Goal: Task Accomplishment & Management: Complete application form

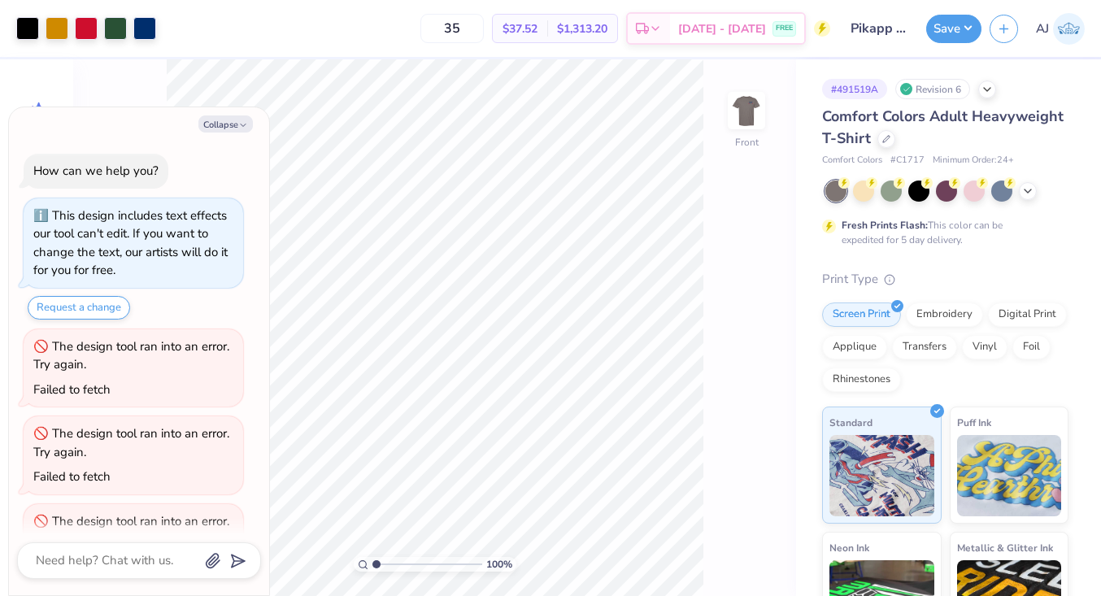
scroll to position [60, 0]
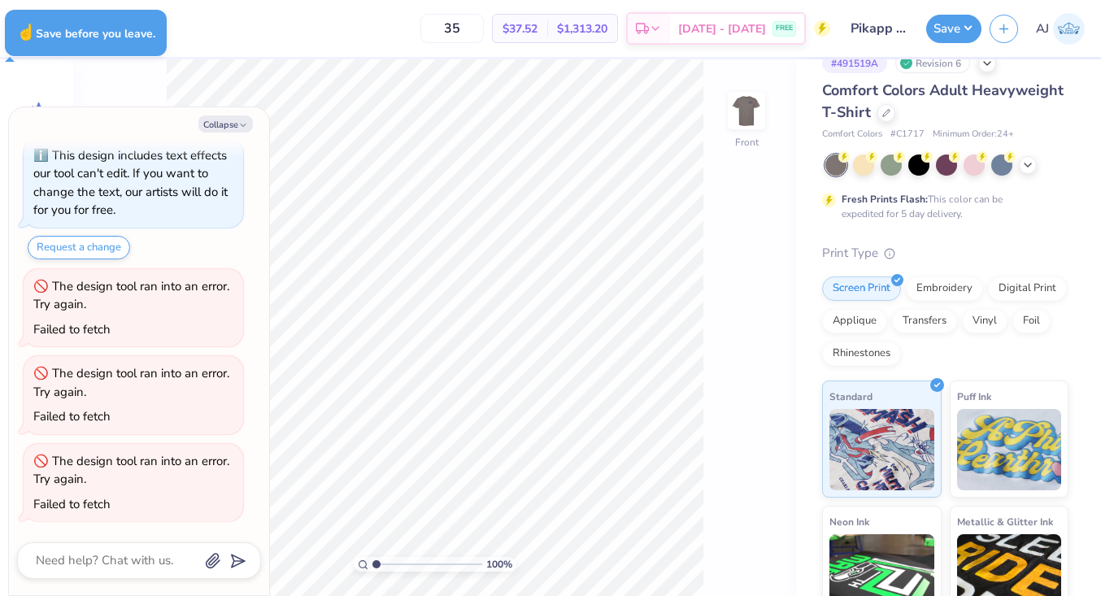
type textarea "x"
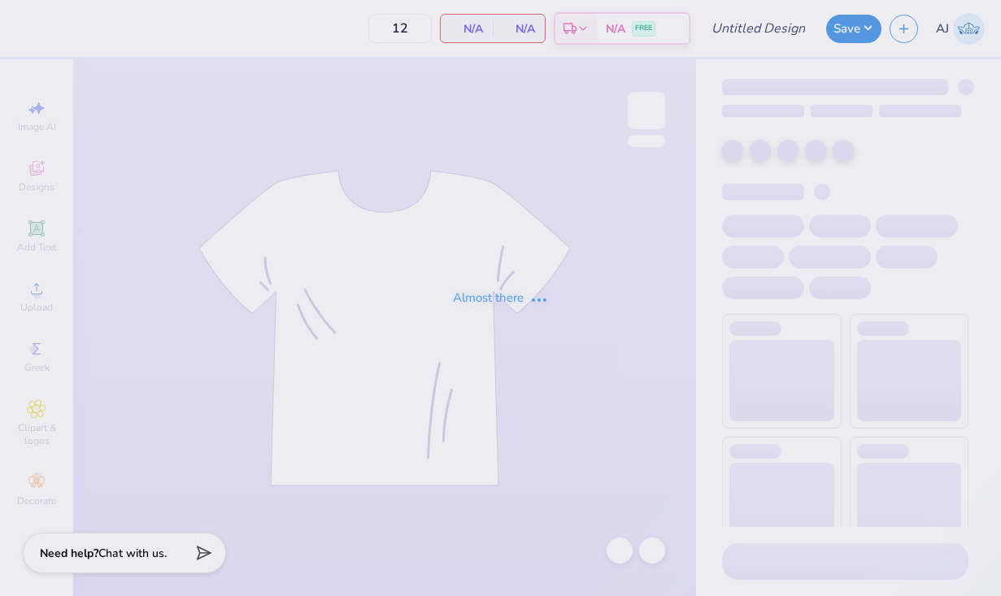
type input "Redhawk rally shirts"
type input "24"
type input "Redhawk rally shirts"
type input "24"
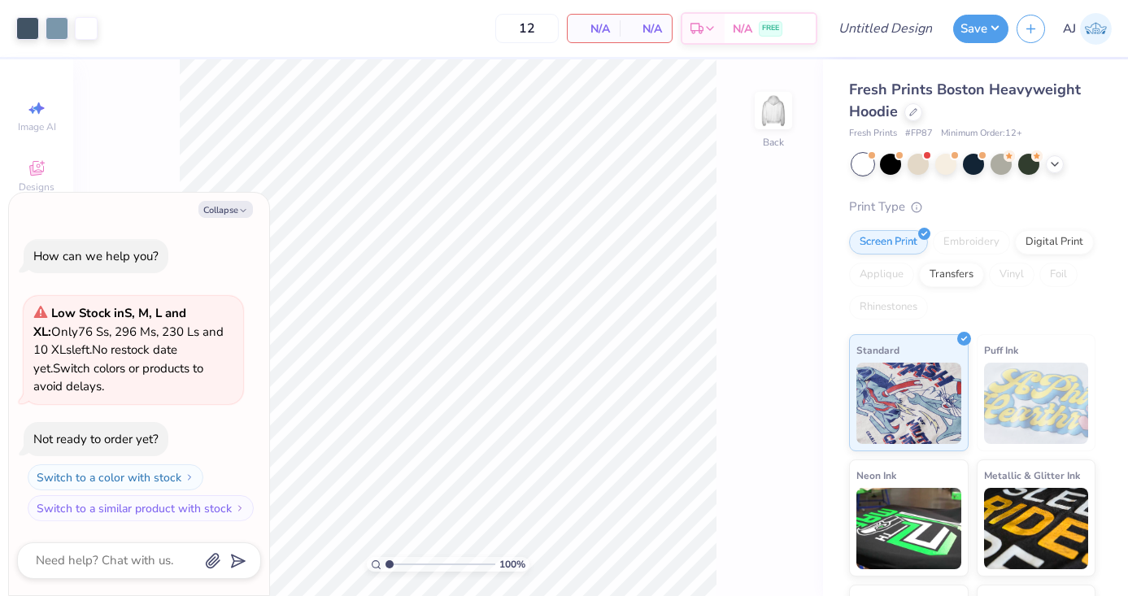
type textarea "x"
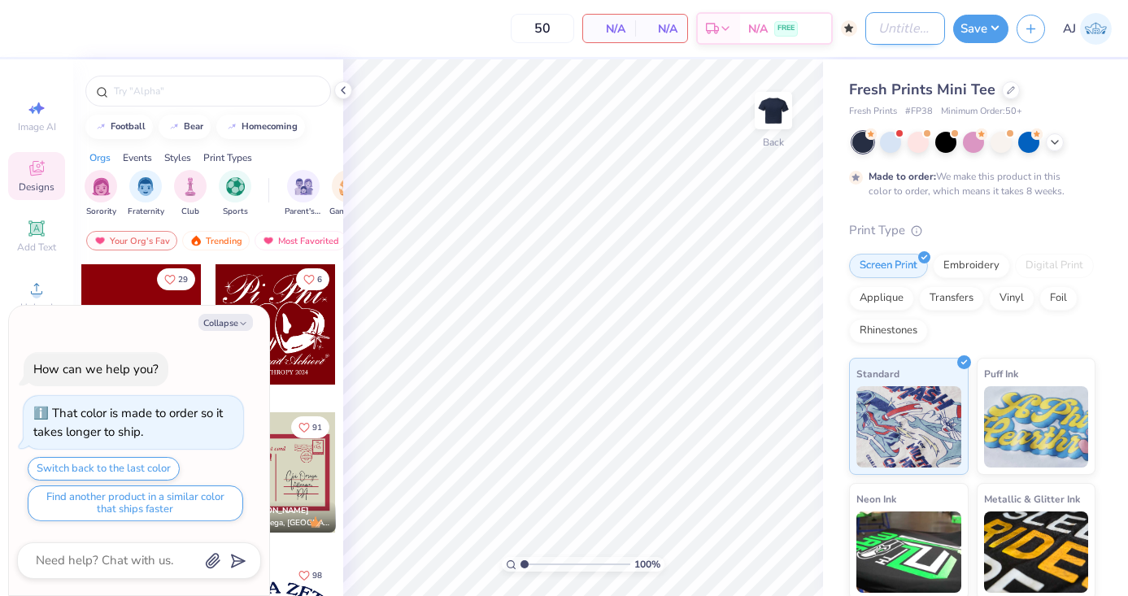
click at [876, 27] on input "Design Title" at bounding box center [906, 28] width 80 height 33
type textarea "x"
type input "s"
type textarea "x"
type input "sp"
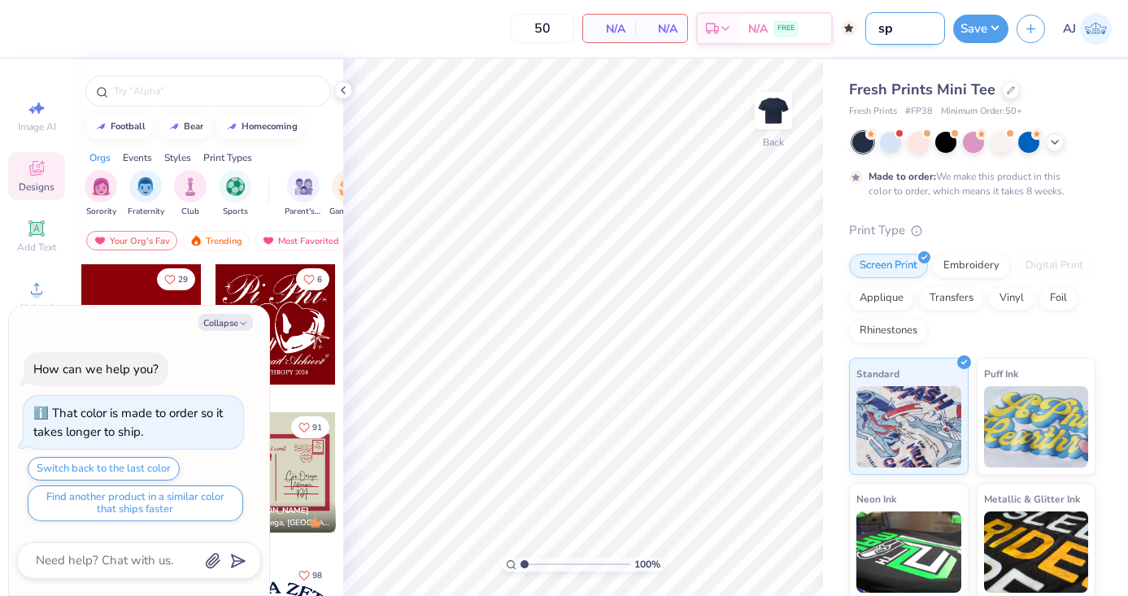
type textarea "x"
type input "spr"
type textarea "x"
type input "spri"
type textarea "x"
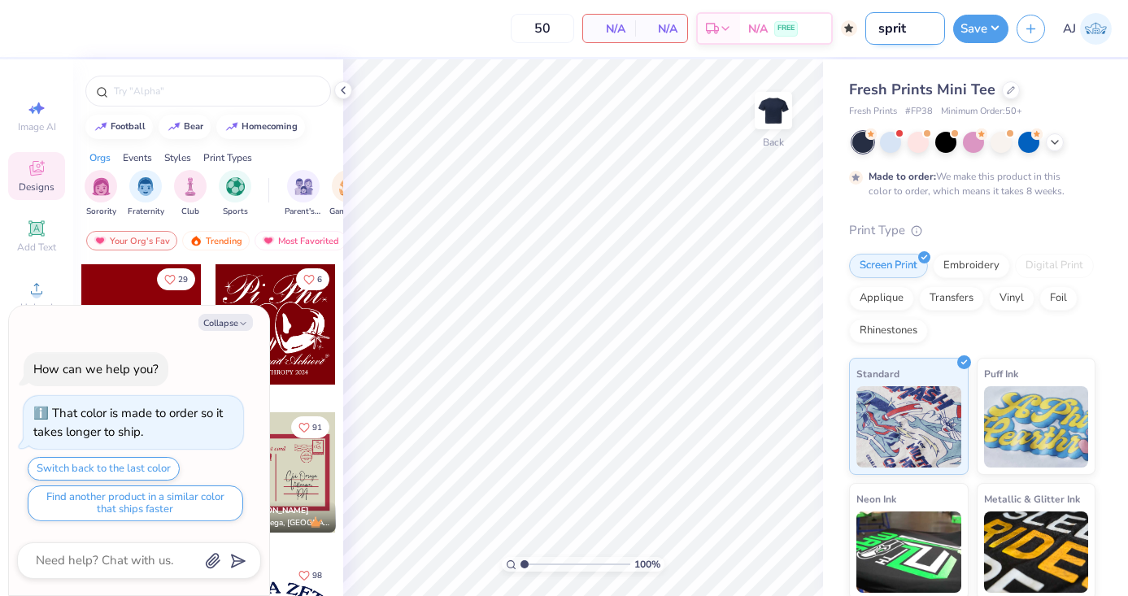
type input "sprite"
type textarea "x"
type input "sprite"
type textarea "x"
type input "sprite da"
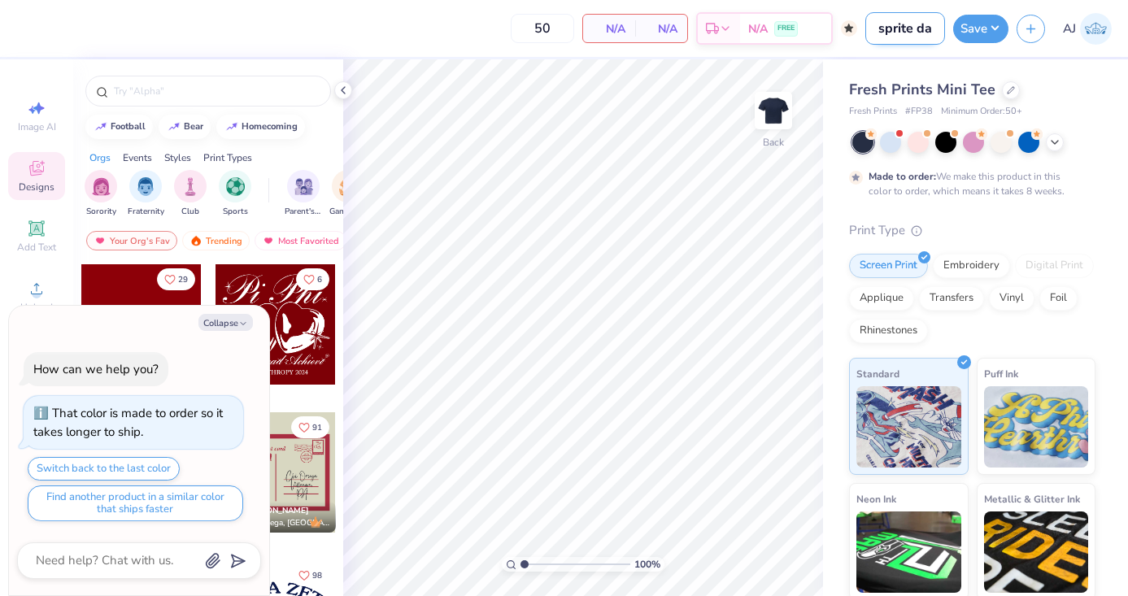
type textarea "x"
type input "sprite d"
type textarea "x"
type input "sprite"
type textarea "x"
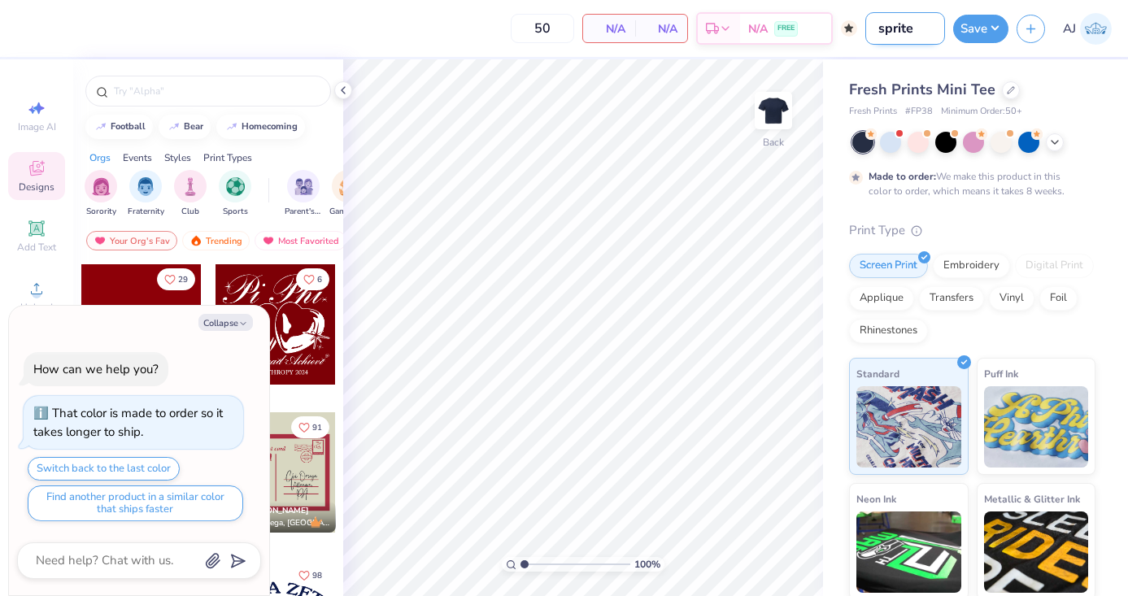
type input "sprite"
type textarea "x"
type input "sprit"
type textarea "x"
type input "spritd"
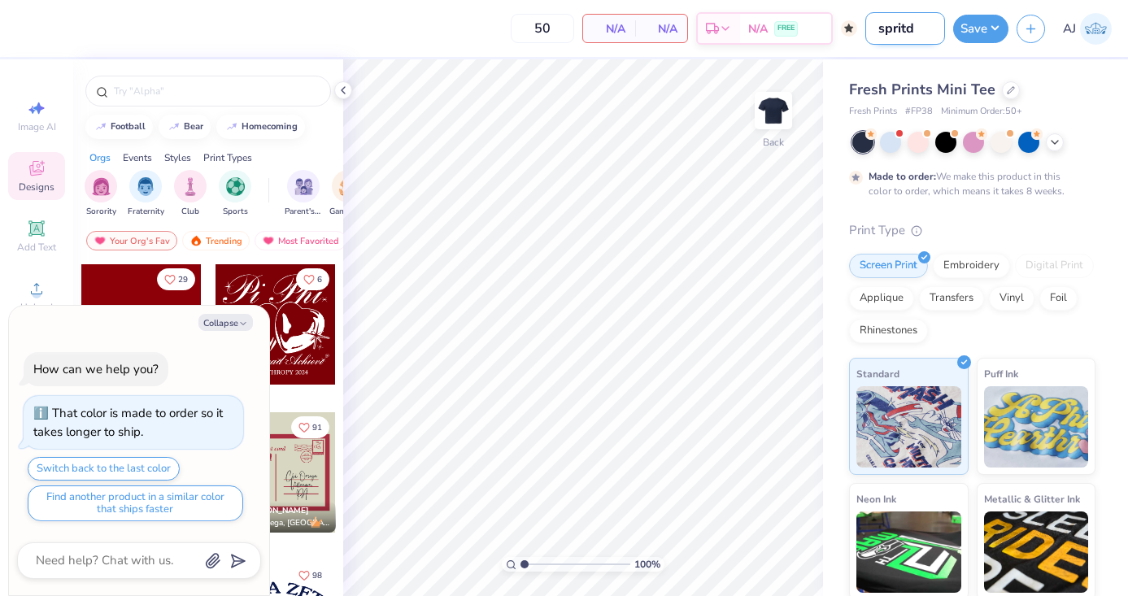
type textarea "x"
type input "sprit"
type textarea "x"
type input "sprit d"
type textarea "x"
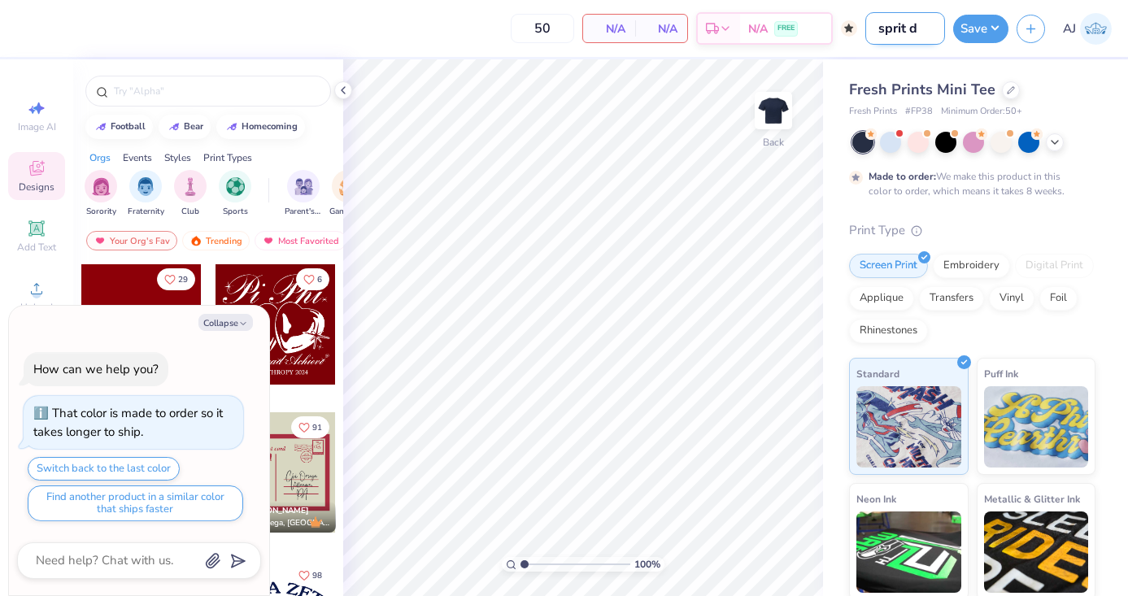
type input "sprit da"
type textarea "x"
type input "sprit date"
type textarea "x"
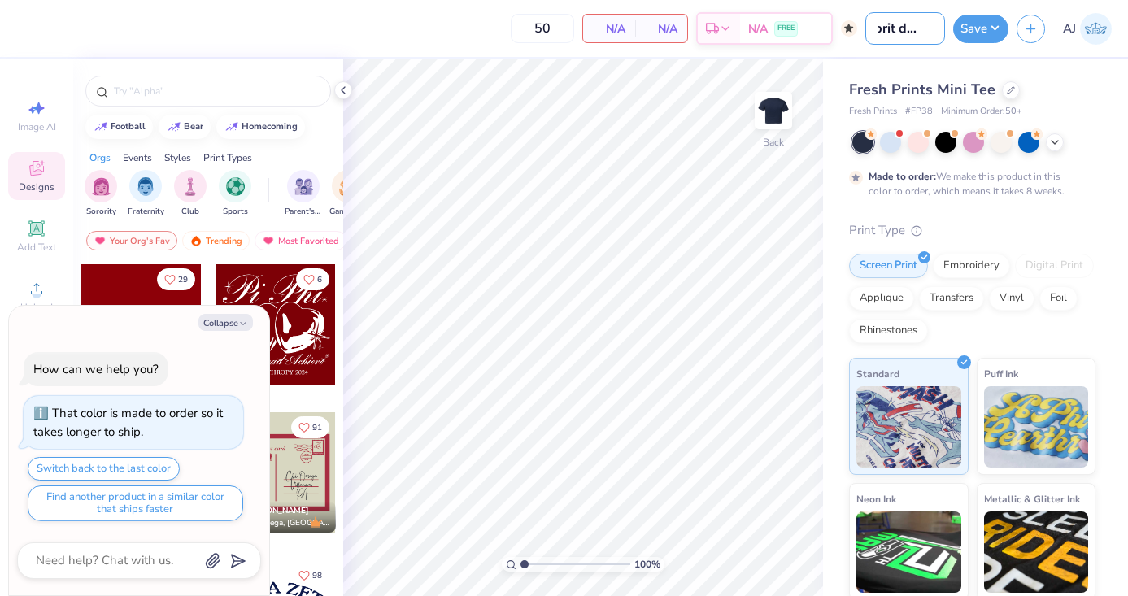
type input "sprit dates"
click at [230, 327] on button "Collapse" at bounding box center [225, 322] width 55 height 17
type textarea "x"
click at [230, 327] on button "Collapse" at bounding box center [225, 322] width 55 height 17
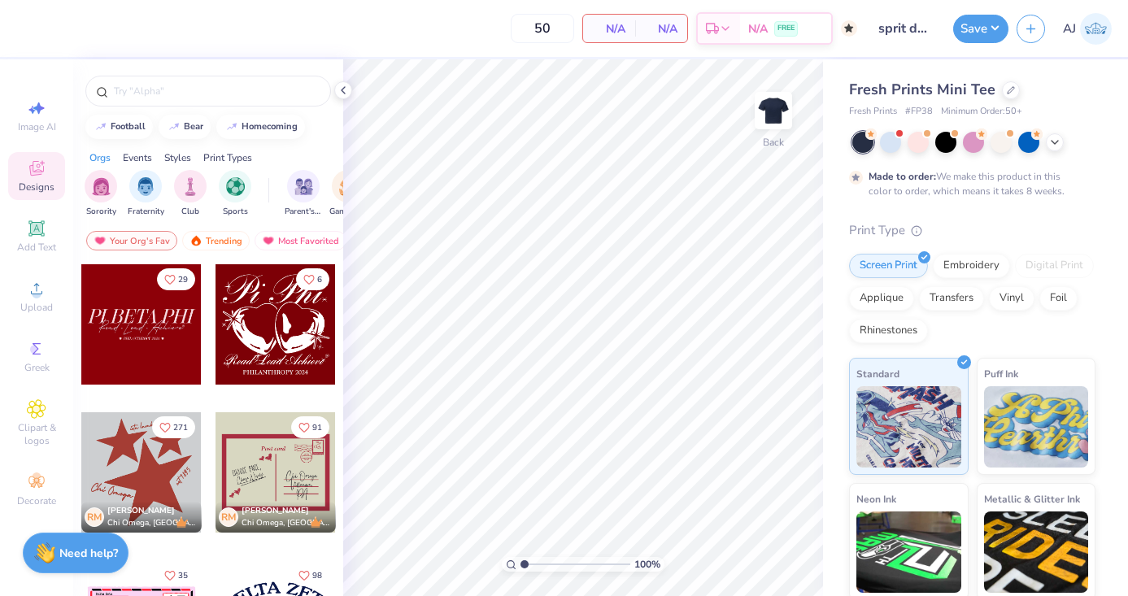
click at [230, 327] on div at bounding box center [276, 324] width 120 height 120
click at [147, 94] on input "text" at bounding box center [216, 91] width 208 height 16
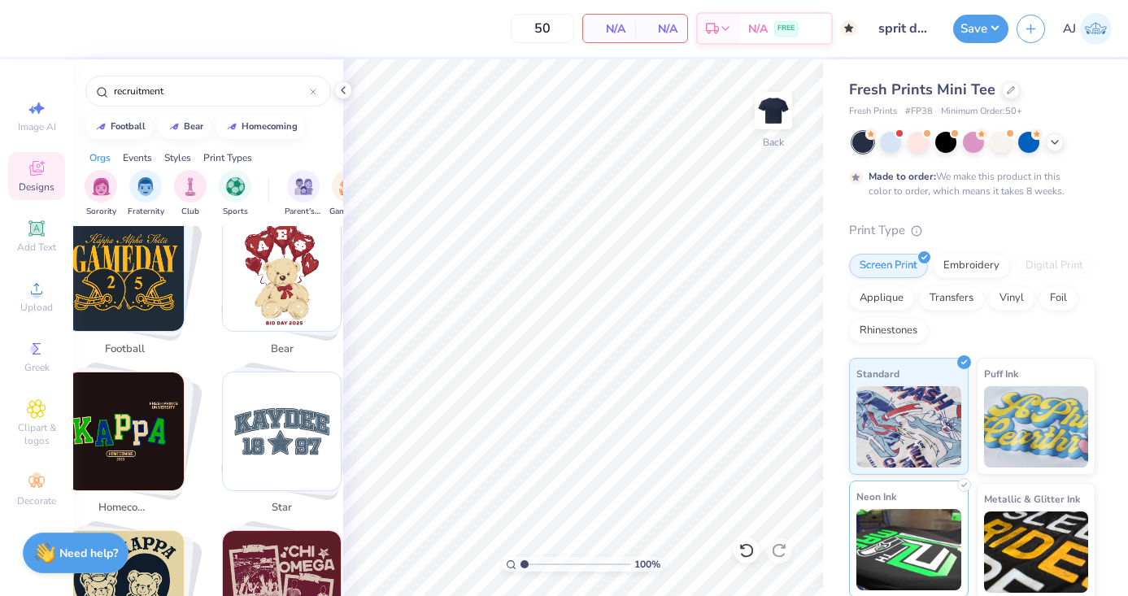
scroll to position [402, 0]
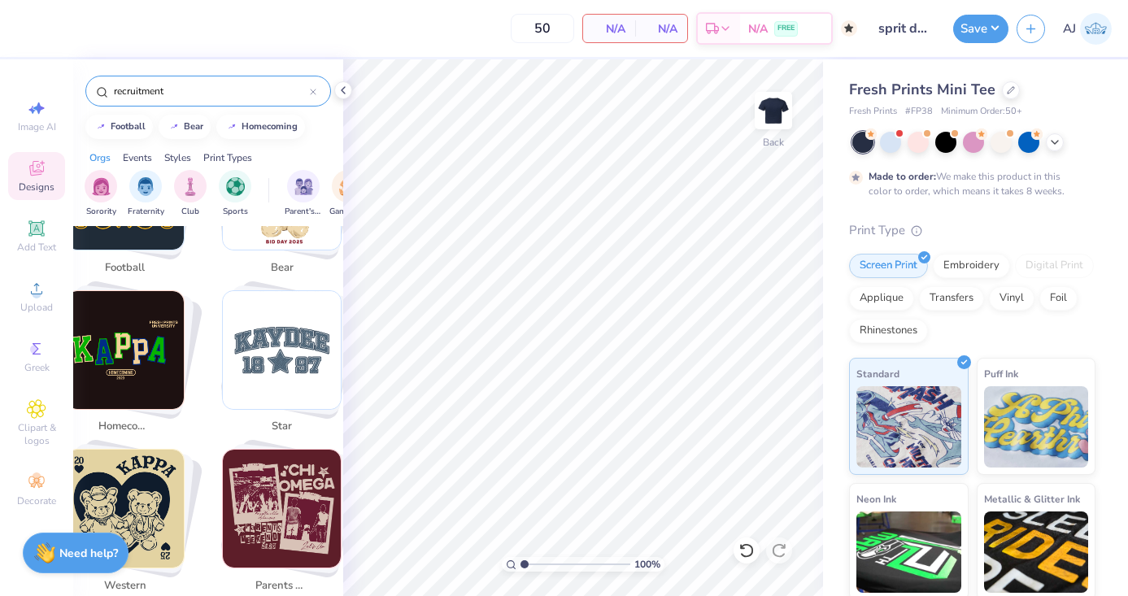
click at [286, 348] on img "Stack Card Button star" at bounding box center [282, 350] width 118 height 118
type input "star"
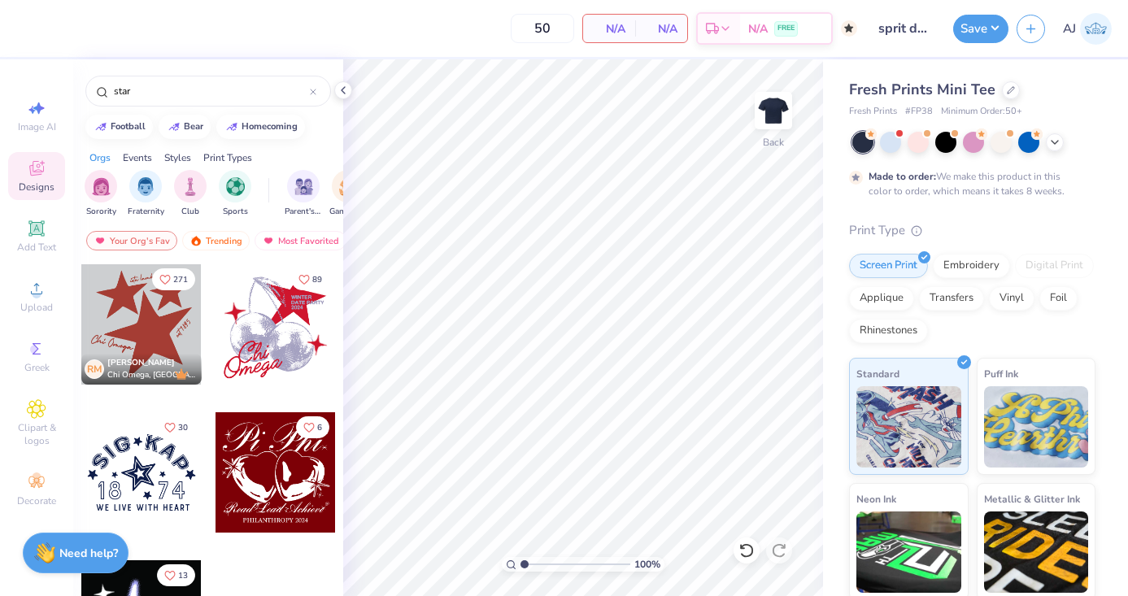
scroll to position [50, 0]
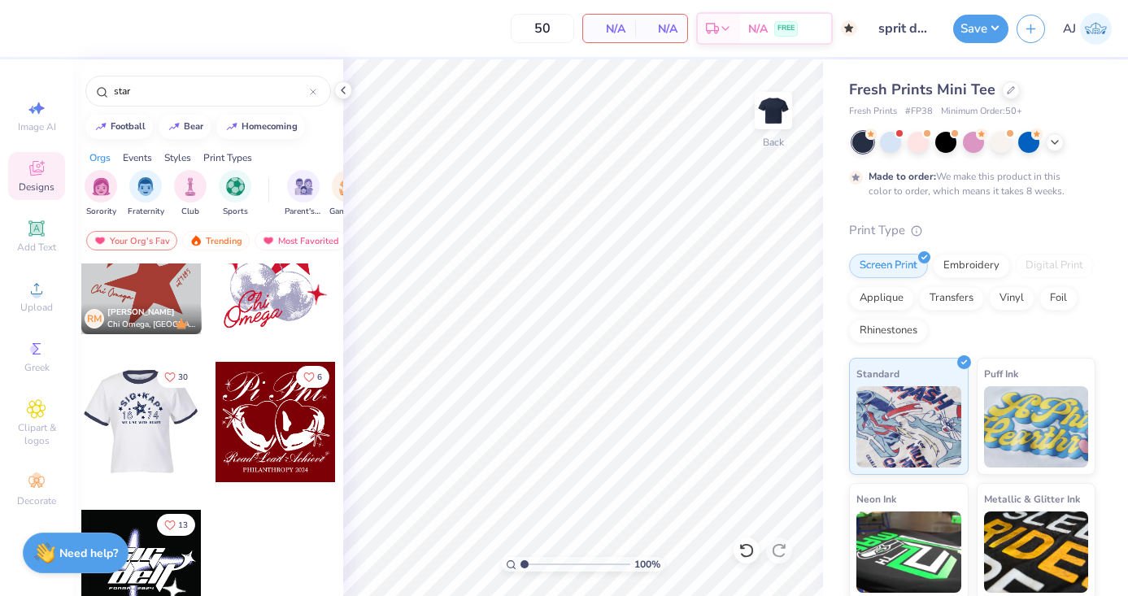
click at [178, 423] on div at bounding box center [141, 422] width 120 height 120
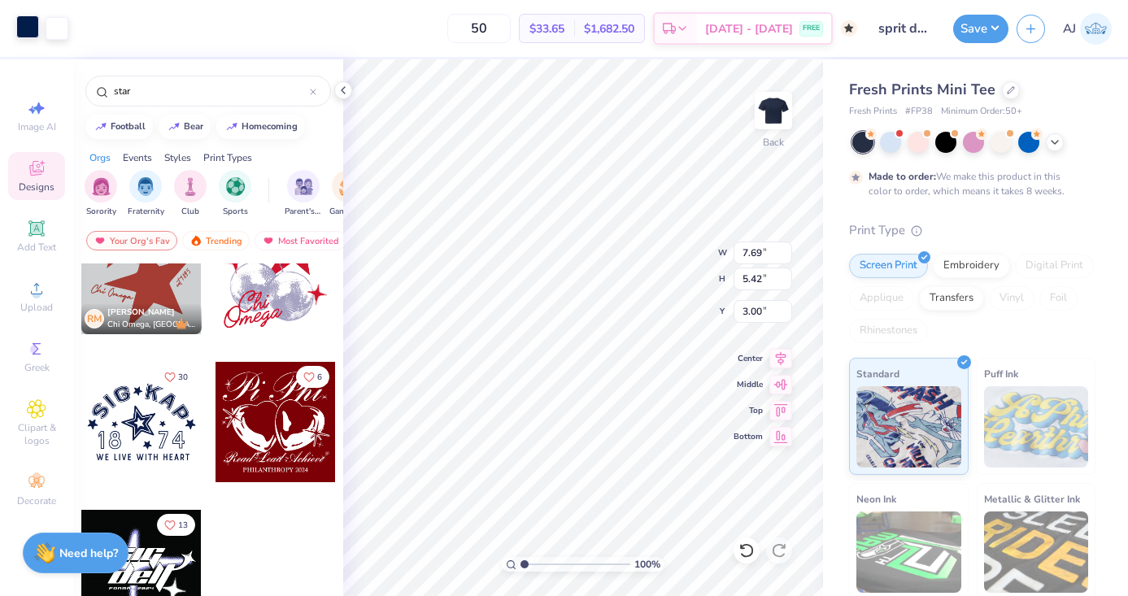
click at [33, 30] on div at bounding box center [27, 26] width 23 height 23
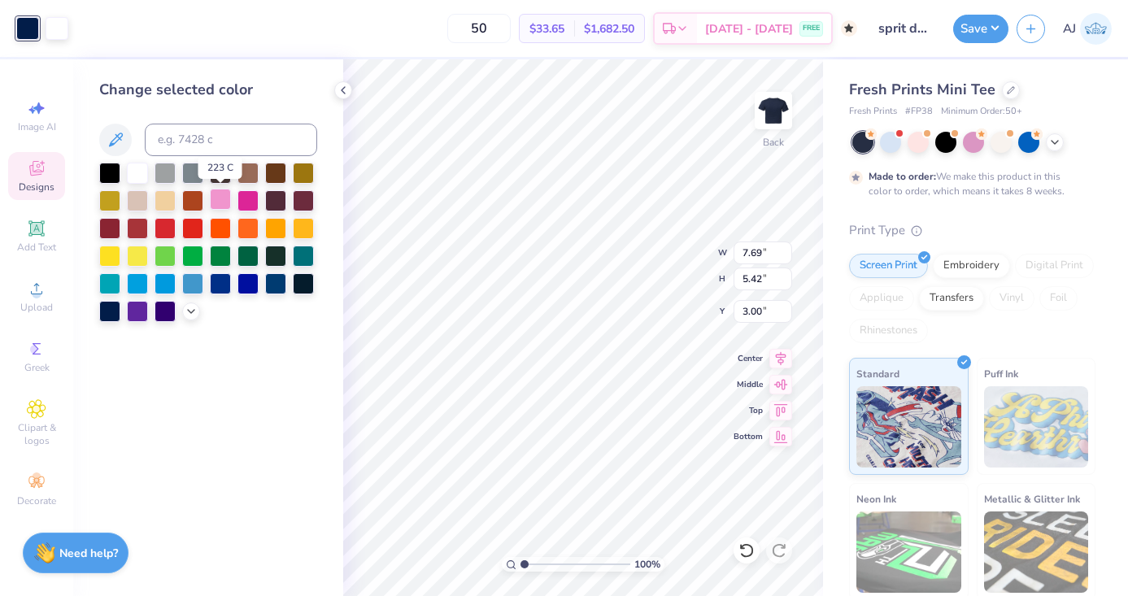
click at [215, 203] on div at bounding box center [220, 199] width 21 height 21
click at [191, 307] on icon at bounding box center [191, 309] width 13 height 13
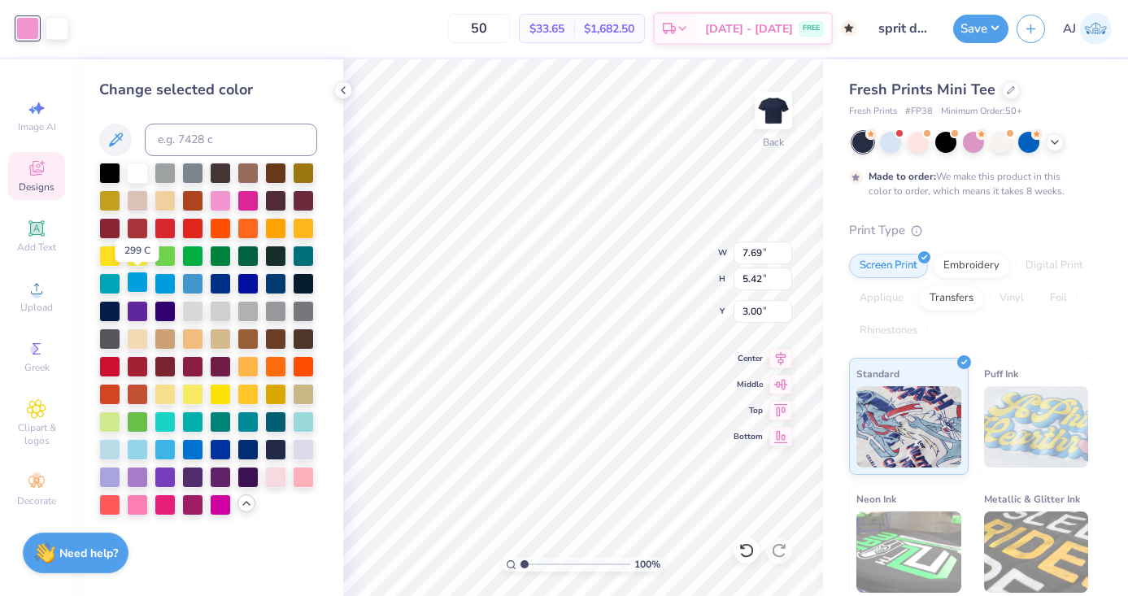
click at [143, 284] on div at bounding box center [137, 282] width 21 height 21
click at [277, 478] on div at bounding box center [275, 475] width 21 height 21
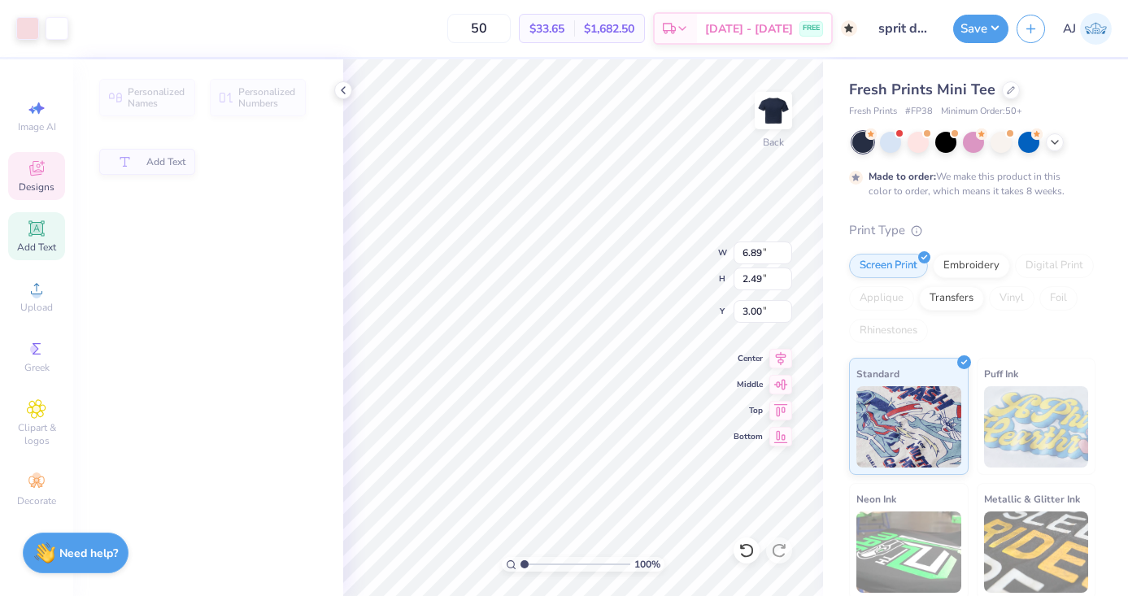
type input "6.89"
type input "2.49"
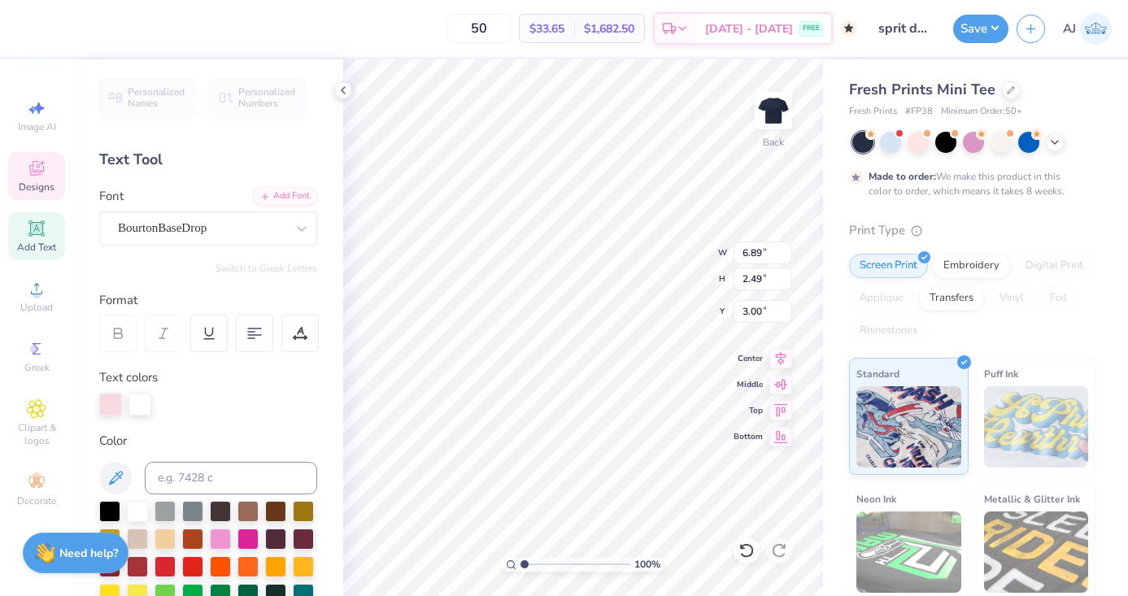
scroll to position [0, 0]
type textarea "PI PHI"
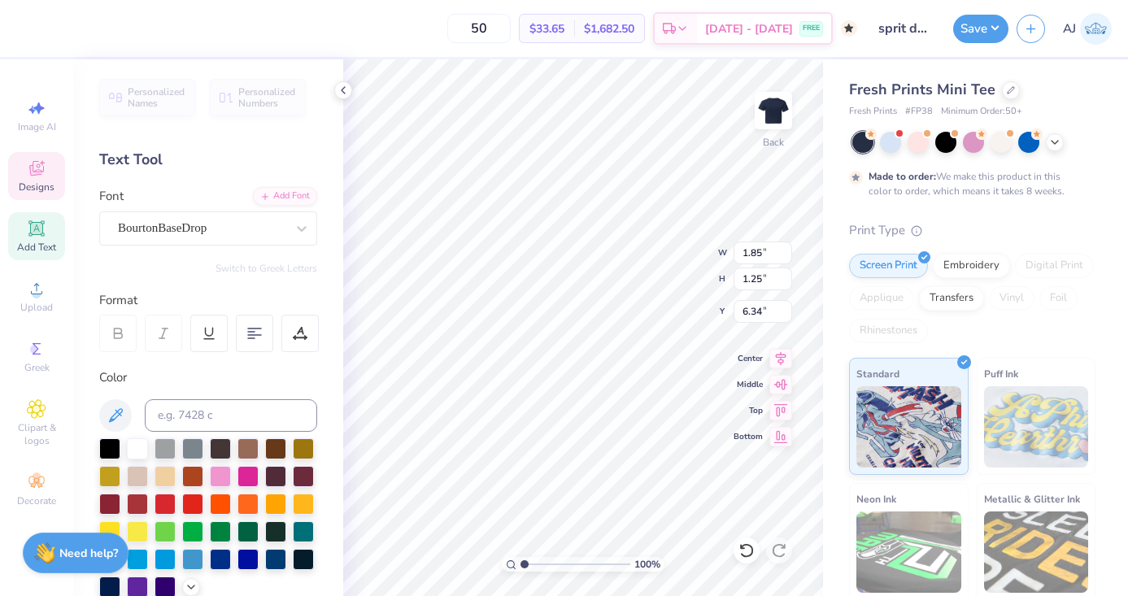
type textarea "7"
type textarea "67"
type textarea "READ>LEAD>ACHIEVE"
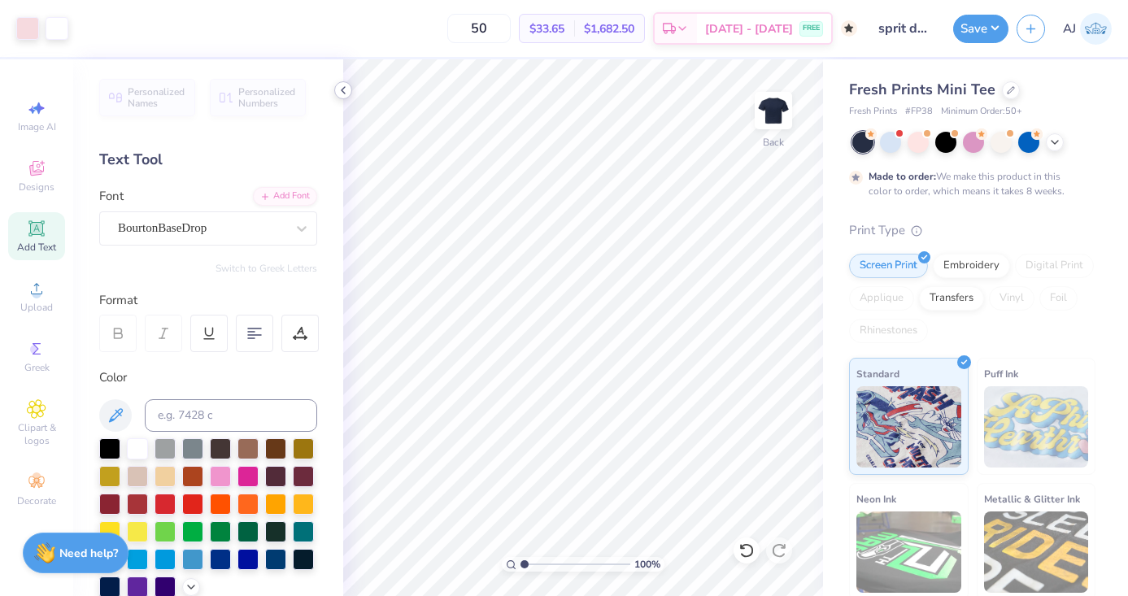
click at [346, 87] on icon at bounding box center [343, 90] width 13 height 13
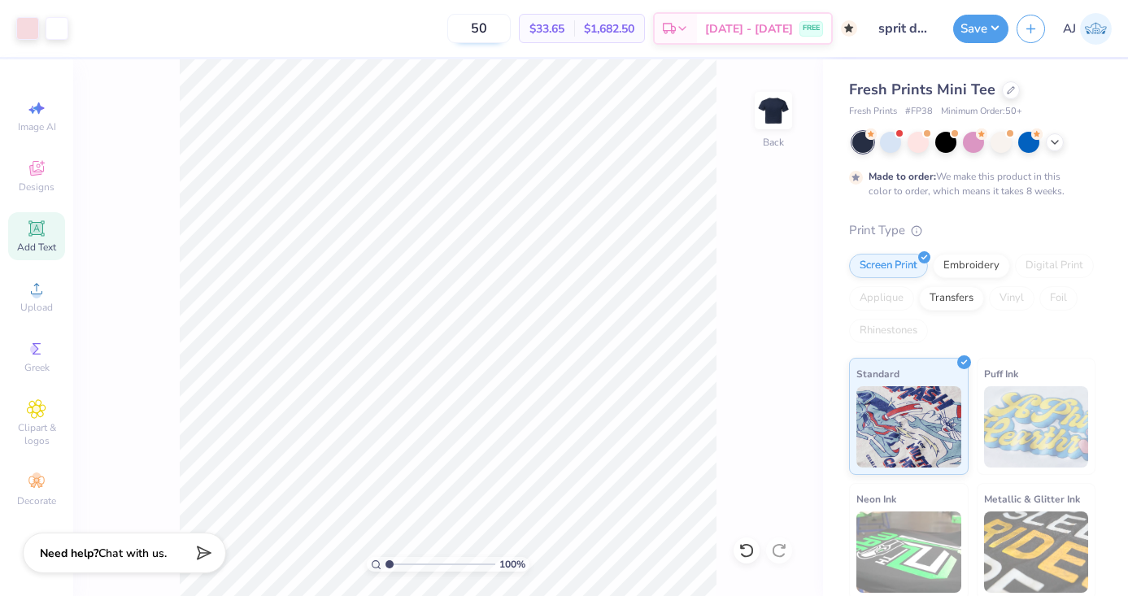
click at [510, 24] on input "50" at bounding box center [478, 28] width 63 height 29
type input "5"
type input "100"
click at [958, 22] on button "Save" at bounding box center [980, 26] width 55 height 28
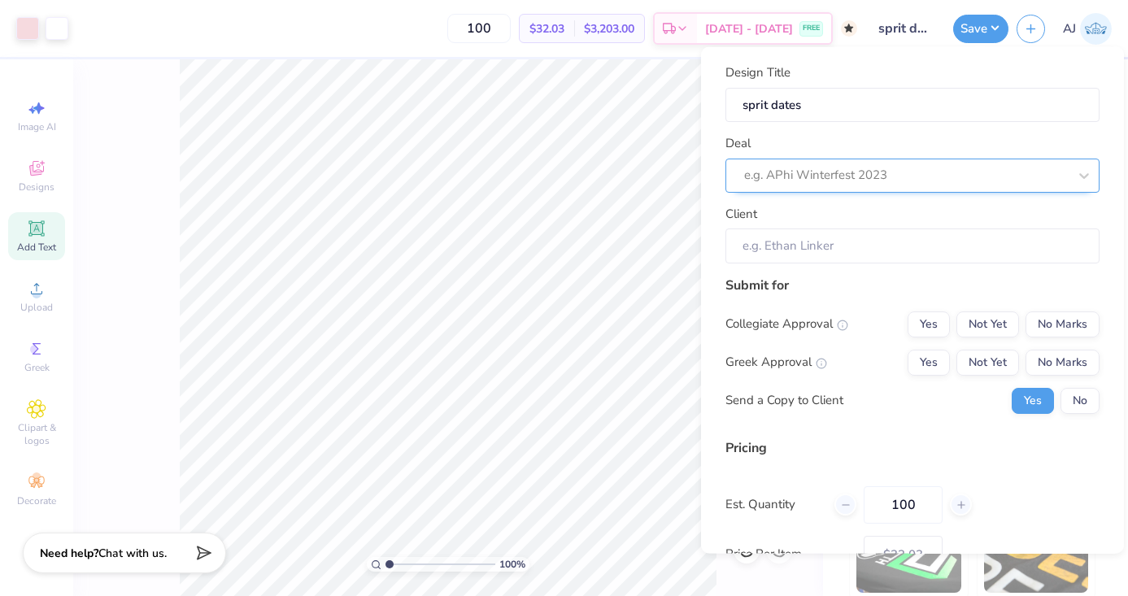
click at [857, 172] on div at bounding box center [906, 175] width 324 height 22
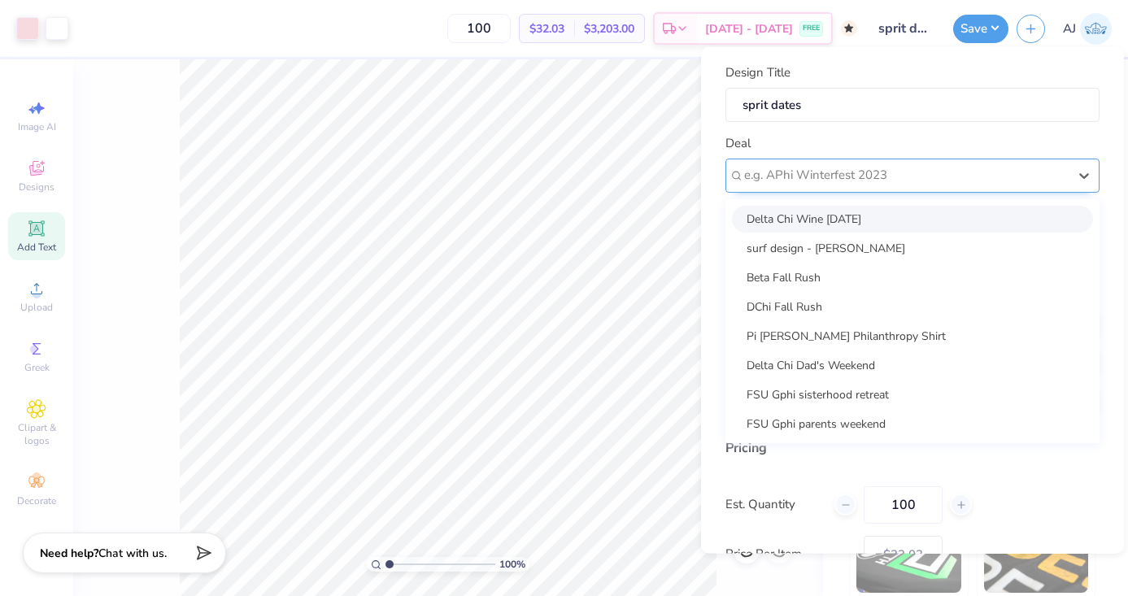
type input "p"
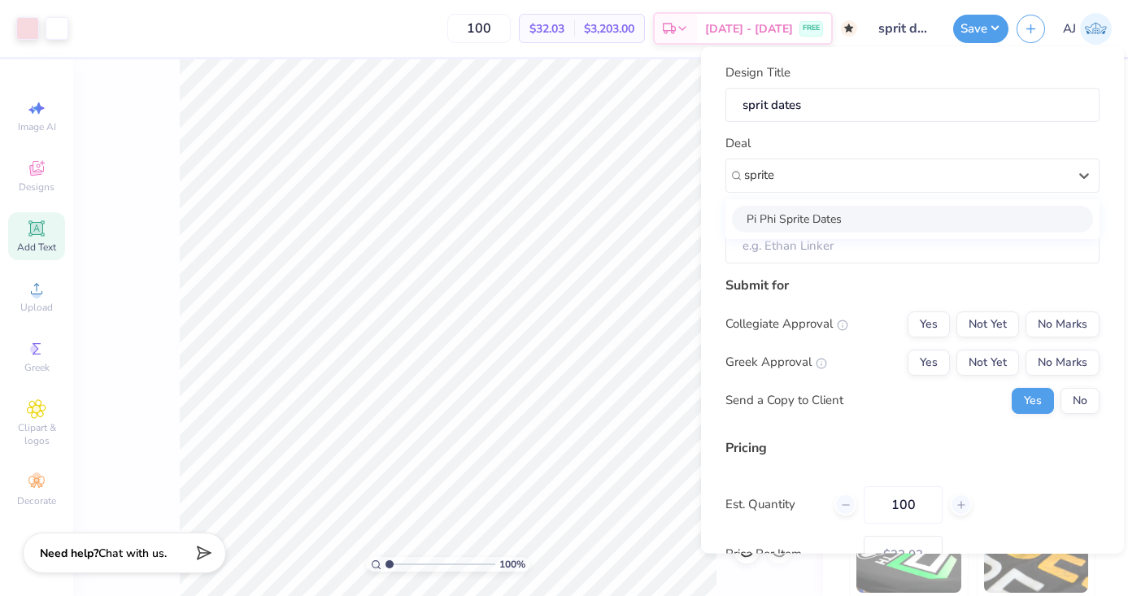
click at [824, 224] on div "Pi Phi Sprite Dates" at bounding box center [912, 218] width 361 height 27
type input "sprite"
type input "Macy Plizga"
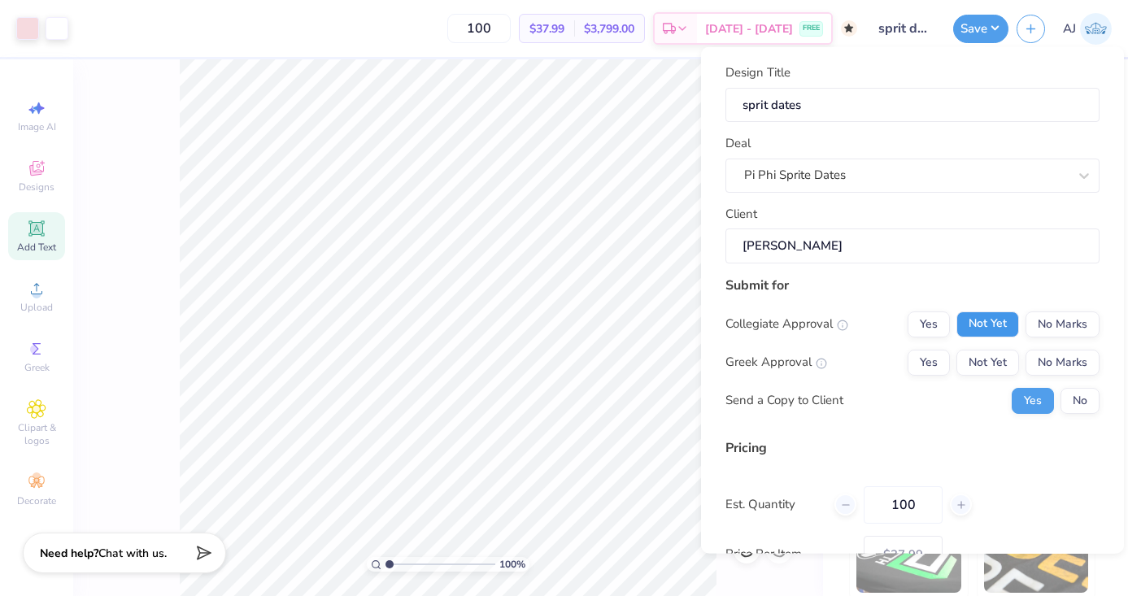
click at [992, 332] on button "Not Yet" at bounding box center [988, 324] width 63 height 26
click at [936, 365] on button "Yes" at bounding box center [929, 362] width 42 height 26
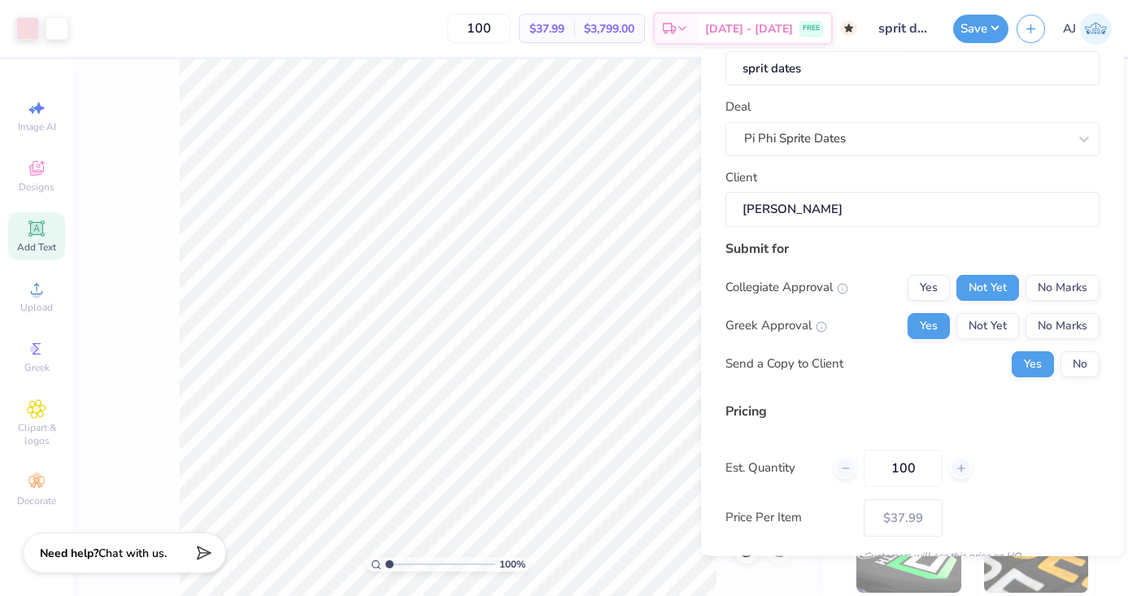
scroll to position [46, 0]
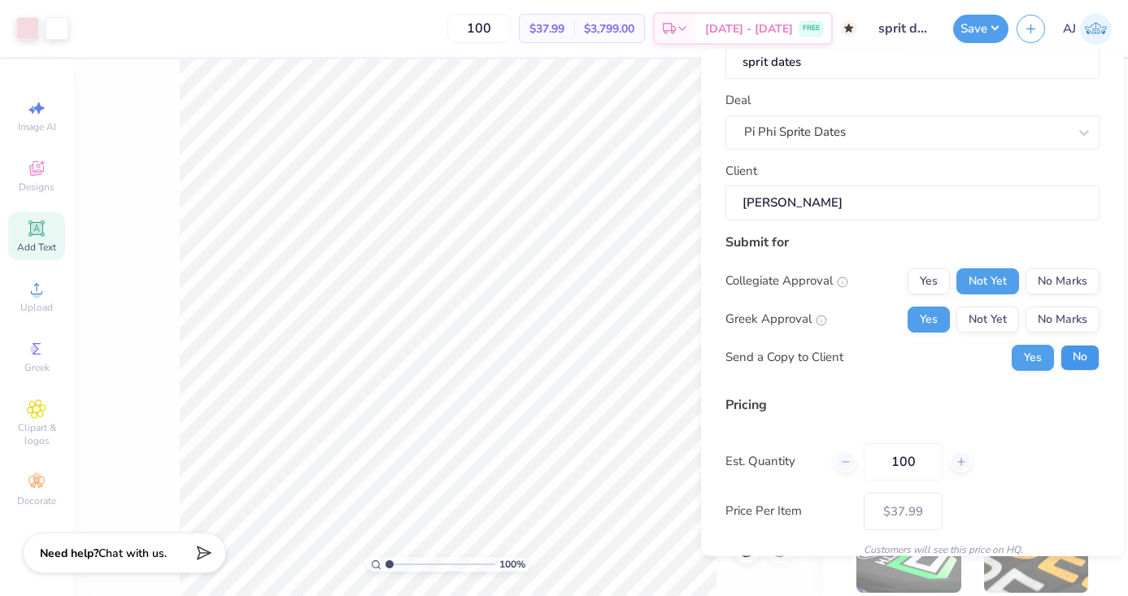
click at [1069, 359] on button "No" at bounding box center [1080, 357] width 39 height 26
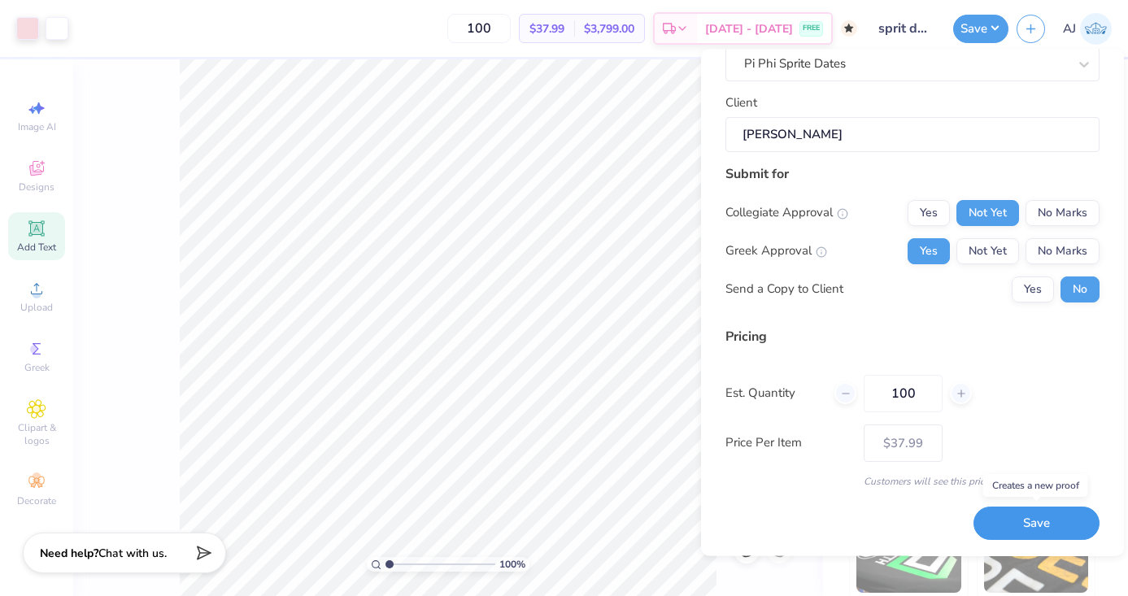
click at [1024, 529] on button "Save" at bounding box center [1037, 524] width 126 height 33
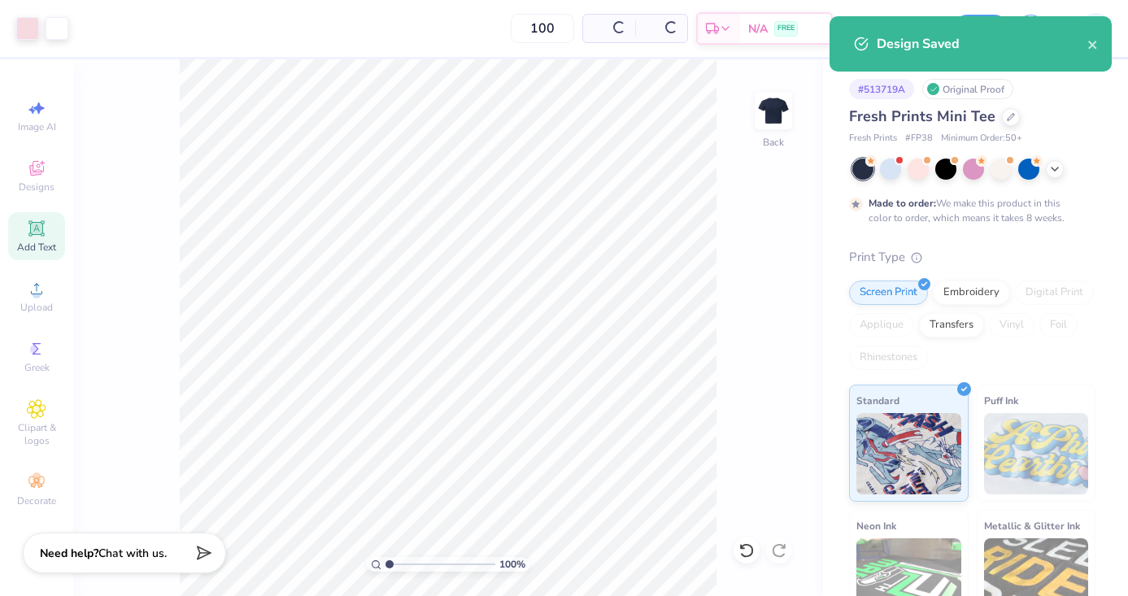
type input "$32.03"
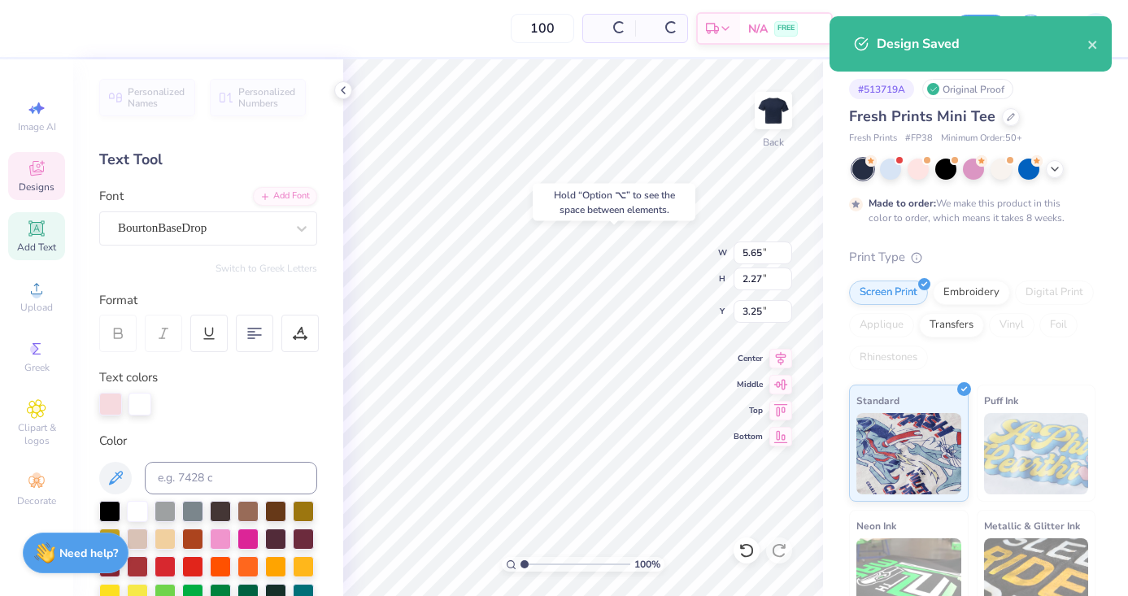
type input "3.25"
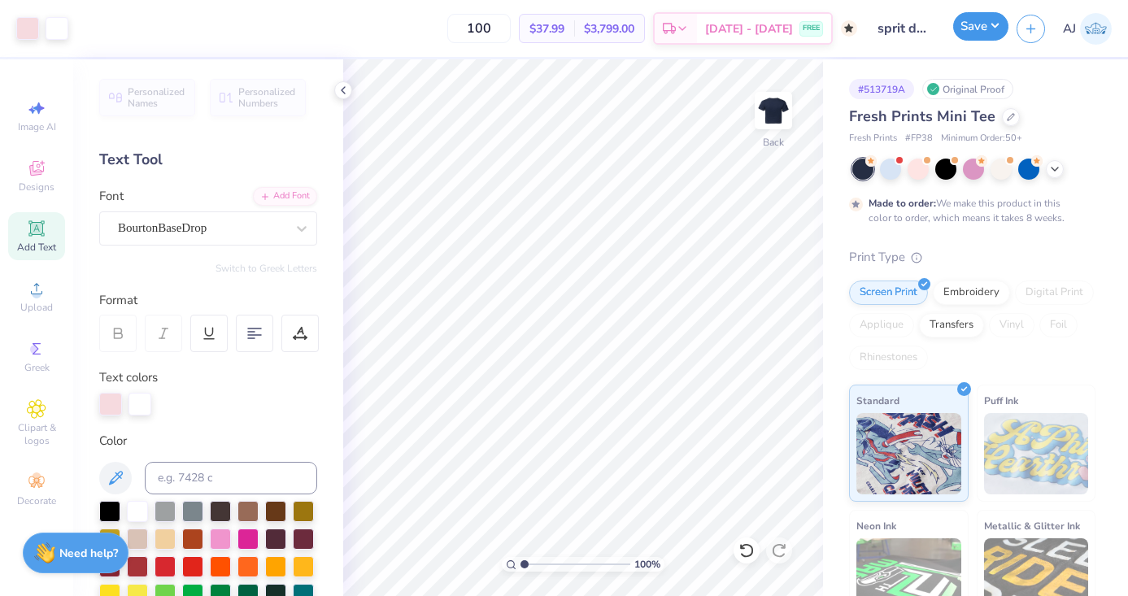
click at [985, 40] on button "Save" at bounding box center [980, 26] width 55 height 28
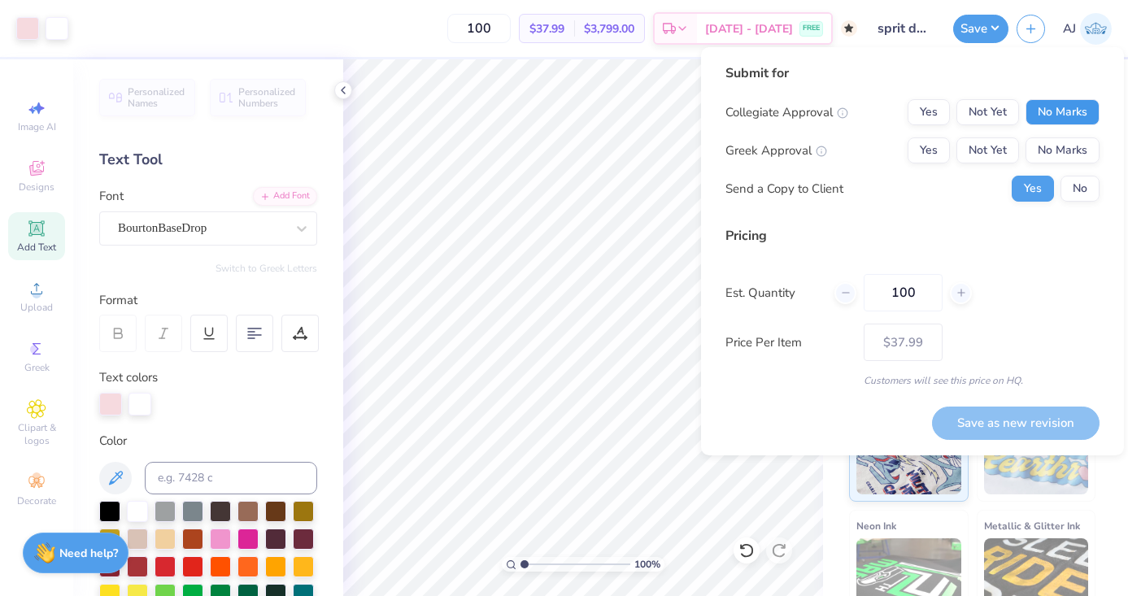
click at [1045, 124] on button "No Marks" at bounding box center [1063, 112] width 74 height 26
click at [921, 159] on button "Yes" at bounding box center [929, 150] width 42 height 26
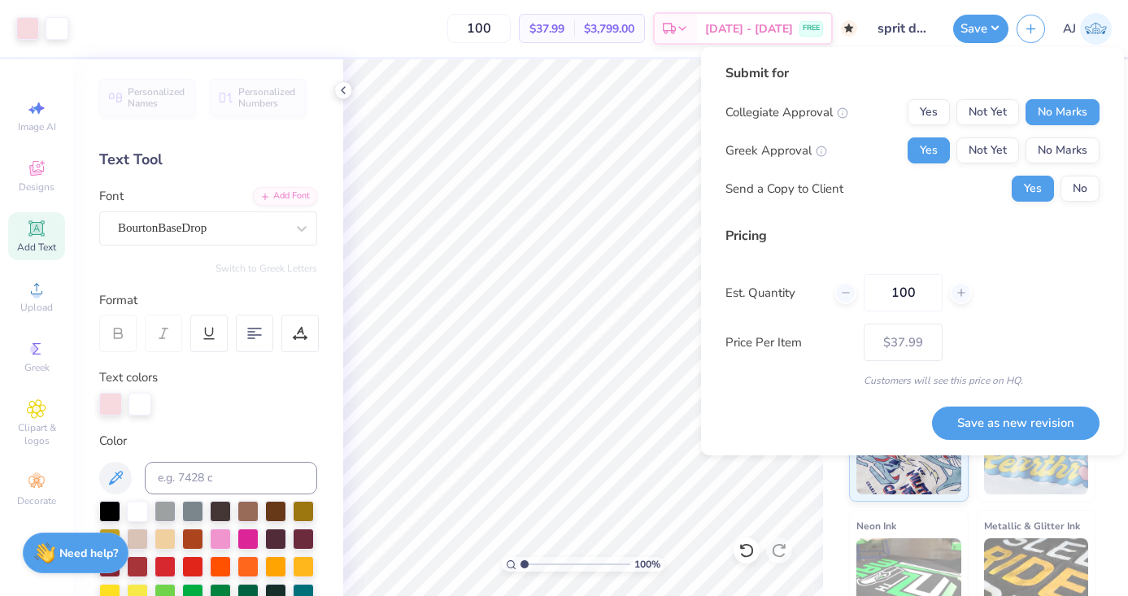
click at [1059, 188] on div "Yes No" at bounding box center [1056, 189] width 88 height 26
click at [1083, 188] on button "No" at bounding box center [1080, 189] width 39 height 26
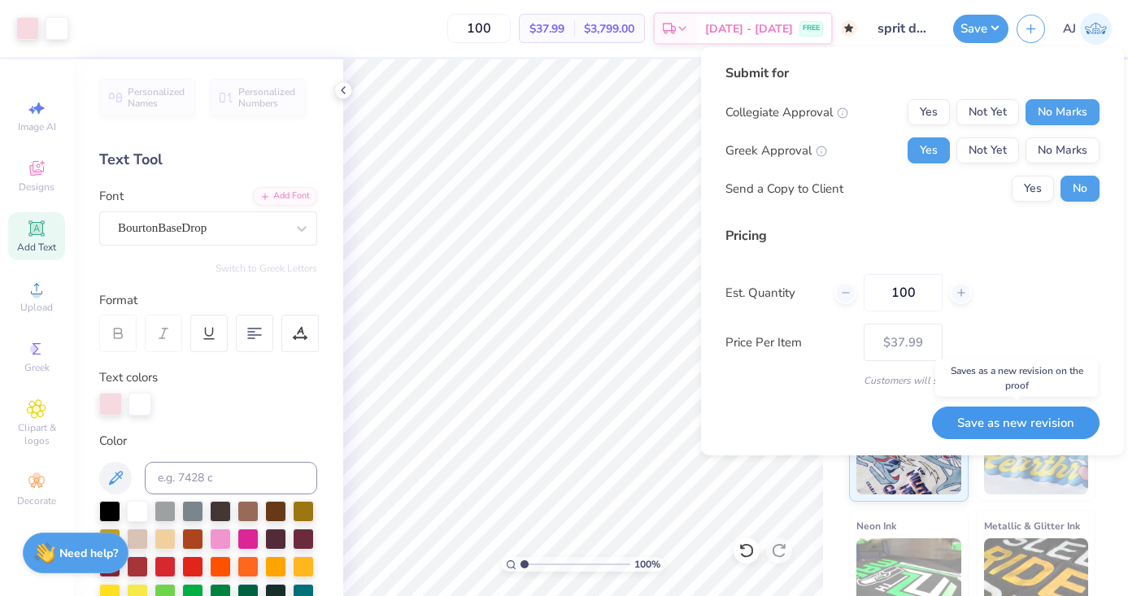
click at [1011, 410] on button "Save as new revision" at bounding box center [1016, 423] width 168 height 33
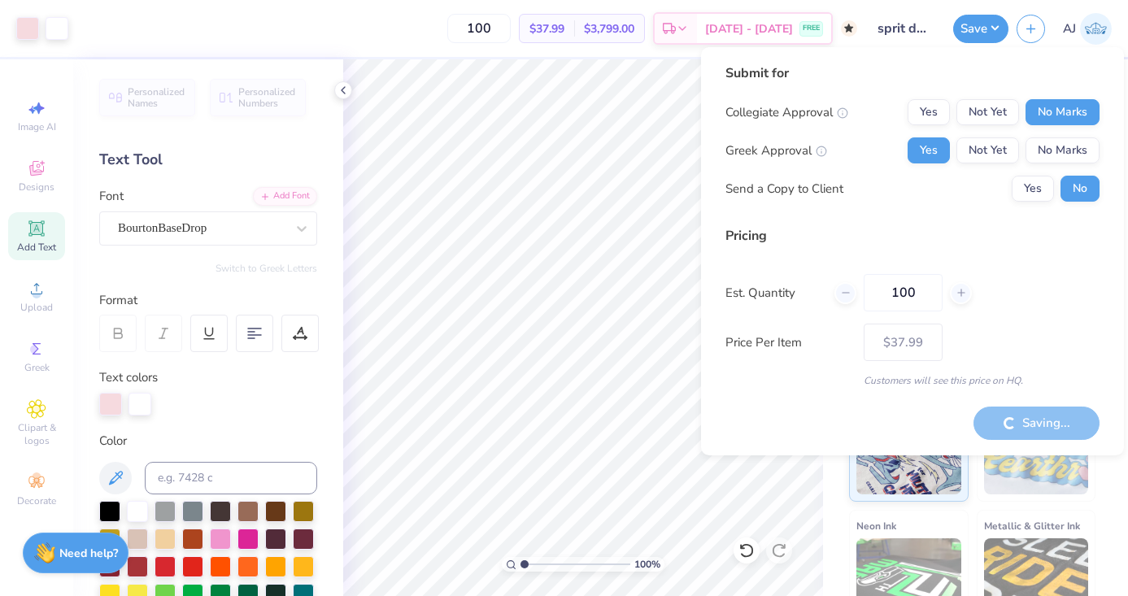
type input "– –"
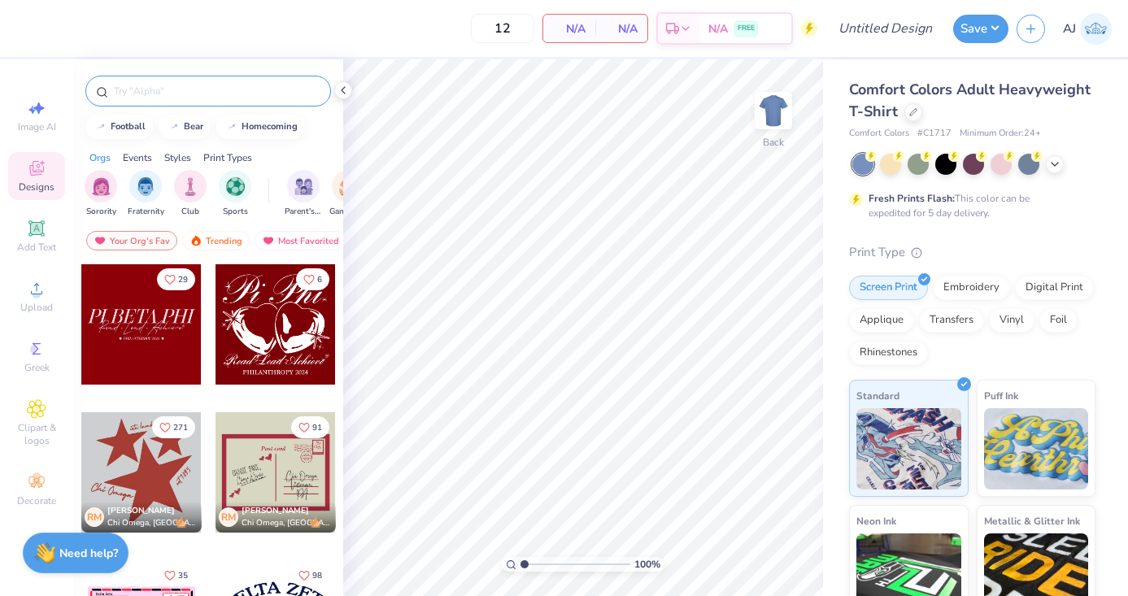
click at [246, 86] on input "text" at bounding box center [216, 91] width 208 height 16
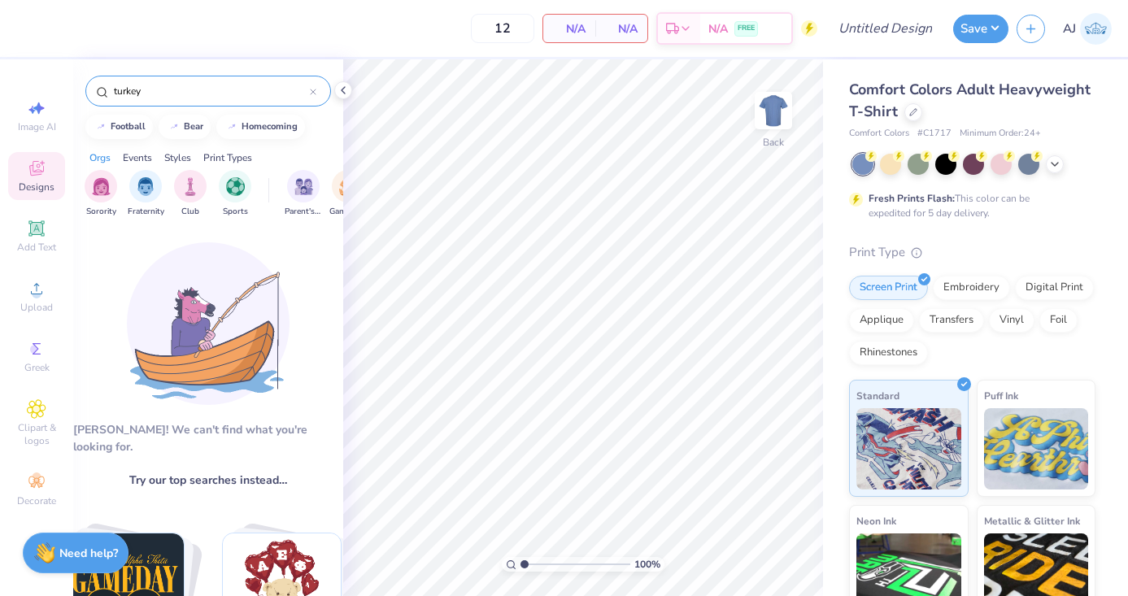
click at [194, 87] on input "turkey" at bounding box center [211, 91] width 198 height 16
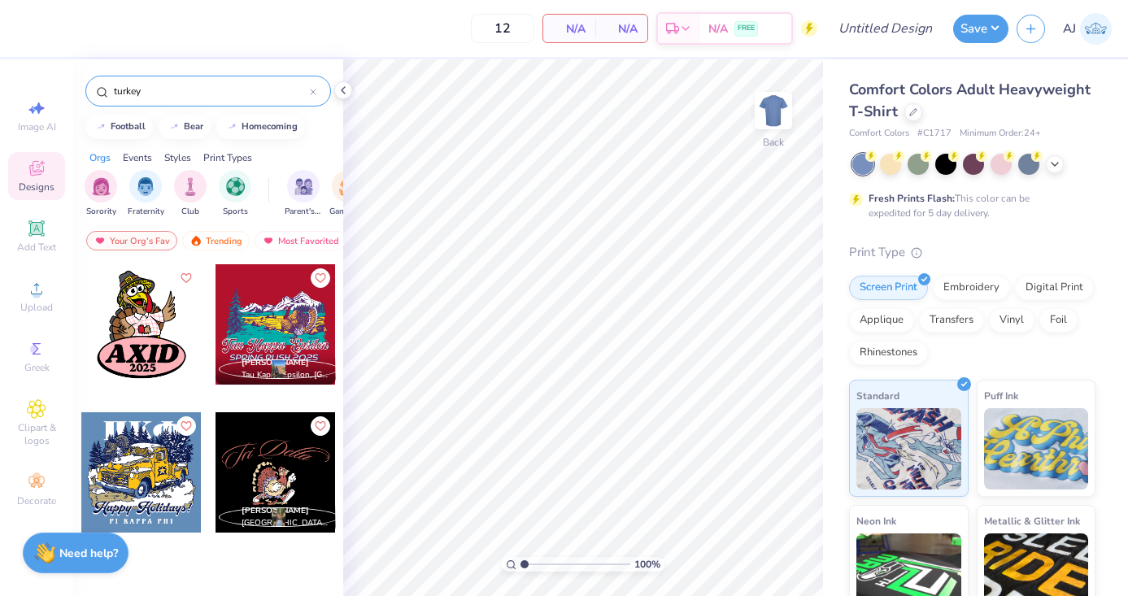
click at [194, 87] on input "turkey" at bounding box center [211, 91] width 198 height 16
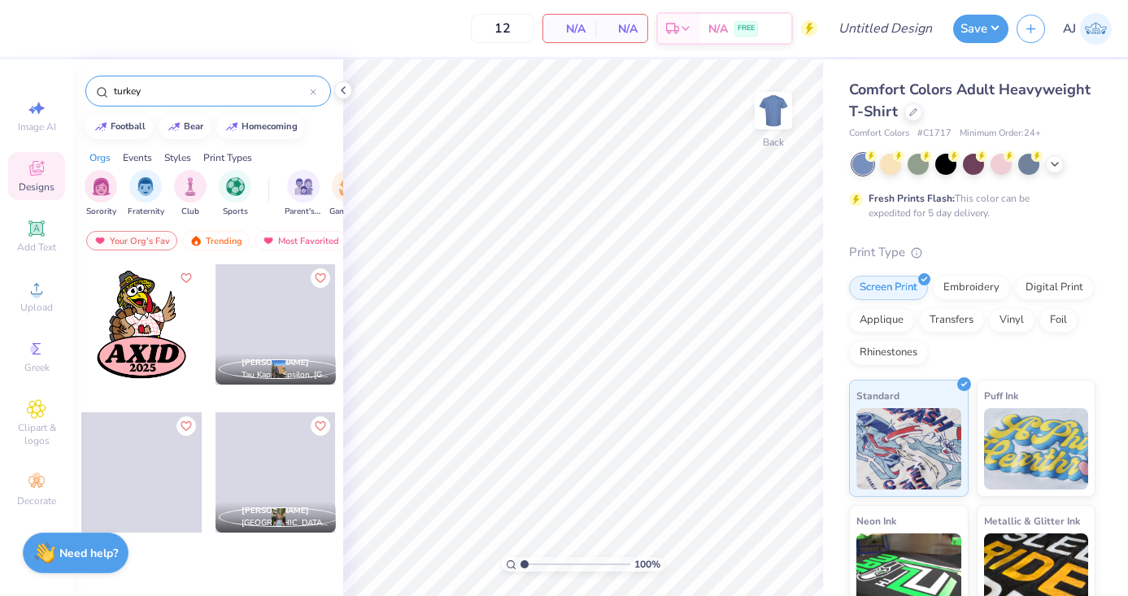
click at [194, 87] on input "turkey" at bounding box center [211, 91] width 198 height 16
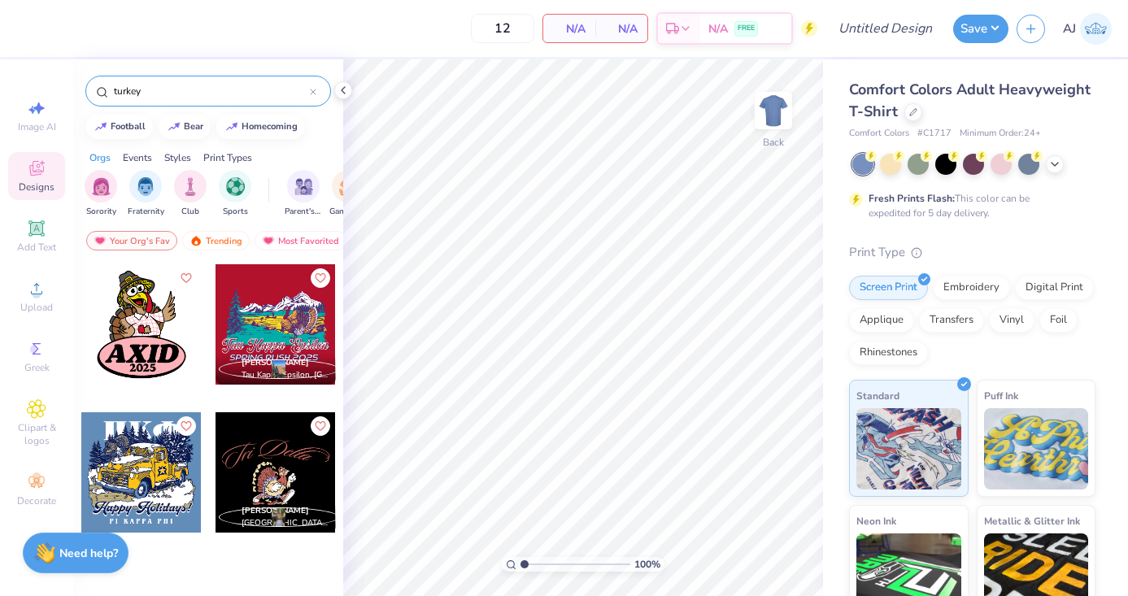
type input "turkey"
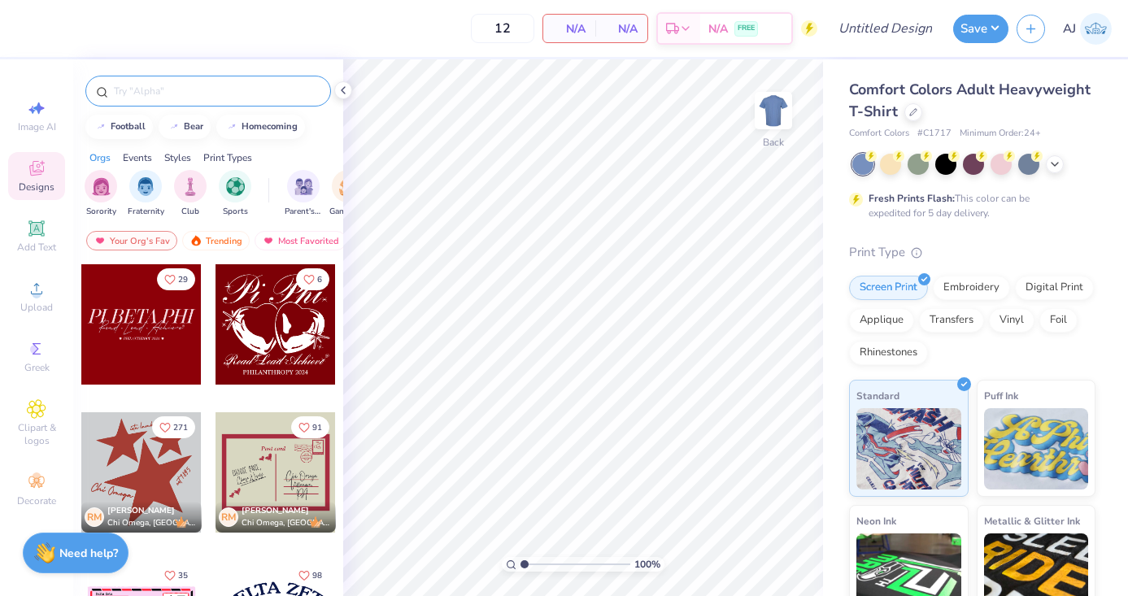
click at [139, 99] on div at bounding box center [208, 91] width 246 height 31
click at [905, 117] on div "Comfort Colors Adult Heavyweight T-Shirt" at bounding box center [972, 101] width 246 height 44
click at [907, 116] on div at bounding box center [914, 111] width 18 height 18
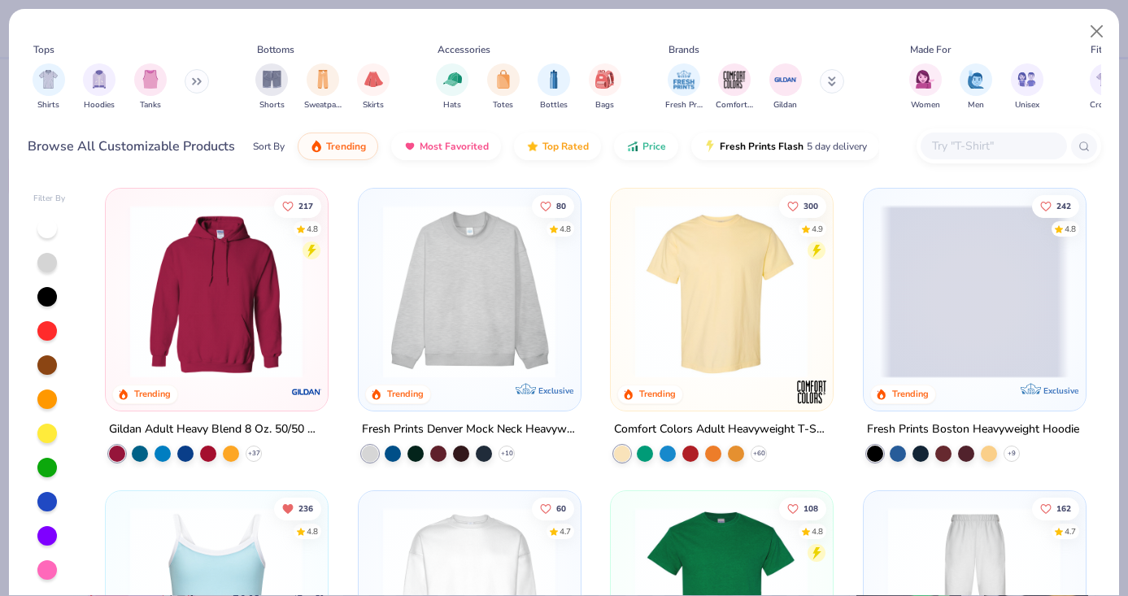
click at [964, 142] on input "text" at bounding box center [993, 146] width 125 height 19
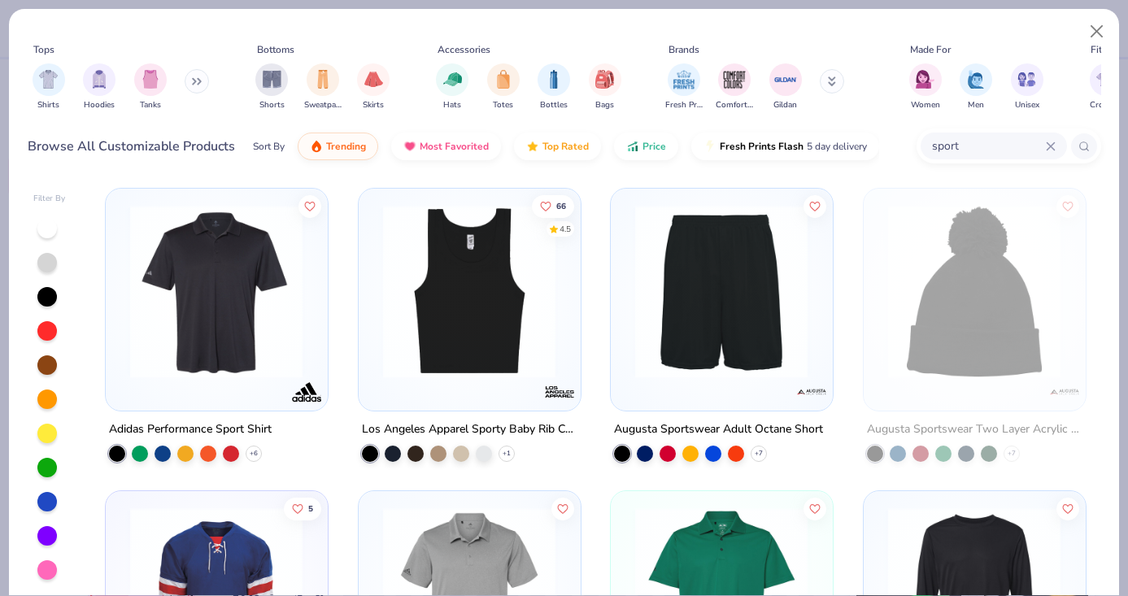
click at [1002, 144] on input "sport" at bounding box center [989, 146] width 116 height 19
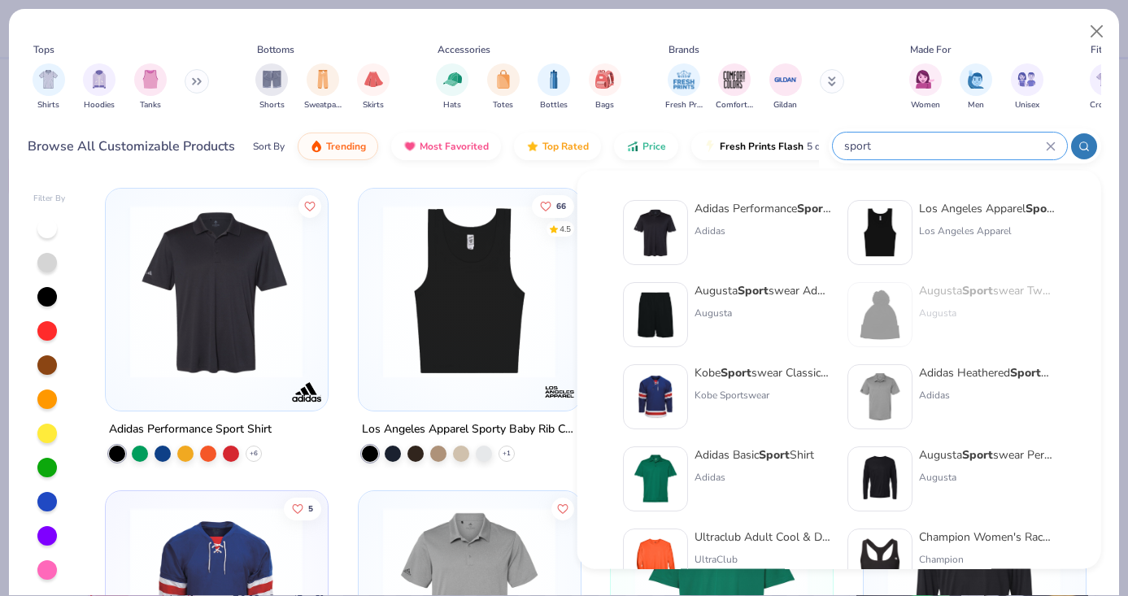
click at [1048, 148] on icon at bounding box center [1050, 145] width 7 height 7
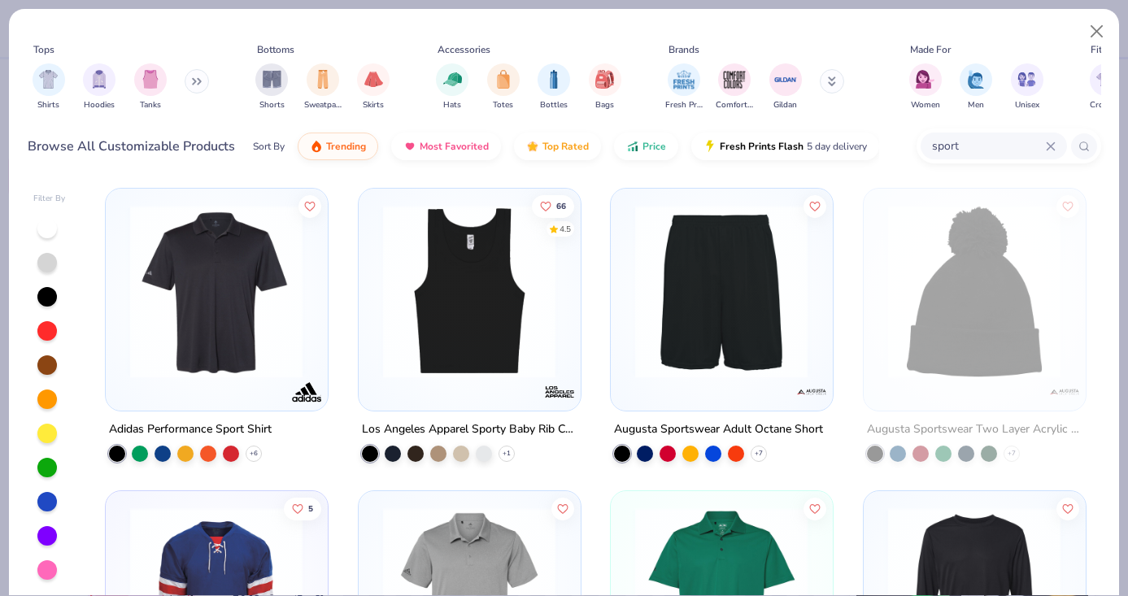
click at [995, 138] on input "sport" at bounding box center [989, 146] width 116 height 19
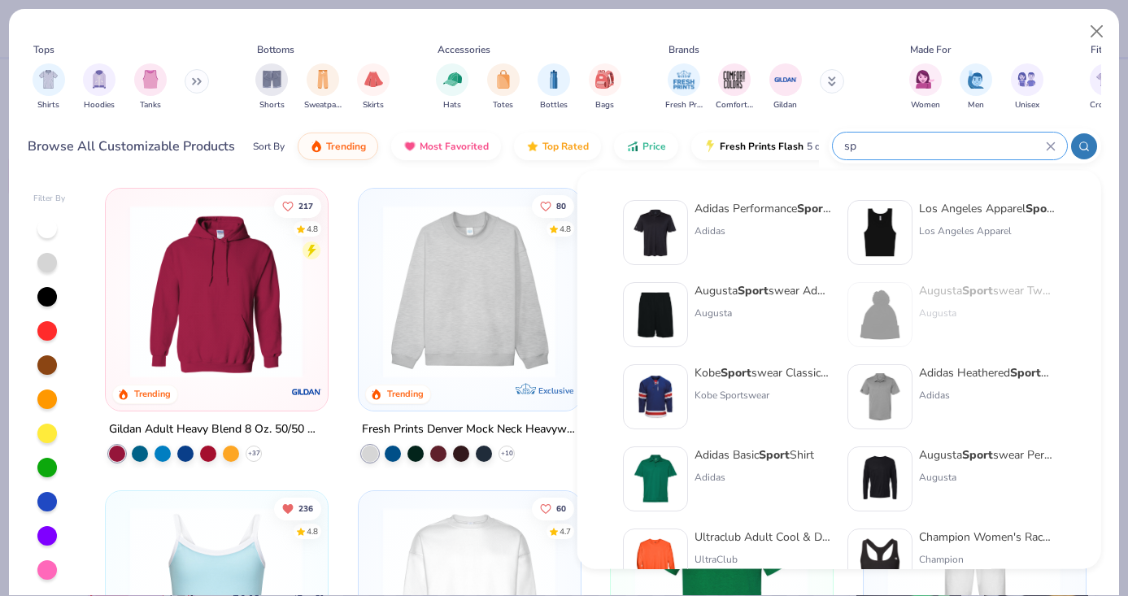
type input "s"
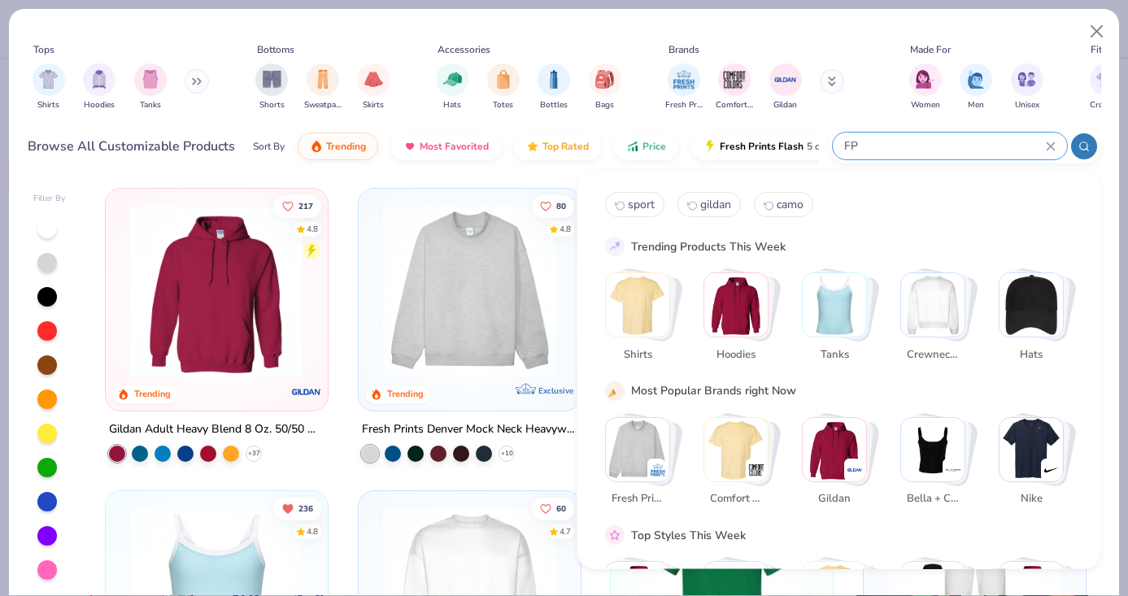
type input "FP"
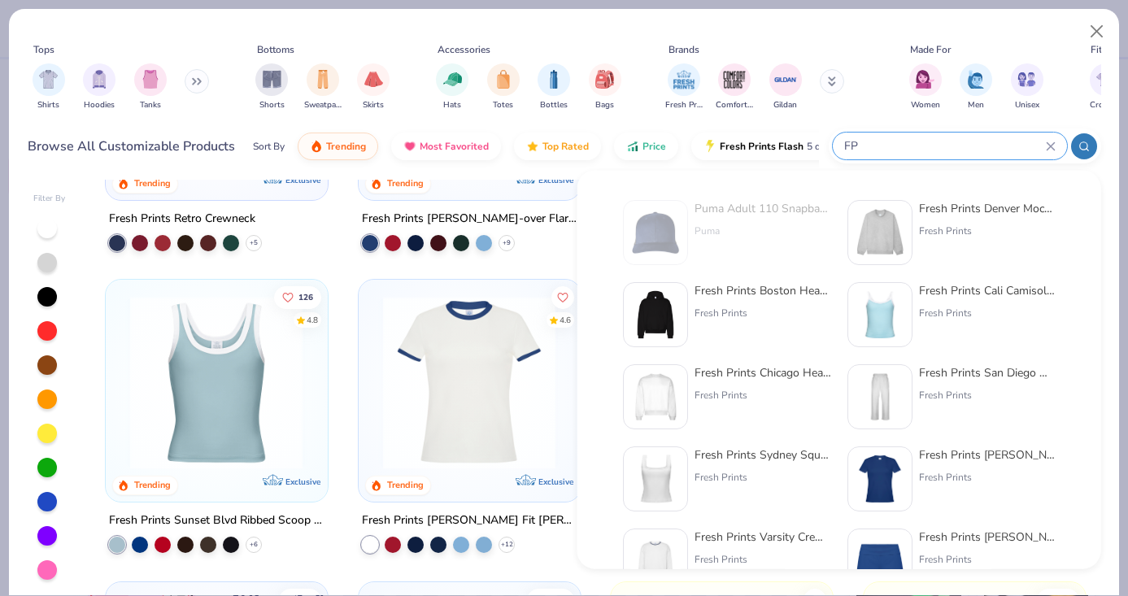
scroll to position [1144, 0]
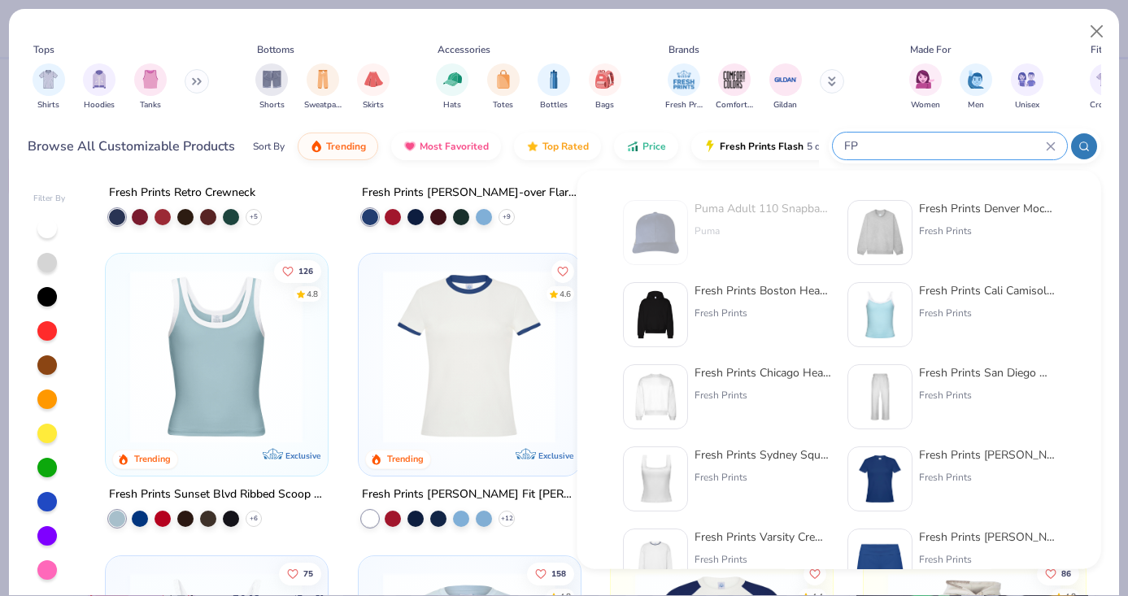
click at [883, 312] on img at bounding box center [880, 315] width 50 height 50
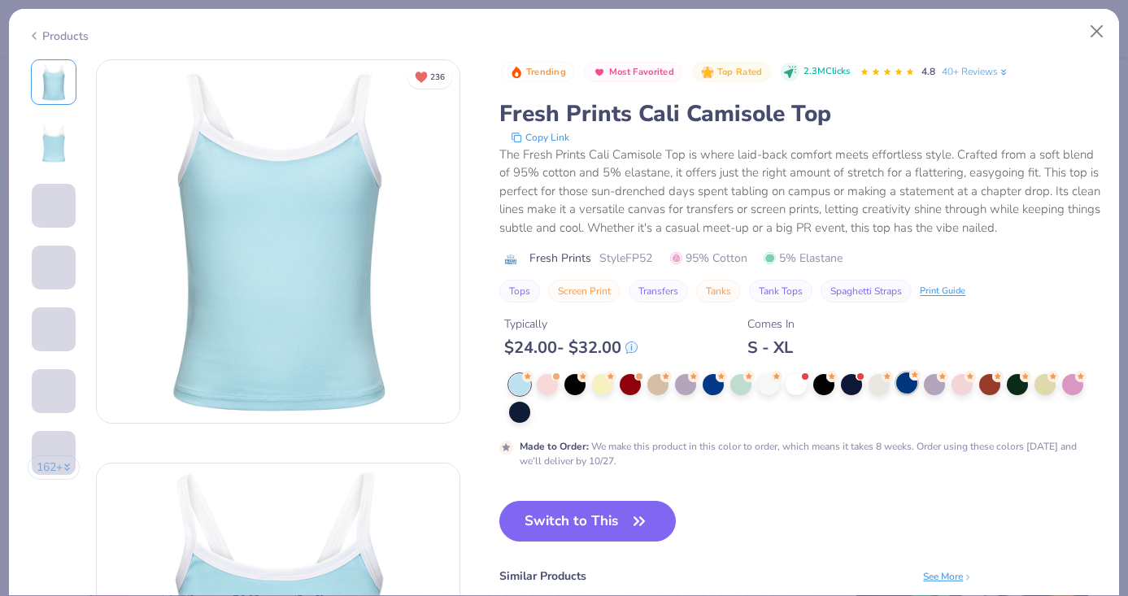
click at [905, 386] on div at bounding box center [906, 383] width 21 height 21
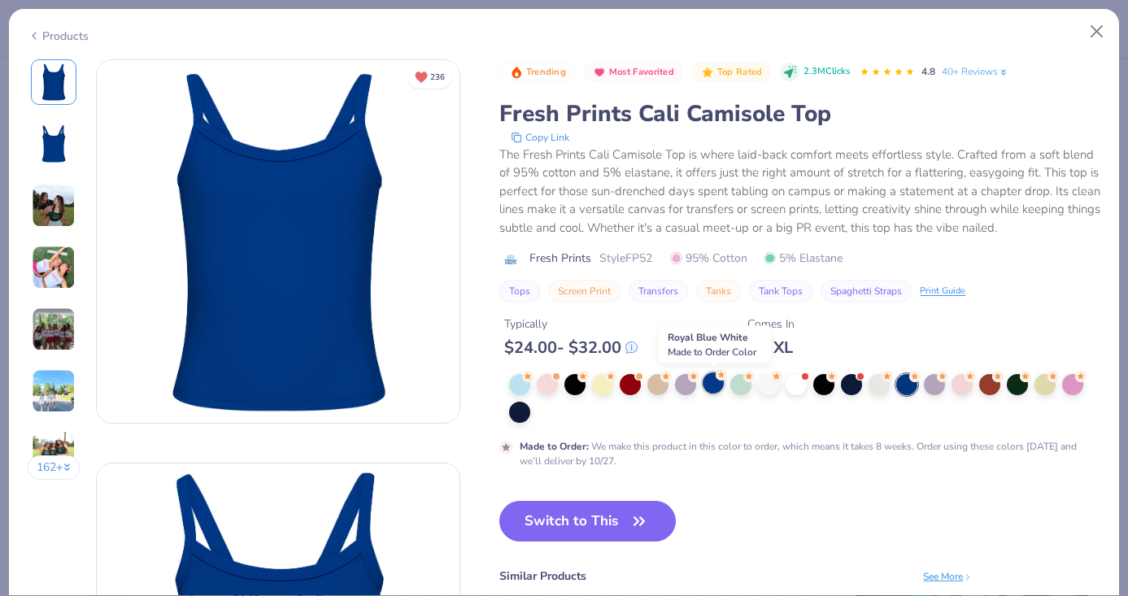
click at [717, 388] on div at bounding box center [713, 383] width 21 height 21
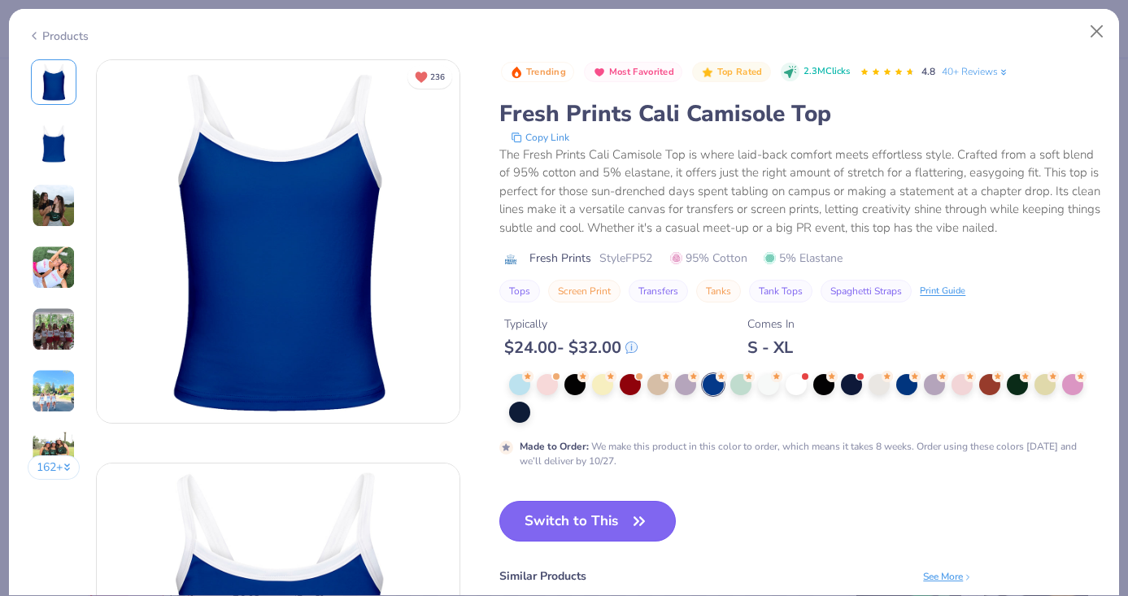
click at [598, 530] on button "Switch to This" at bounding box center [587, 521] width 177 height 41
type input "50"
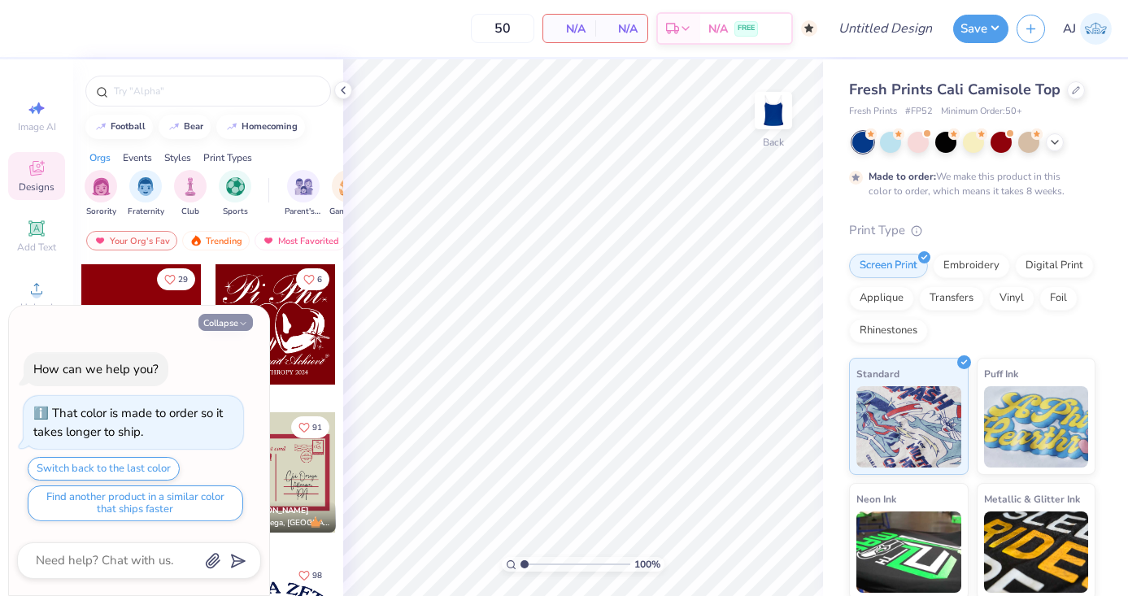
click at [235, 321] on button "Collapse" at bounding box center [225, 322] width 55 height 17
type textarea "x"
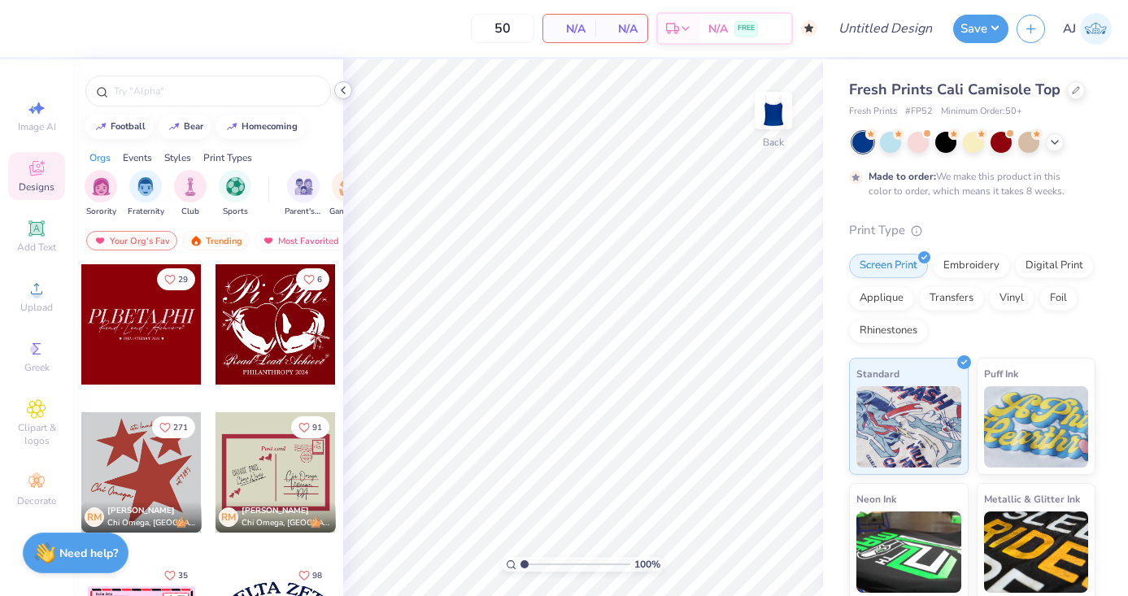
click at [345, 98] on div at bounding box center [343, 90] width 18 height 18
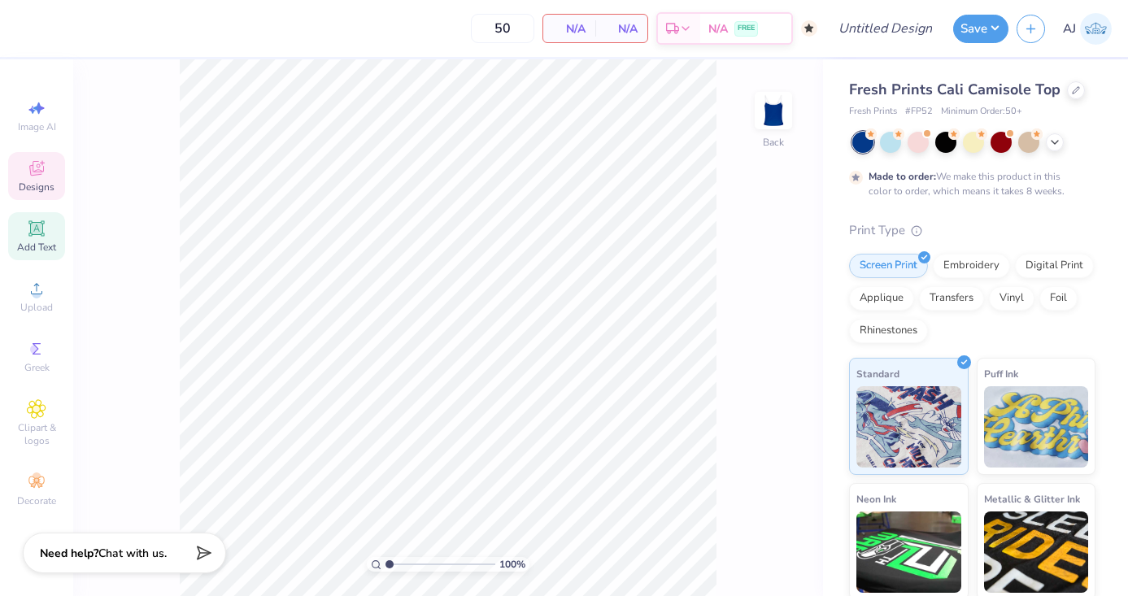
click at [46, 246] on span "Add Text" at bounding box center [36, 247] width 39 height 13
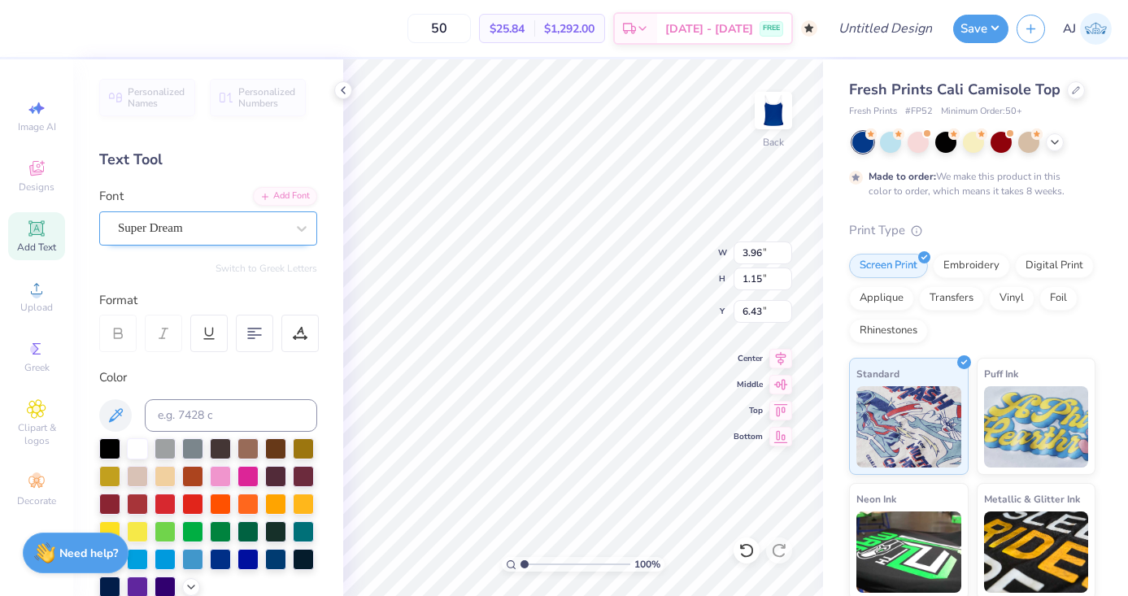
click at [261, 221] on div "Super Dream" at bounding box center [201, 228] width 171 height 25
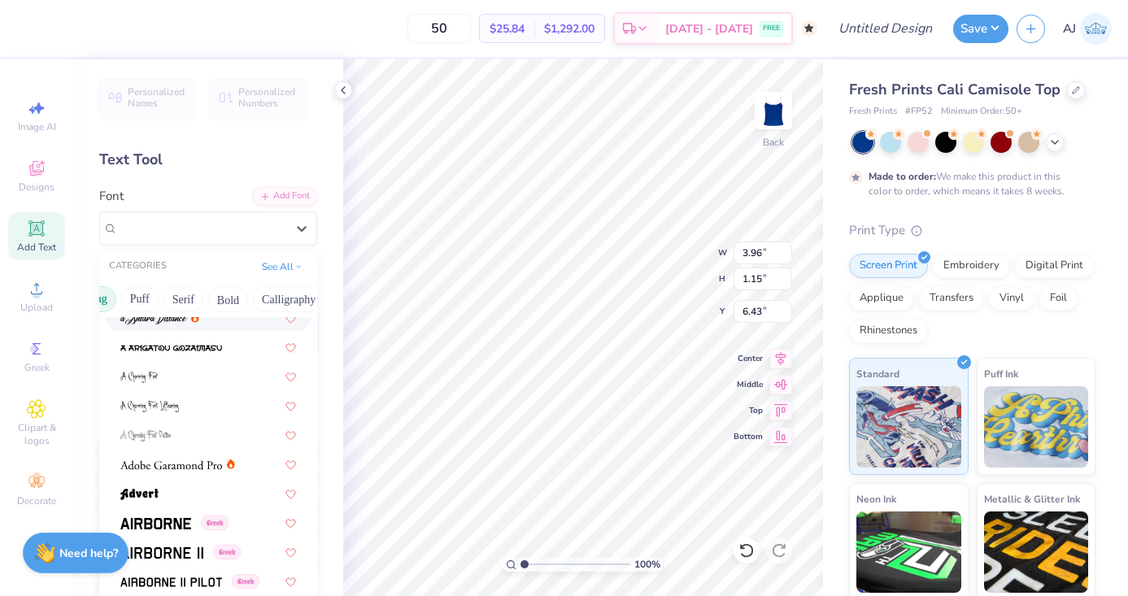
scroll to position [0, 129]
click at [115, 301] on button "Puff" at bounding box center [125, 299] width 37 height 26
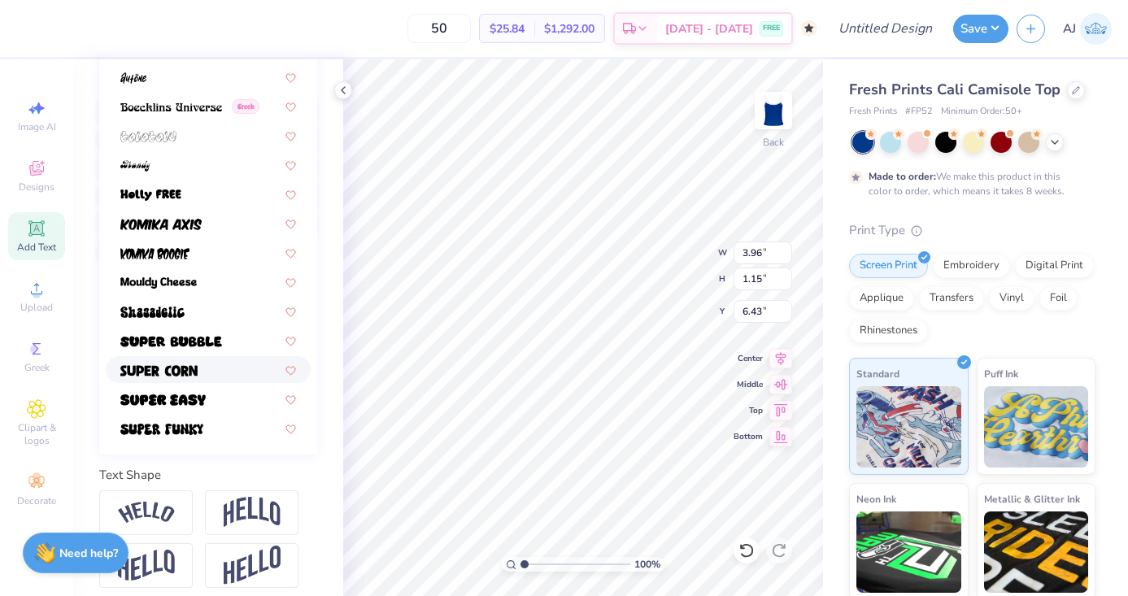
scroll to position [0, 0]
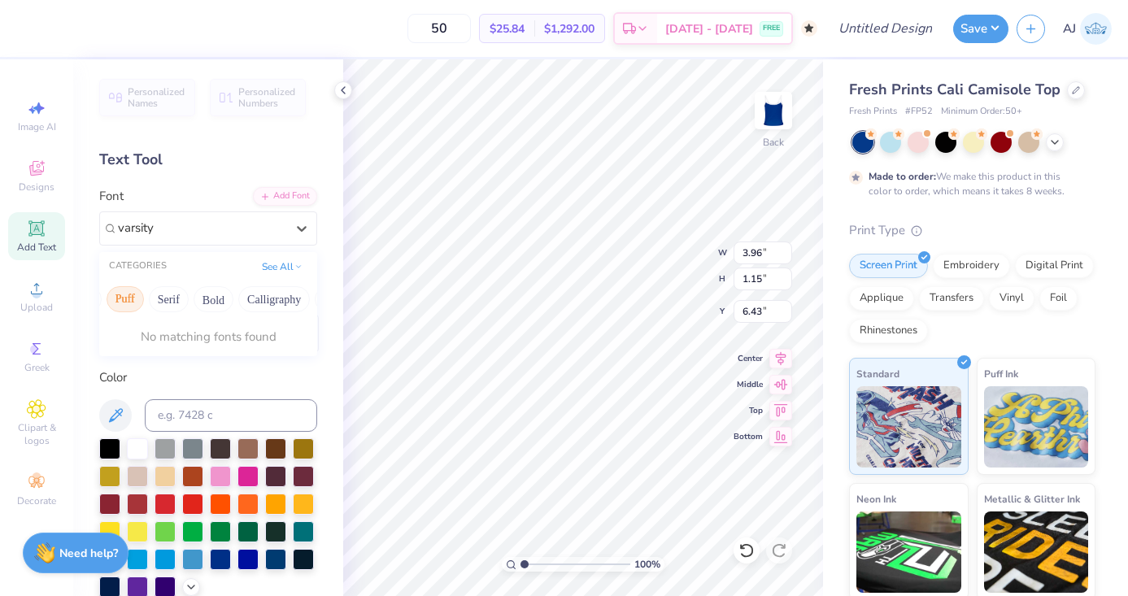
click at [127, 311] on button "Puff" at bounding box center [125, 299] width 37 height 26
click at [152, 355] on span "Varsity Team" at bounding box center [152, 356] width 64 height 17
type input "varsity"
type input "3.93"
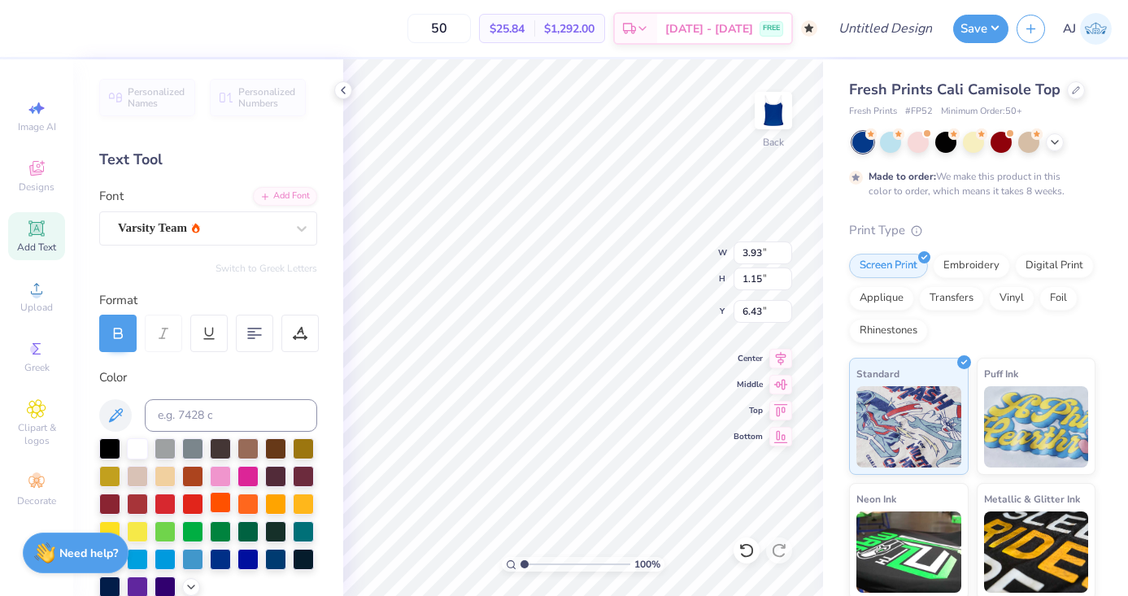
type textarea "FLORIDA"
click at [225, 504] on div at bounding box center [220, 502] width 21 height 21
click at [241, 504] on div at bounding box center [248, 502] width 21 height 21
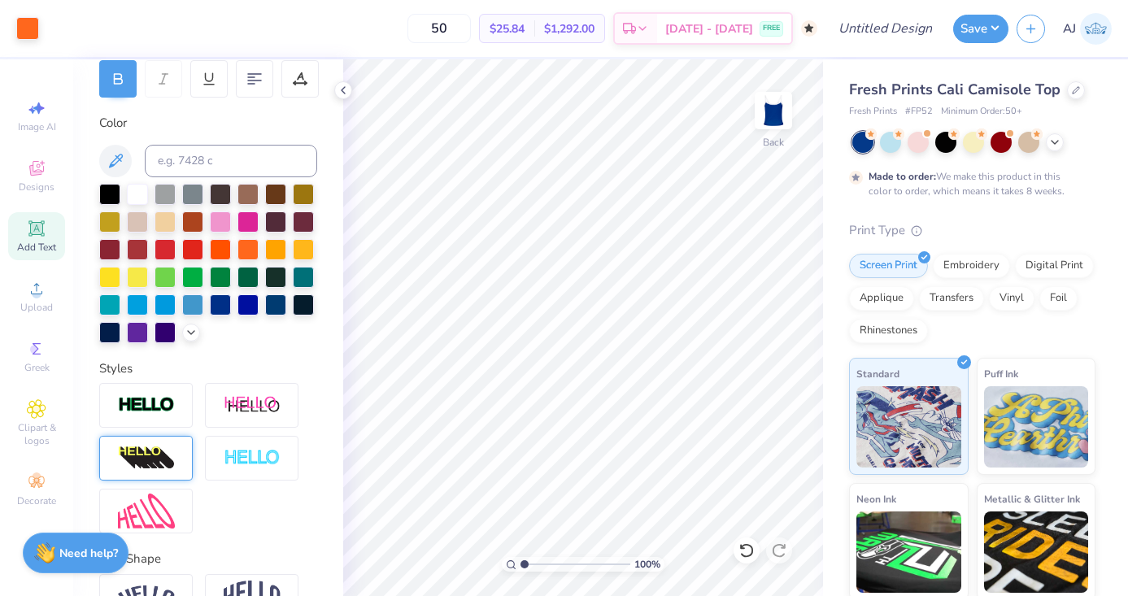
scroll to position [349, 0]
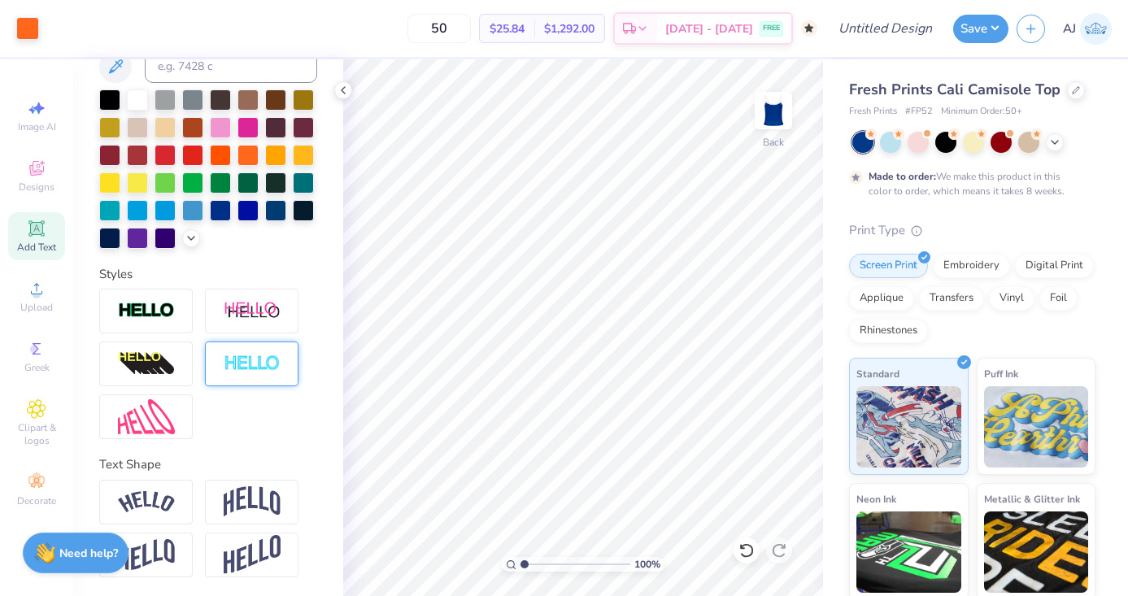
click at [259, 364] on img at bounding box center [252, 364] width 57 height 19
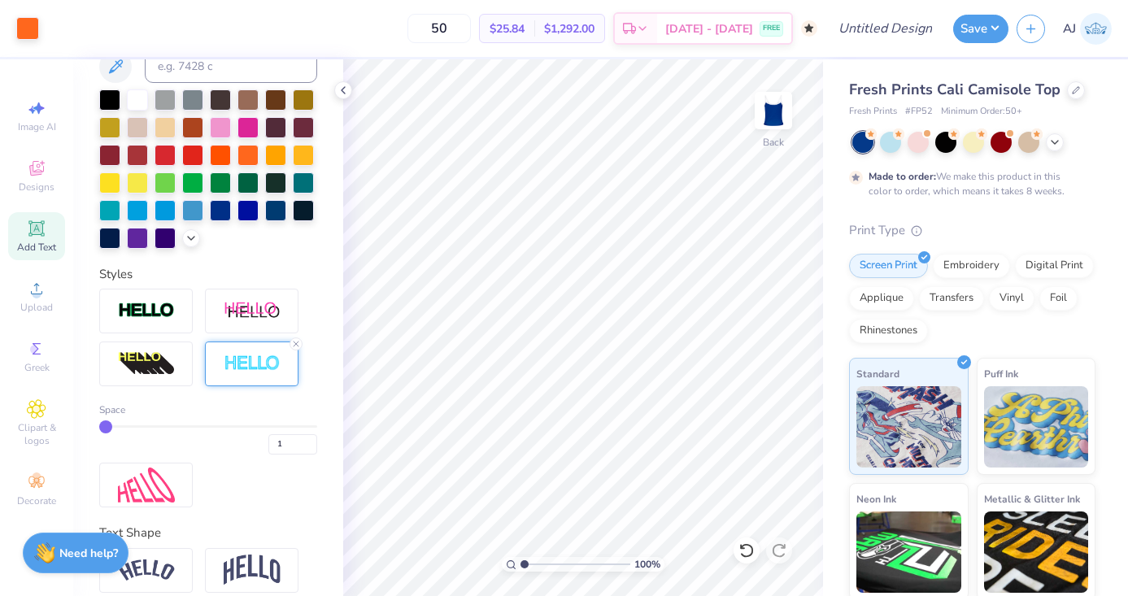
scroll to position [417, 0]
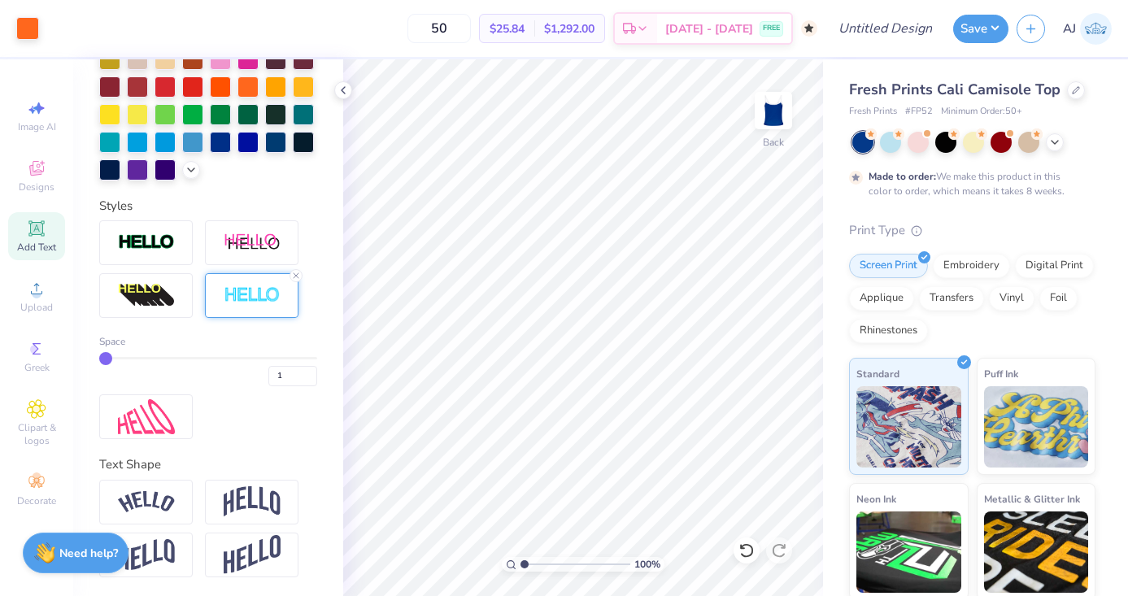
type input "2"
type input "4"
type input "5"
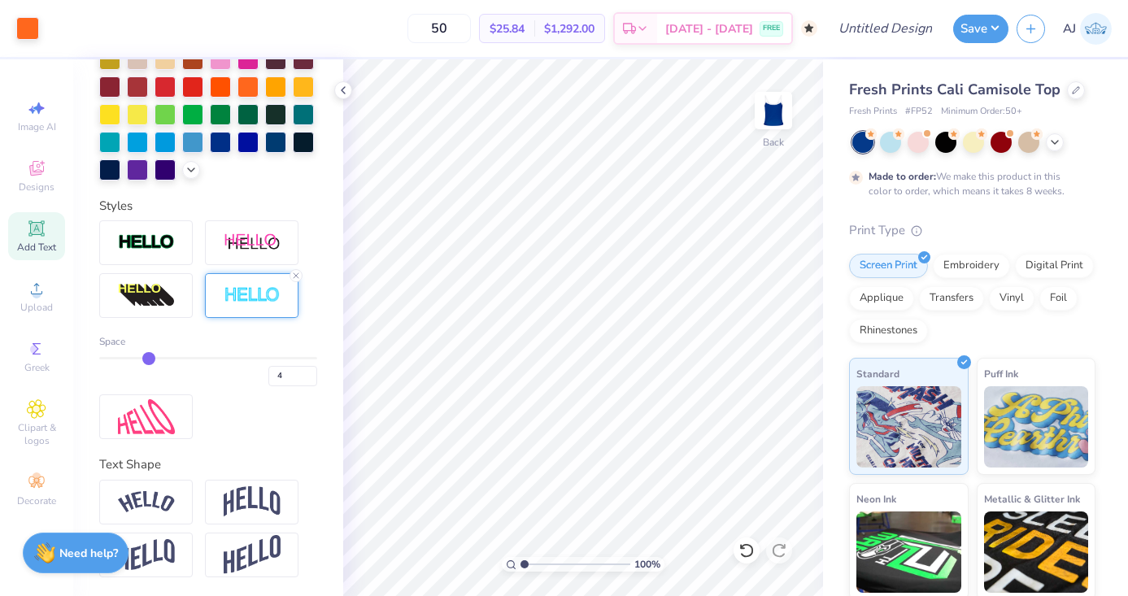
type input "5"
drag, startPoint x: 111, startPoint y: 358, endPoint x: 150, endPoint y: 360, distance: 38.3
click at [150, 360] on input "range" at bounding box center [208, 358] width 218 height 2
type input "7"
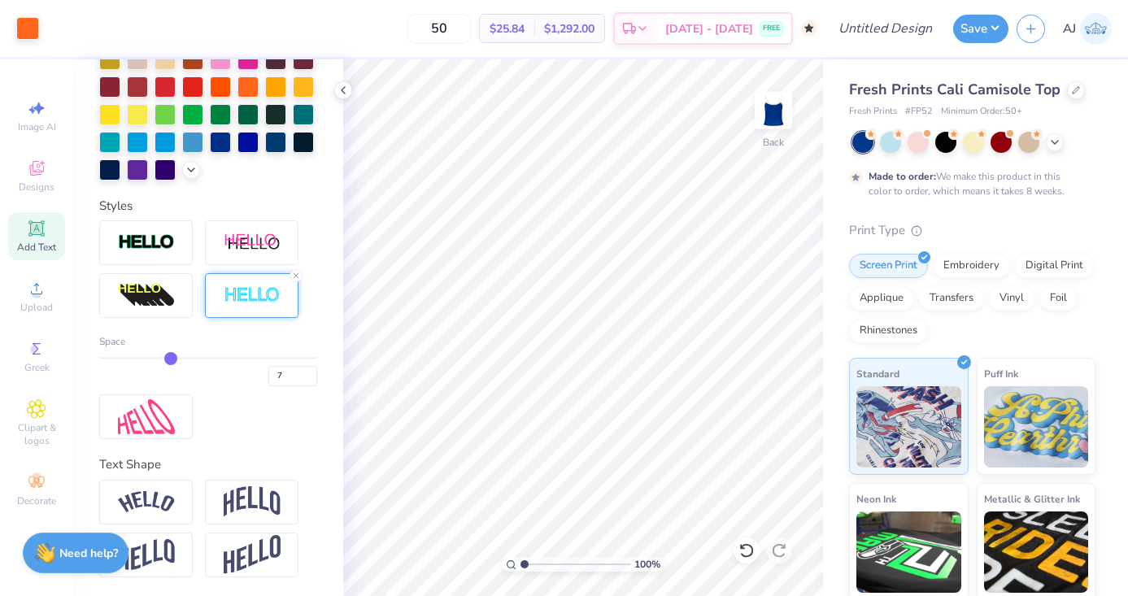
type input "8"
type input "9"
drag, startPoint x: 150, startPoint y: 356, endPoint x: 188, endPoint y: 356, distance: 38.2
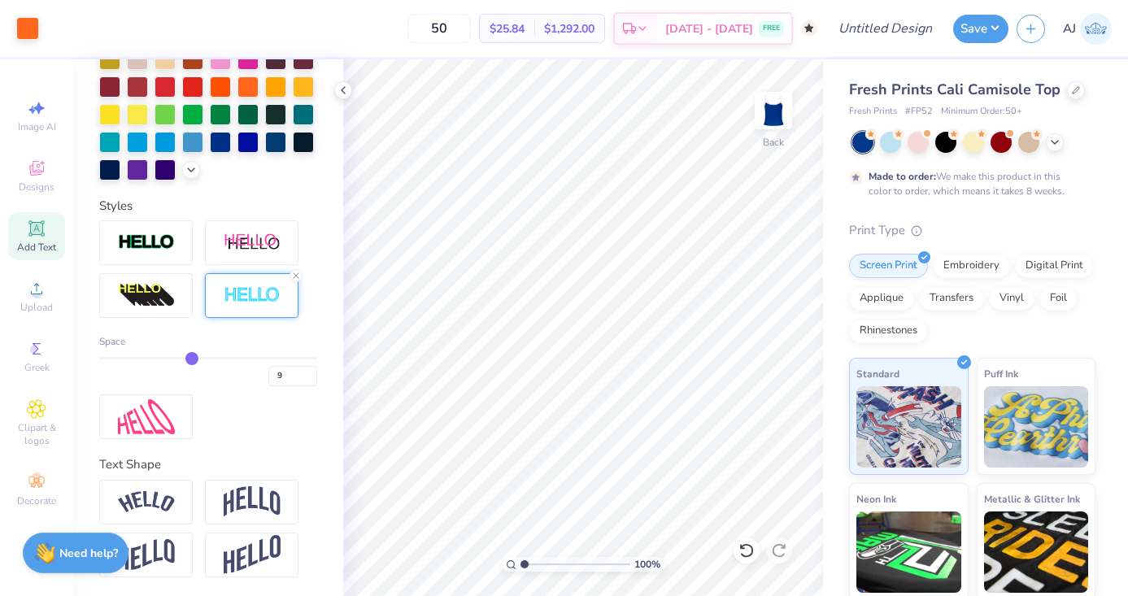
click at [188, 357] on input "range" at bounding box center [208, 358] width 218 height 2
type input "8"
type input "7"
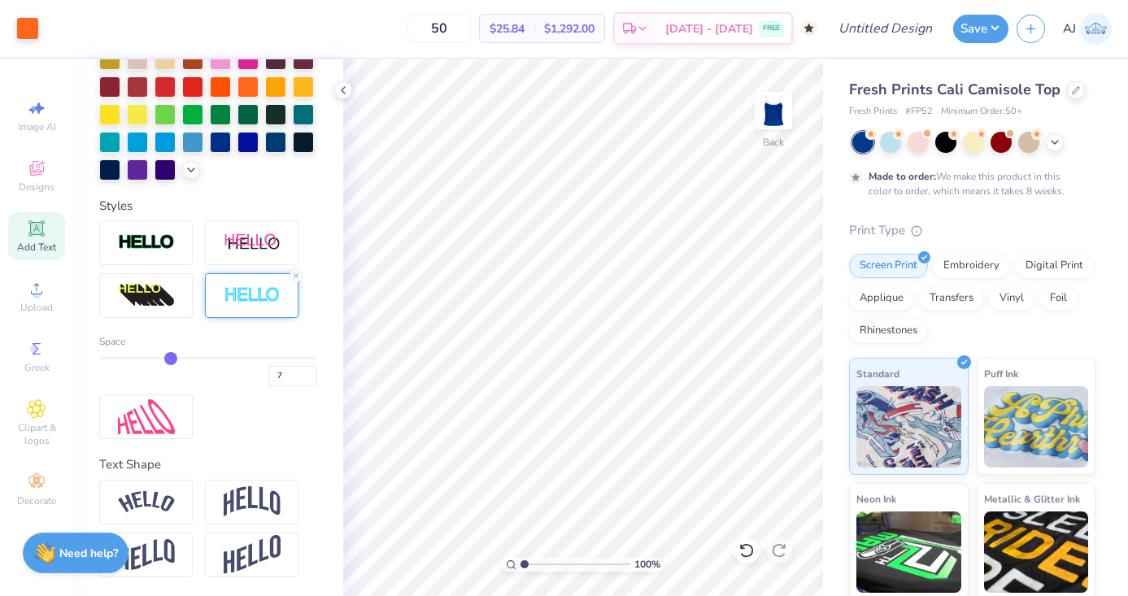
type input "6"
type input "5"
drag, startPoint x: 188, startPoint y: 356, endPoint x: 153, endPoint y: 356, distance: 35.0
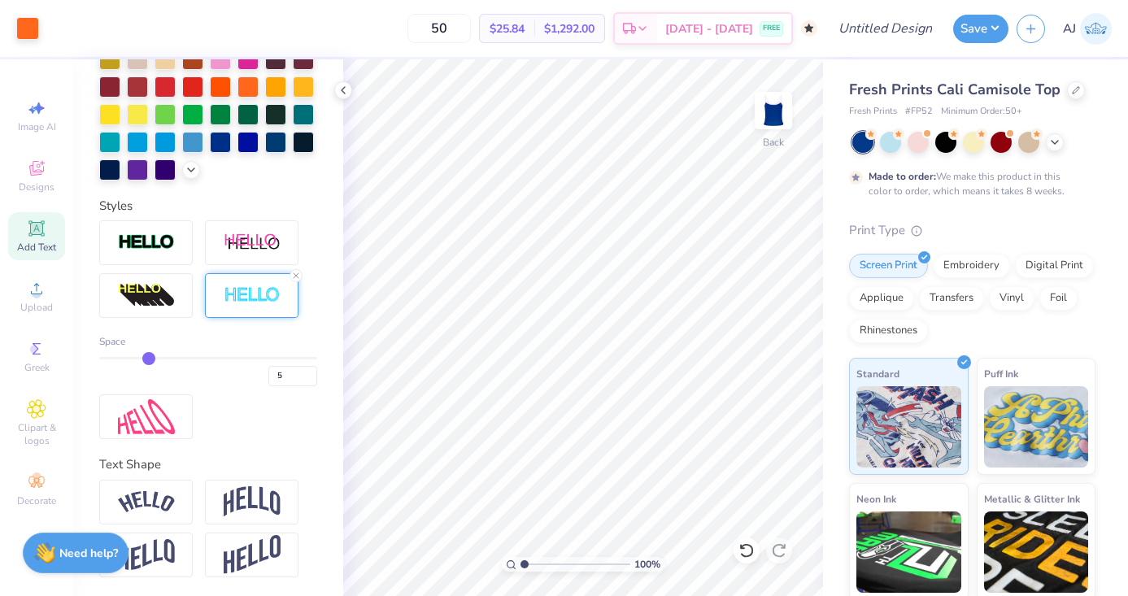
type input "5"
click at [153, 357] on input "range" at bounding box center [208, 358] width 218 height 2
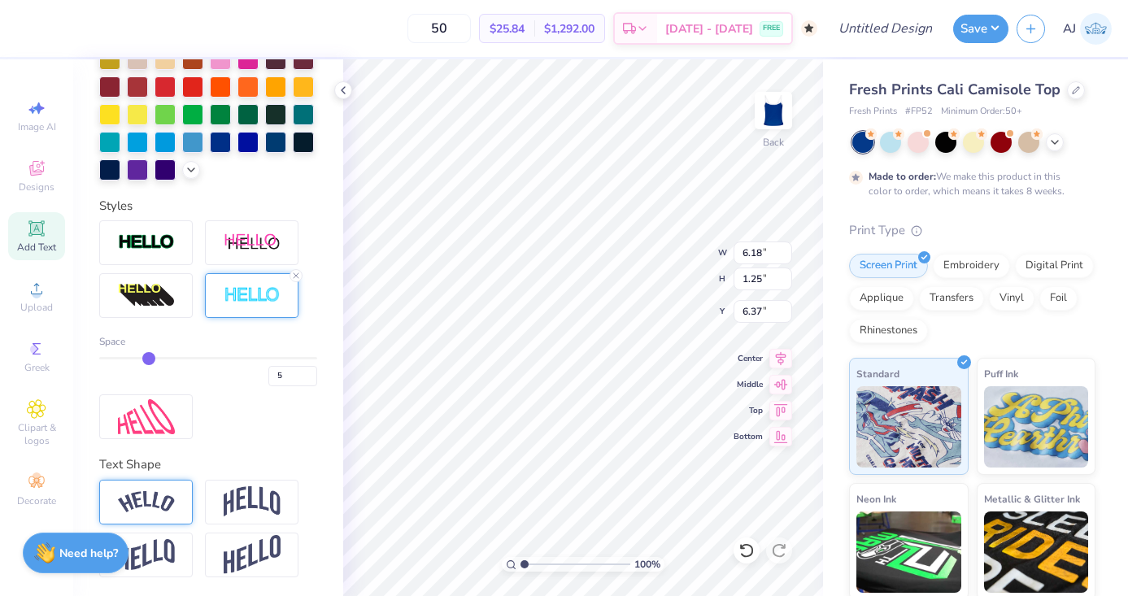
click at [150, 496] on img at bounding box center [146, 502] width 57 height 22
type input "7.67"
type input "2.14"
type input "5.93"
click at [266, 484] on div at bounding box center [252, 502] width 94 height 45
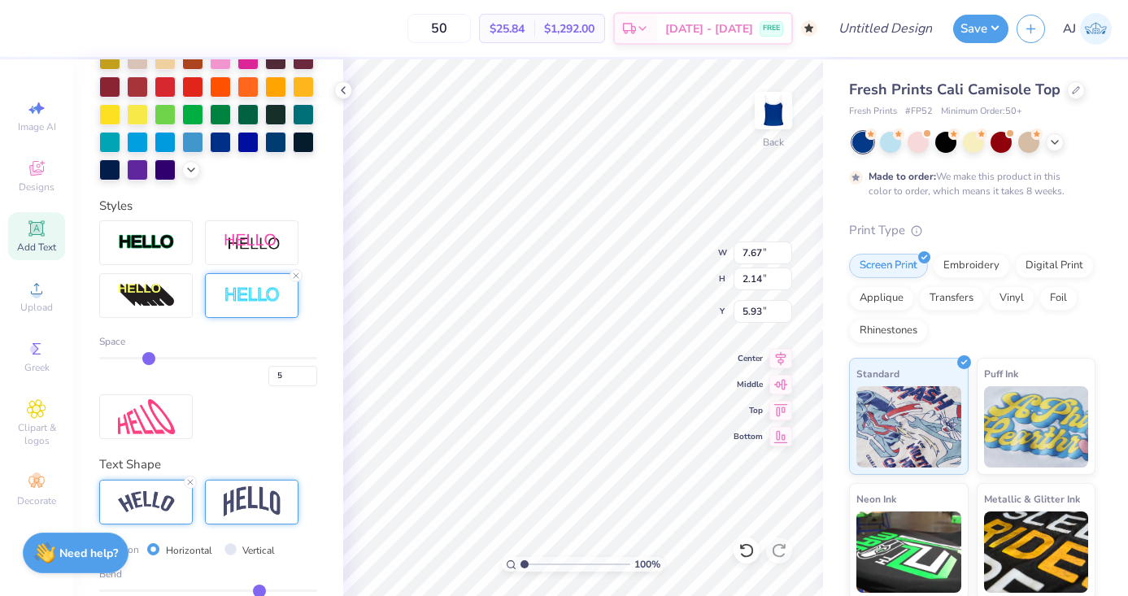
type input "6.18"
type input "2.51"
type input "5.74"
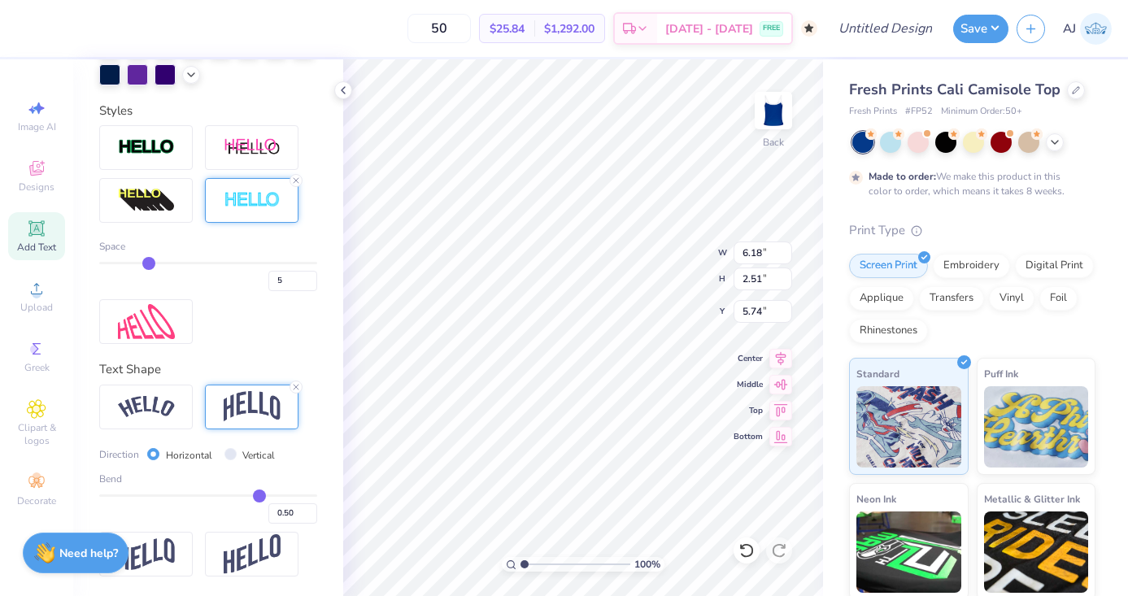
type input "0.44"
type input "0.22"
type input "-0.09"
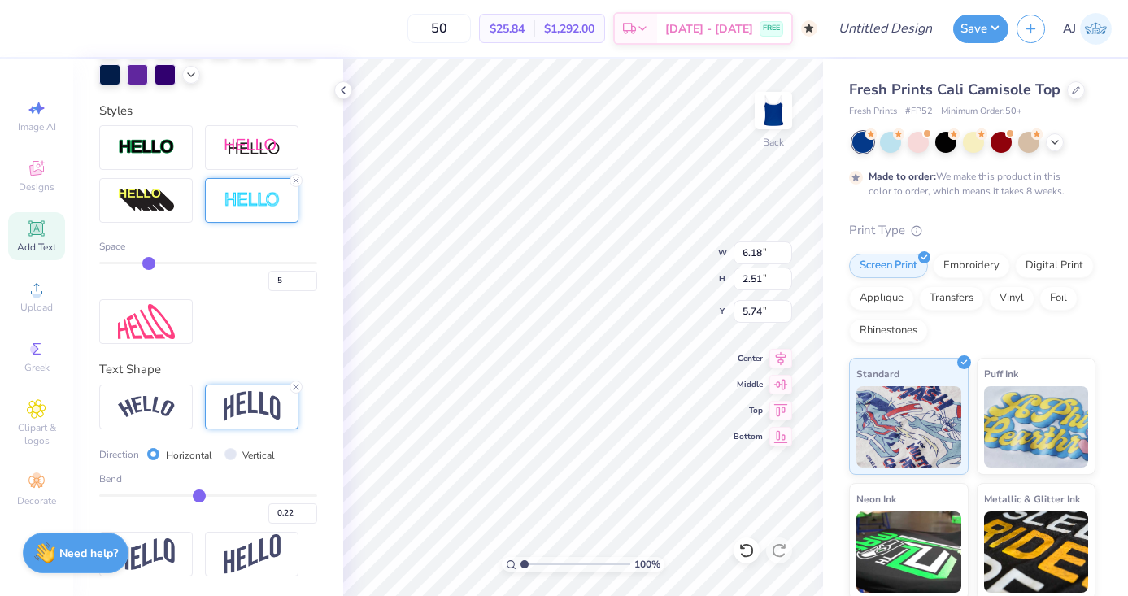
type input "-0.09"
type input "-0.29"
type input "-0.35"
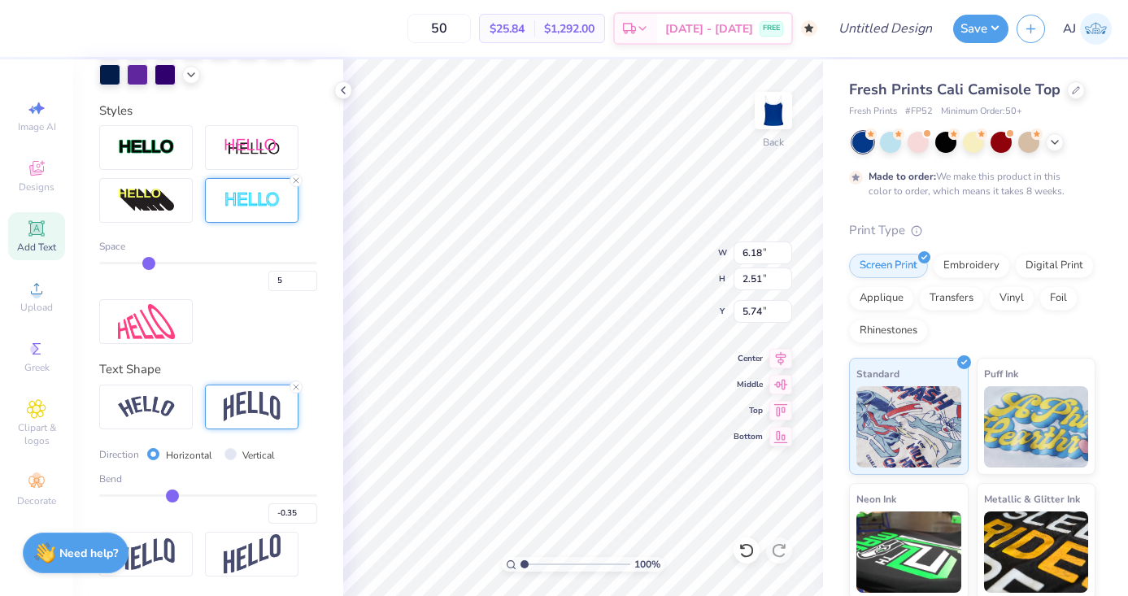
type input "-0.36"
type input "-0.37"
type input "-0.38"
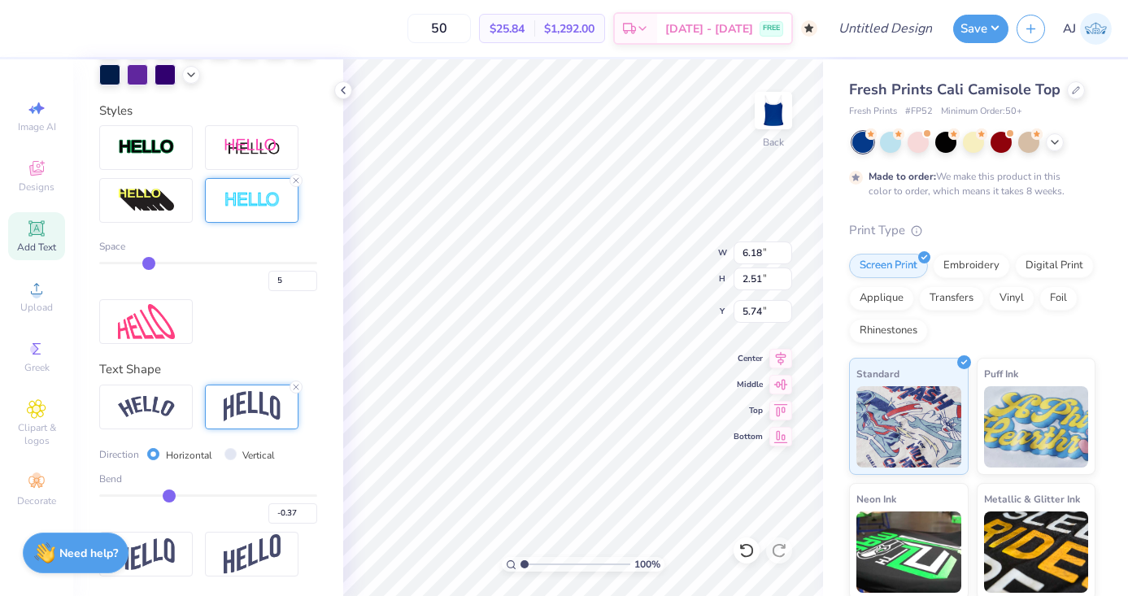
type input "-0.38"
type input "-0.42"
type input "-0.5"
type input "-0.50"
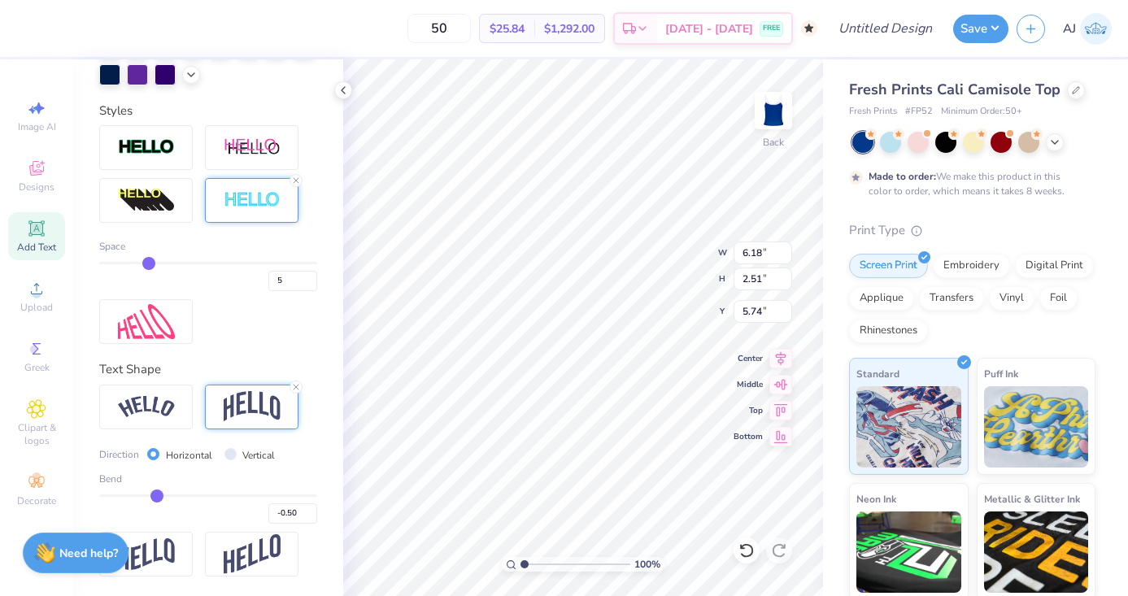
type input "-0.57"
type input "-0.6"
type input "-0.60"
type input "-0.6"
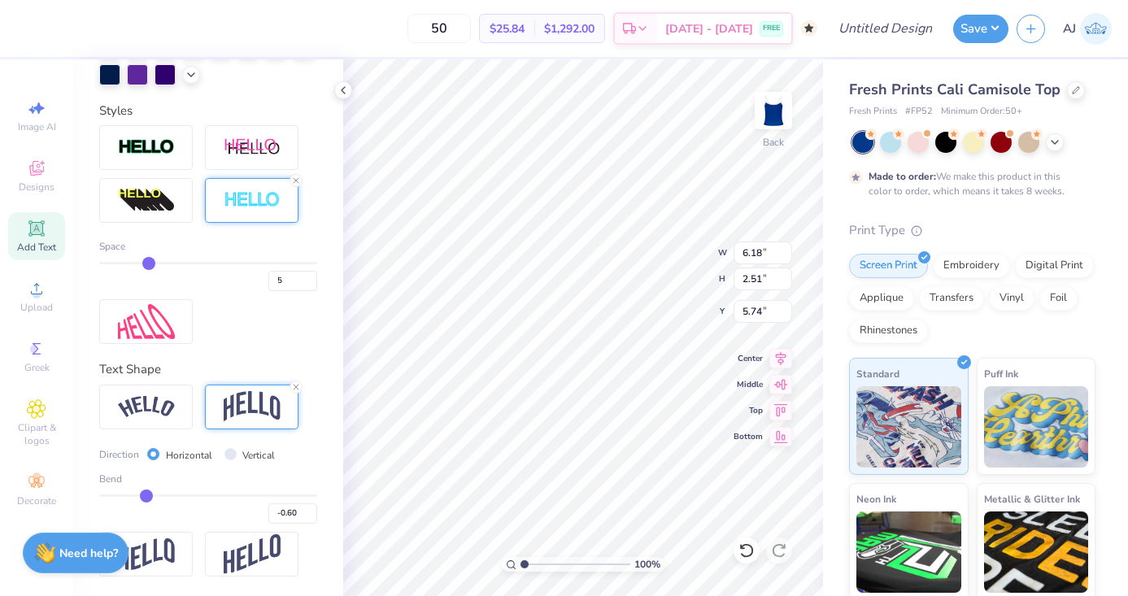
drag, startPoint x: 260, startPoint y: 495, endPoint x: 146, endPoint y: 499, distance: 113.1
click at [146, 497] on input "range" at bounding box center [208, 496] width 218 height 2
type input "2.80"
type input "5.60"
type input "-0.62"
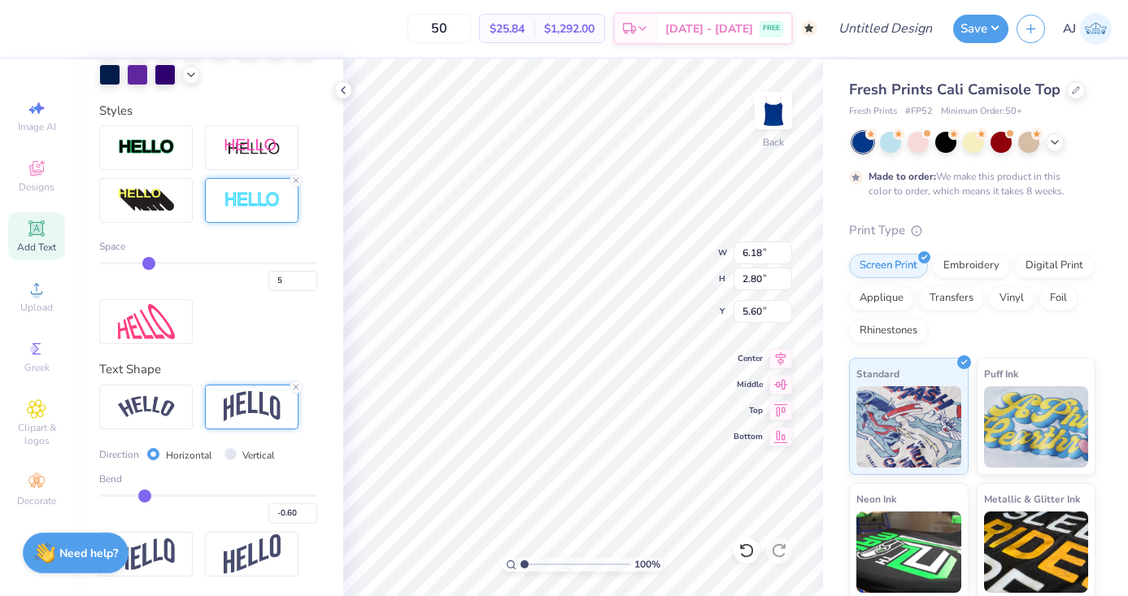
type input "-0.62"
type input "-0.57"
type input "-0.53"
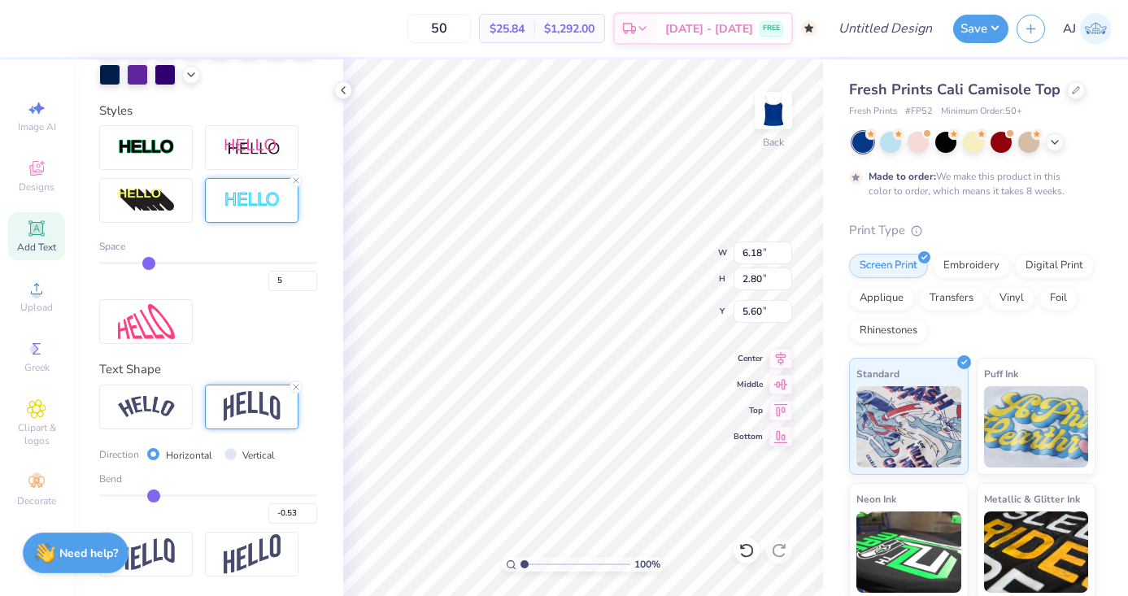
type input "-0.51"
type input "-0.48"
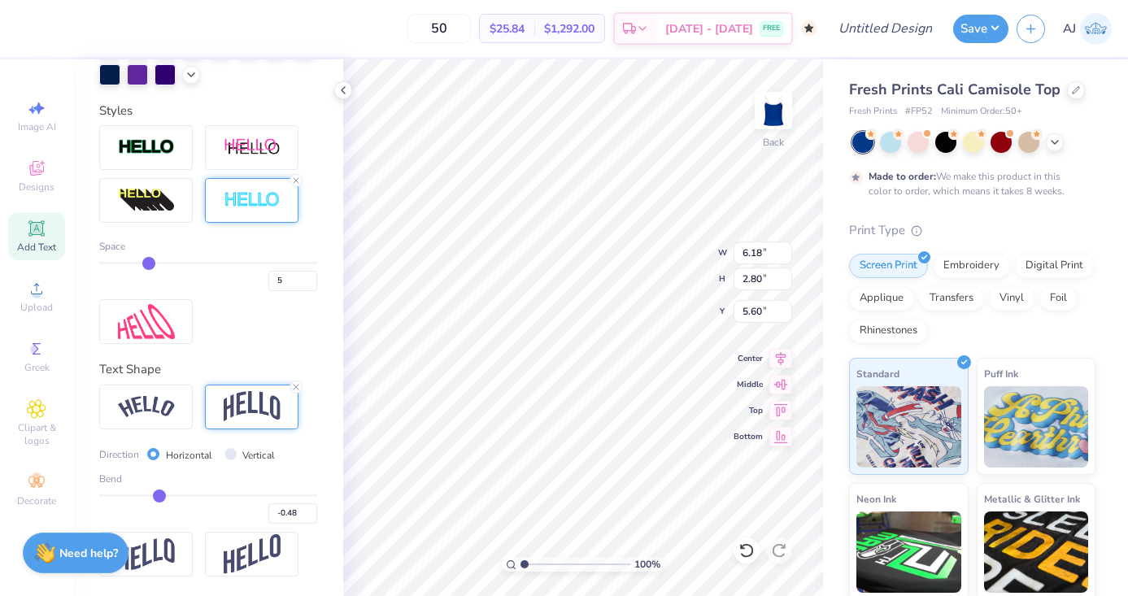
drag, startPoint x: 144, startPoint y: 498, endPoint x: 166, endPoint y: 498, distance: 22.0
click at [162, 497] on input "range" at bounding box center [208, 496] width 218 height 2
type input "2.46"
type input "5.77"
type input "-0.43"
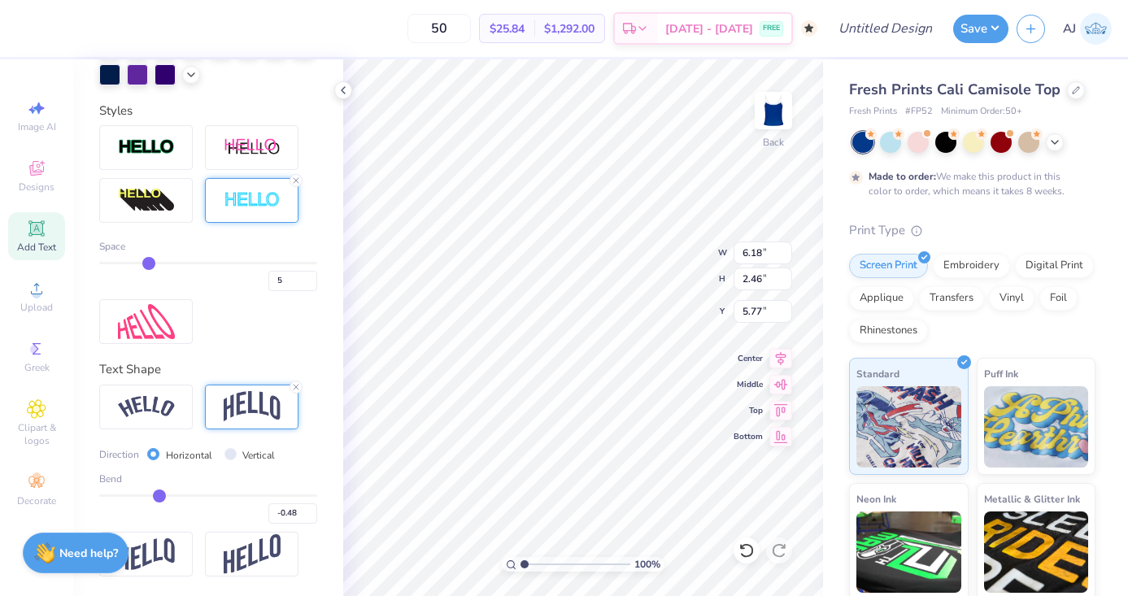
type input "-0.43"
type input "-0.33"
type input "-0.3"
type input "-0.30"
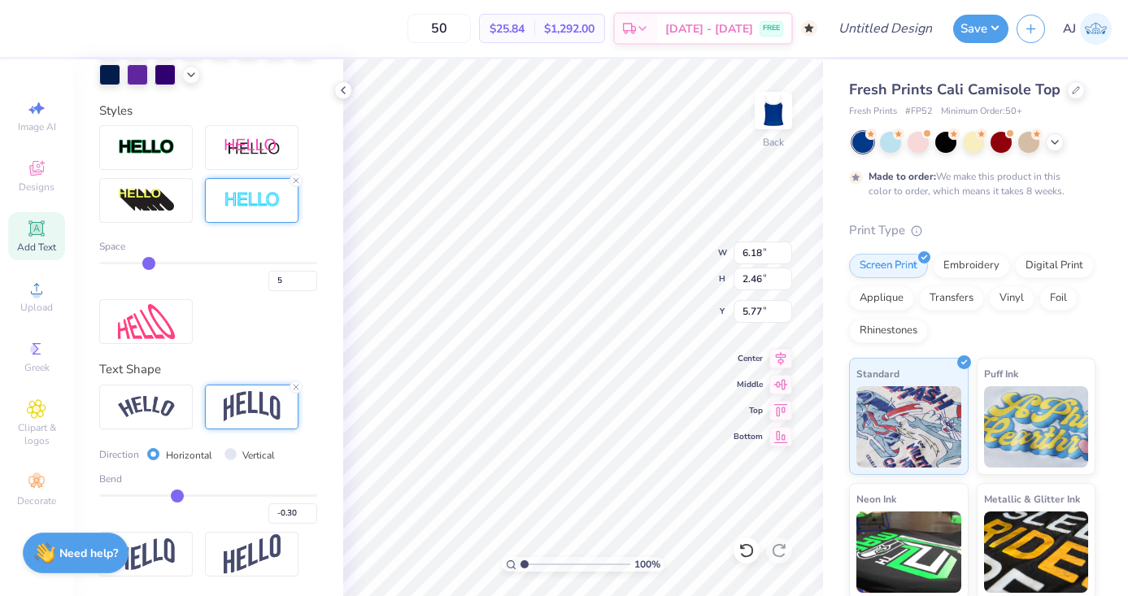
drag, startPoint x: 159, startPoint y: 496, endPoint x: 177, endPoint y: 496, distance: 17.9
click at [177, 496] on input "range" at bounding box center [208, 496] width 218 height 2
type input "-0.27"
type input "1.98"
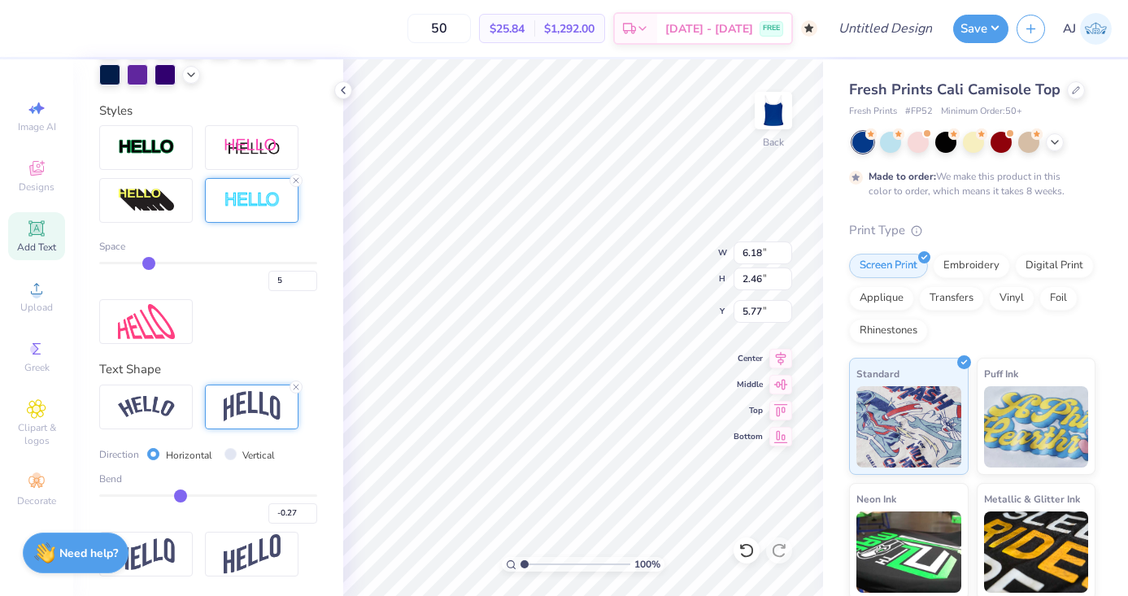
type input "6.01"
type input "-0.24"
type input "-0.18"
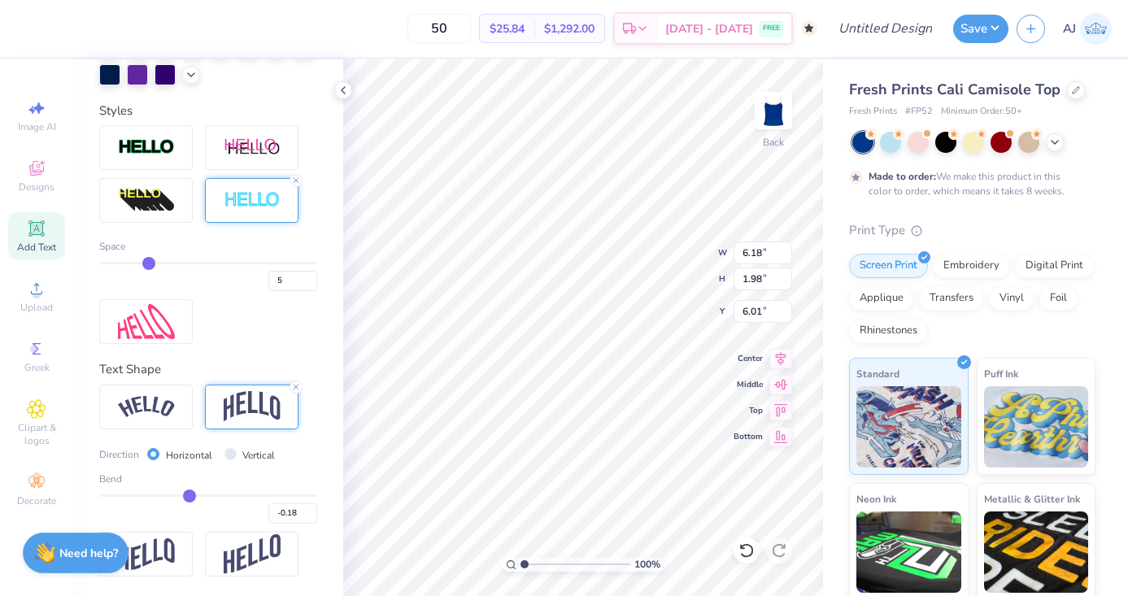
type input "-0.17"
drag, startPoint x: 178, startPoint y: 496, endPoint x: 190, endPoint y: 496, distance: 12.2
type input "-0.17"
click at [190, 496] on input "range" at bounding box center [208, 496] width 218 height 2
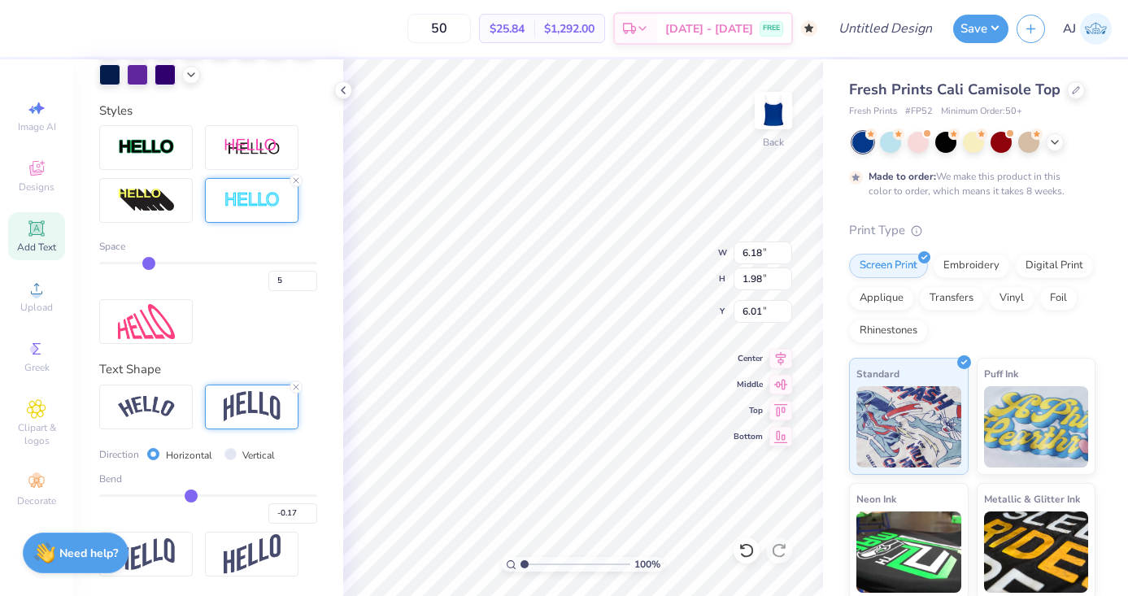
type input "1.66"
type input "6.17"
type input "-0.16"
type input "-0.14"
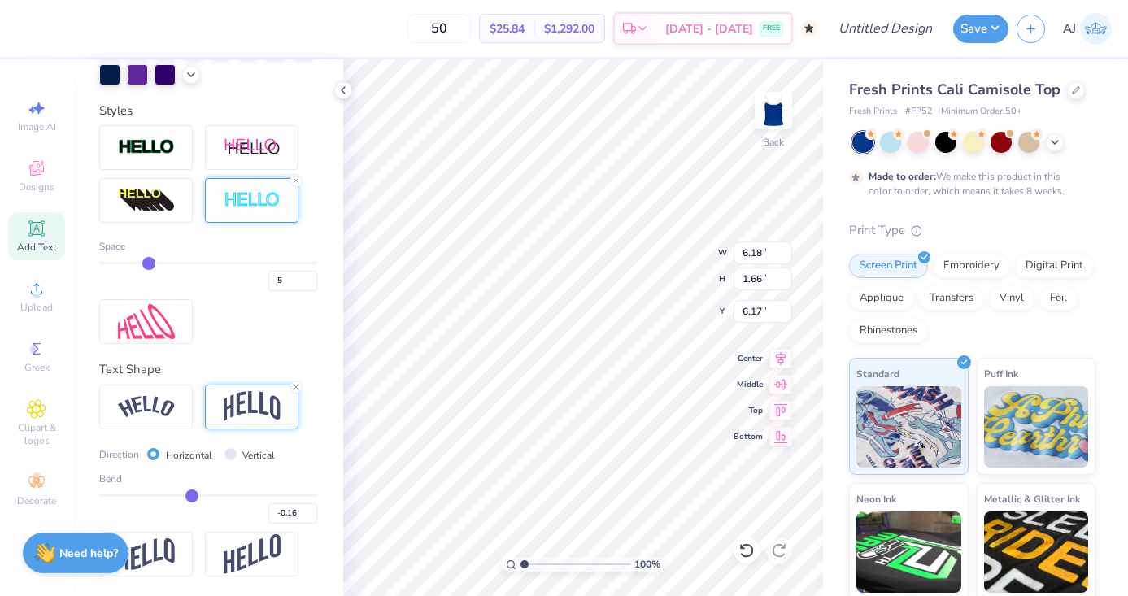
type input "-0.14"
type input "-0.13"
type input "-0.1"
type input "-0.10"
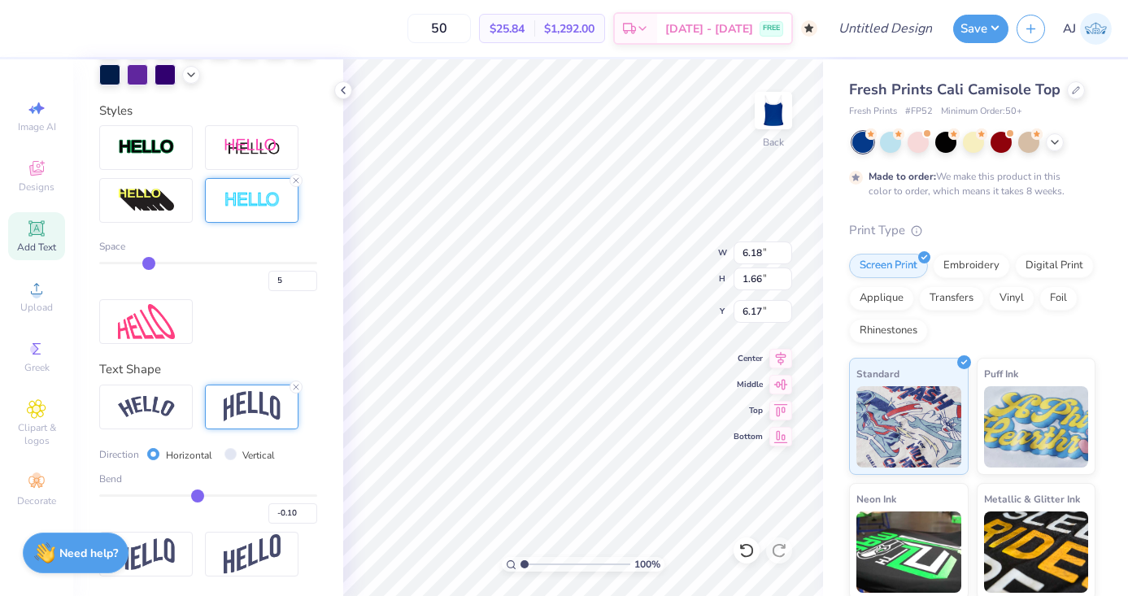
type input "-0.05"
type input "0.02"
type input "0.07"
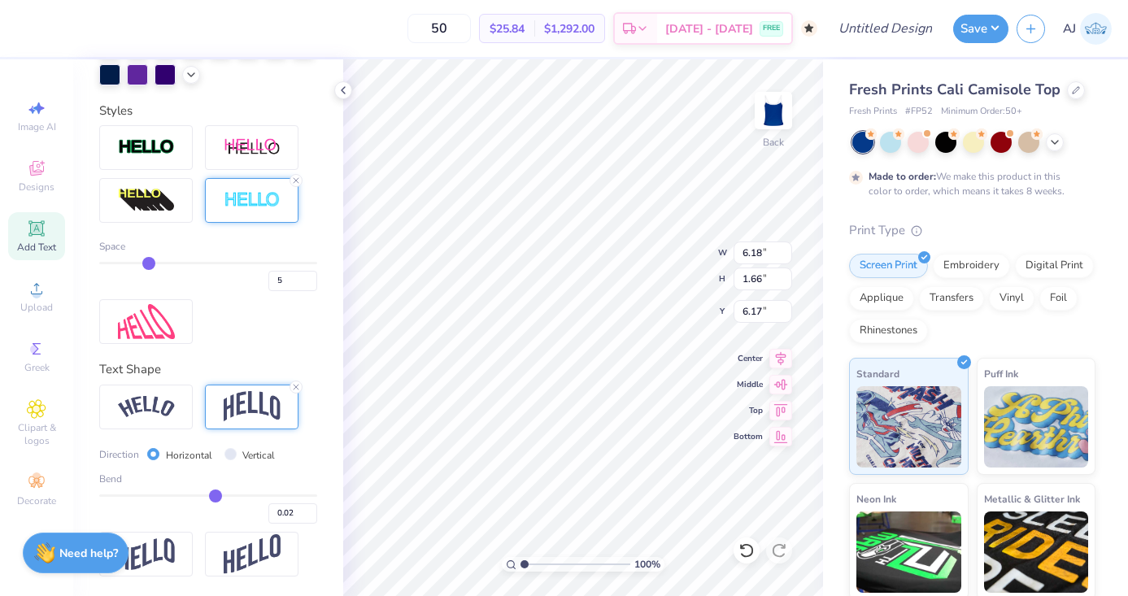
type input "0.07"
type input "0.09"
drag, startPoint x: 190, startPoint y: 495, endPoint x: 218, endPoint y: 495, distance: 27.7
type input "0.1"
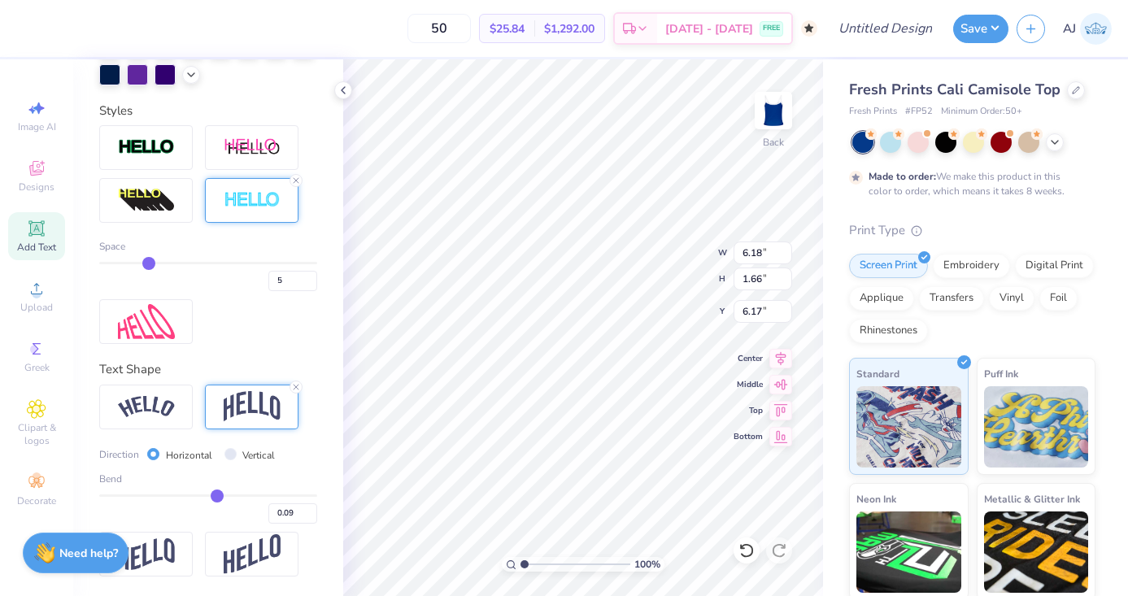
click at [218, 495] on input "range" at bounding box center [208, 496] width 218 height 2
type input "0.10"
type input "1.49"
type input "6.25"
type input "0.11"
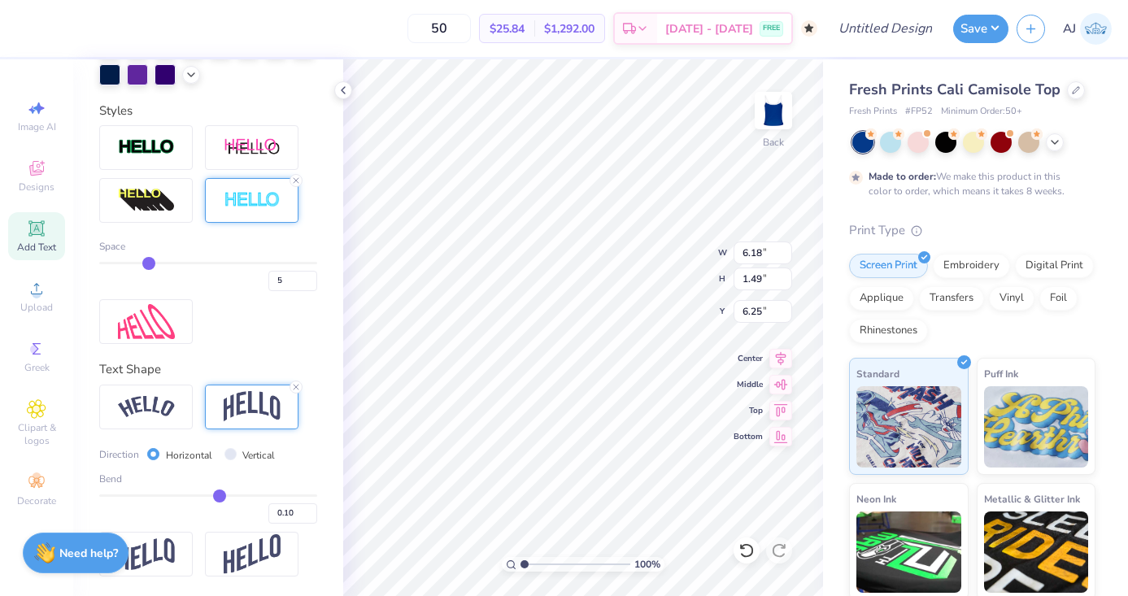
type input "0.11"
type input "0.12"
type input "0.13"
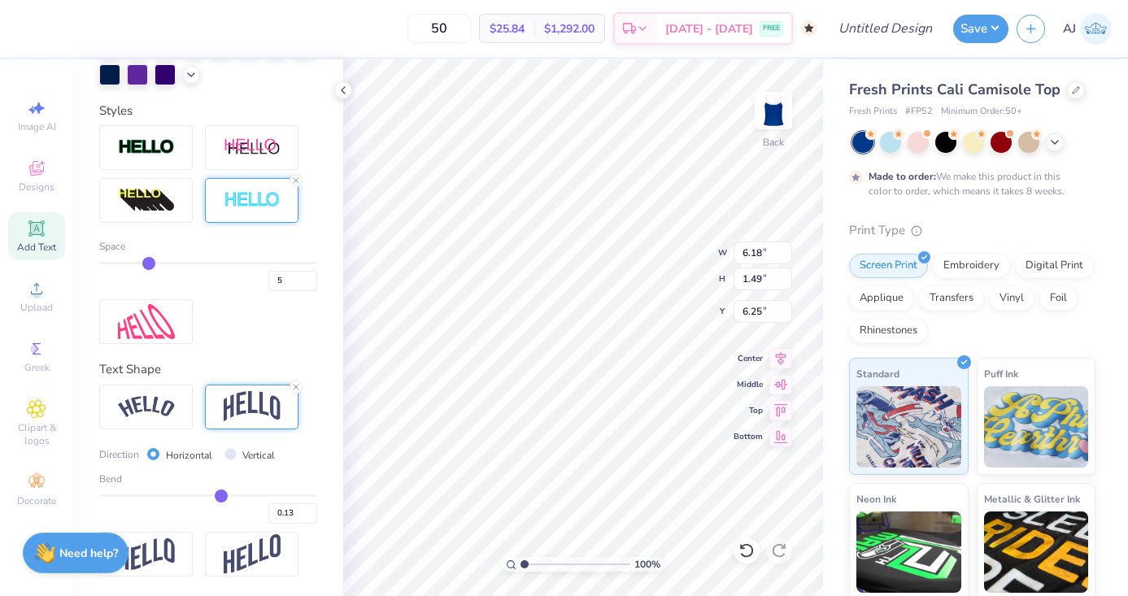
type input "0.13"
click at [221, 495] on input "range" at bounding box center [208, 496] width 218 height 2
type input "1.56"
type input "6.22"
type input "0.14"
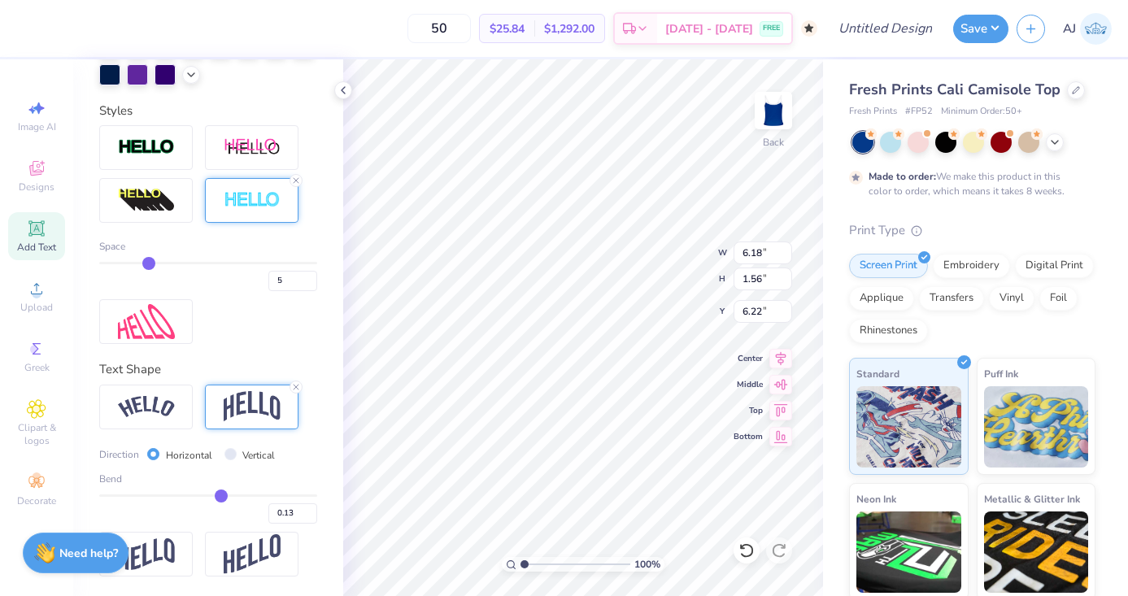
type input "0.14"
type input "0.15"
type input "0.16"
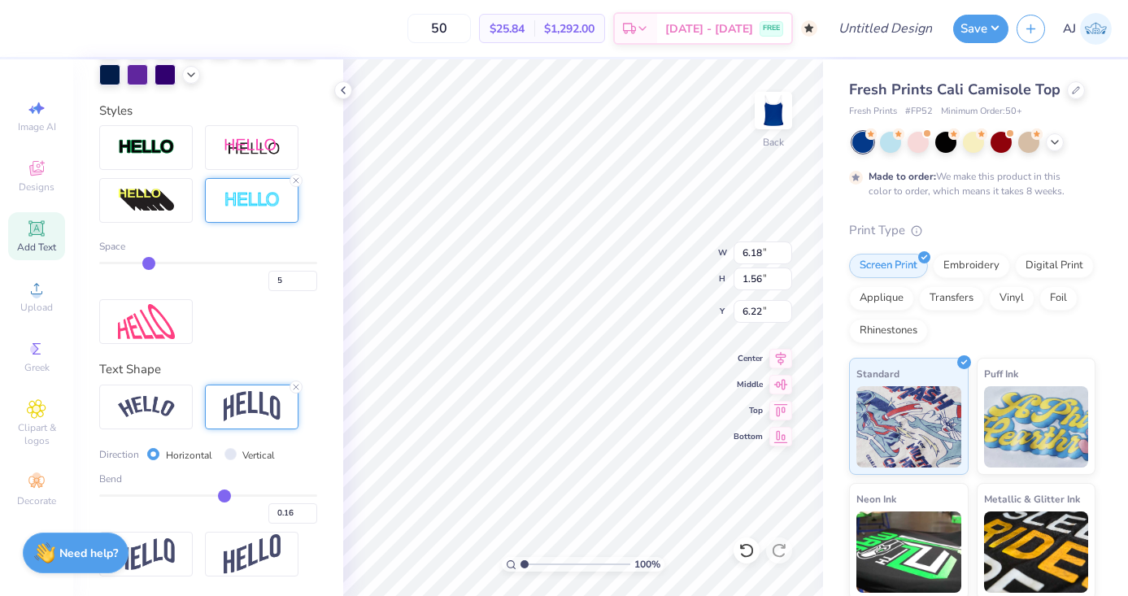
type input "0.17"
click at [225, 495] on input "range" at bounding box center [208, 496] width 218 height 2
type input "1.66"
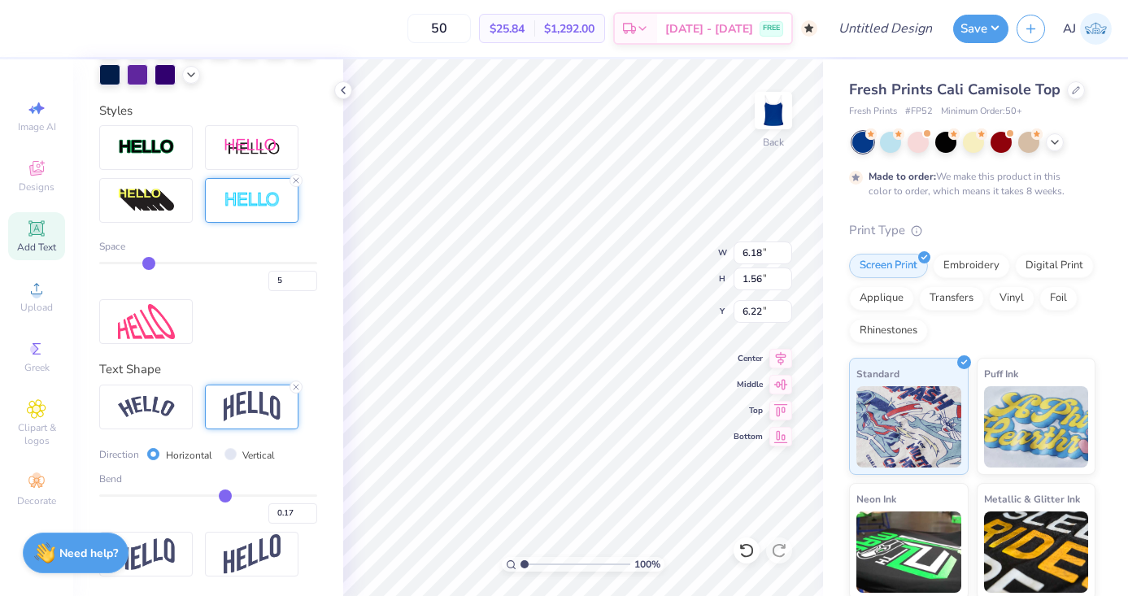
type input "6.17"
type input "6"
drag, startPoint x: 157, startPoint y: 262, endPoint x: 166, endPoint y: 262, distance: 8.9
type input "6"
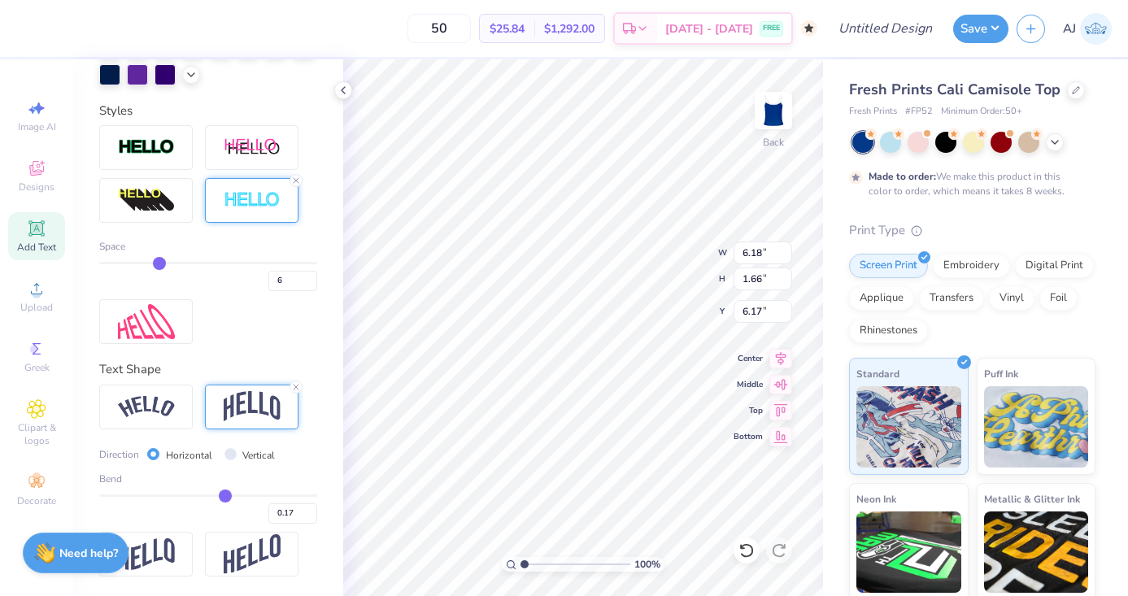
click at [164, 262] on input "range" at bounding box center [208, 263] width 218 height 2
type input "6.20"
type input "1.68"
type input "6.16"
type input "7"
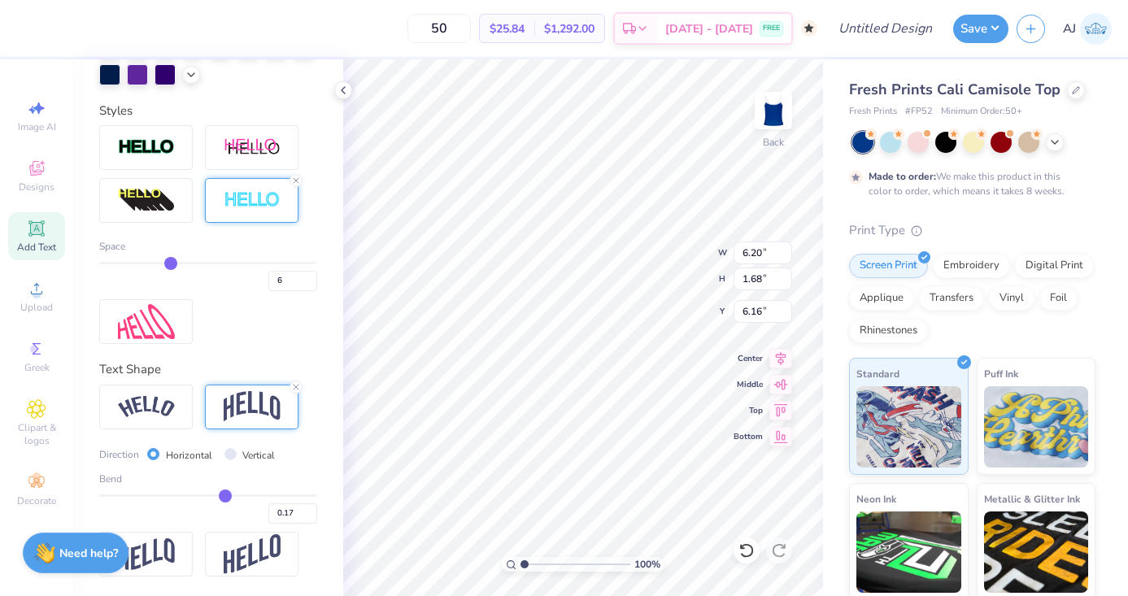
type input "7"
type input "6"
click at [164, 262] on input "range" at bounding box center [208, 263] width 218 height 2
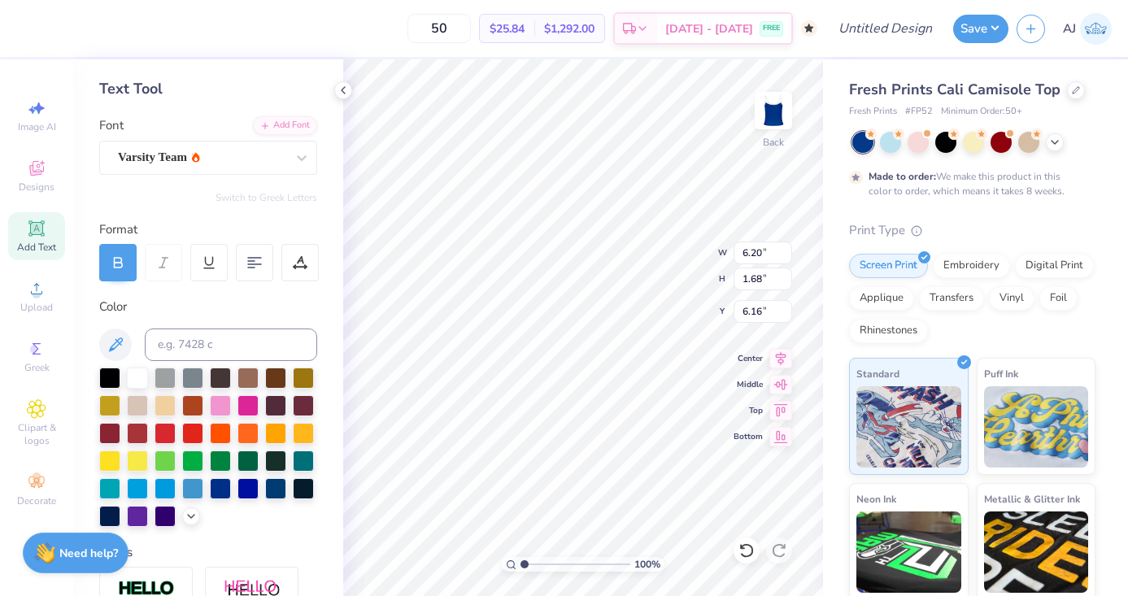
scroll to position [50, 0]
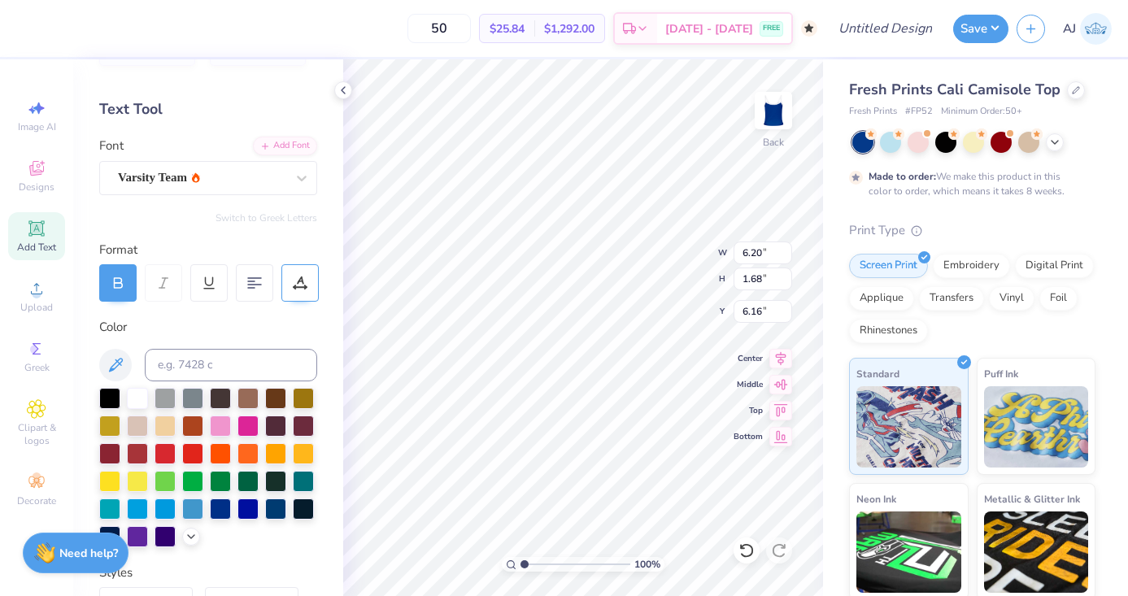
click at [298, 289] on icon at bounding box center [300, 283] width 15 height 15
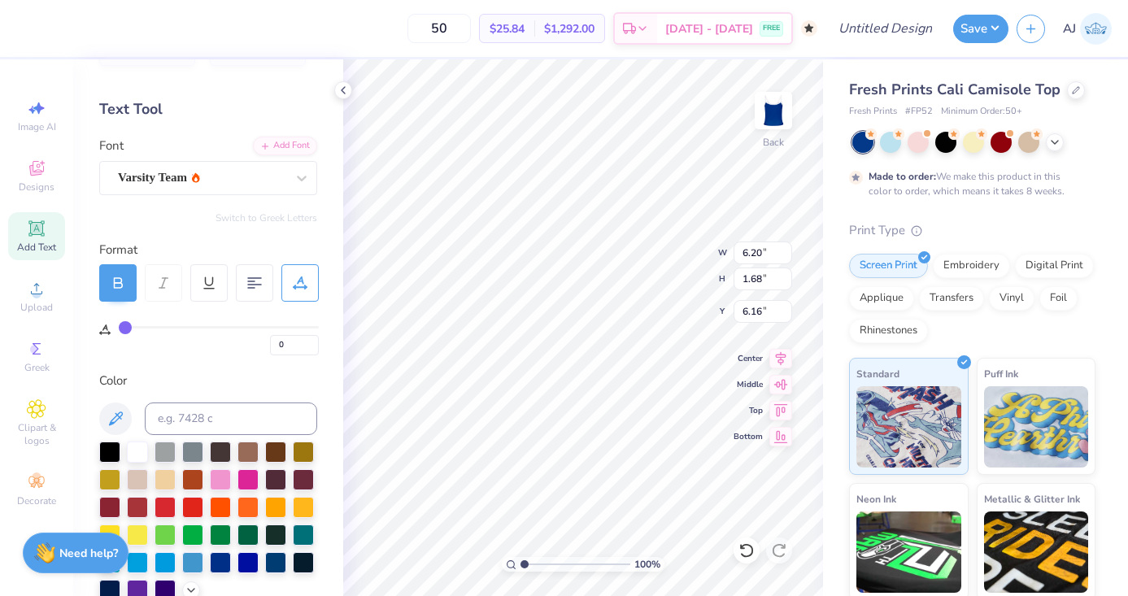
type input "1"
type input "6"
type input "8"
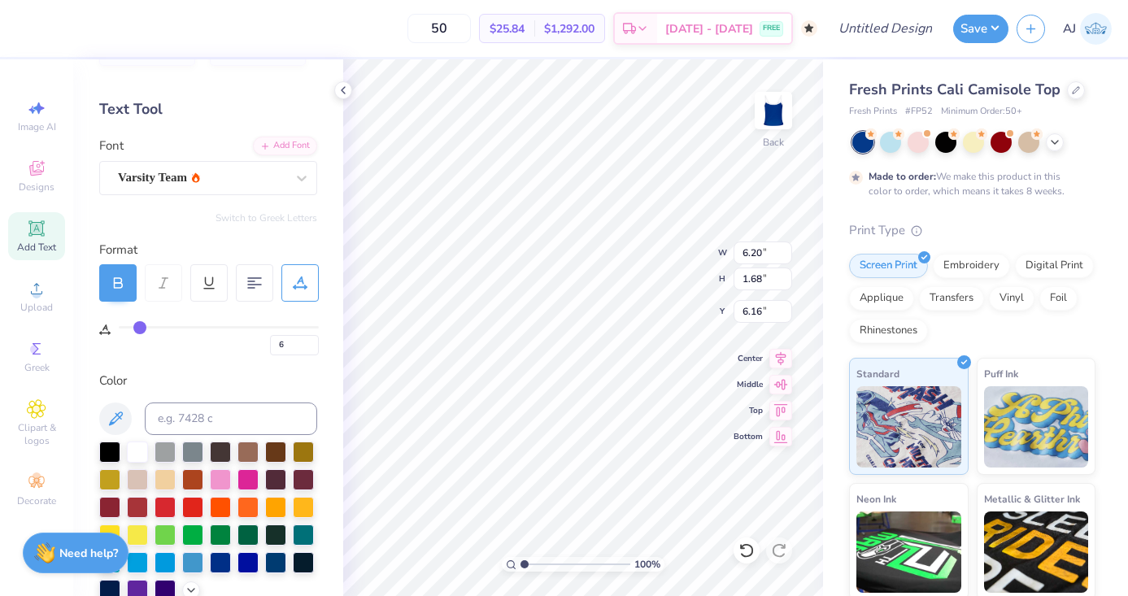
type input "8"
type input "10"
drag, startPoint x: 124, startPoint y: 329, endPoint x: 144, endPoint y: 329, distance: 20.3
type input "10"
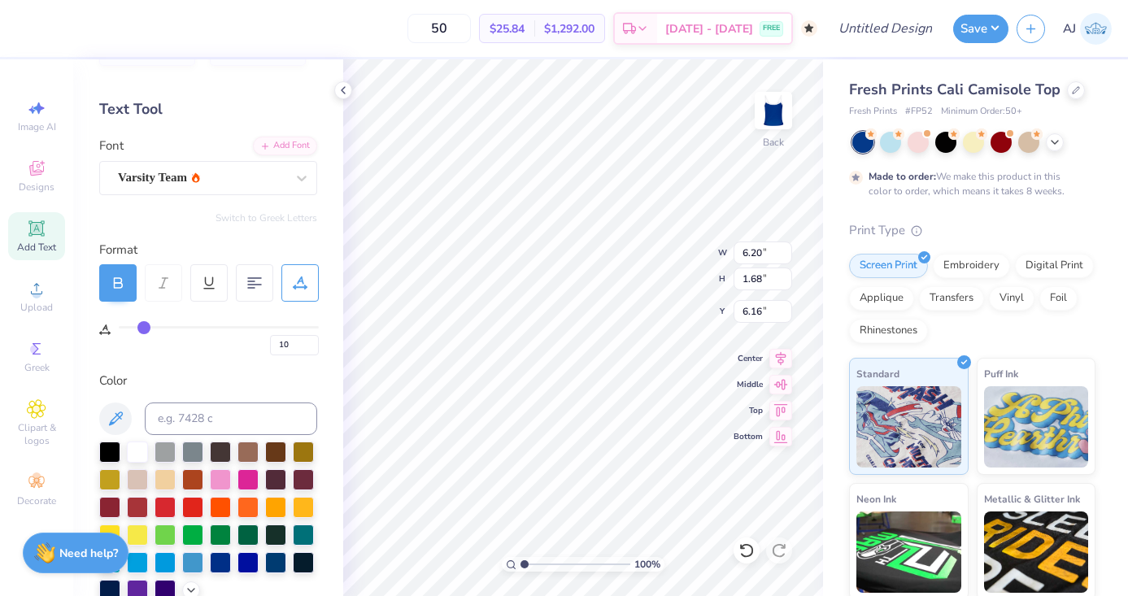
click at [144, 329] on input "range" at bounding box center [219, 327] width 200 height 2
type input "7.19"
type input "1.75"
type input "6.13"
type input "11"
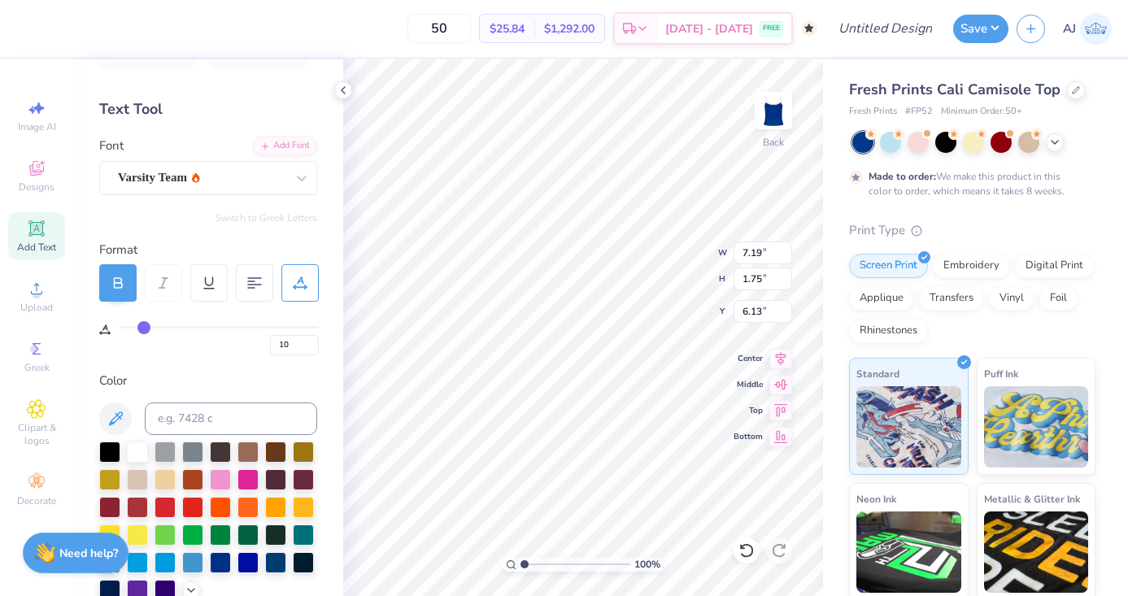
type input "11"
type input "10"
click at [145, 329] on input "range" at bounding box center [219, 327] width 200 height 2
type input "3.78"
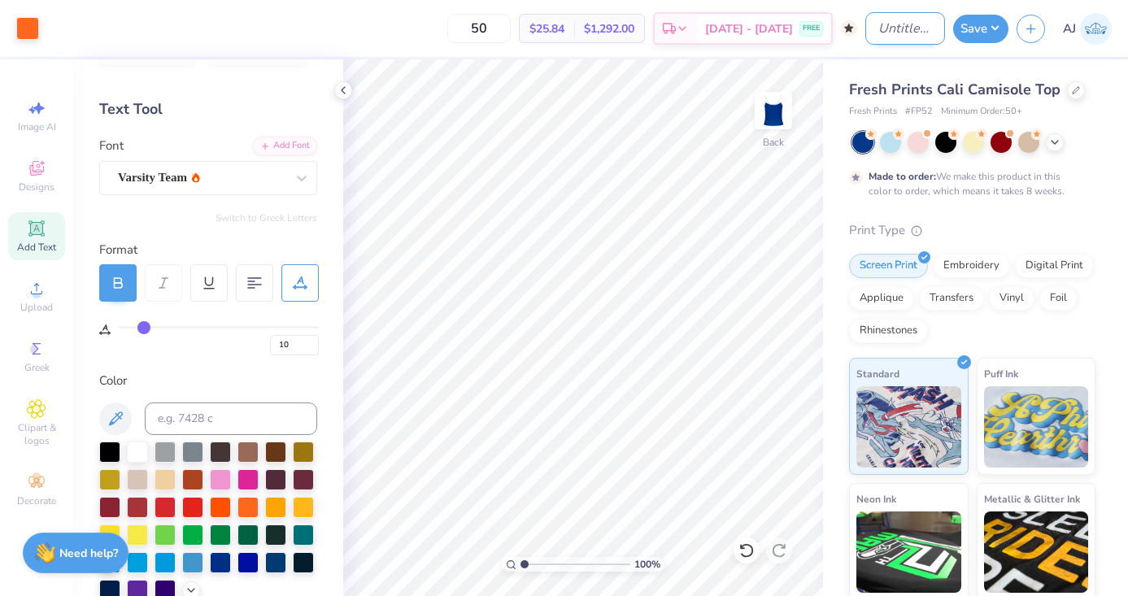
click at [909, 28] on input "Design Title" at bounding box center [906, 28] width 80 height 33
type input "Game day"
click at [988, 30] on button "Save" at bounding box center [980, 26] width 55 height 28
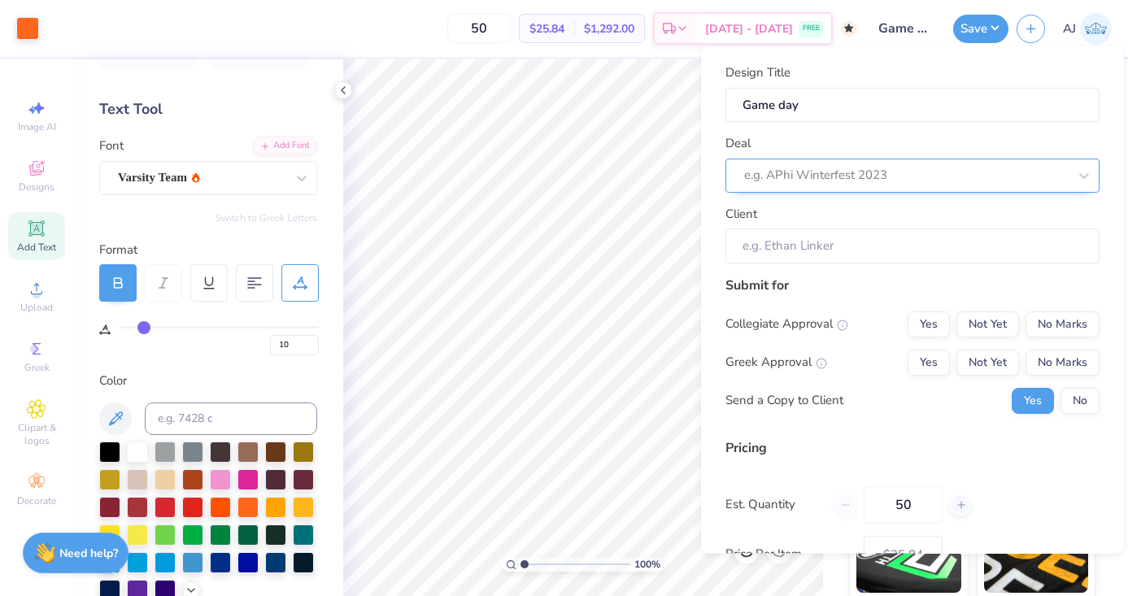
click at [824, 178] on div at bounding box center [906, 175] width 324 height 22
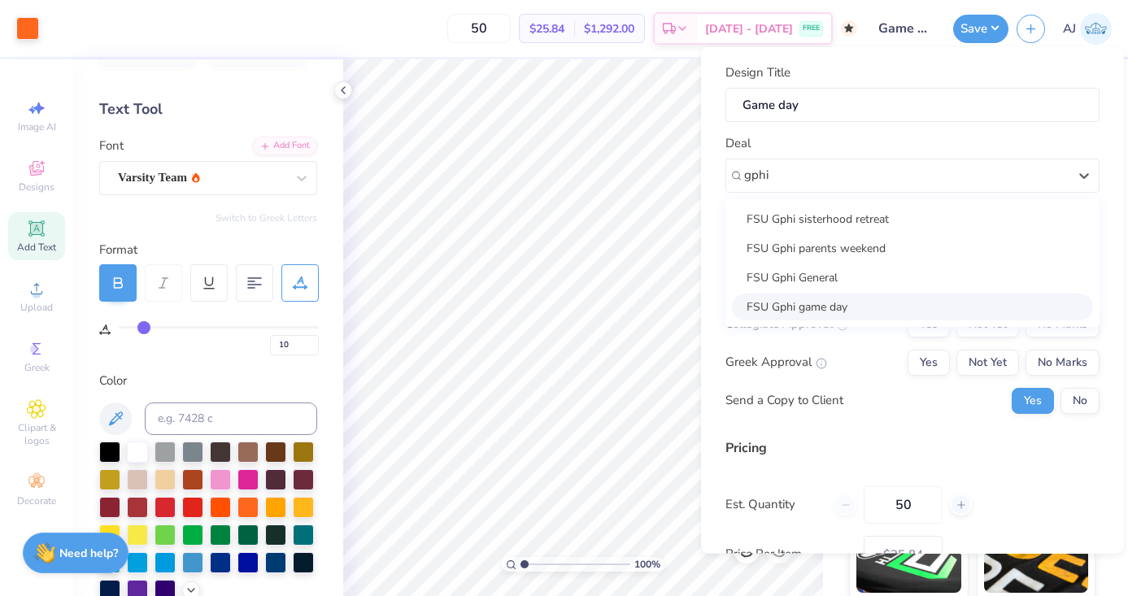
click at [840, 314] on div "FSU Gphi game day" at bounding box center [912, 306] width 361 height 27
type input "gphi"
type input "Claire Dunivan"
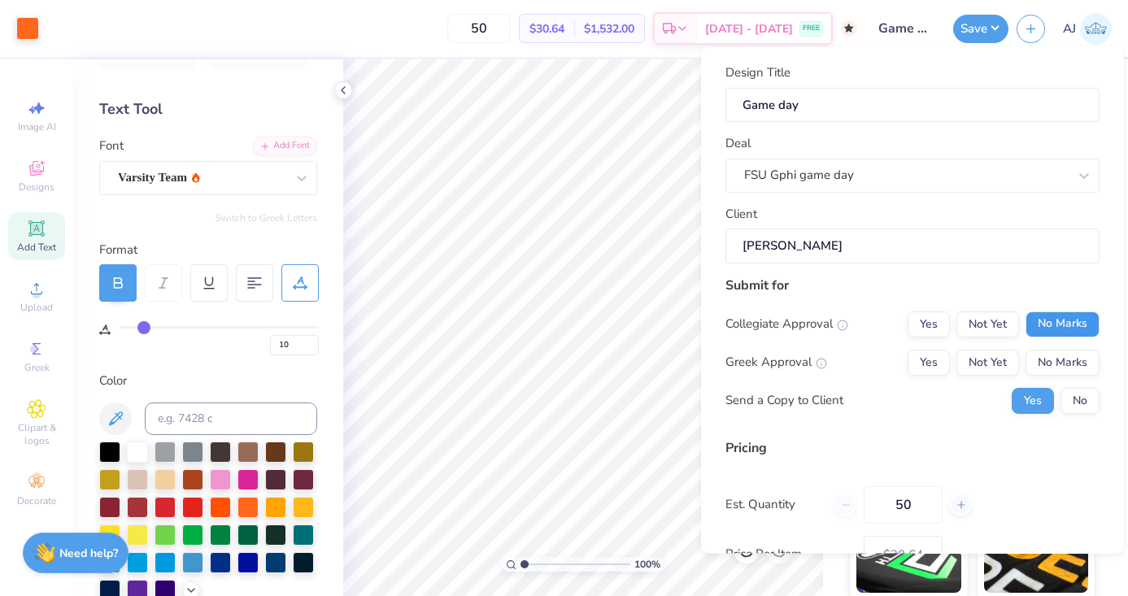
click at [1081, 329] on button "No Marks" at bounding box center [1063, 324] width 74 height 26
click at [1060, 355] on button "No Marks" at bounding box center [1063, 362] width 74 height 26
click at [1079, 411] on button "No" at bounding box center [1080, 400] width 39 height 26
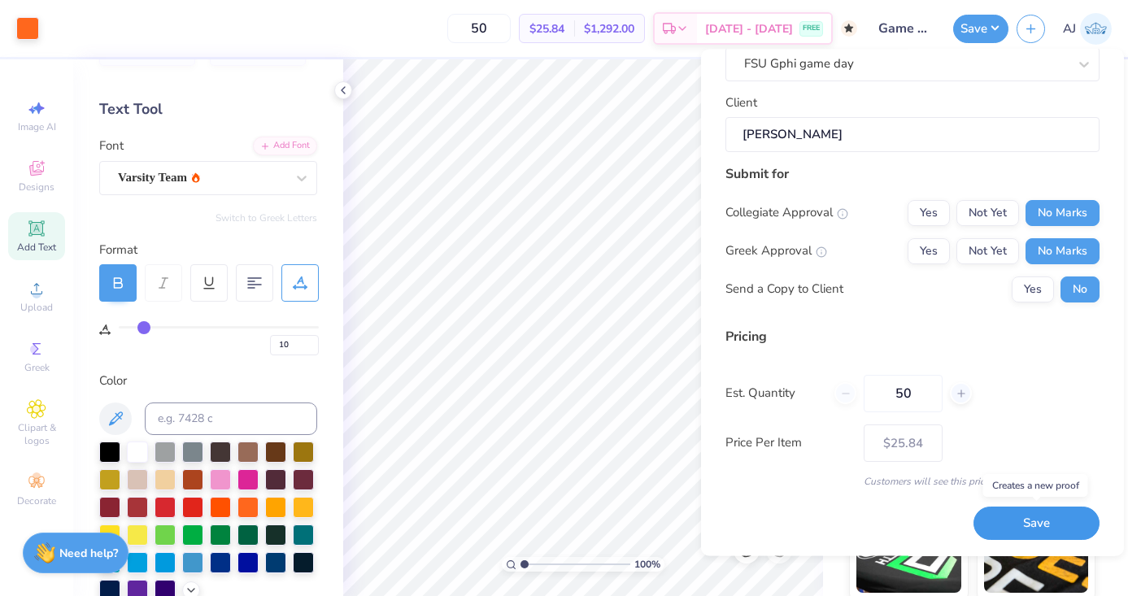
click at [1014, 517] on button "Save" at bounding box center [1037, 524] width 126 height 33
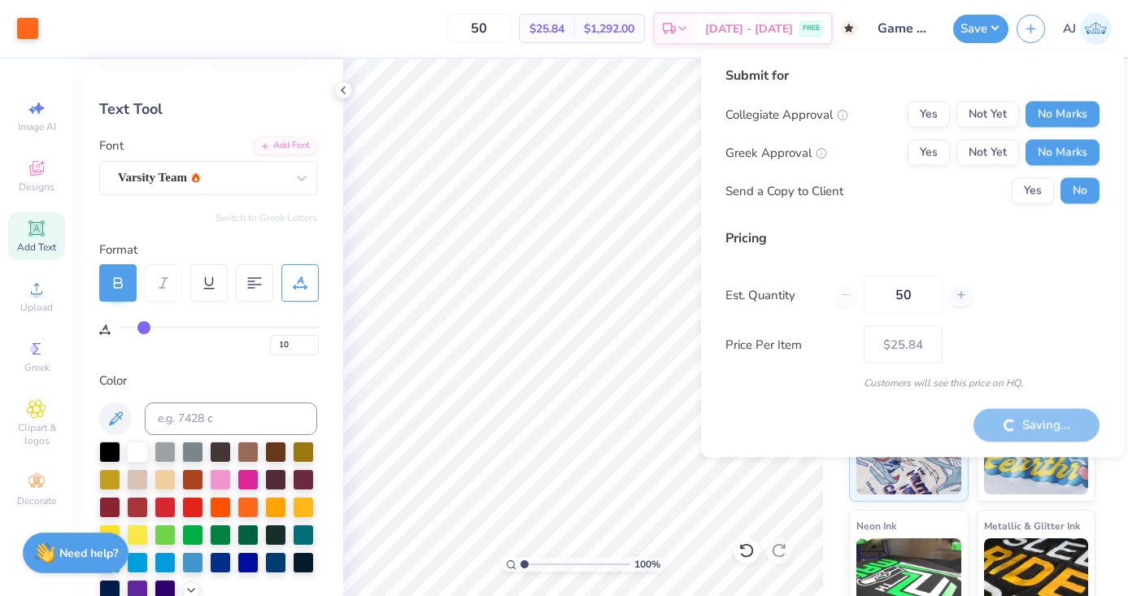
type input "– –"
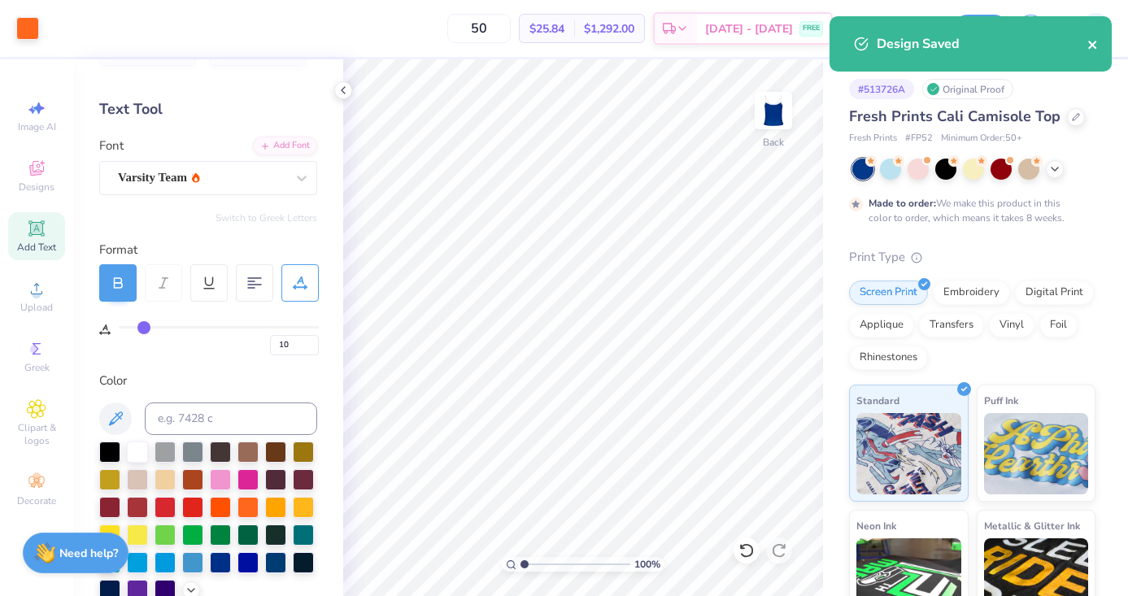
click at [1091, 45] on div "Design Saved" at bounding box center [971, 43] width 282 height 55
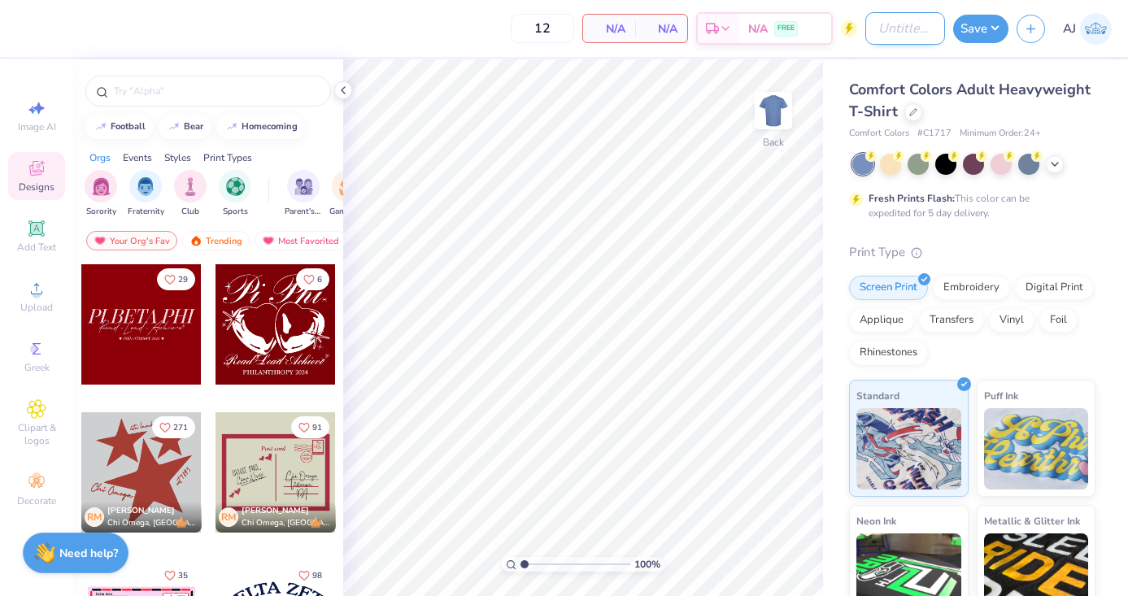
click at [901, 29] on input "Design Title" at bounding box center [906, 28] width 80 height 33
type input "gphi game day shorts"
click at [916, 120] on div "Comfort Colors Adult Heavyweight T-Shirt" at bounding box center [972, 101] width 246 height 44
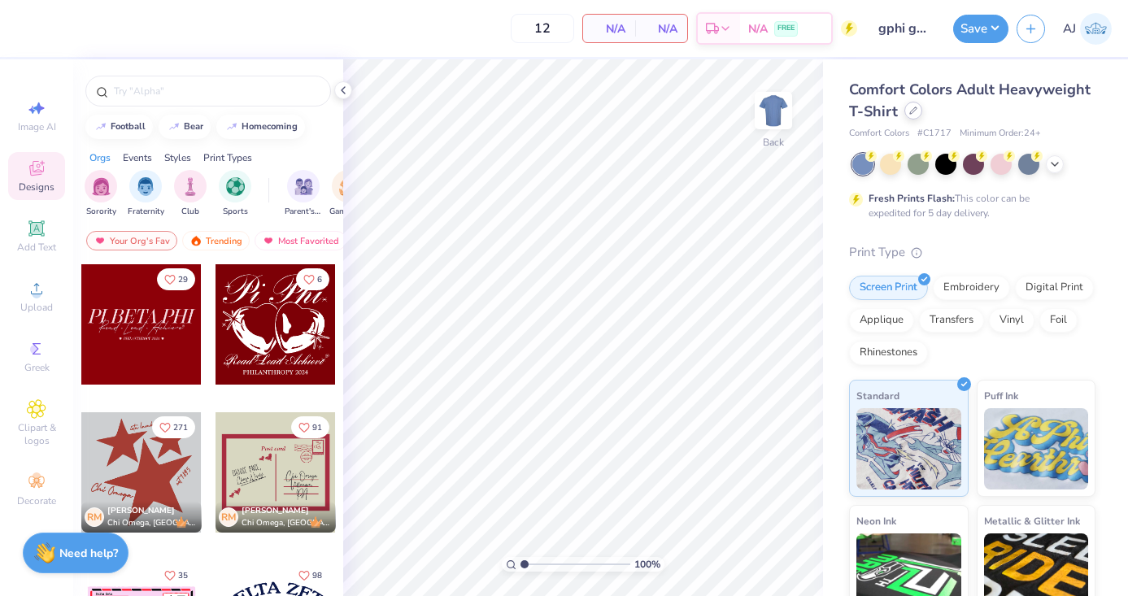
click at [912, 120] on div at bounding box center [914, 111] width 18 height 18
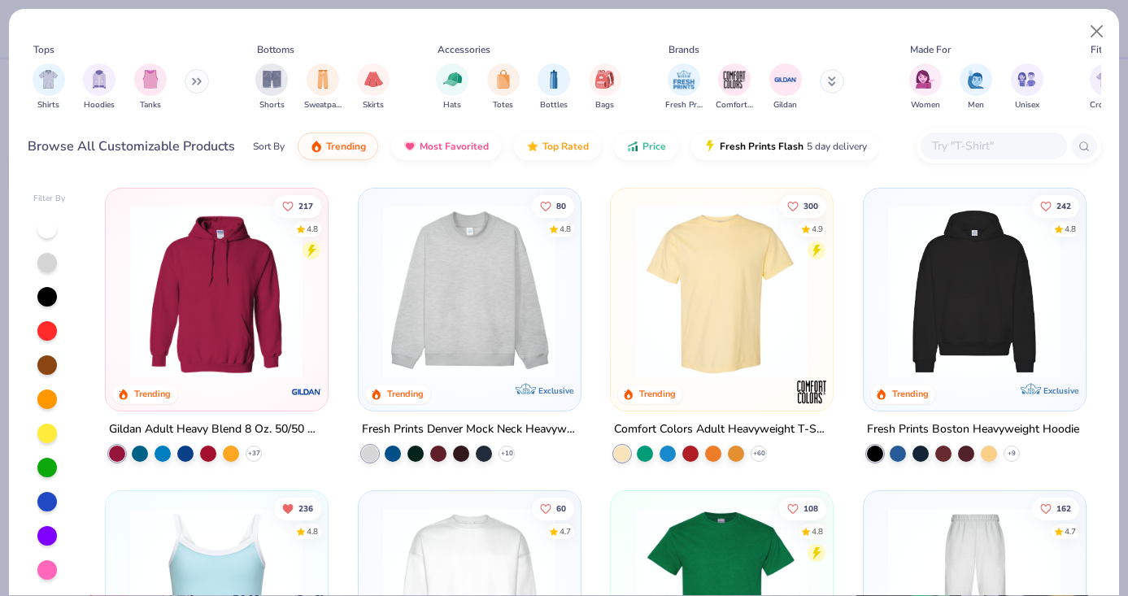
click at [954, 143] on input "text" at bounding box center [993, 146] width 125 height 19
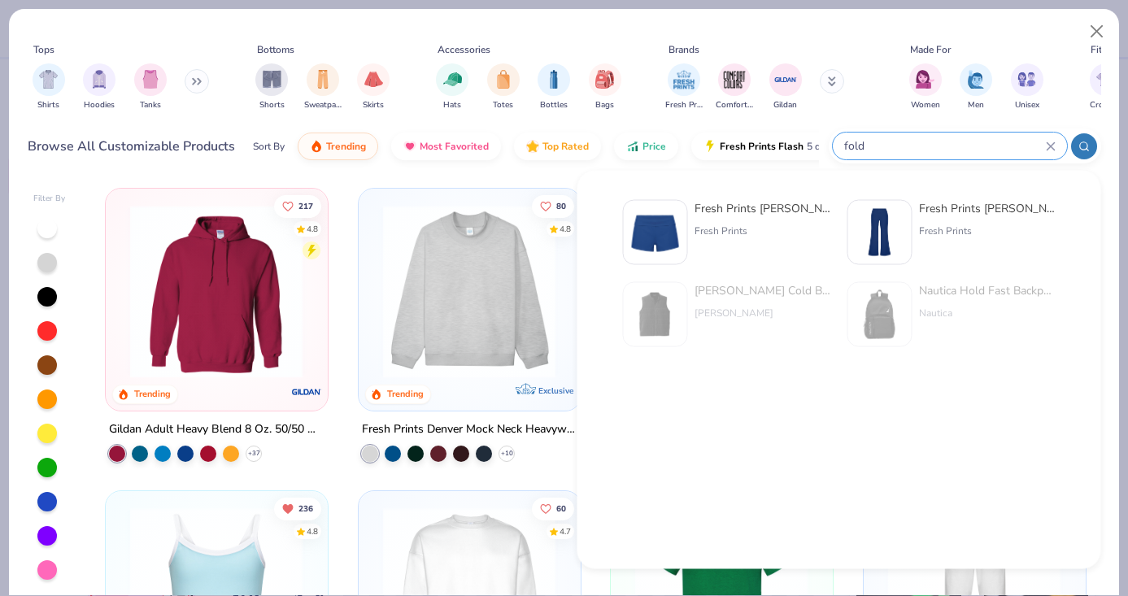
type input "fold"
click at [729, 242] on div "Fresh Prints Lindsey Fold -over Lounge Shorts Fresh Prints" at bounding box center [763, 232] width 137 height 65
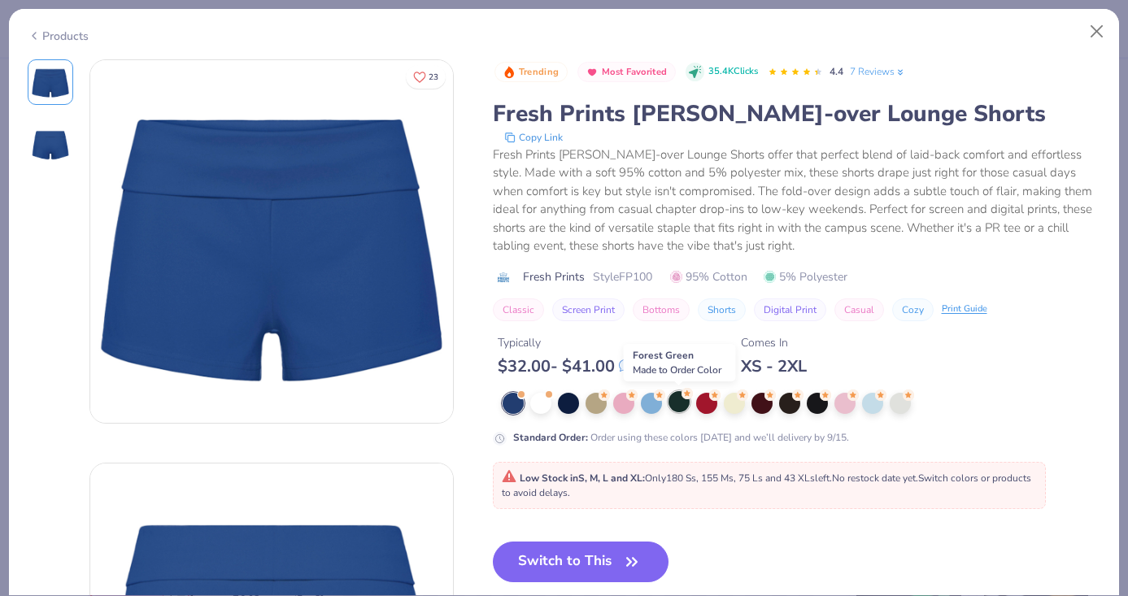
click at [679, 403] on div at bounding box center [679, 401] width 21 height 21
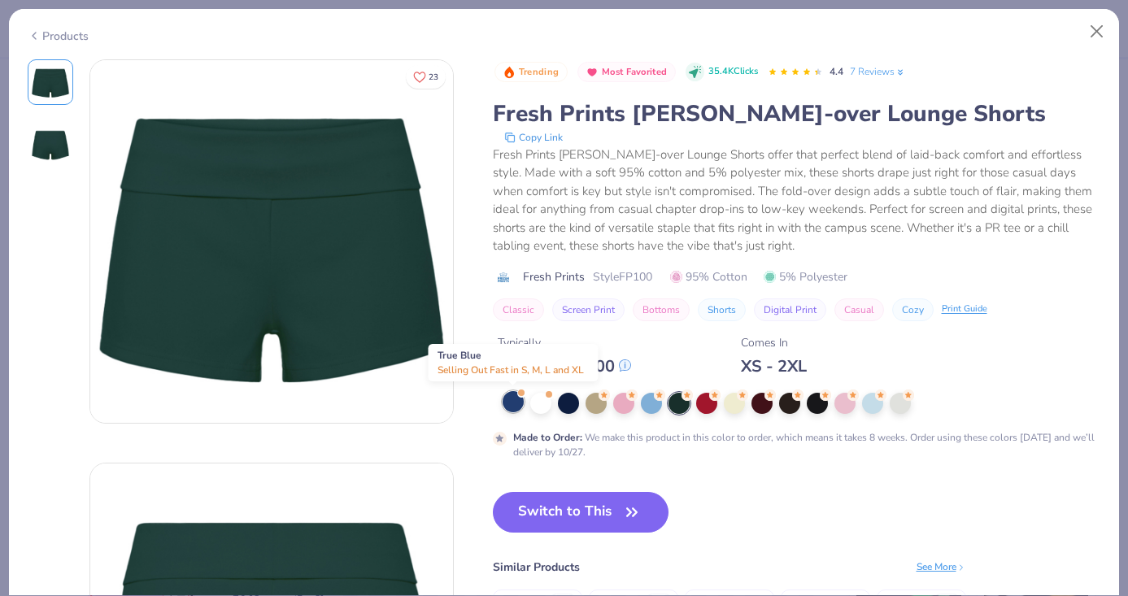
click at [511, 406] on div at bounding box center [513, 401] width 21 height 21
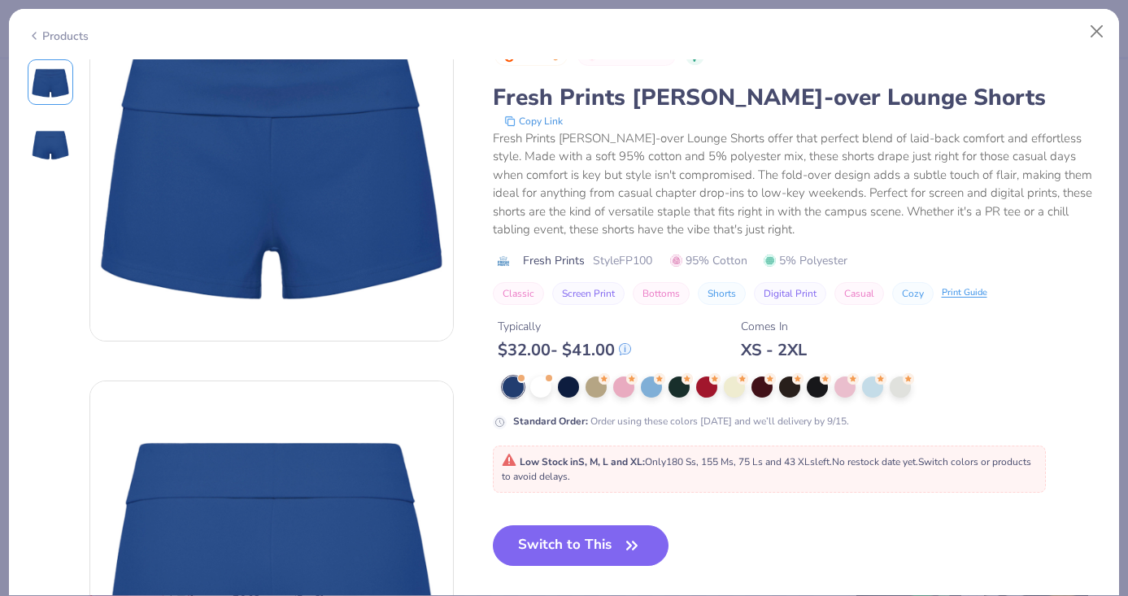
scroll to position [92, 0]
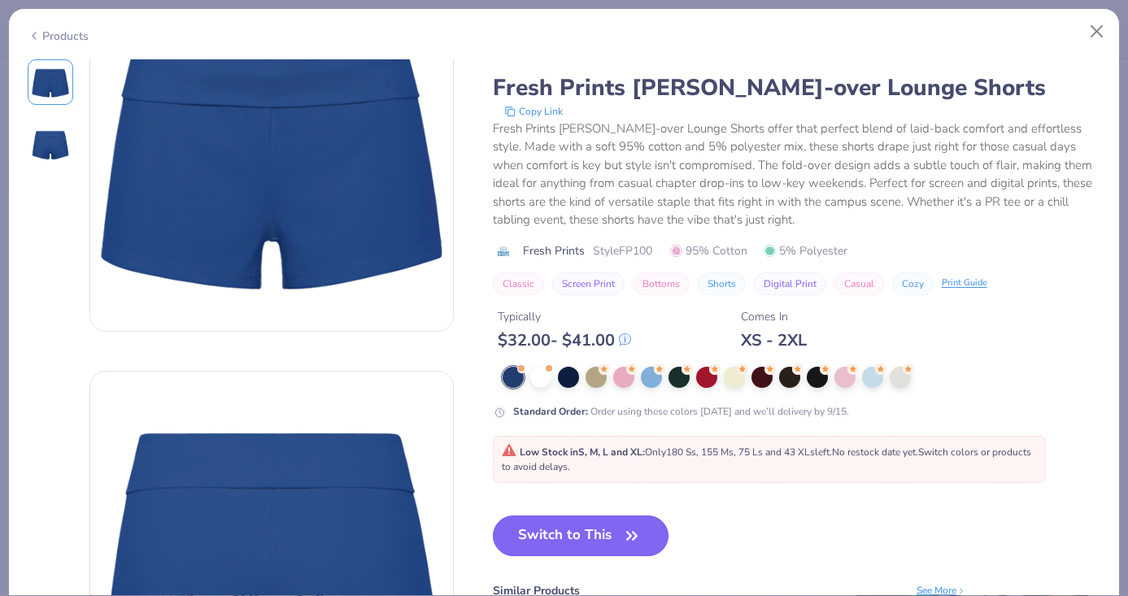
click at [565, 542] on button "Switch to This" at bounding box center [581, 536] width 177 height 41
type input "50"
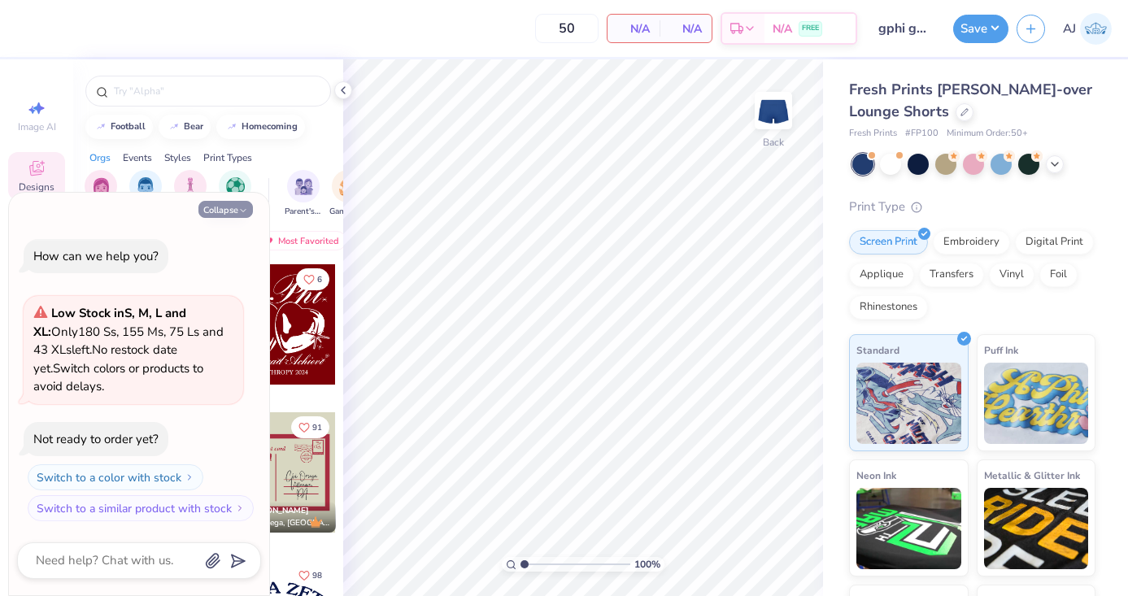
click at [237, 212] on button "Collapse" at bounding box center [225, 209] width 55 height 17
type textarea "x"
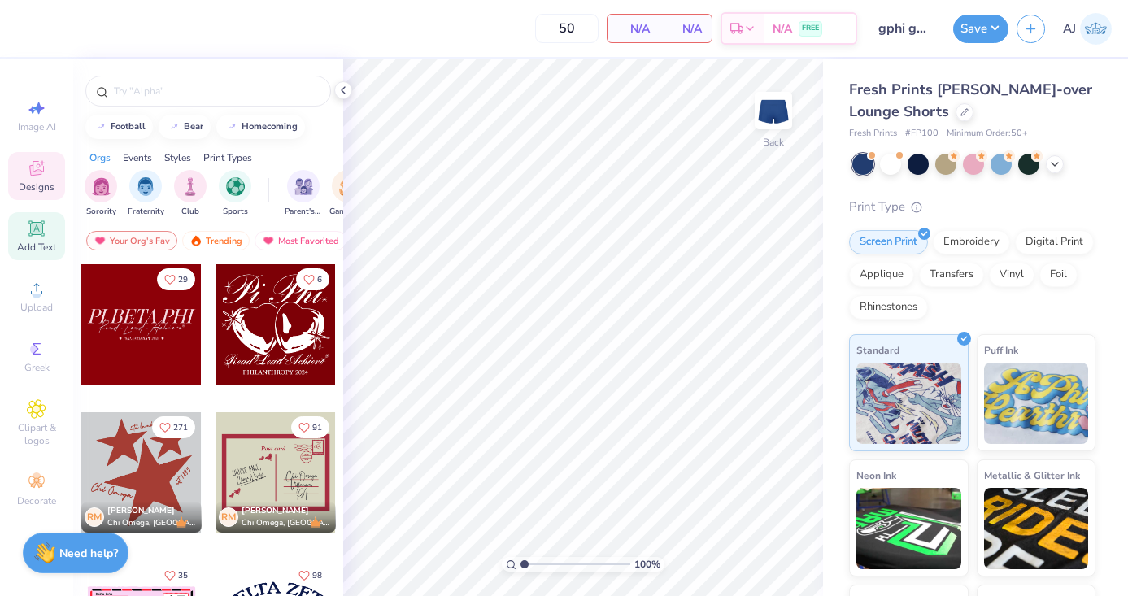
click at [39, 241] on span "Add Text" at bounding box center [36, 247] width 39 height 13
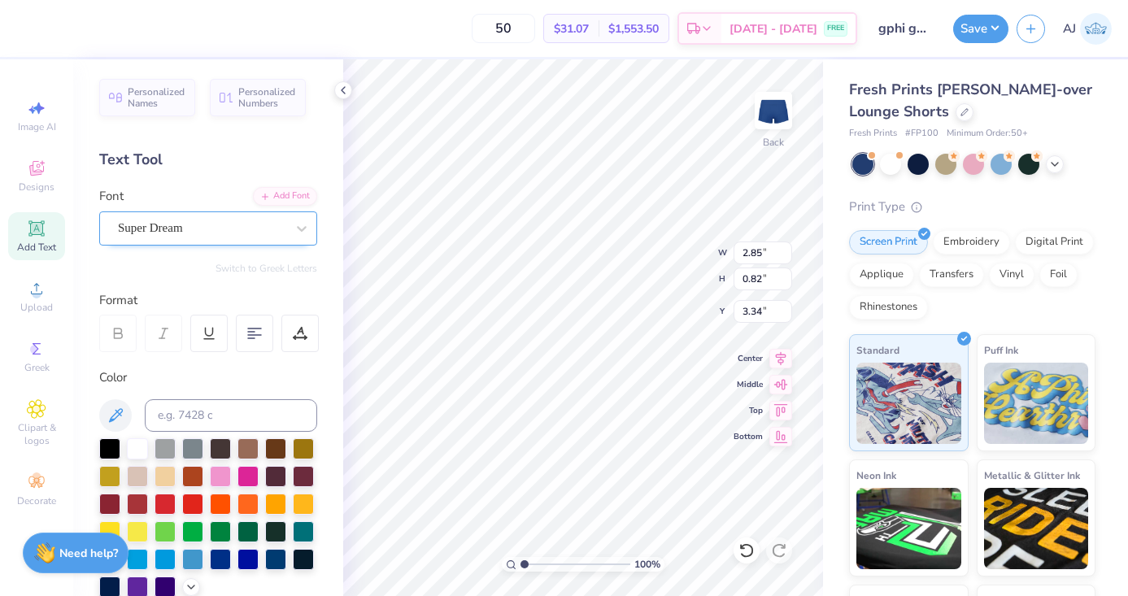
click at [220, 229] on div "Super Dream" at bounding box center [201, 228] width 171 height 25
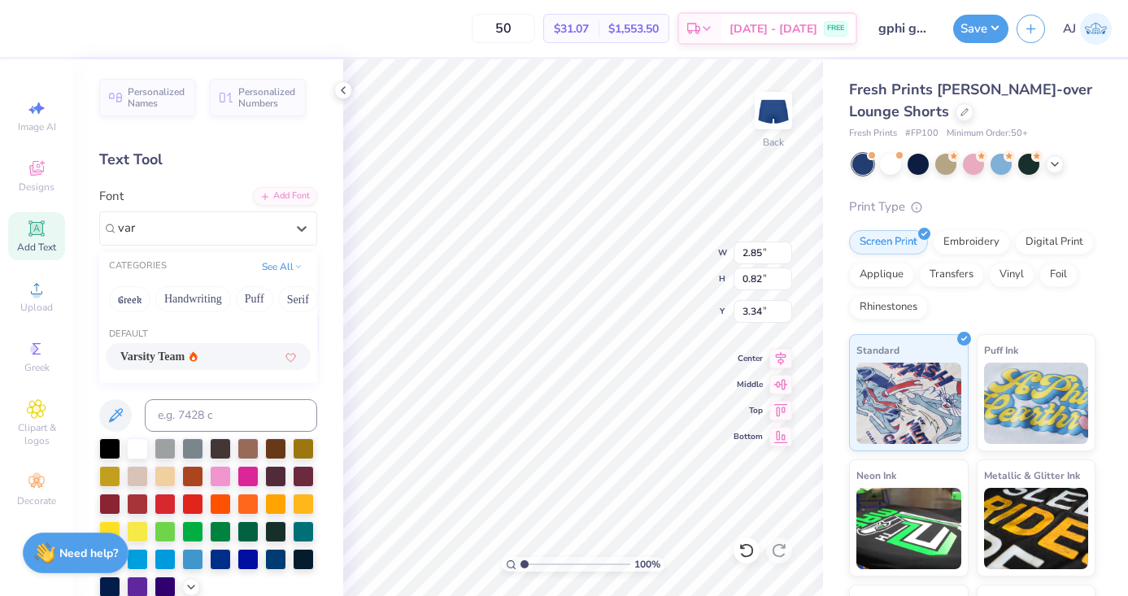
click at [152, 364] on span "Varsity Team" at bounding box center [152, 356] width 64 height 17
type input "var"
type input "2.82"
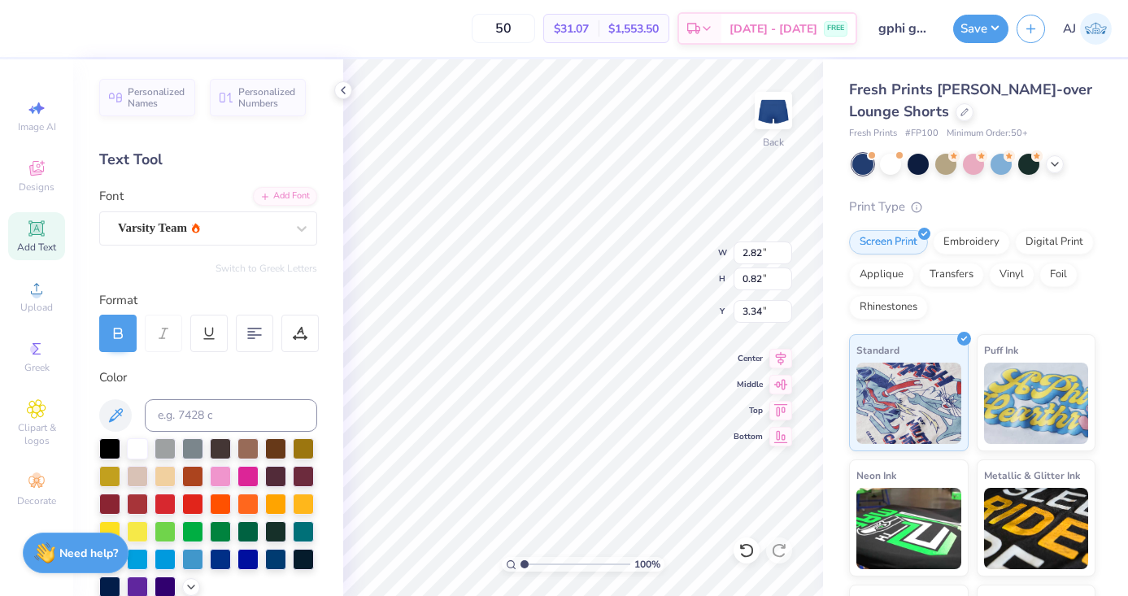
type textarea "74"
type input "5.12"
type input "2.18"
type input "1.57"
type input "4.38"
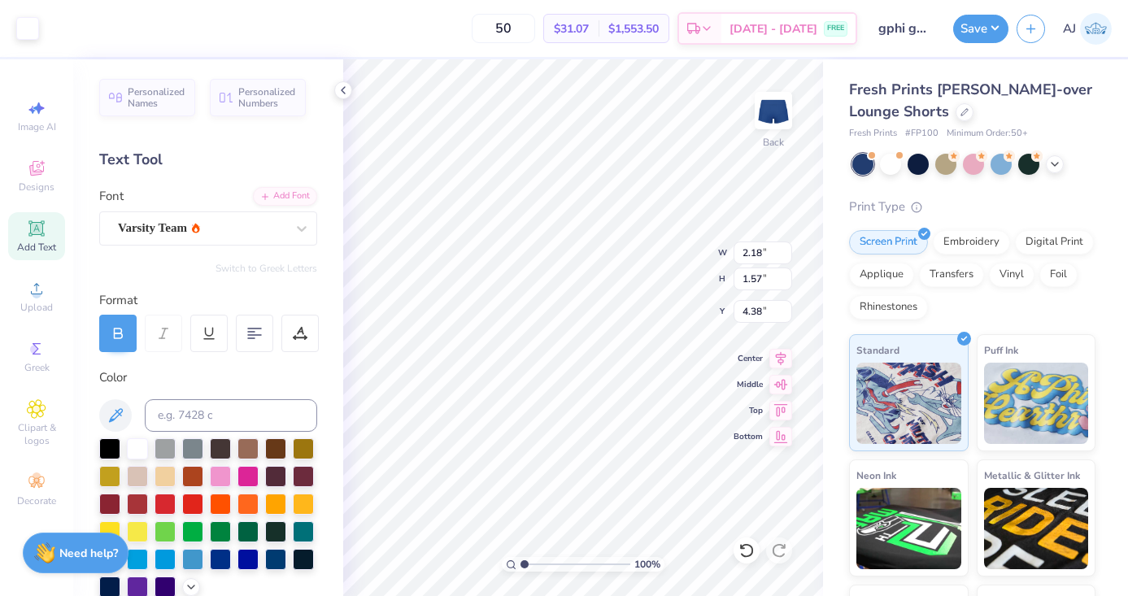
type input "4.39"
type input "2.39"
type input "1.72"
click at [778, 432] on div "100 % Back W 2.39 2.39 " H 1.72 1.72 " Y 4.27 4.27 " Center Middle Top Bottom" at bounding box center [583, 327] width 480 height 537
type input "3.75"
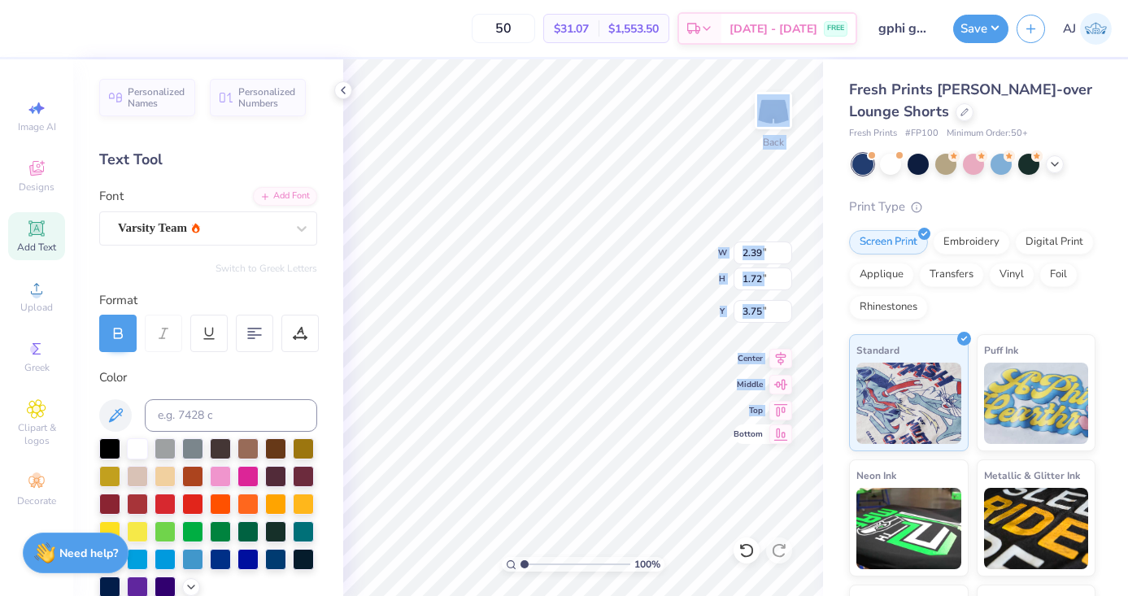
click at [648, 497] on div "100 % Back W 2.39 2.39 " H 1.72 1.72 " Y 3.75 3.75 " Center Middle Top Bottom" at bounding box center [583, 327] width 480 height 537
drag, startPoint x: 768, startPoint y: 436, endPoint x: 750, endPoint y: 441, distance: 18.6
click at [749, 441] on div "100 % Back W 2.39 2.39 " H 1.72 1.72 " Y 3.75 3.75 " Center Middle Top Bottom" at bounding box center [583, 327] width 480 height 537
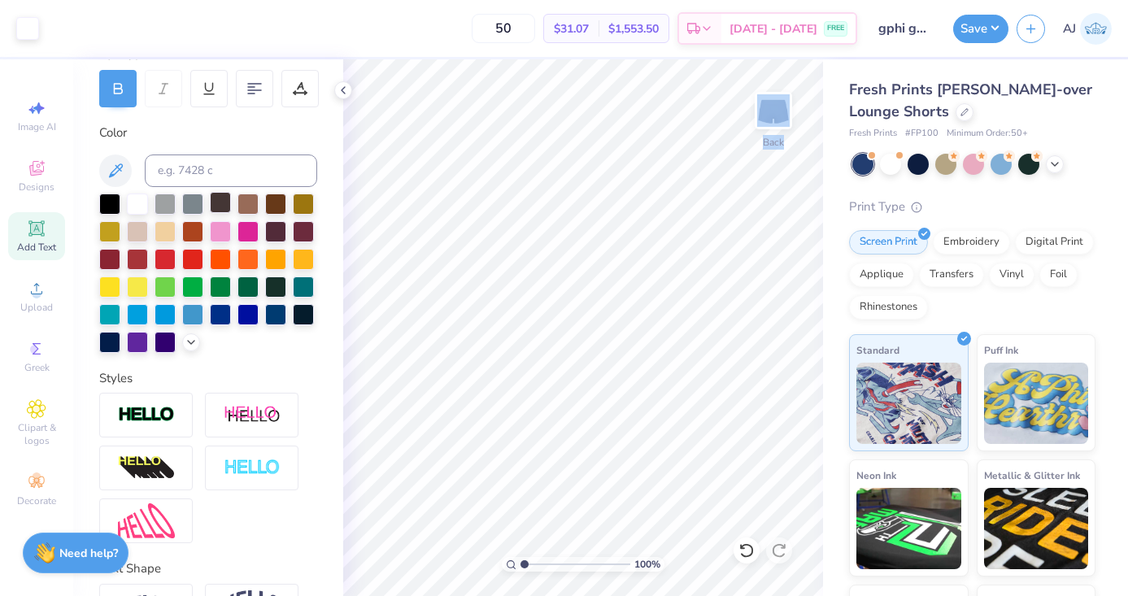
scroll to position [246, 0]
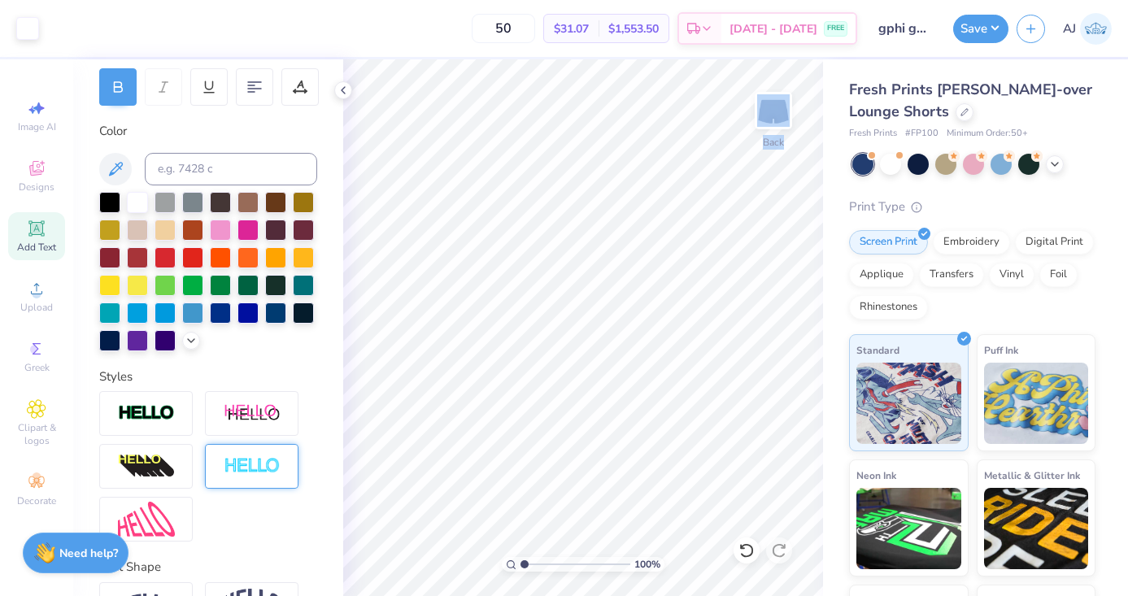
click at [228, 467] on img at bounding box center [252, 466] width 57 height 19
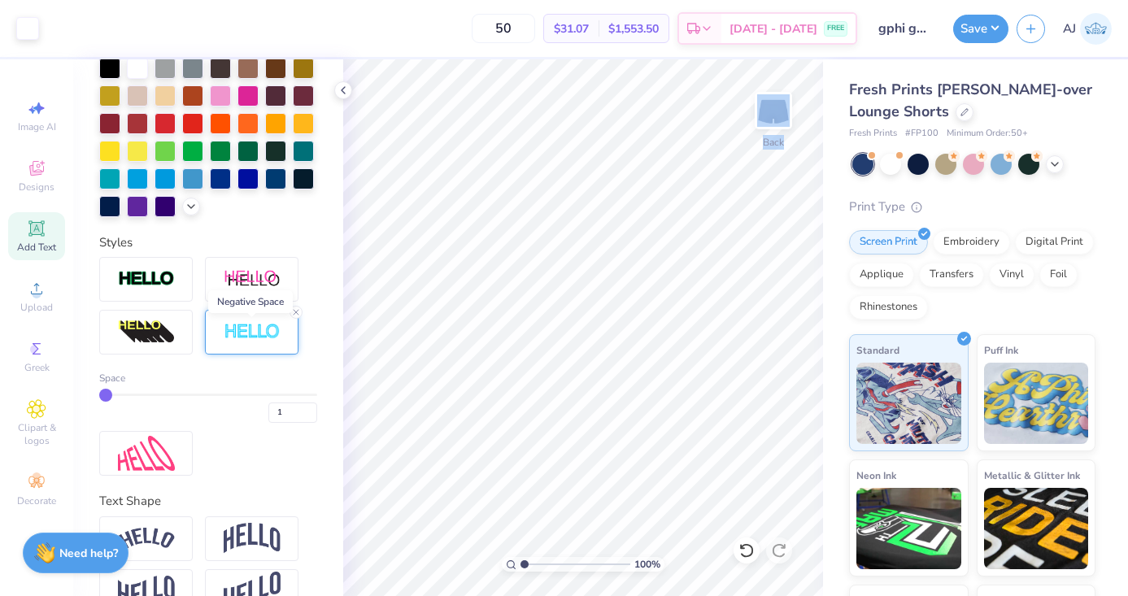
scroll to position [406, 0]
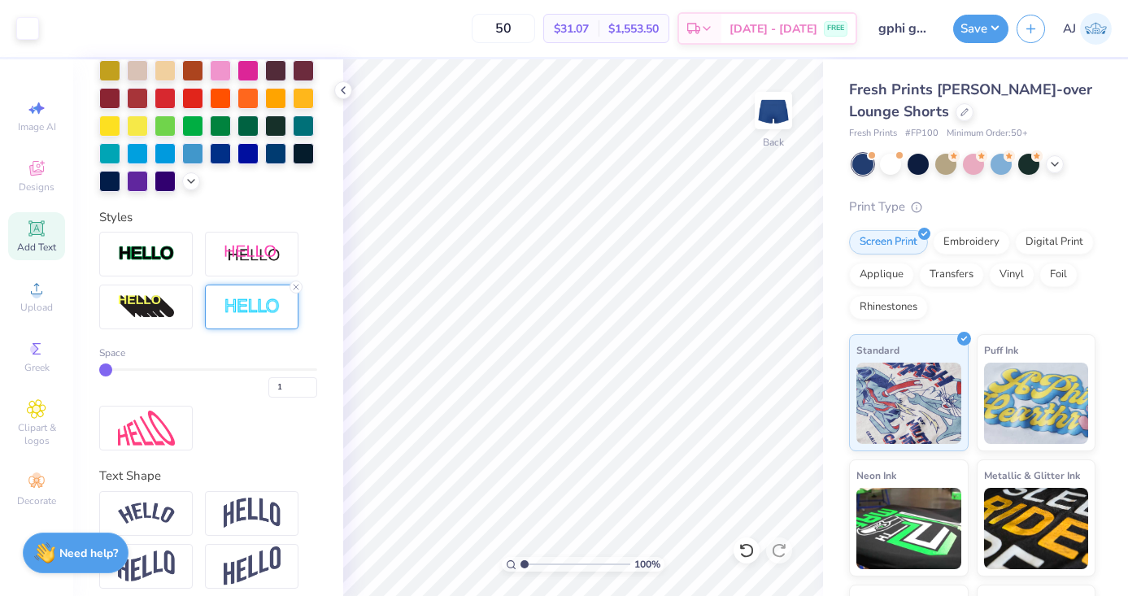
click at [116, 366] on div "Space 1" at bounding box center [208, 372] width 218 height 52
type input "2"
type input "3"
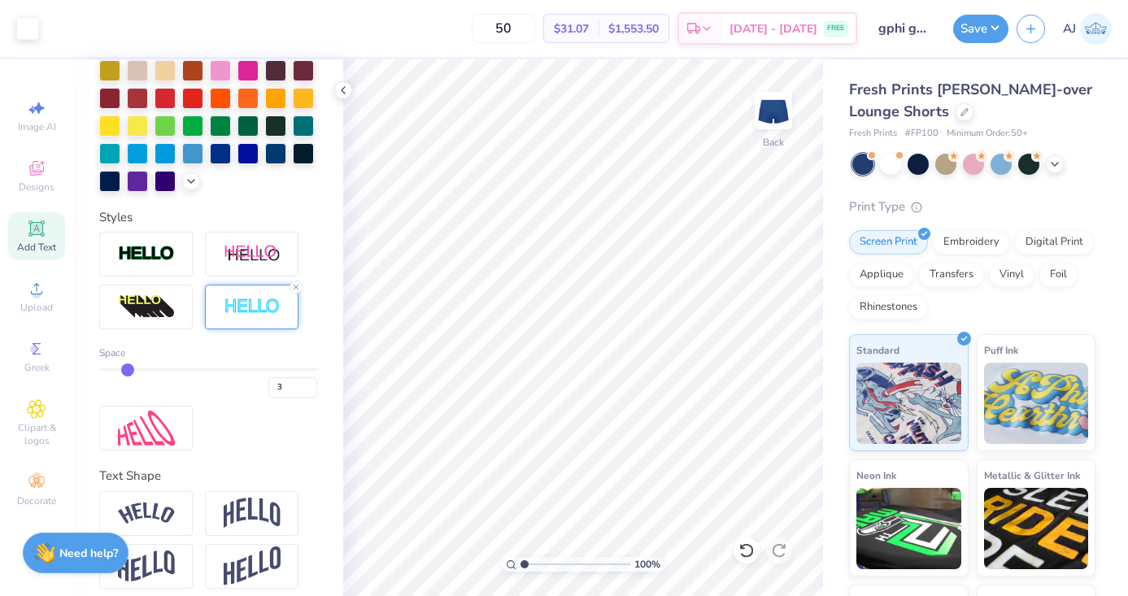
drag, startPoint x: 107, startPoint y: 366, endPoint x: 134, endPoint y: 366, distance: 27.7
type input "4"
click at [133, 369] on input "range" at bounding box center [208, 370] width 218 height 2
type input "4"
type input "5"
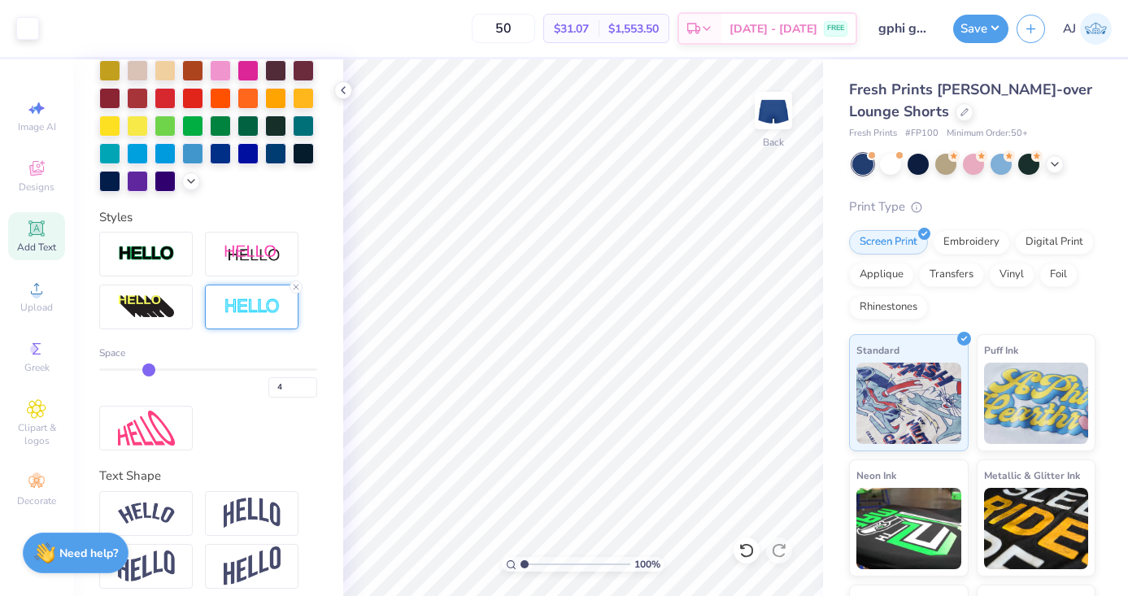
type input "5"
drag, startPoint x: 134, startPoint y: 366, endPoint x: 150, endPoint y: 366, distance: 16.3
type input "5"
click at [150, 369] on input "range" at bounding box center [208, 370] width 218 height 2
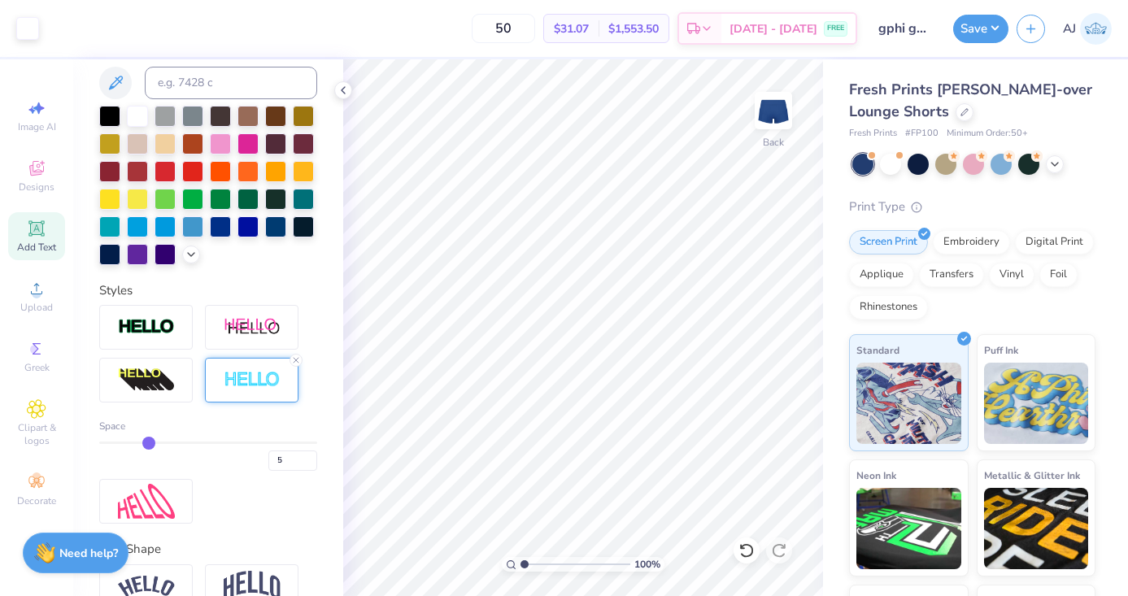
scroll to position [305, 0]
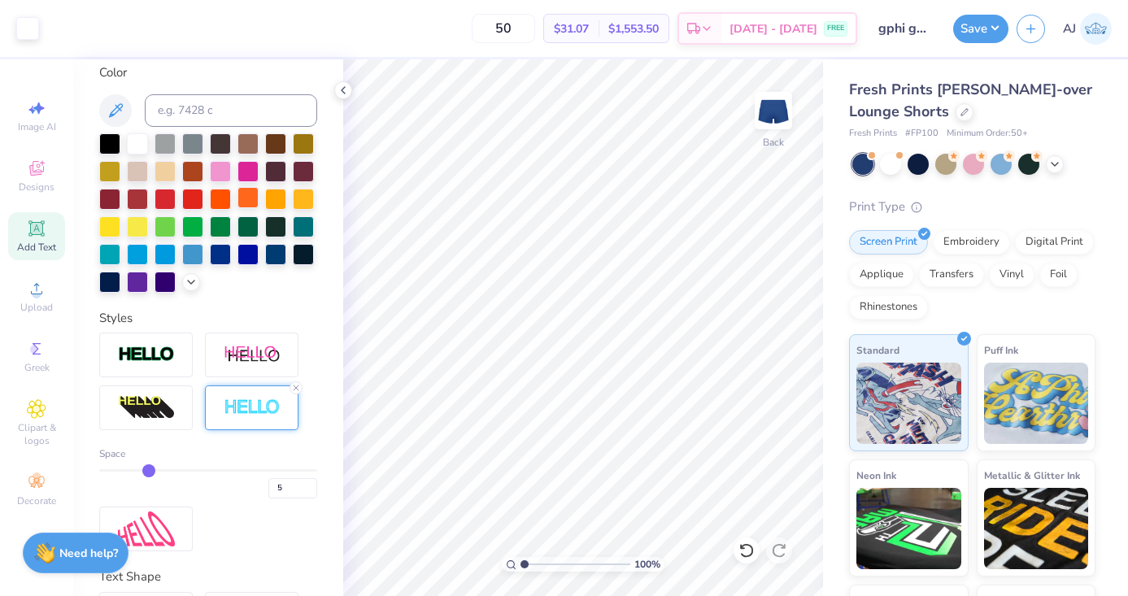
click at [251, 206] on div at bounding box center [248, 197] width 21 height 21
click at [591, 426] on div "100 % Back W 2.55 2.55 " H 1.88 1.88 " Y 3.67 3.67 " Center Middle Top Bottom" at bounding box center [583, 327] width 480 height 537
click at [981, 31] on button "Save" at bounding box center [980, 26] width 55 height 28
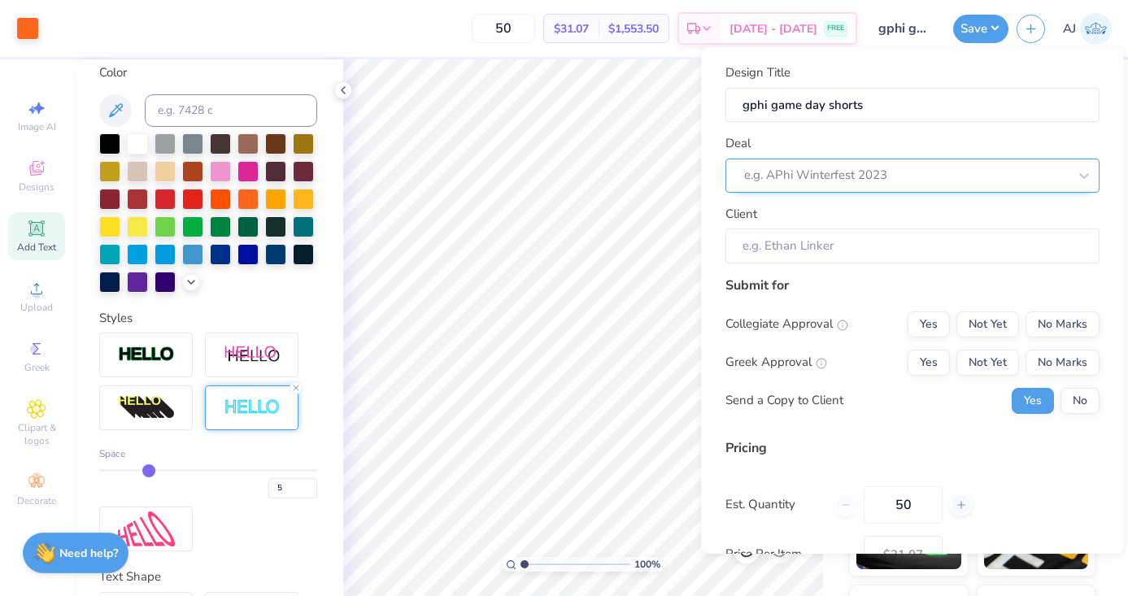
click at [878, 170] on div at bounding box center [906, 175] width 324 height 22
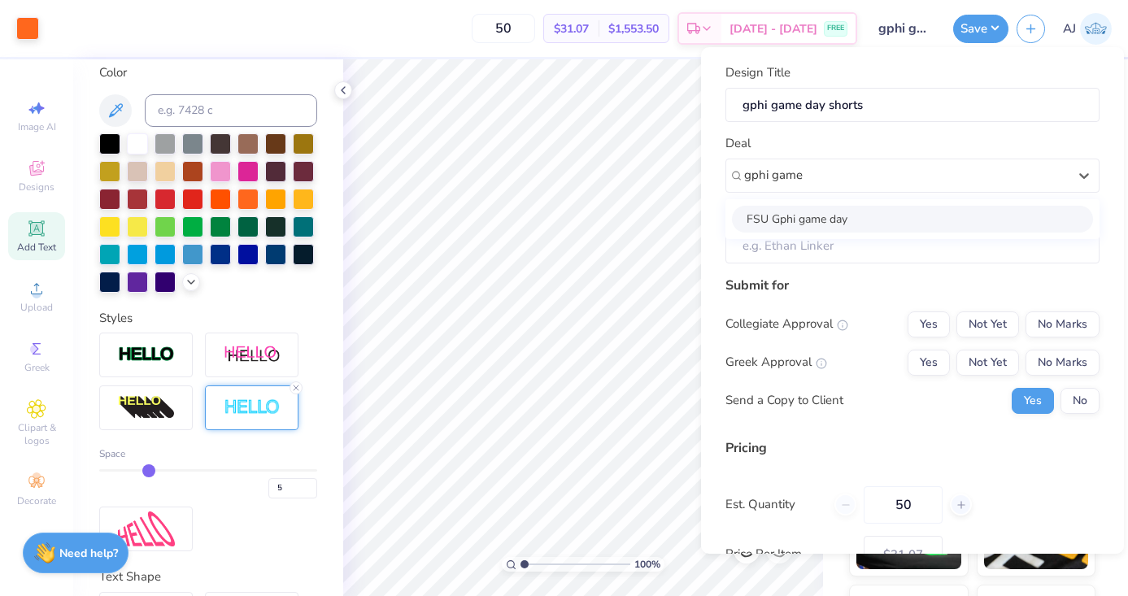
click at [805, 215] on div "FSU Gphi game day" at bounding box center [912, 219] width 361 height 27
type input "gphi game"
type input "Claire Dunivan"
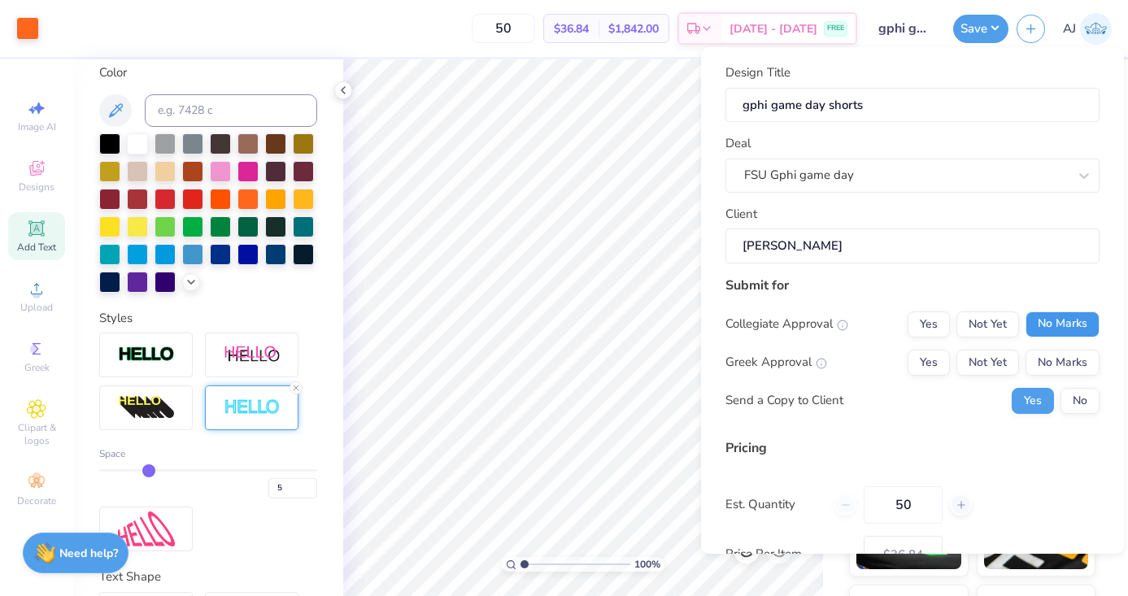
click at [1068, 325] on button "No Marks" at bounding box center [1063, 325] width 74 height 26
click at [1062, 372] on button "No Marks" at bounding box center [1063, 363] width 74 height 26
click at [1080, 396] on button "No" at bounding box center [1080, 401] width 39 height 26
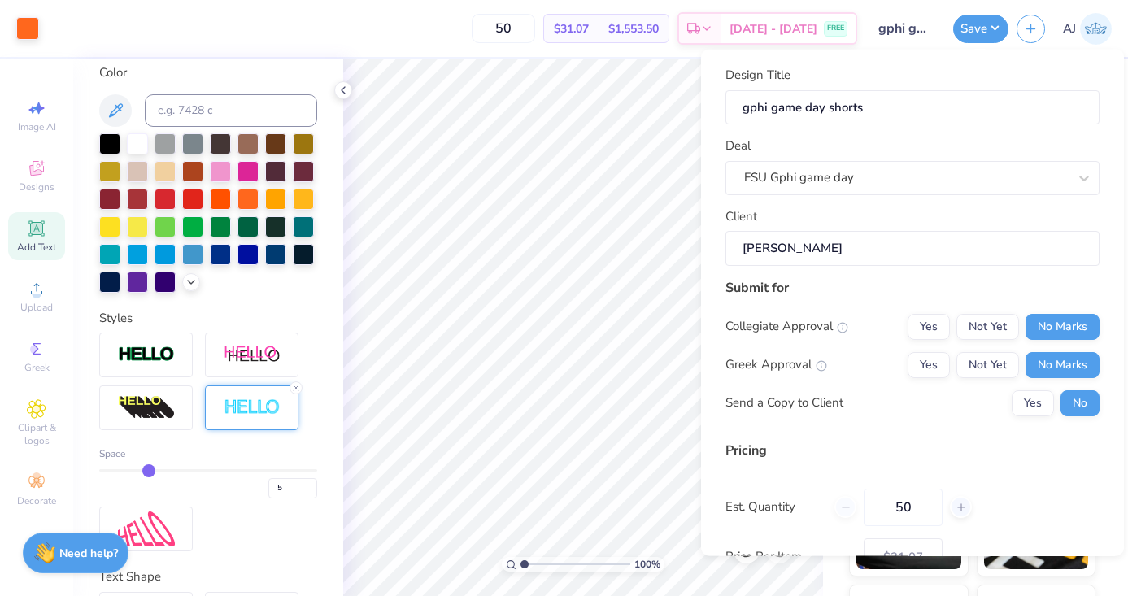
scroll to position [113, 0]
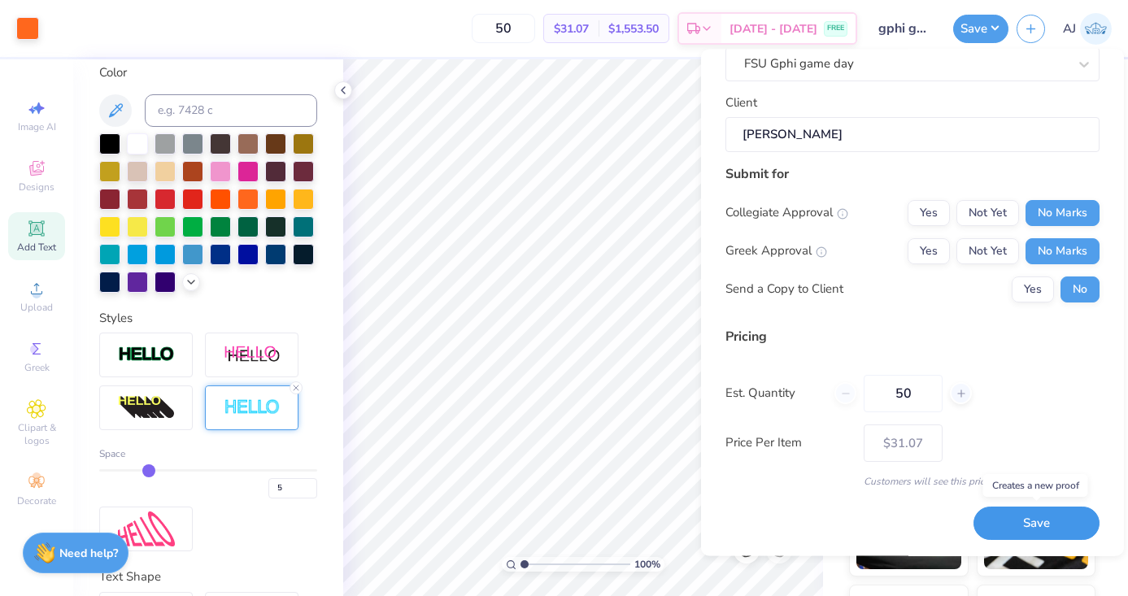
click at [1013, 522] on button "Save" at bounding box center [1037, 524] width 126 height 33
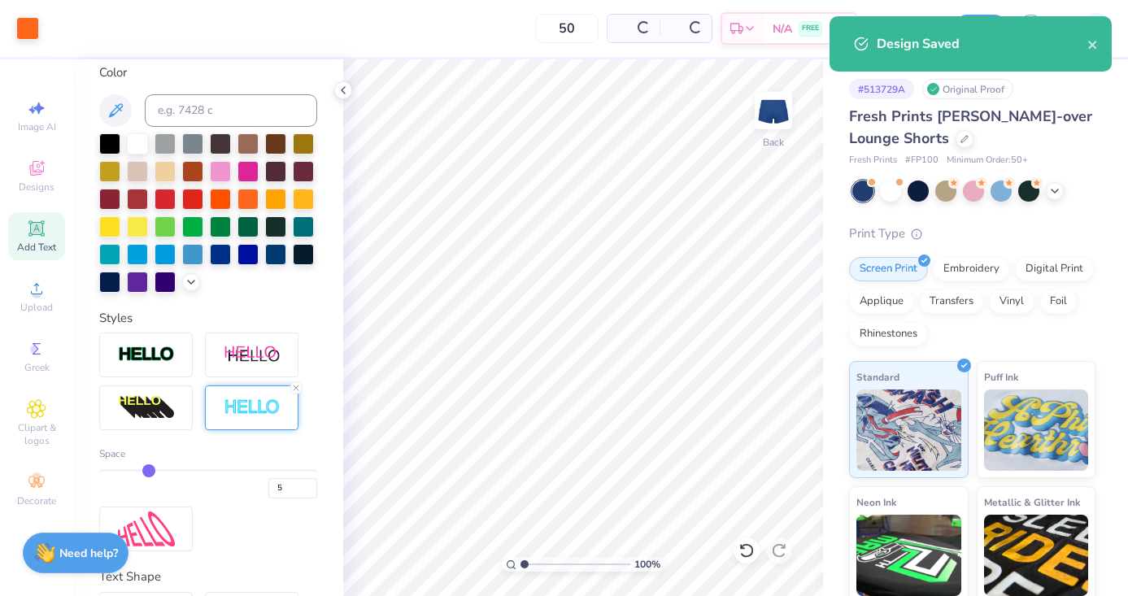
type input "– –"
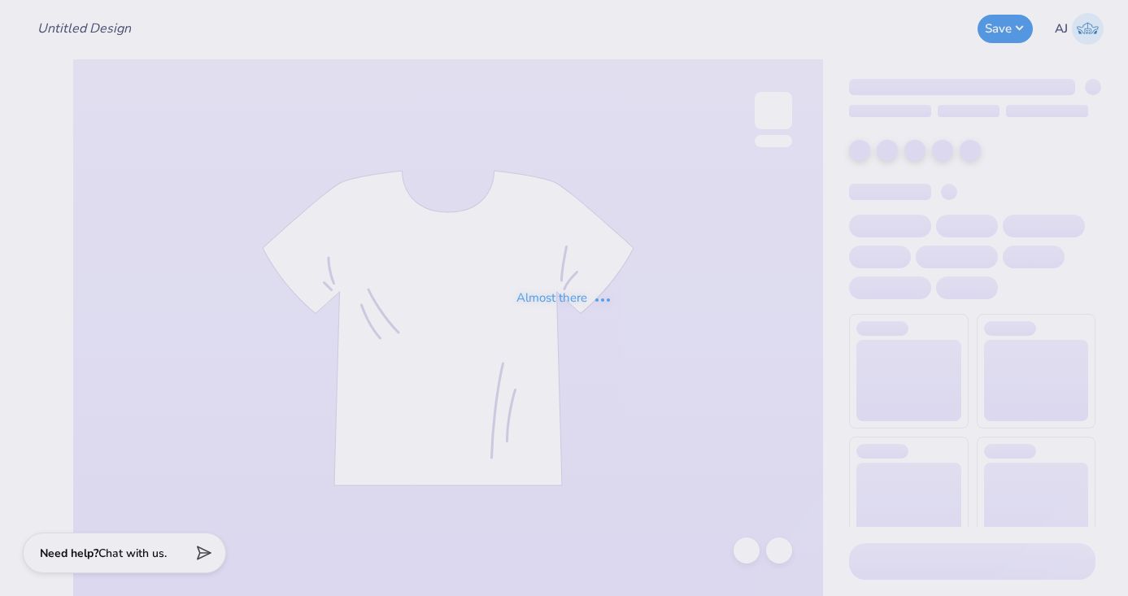
type input "Game day"
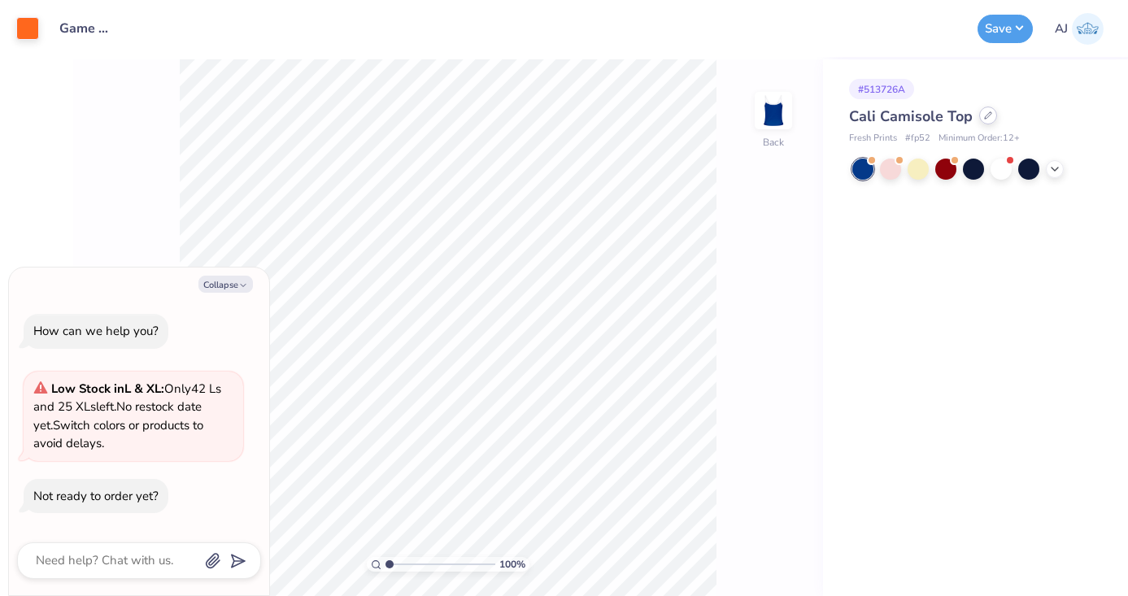
click at [980, 120] on div at bounding box center [988, 116] width 18 height 18
type textarea "x"
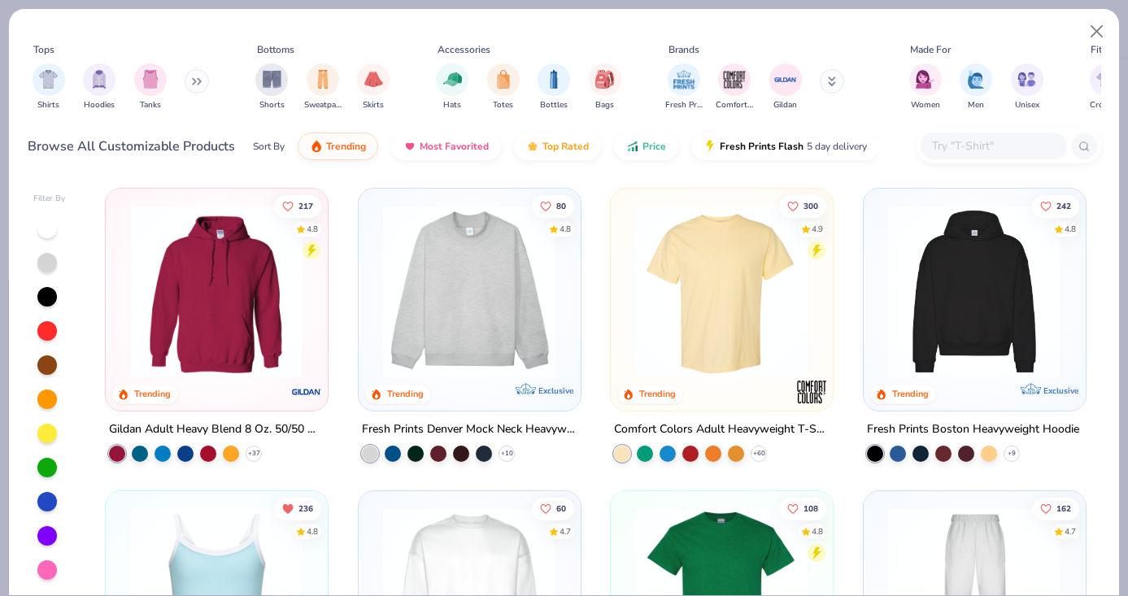
click at [940, 145] on input "text" at bounding box center [993, 146] width 125 height 19
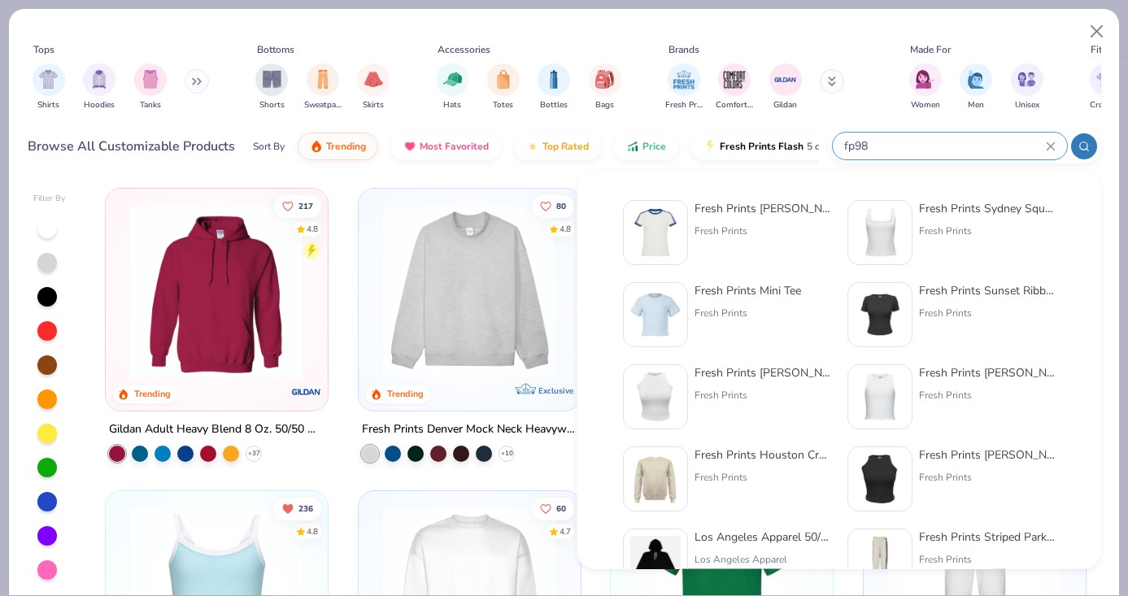
type input "fp98"
click at [721, 228] on div "Fresh Prints" at bounding box center [763, 231] width 137 height 15
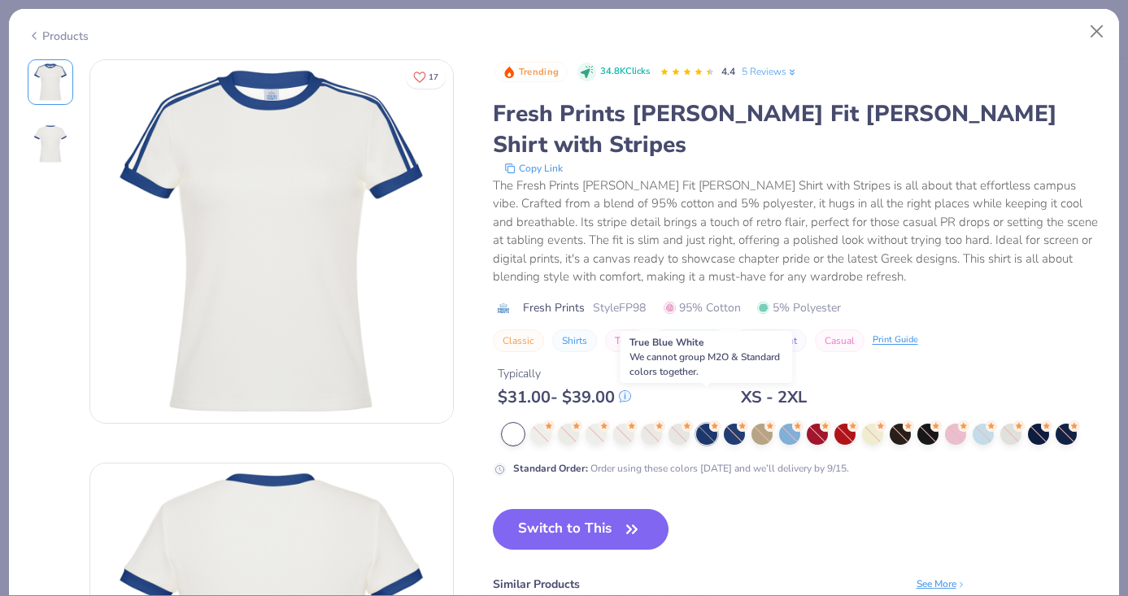
click at [702, 424] on div at bounding box center [706, 434] width 21 height 21
click at [1103, 39] on button "Close" at bounding box center [1097, 31] width 31 height 31
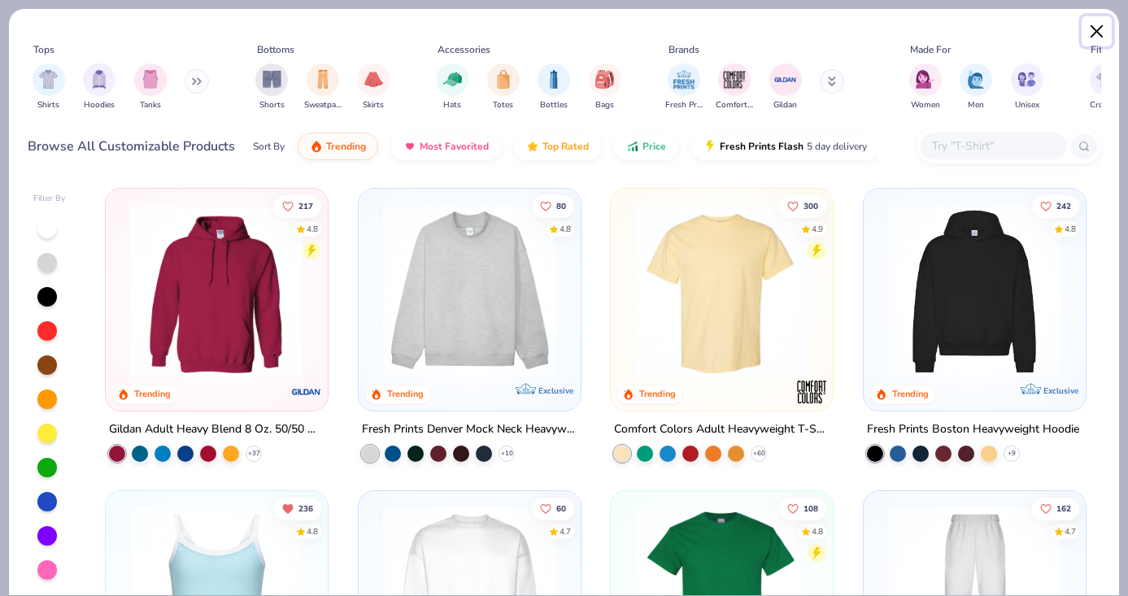
click at [1097, 33] on button "Close" at bounding box center [1097, 31] width 31 height 31
type textarea "x"
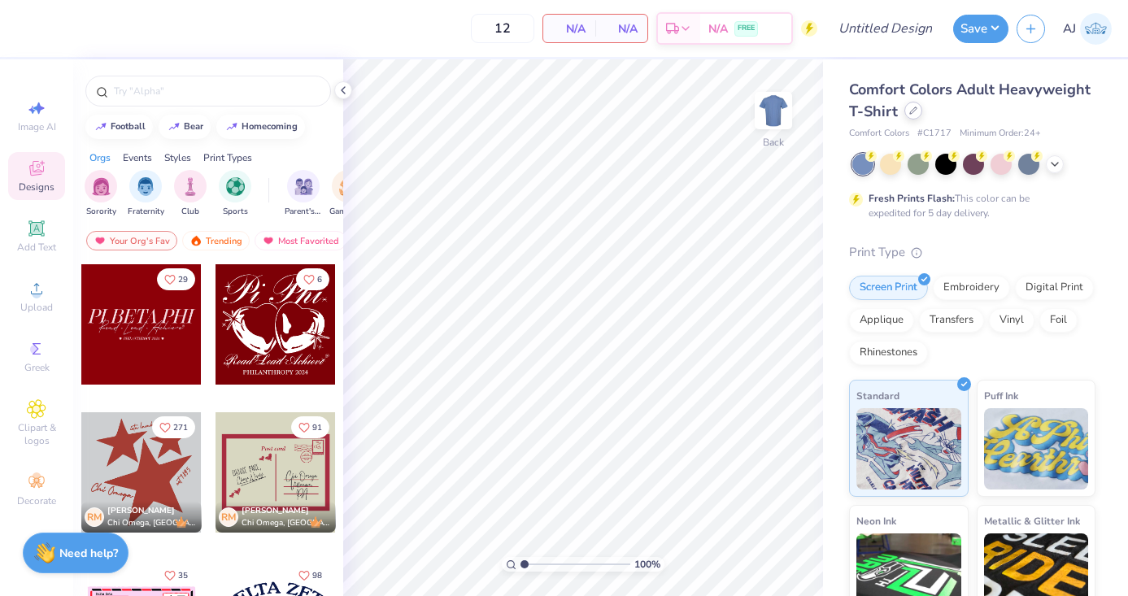
click at [919, 115] on div at bounding box center [914, 111] width 18 height 18
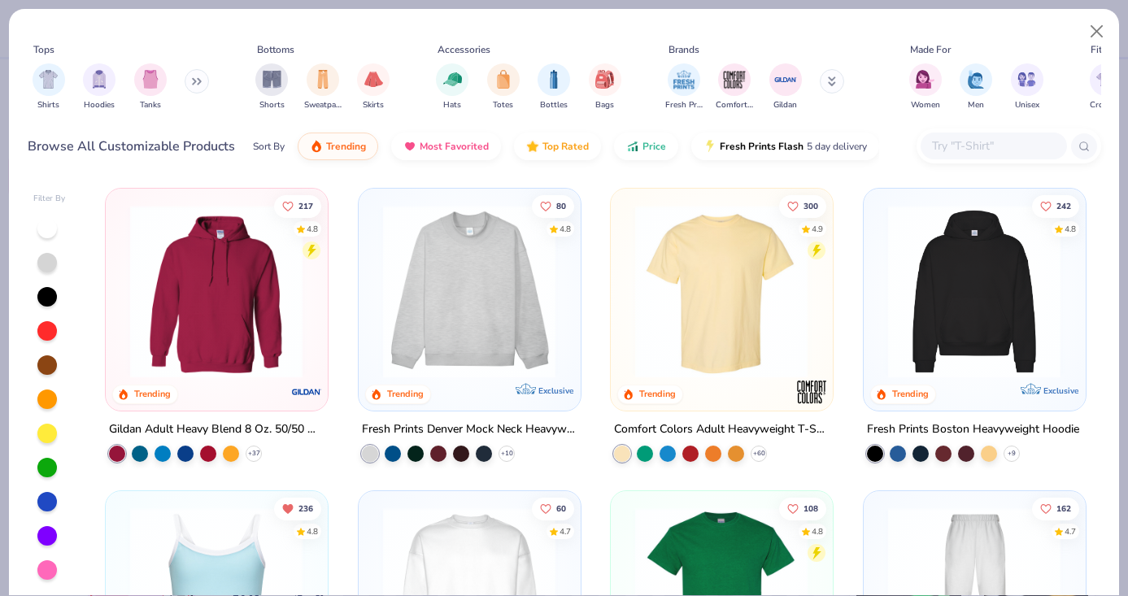
click at [198, 80] on icon at bounding box center [197, 81] width 10 height 8
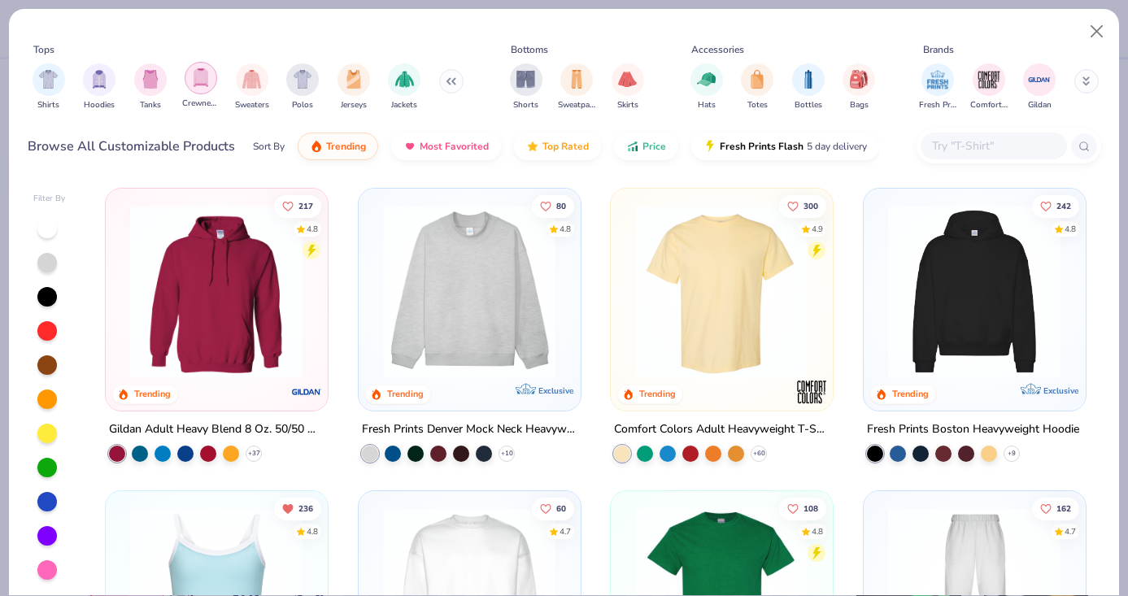
click at [207, 82] on img "filter for Crewnecks" at bounding box center [201, 77] width 18 height 19
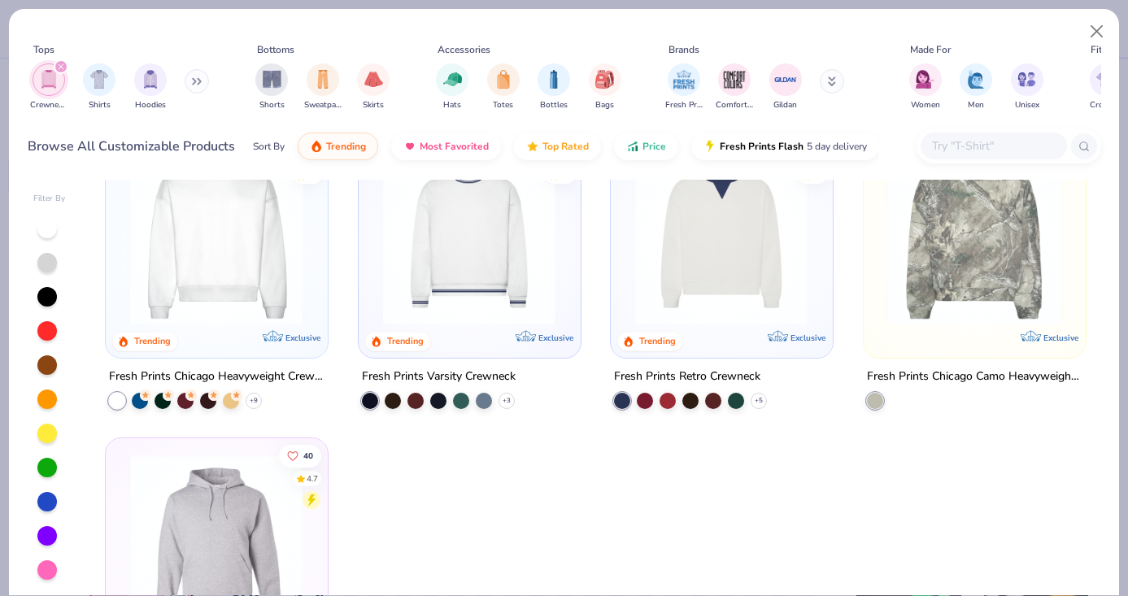
scroll to position [31, 0]
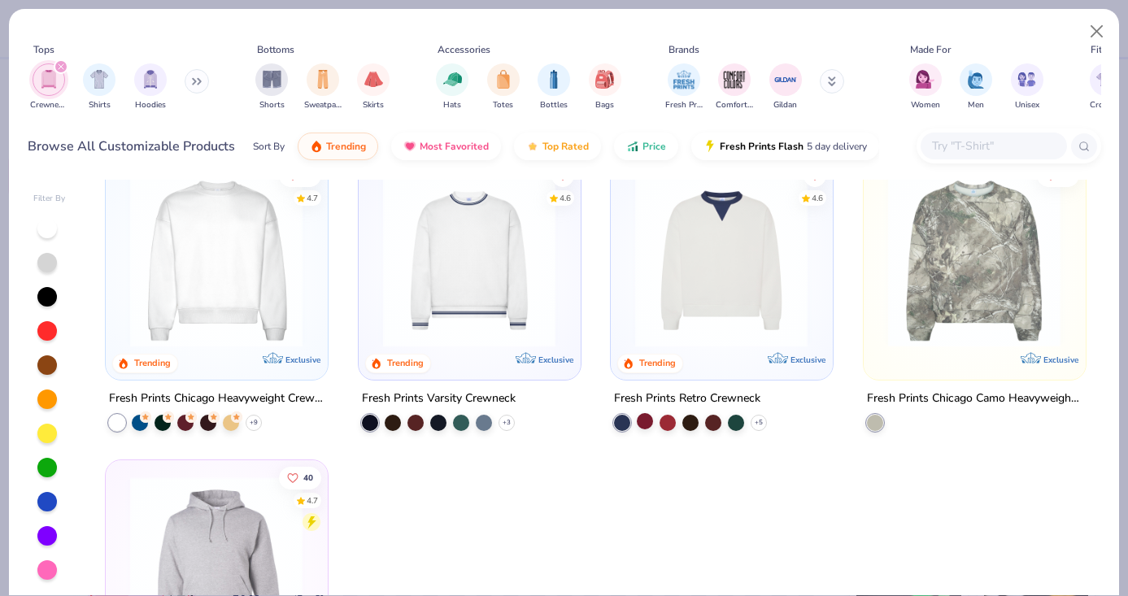
click at [648, 420] on div at bounding box center [645, 420] width 16 height 16
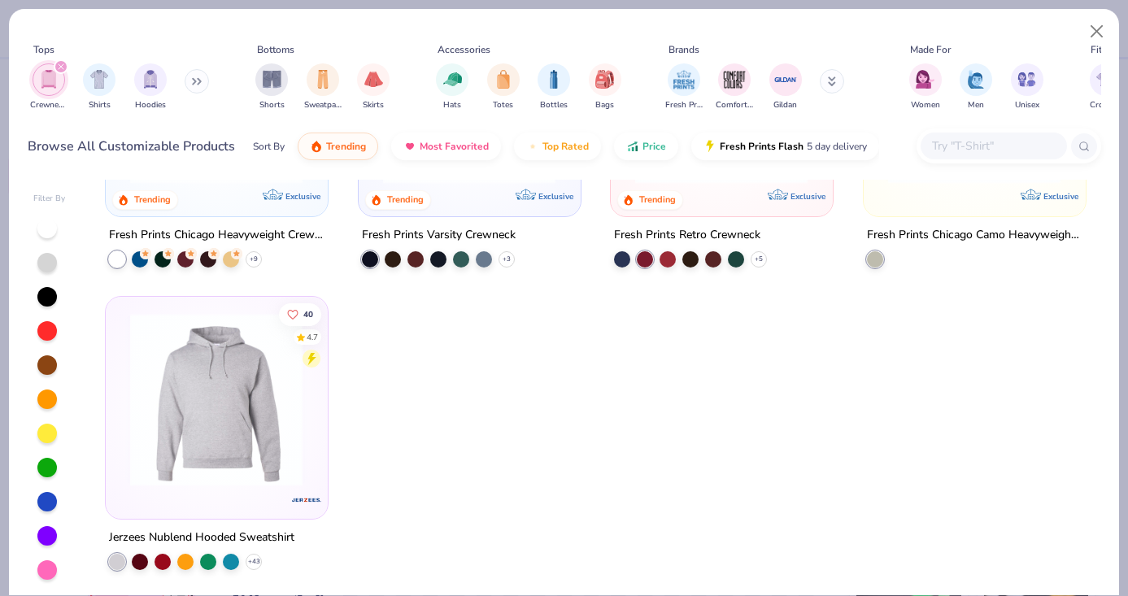
scroll to position [0, 0]
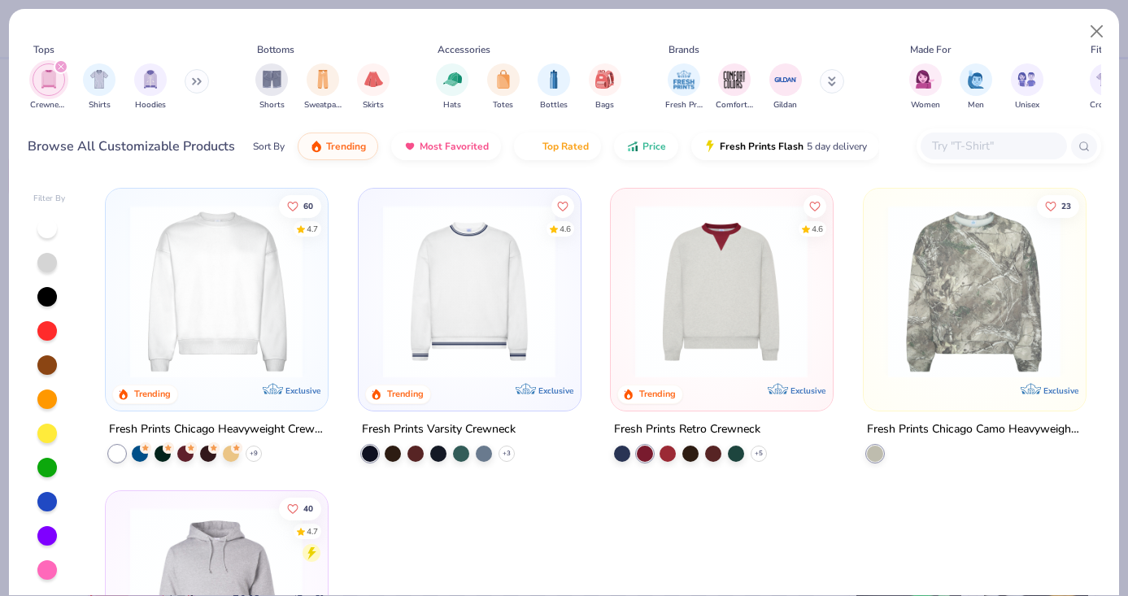
click at [879, 286] on img at bounding box center [785, 291] width 189 height 173
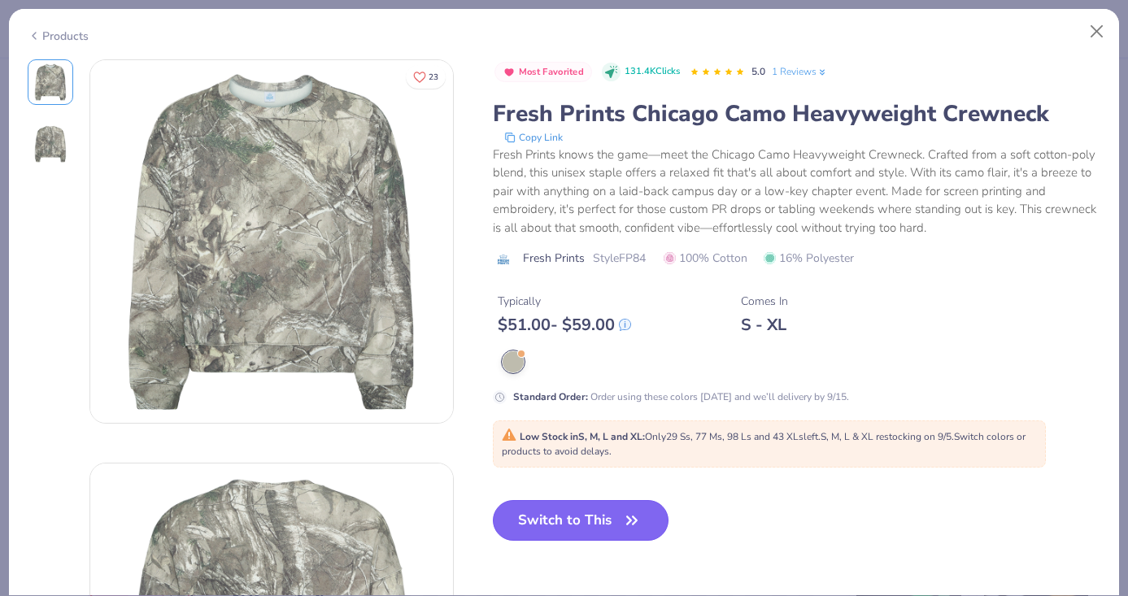
click at [624, 526] on icon "button" at bounding box center [632, 520] width 23 height 23
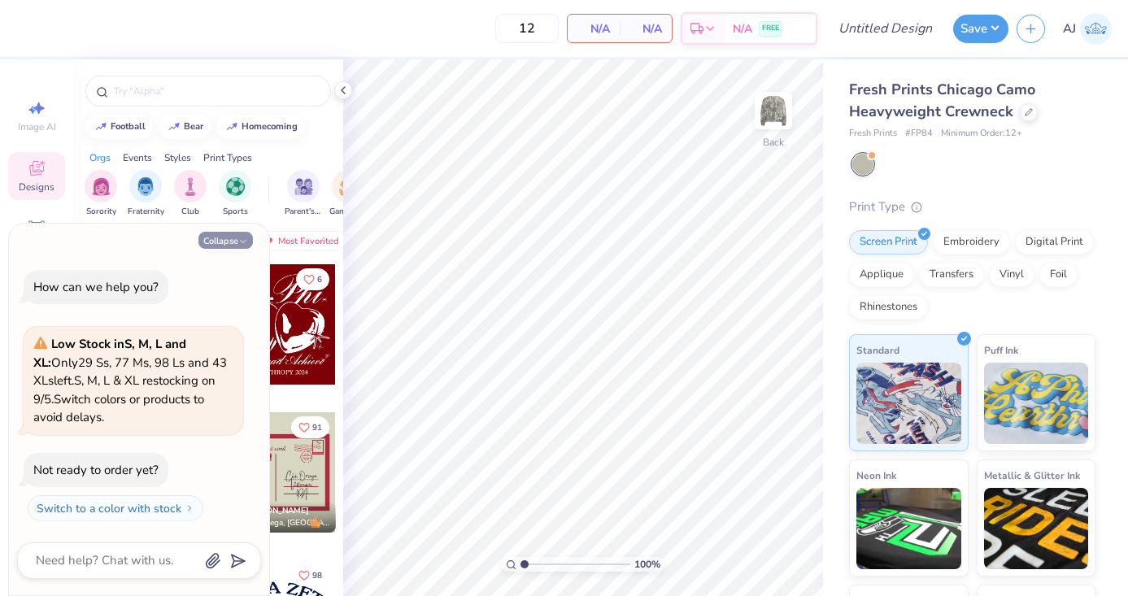
click at [219, 237] on button "Collapse" at bounding box center [225, 240] width 55 height 17
type textarea "x"
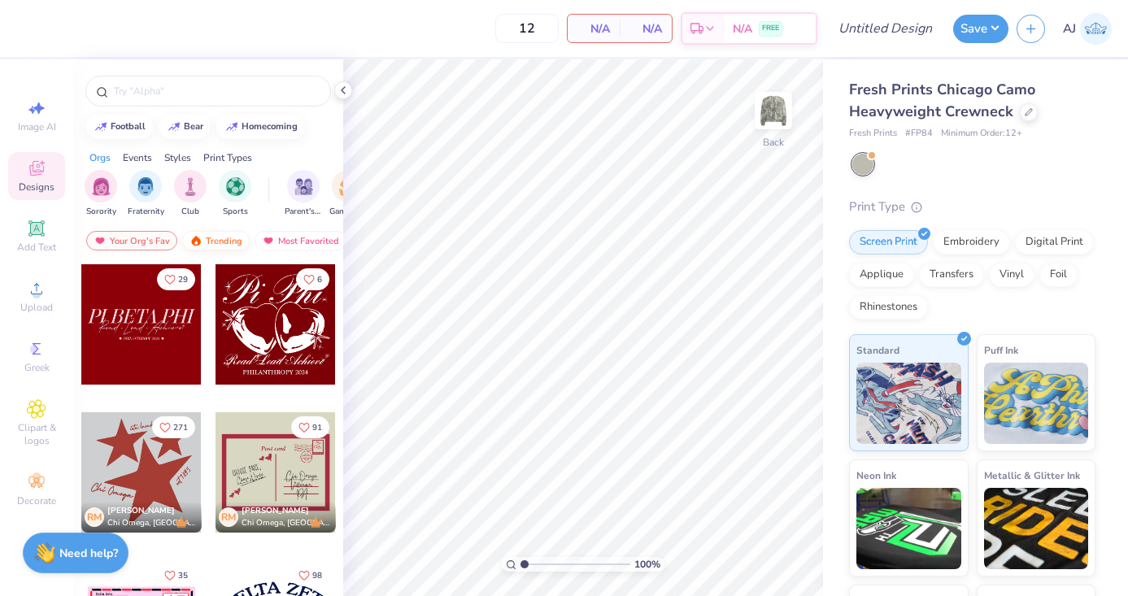
scroll to position [0, 11]
click at [216, 244] on div "Trending" at bounding box center [205, 241] width 68 height 20
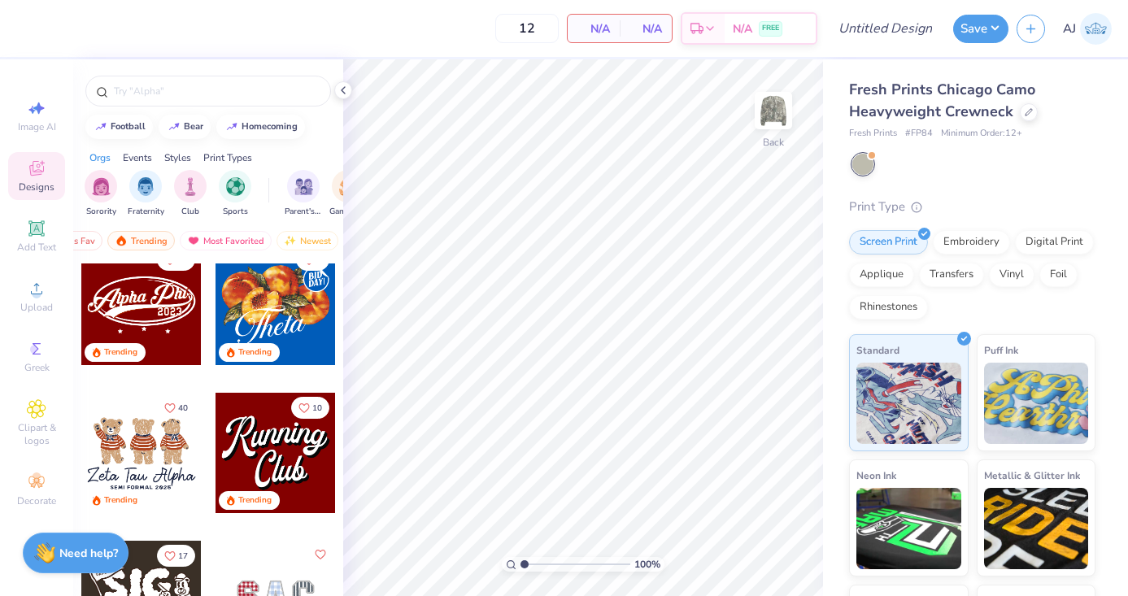
scroll to position [408, 0]
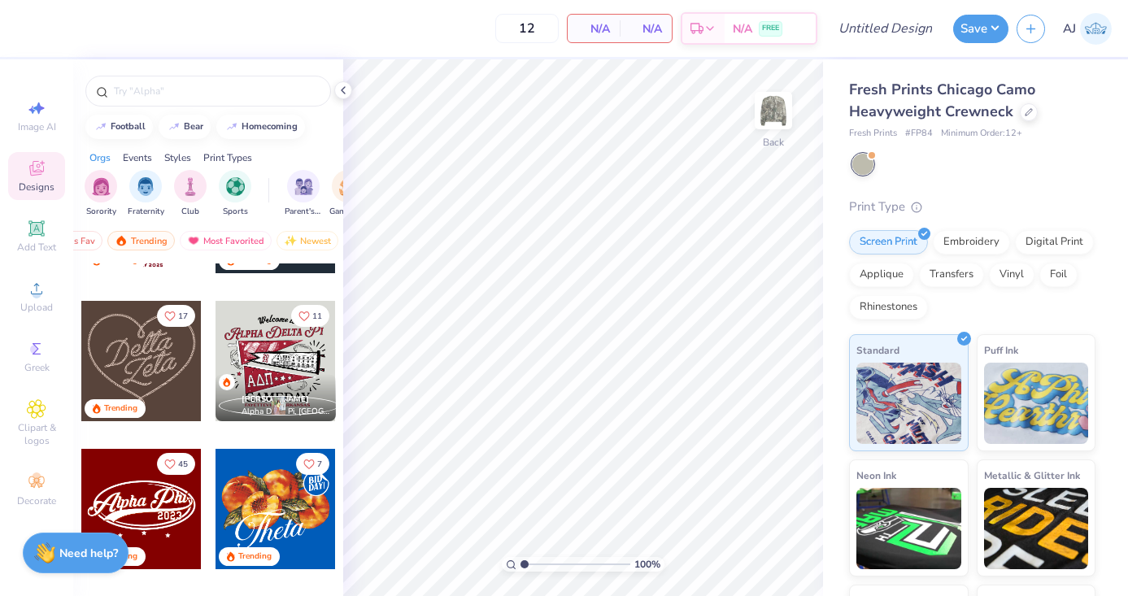
click at [155, 375] on div at bounding box center [141, 361] width 120 height 120
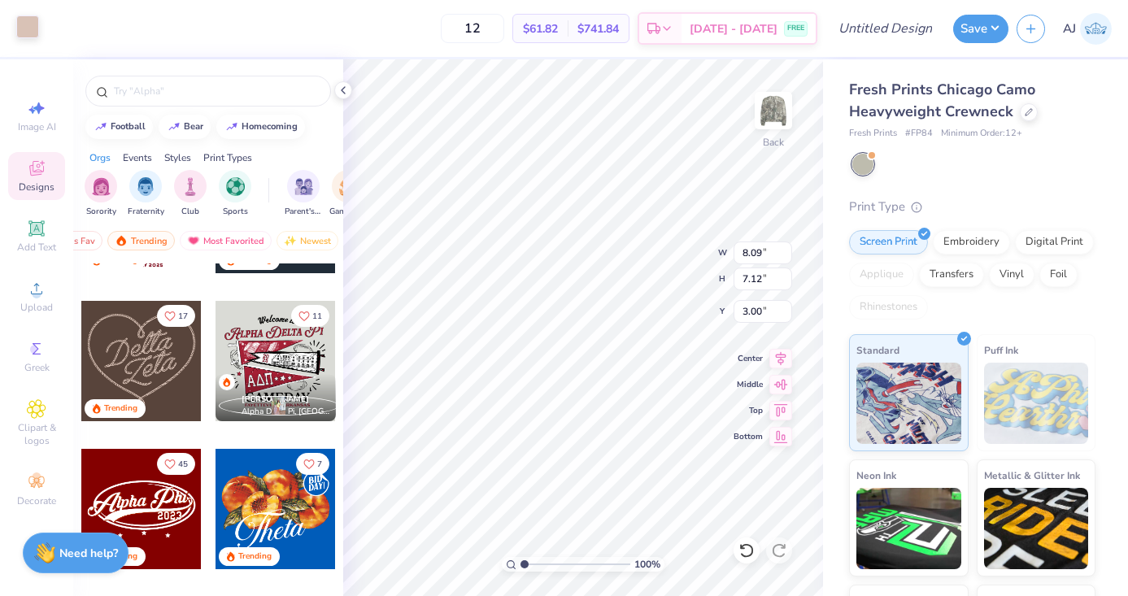
click at [28, 33] on div at bounding box center [27, 26] width 23 height 23
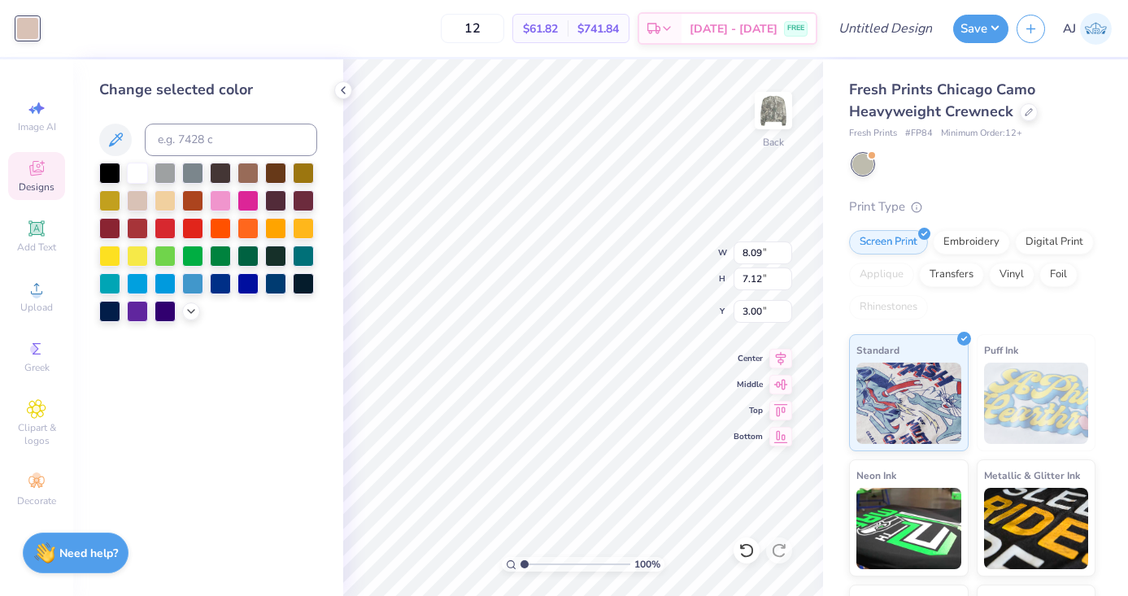
click at [285, 184] on div at bounding box center [208, 242] width 218 height 159
click at [281, 178] on div at bounding box center [275, 171] width 21 height 21
click at [281, 203] on div at bounding box center [275, 199] width 21 height 21
type input "5.96"
type input "9.32"
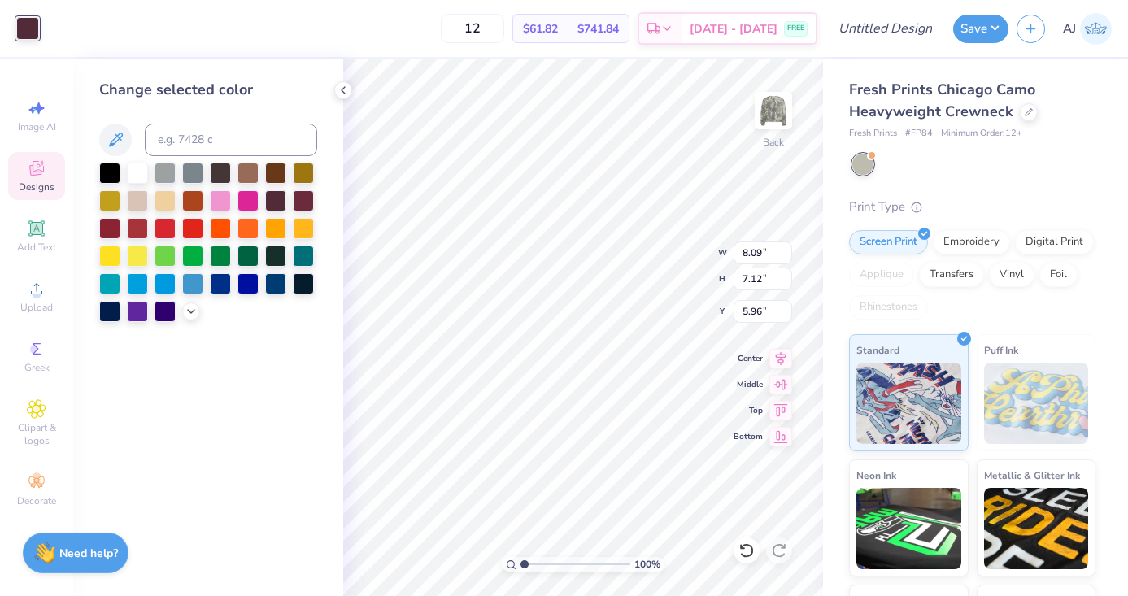
type input "8.19"
type input "3.00"
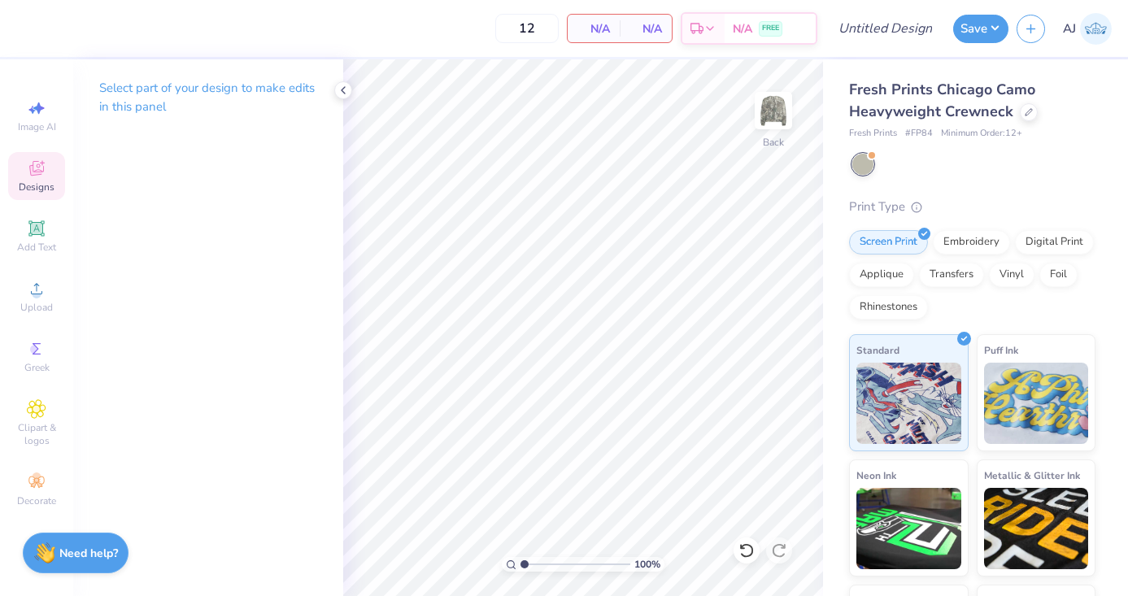
click at [31, 177] on icon at bounding box center [37, 169] width 20 height 20
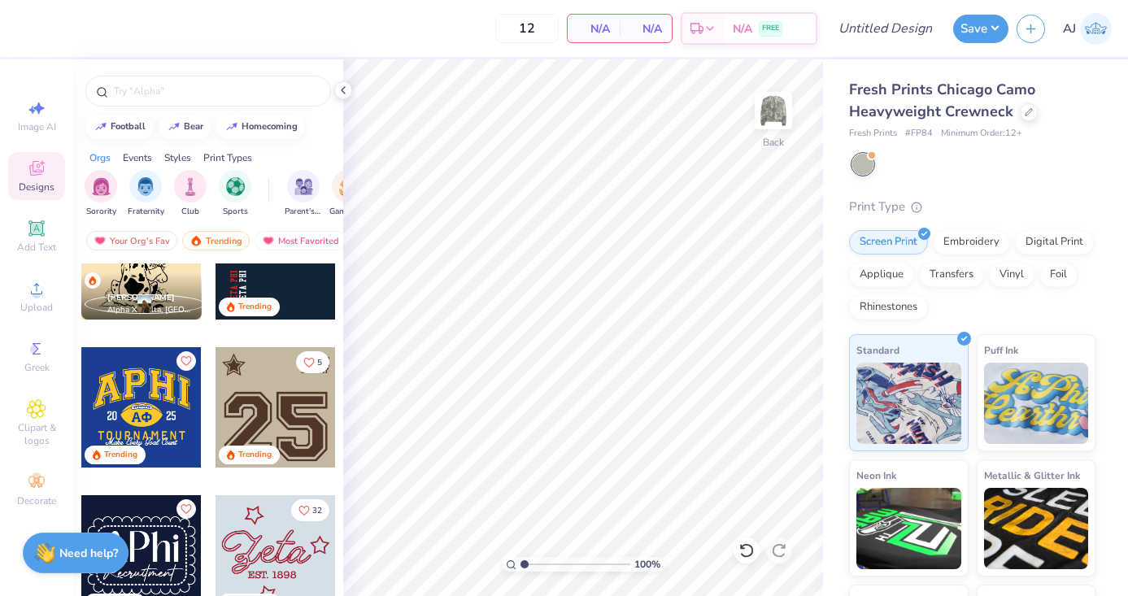
scroll to position [2734, 0]
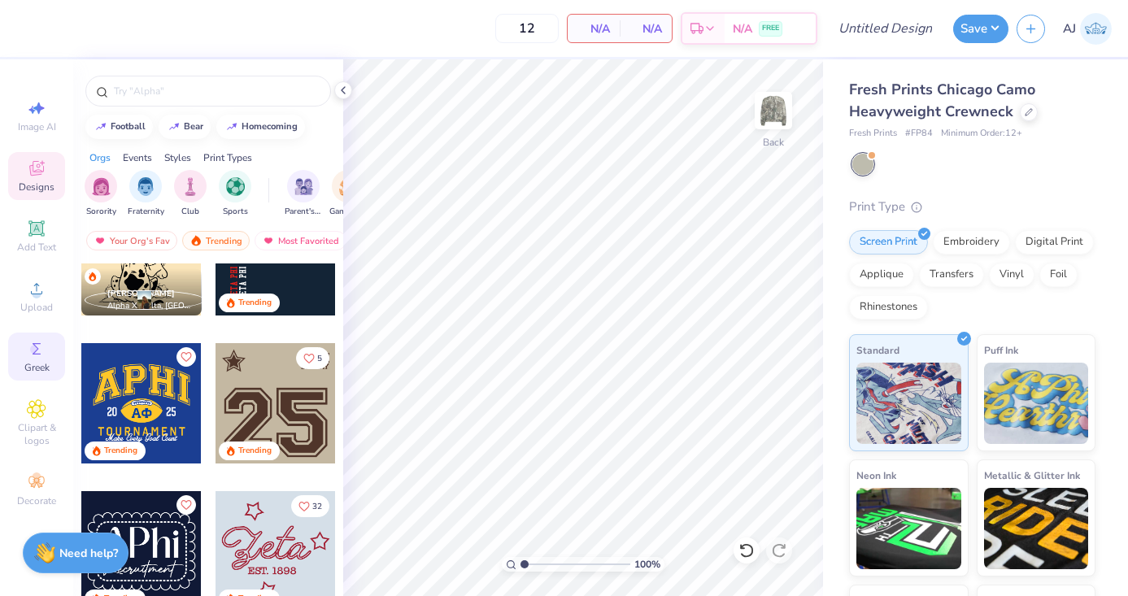
click at [41, 364] on span "Greek" at bounding box center [36, 367] width 25 height 13
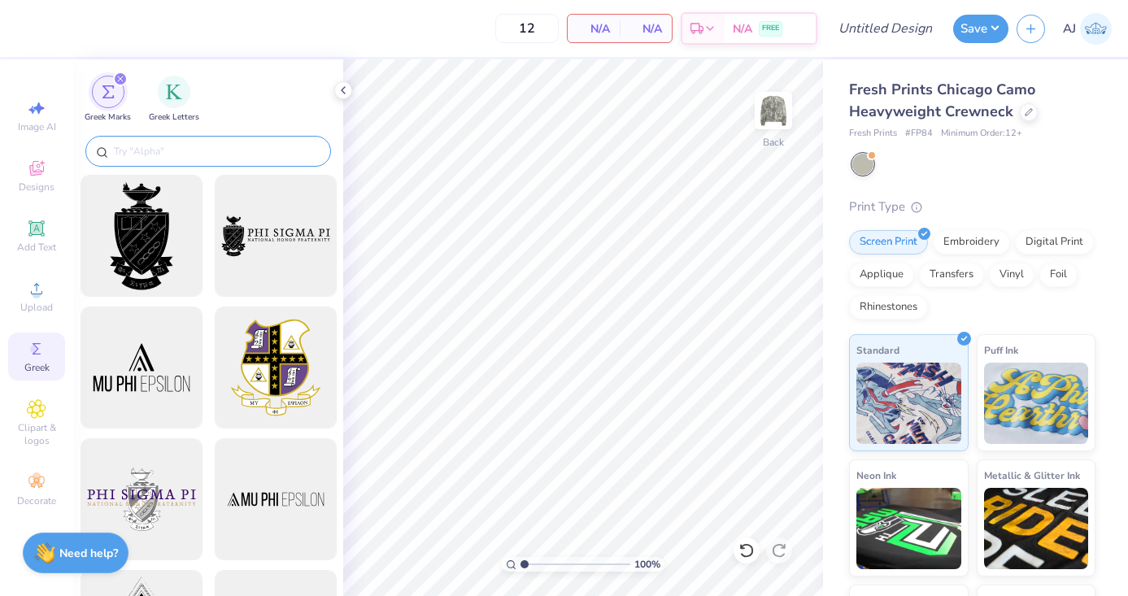
click at [199, 144] on input "text" at bounding box center [216, 151] width 208 height 16
click at [168, 95] on img "filter for Greek Letters" at bounding box center [174, 90] width 16 height 16
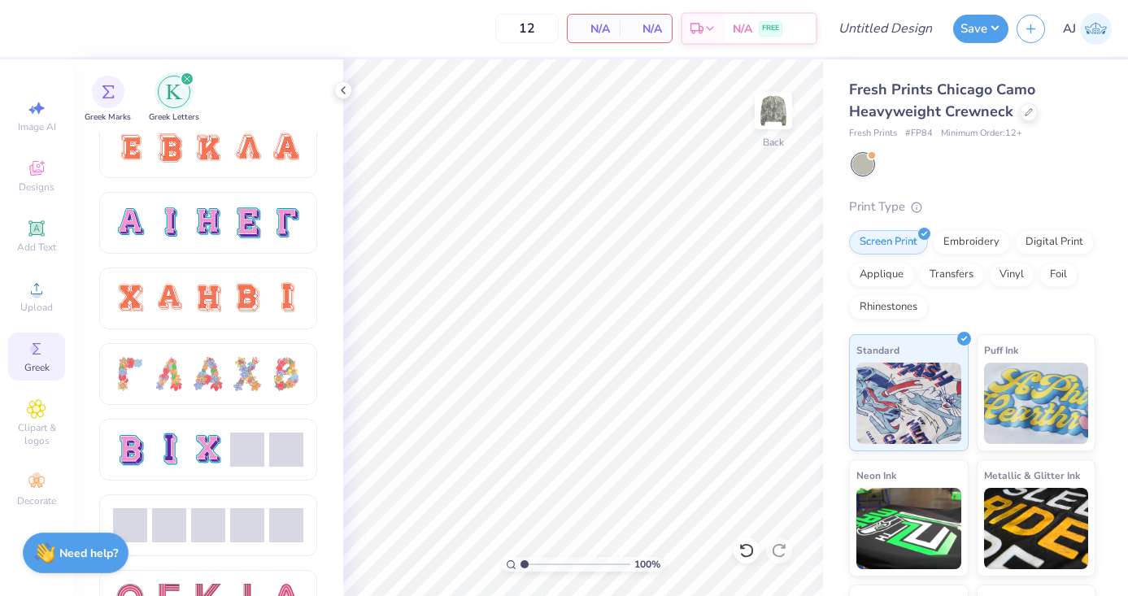
scroll to position [1079, 0]
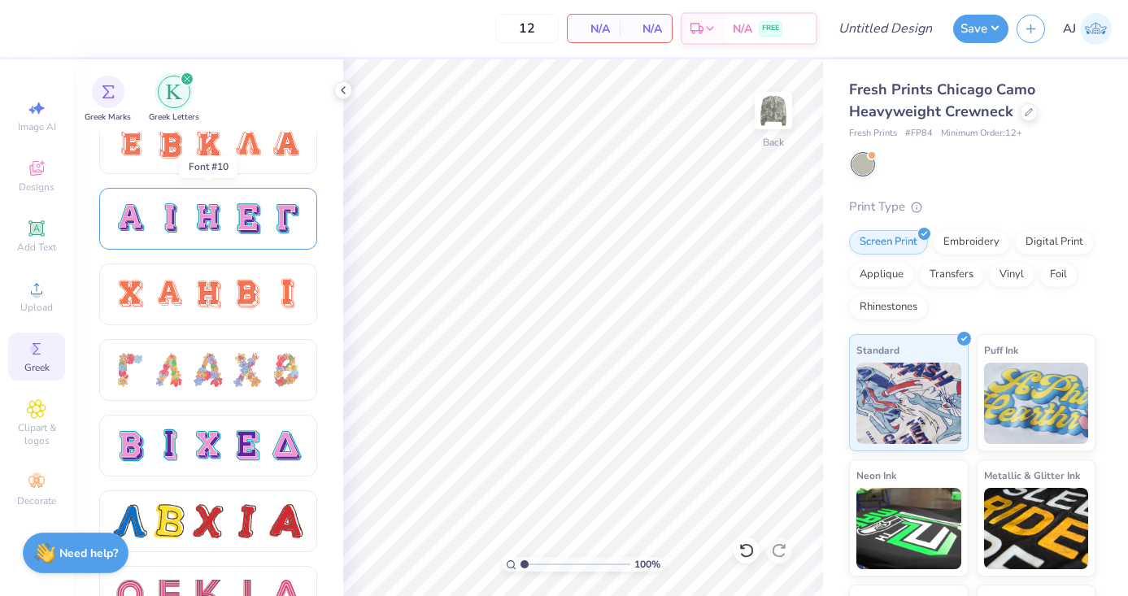
click at [226, 222] on div at bounding box center [208, 219] width 190 height 34
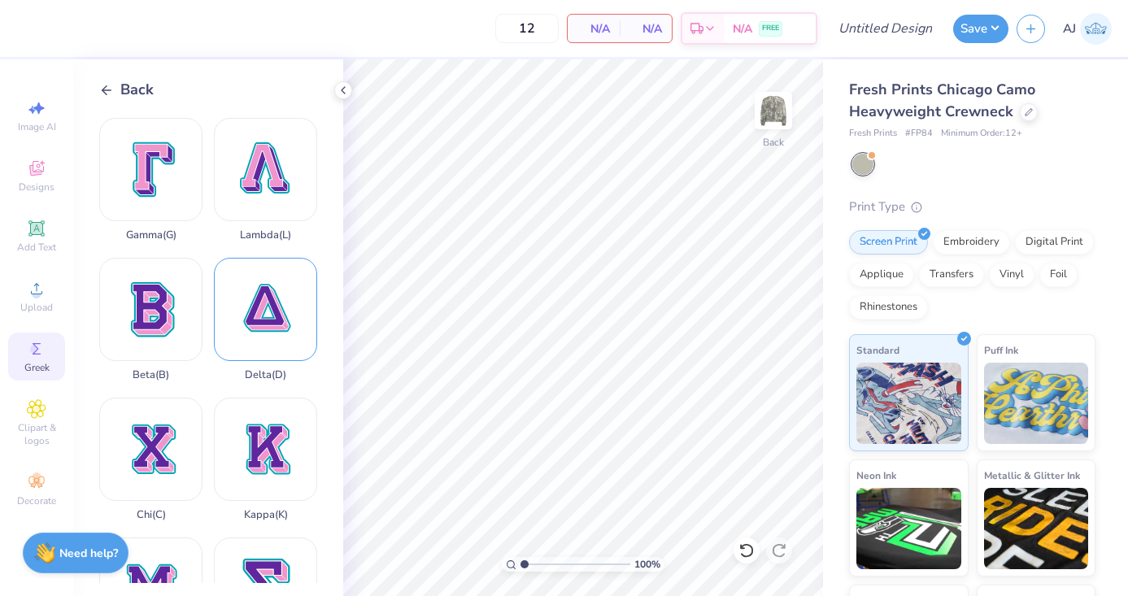
scroll to position [308, 0]
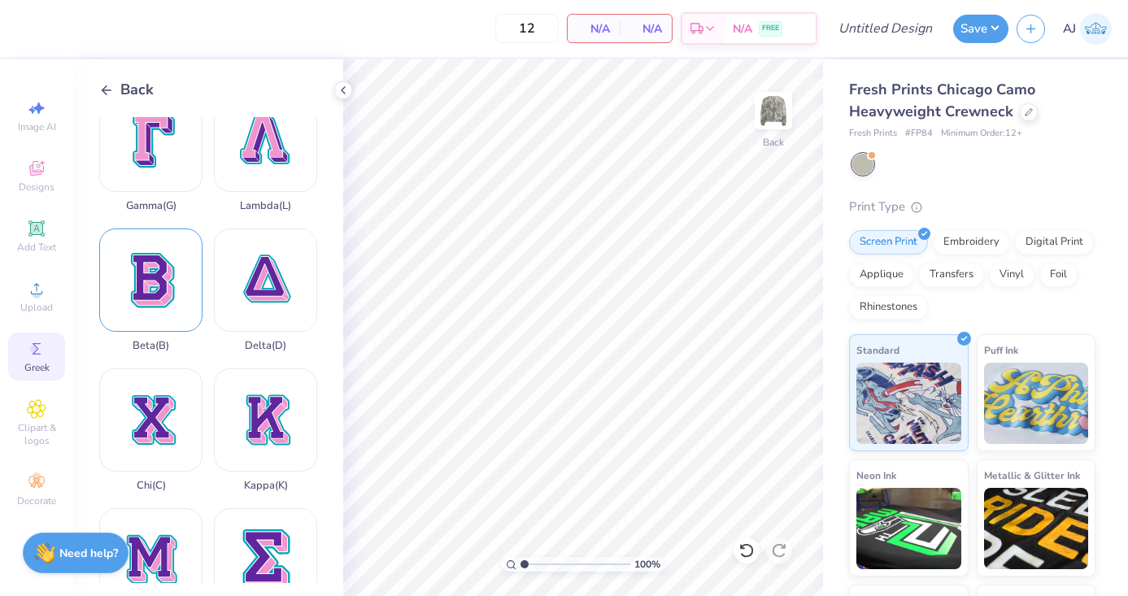
click at [146, 294] on div "Beta ( B )" at bounding box center [150, 291] width 103 height 124
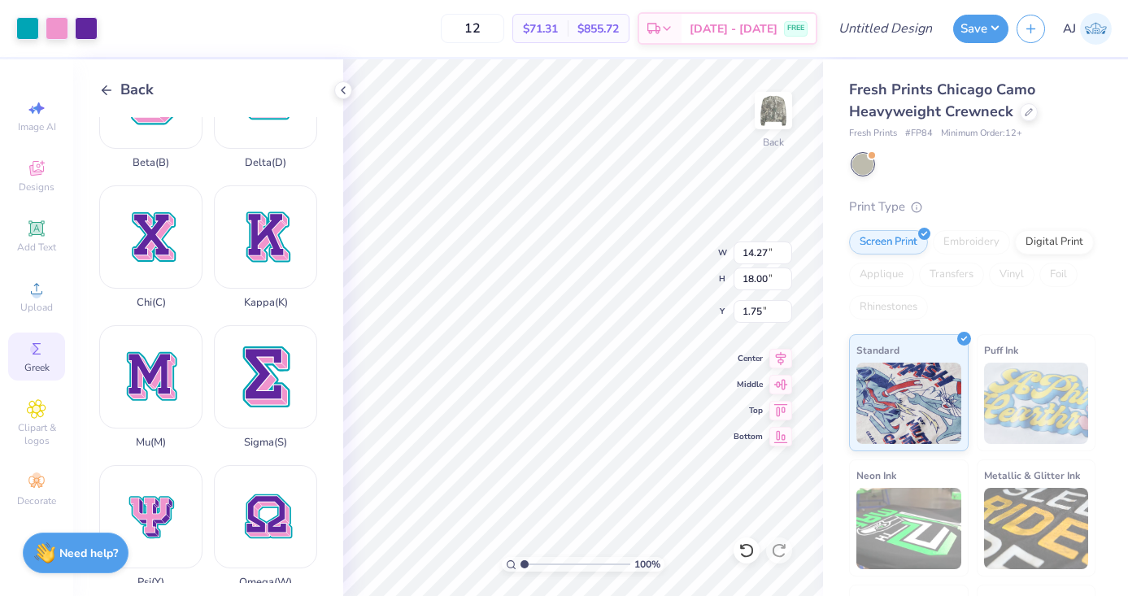
scroll to position [497, 0]
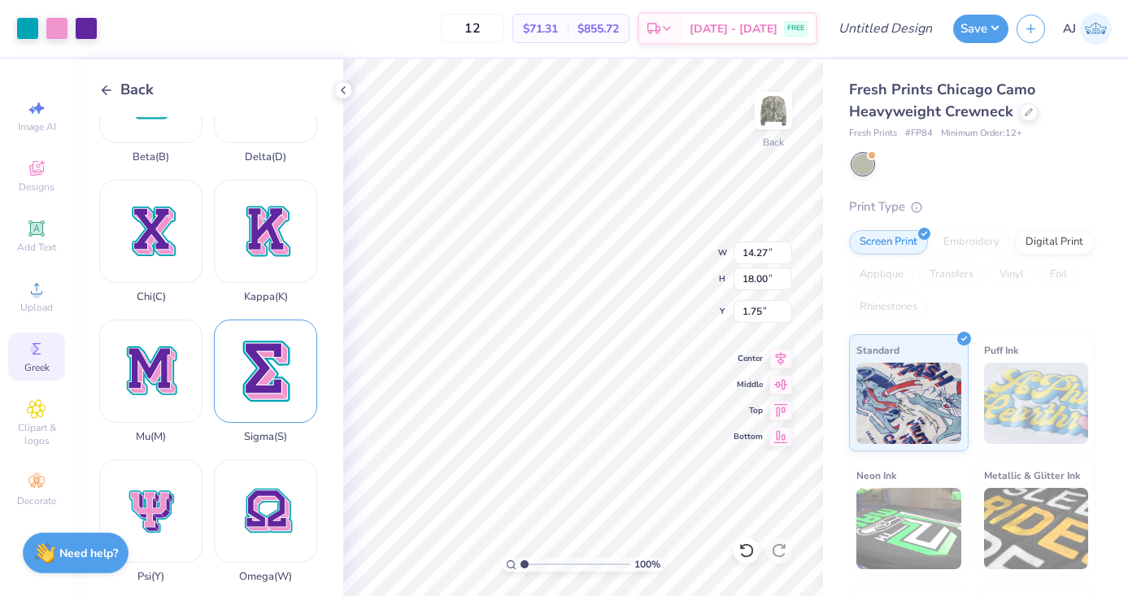
type input "3.89"
type input "4.91"
type input "14.84"
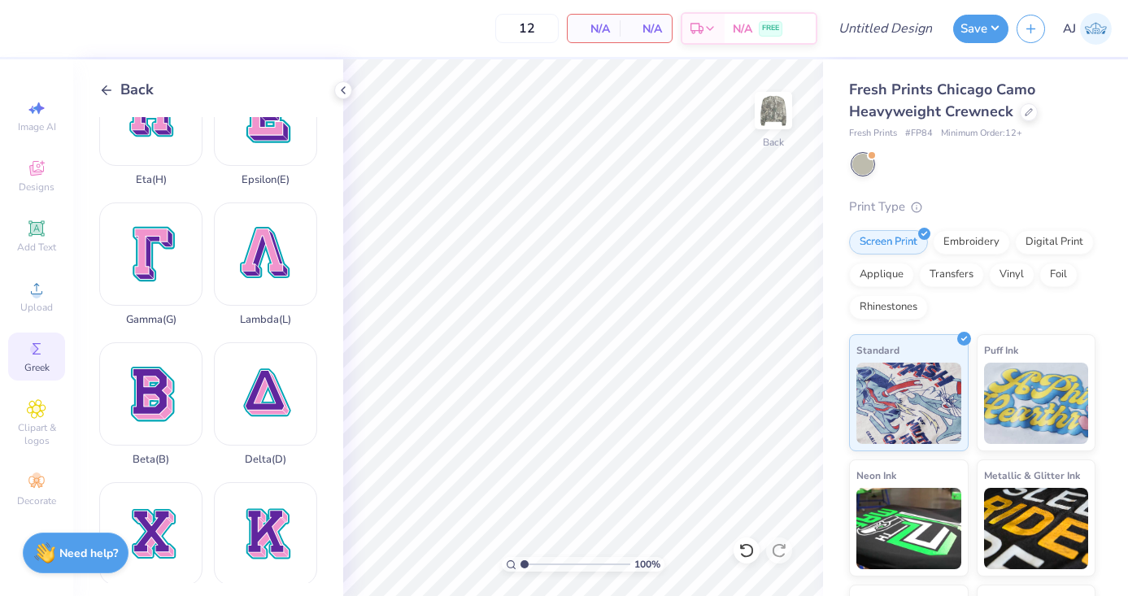
scroll to position [0, 0]
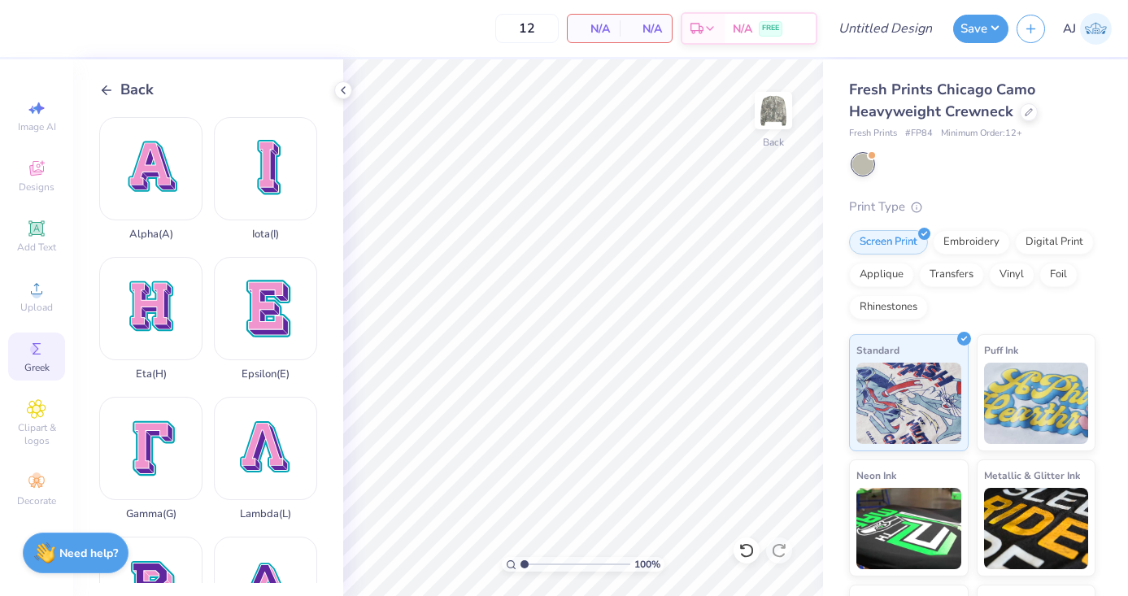
click at [108, 90] on line at bounding box center [106, 90] width 9 height 0
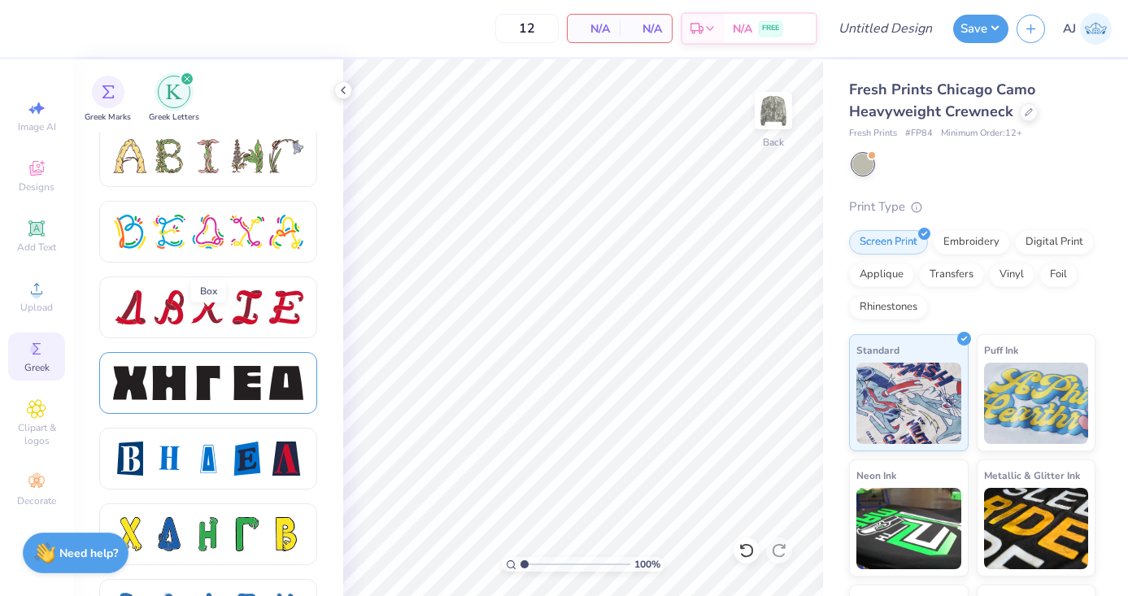
scroll to position [1960, 0]
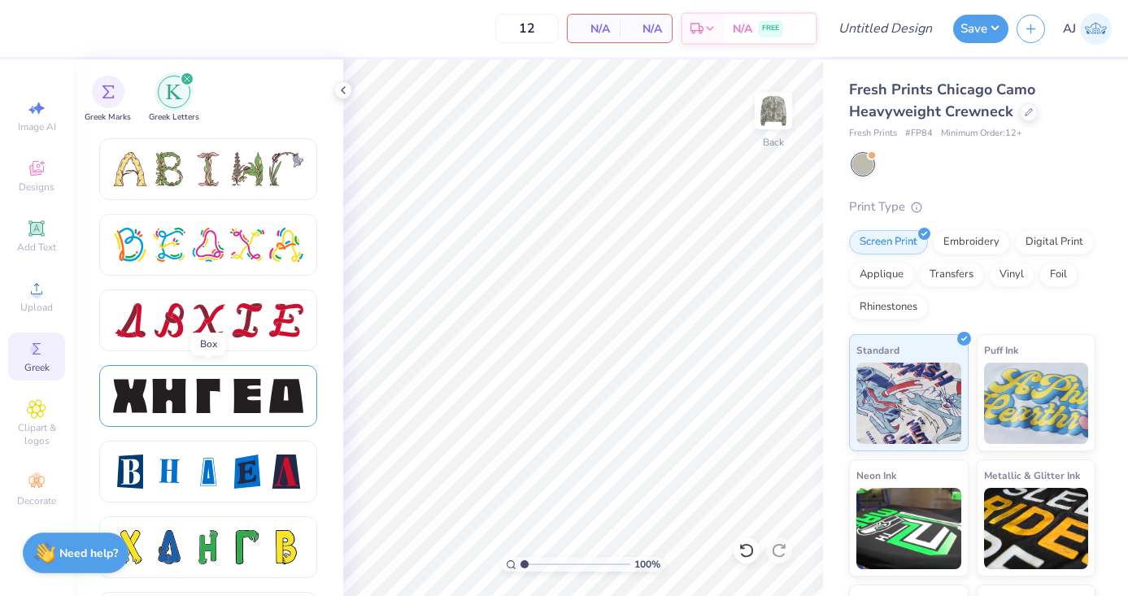
click at [230, 388] on div at bounding box center [247, 396] width 34 height 34
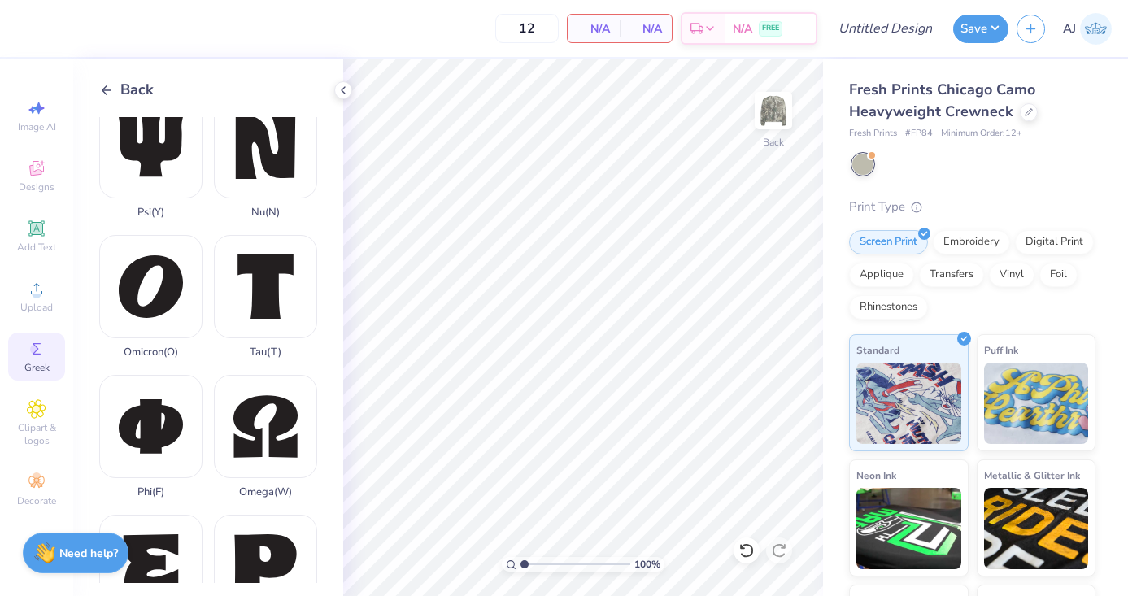
scroll to position [731, 0]
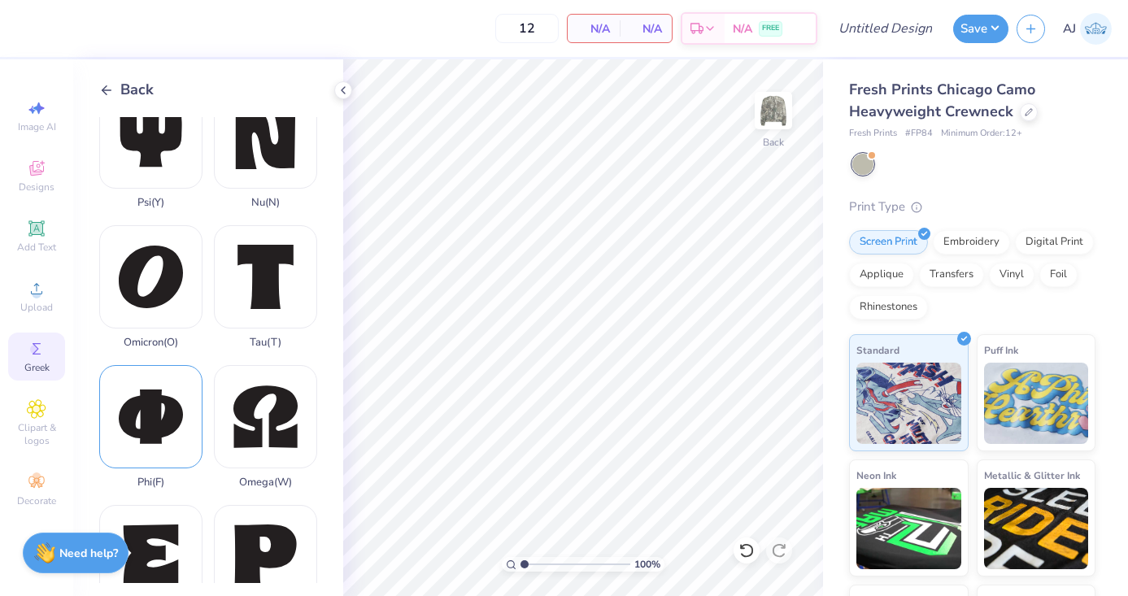
click at [164, 433] on div "Phi ( F )" at bounding box center [150, 427] width 103 height 124
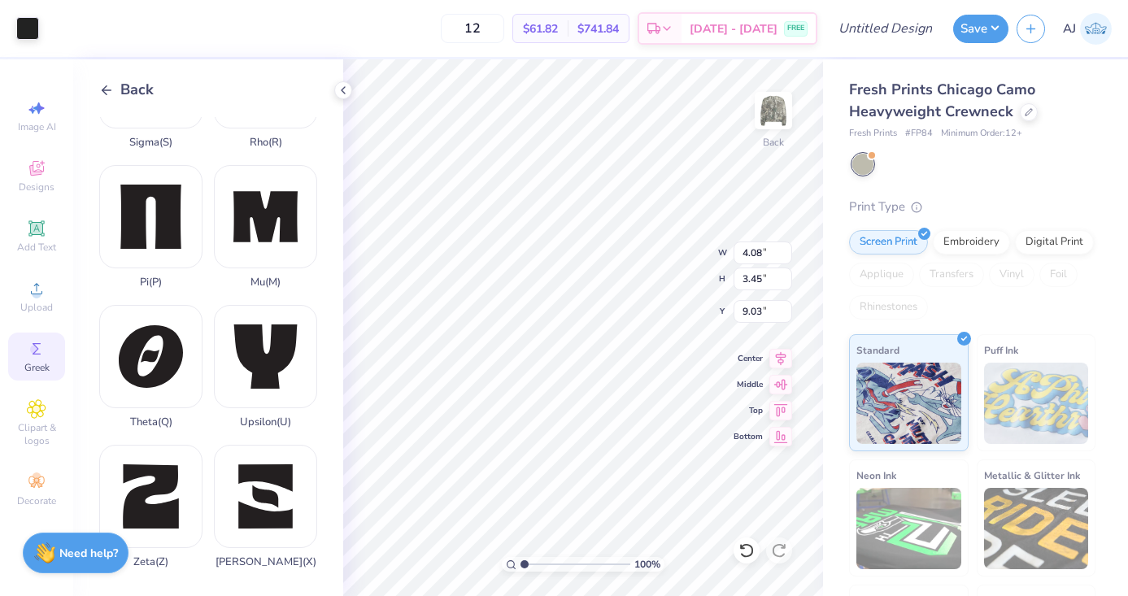
scroll to position [1216, 0]
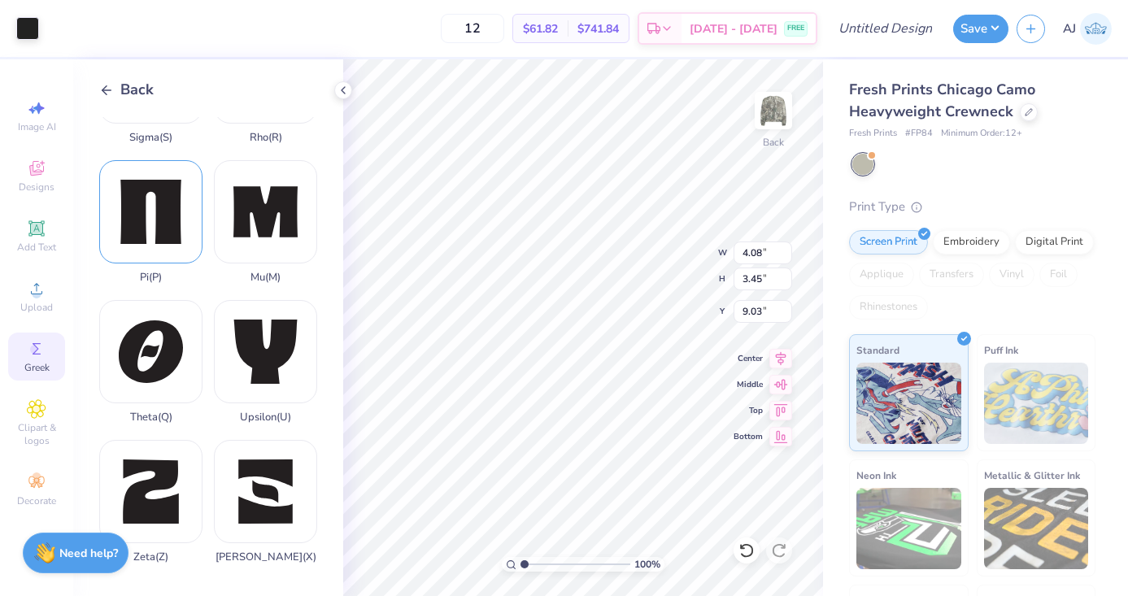
click at [169, 244] on div "Pi ( P )" at bounding box center [150, 222] width 103 height 124
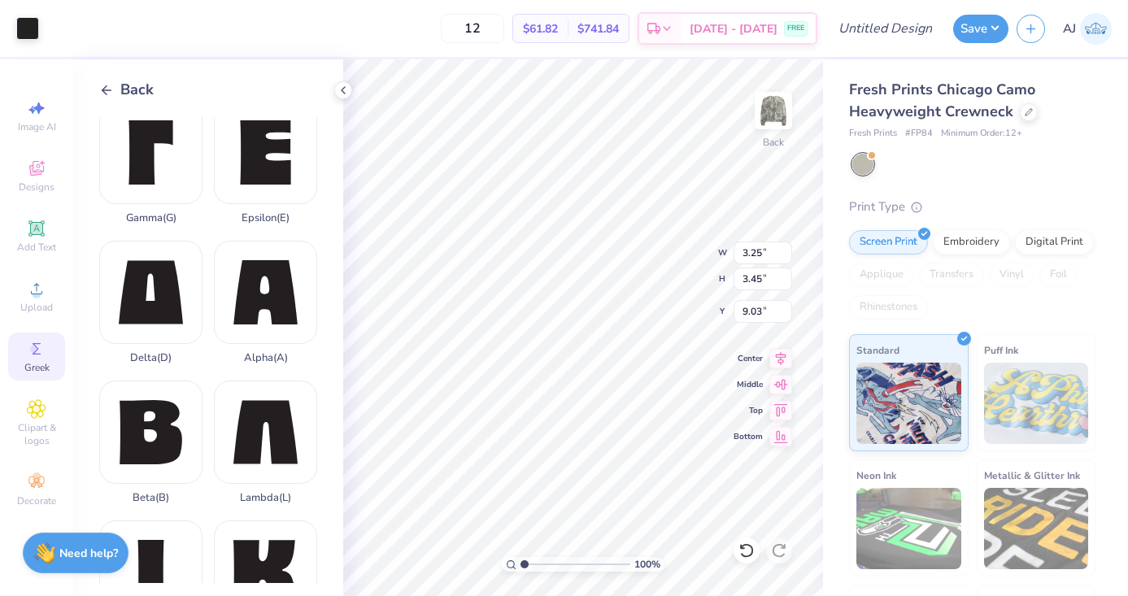
scroll to position [193, 0]
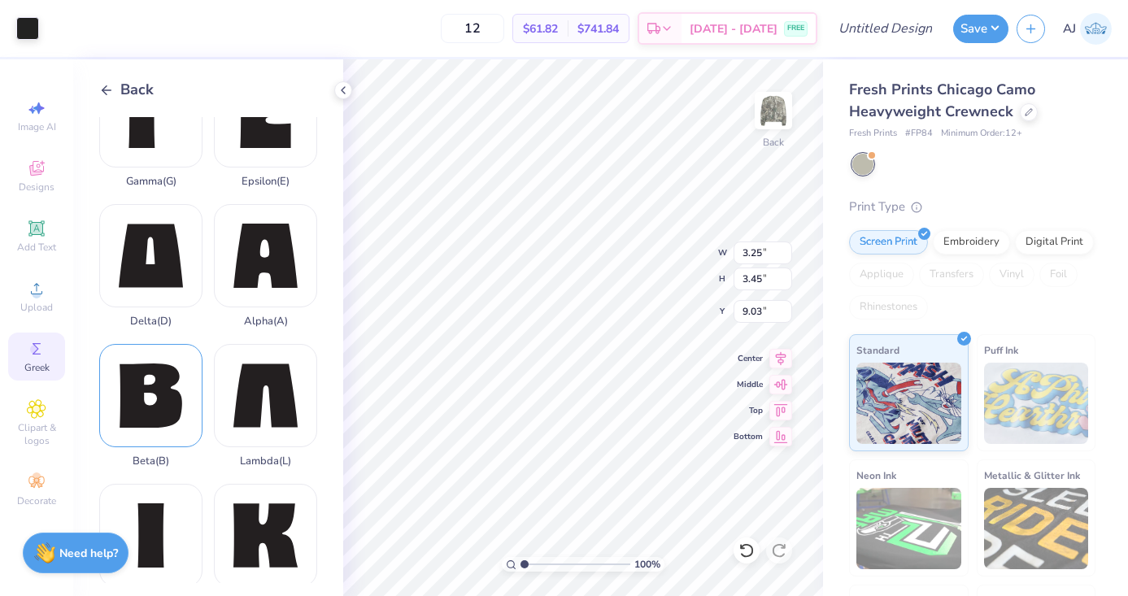
click at [168, 406] on div "Beta ( B )" at bounding box center [150, 406] width 103 height 124
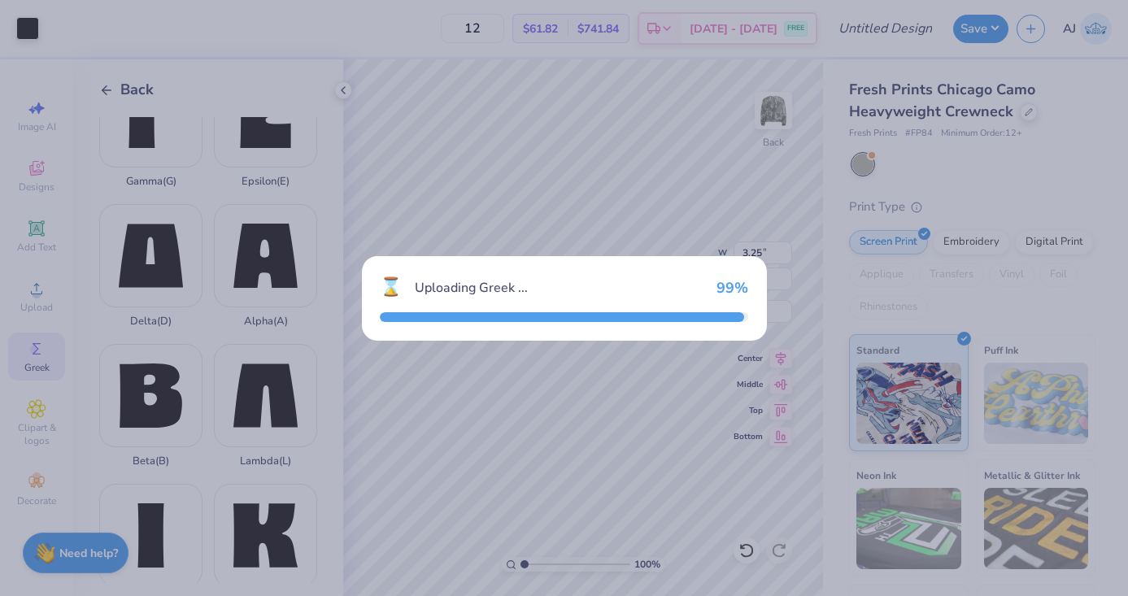
type input "3.38"
type input "3.48"
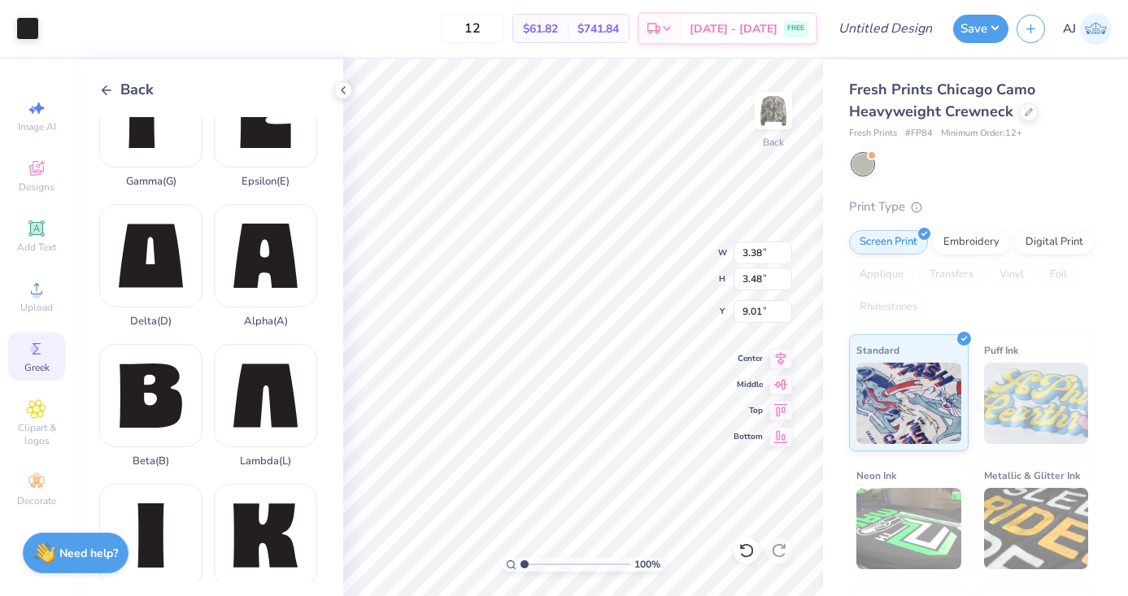
type input "5.27"
type input "3.25"
type input "3.45"
type input "5.30"
type input "4.08"
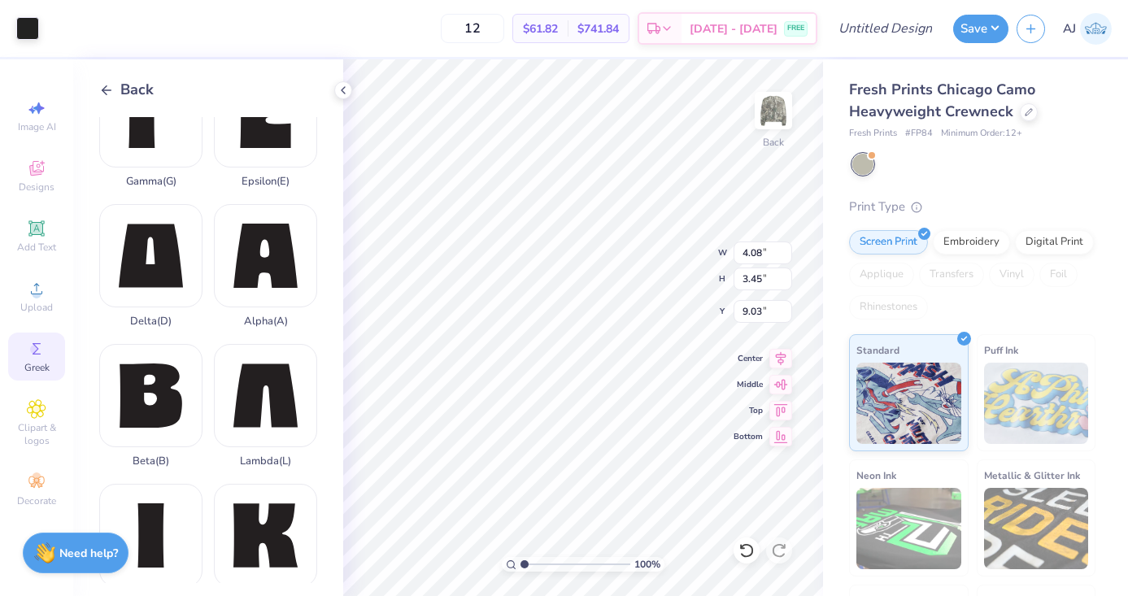
type input "5.27"
click at [24, 28] on div at bounding box center [27, 26] width 23 height 23
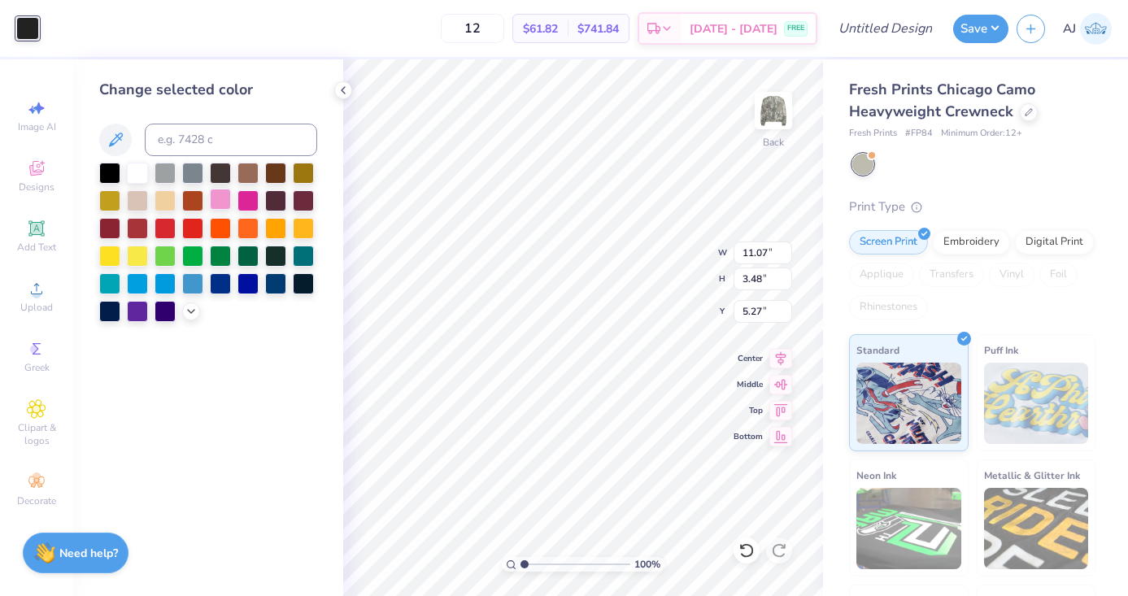
click at [220, 203] on div at bounding box center [220, 199] width 21 height 21
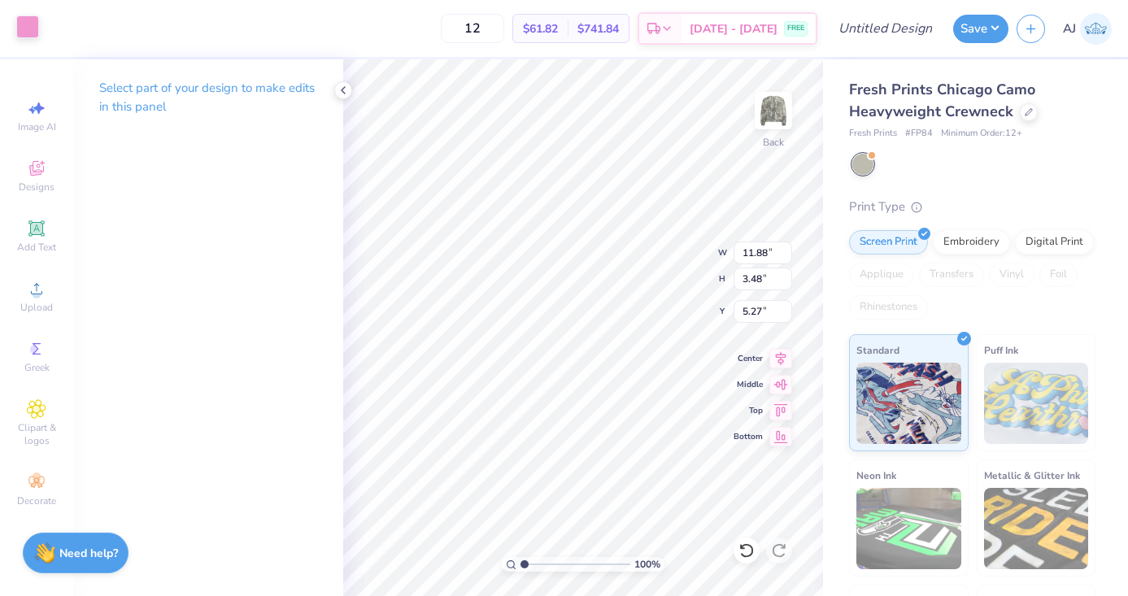
click at [24, 33] on div at bounding box center [27, 26] width 23 height 23
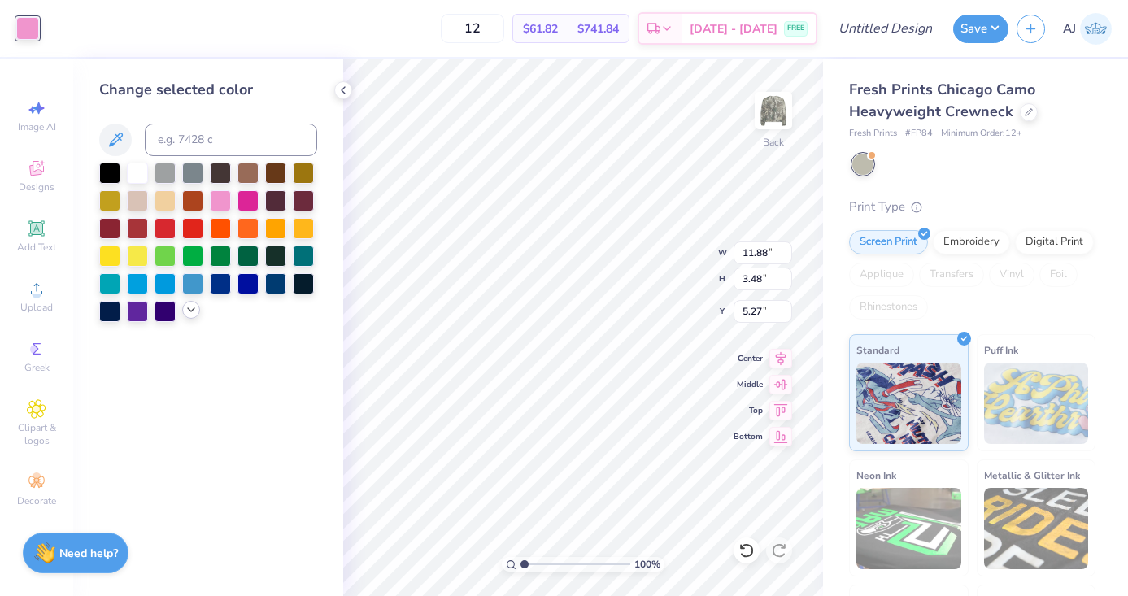
click at [188, 310] on icon at bounding box center [191, 309] width 13 height 13
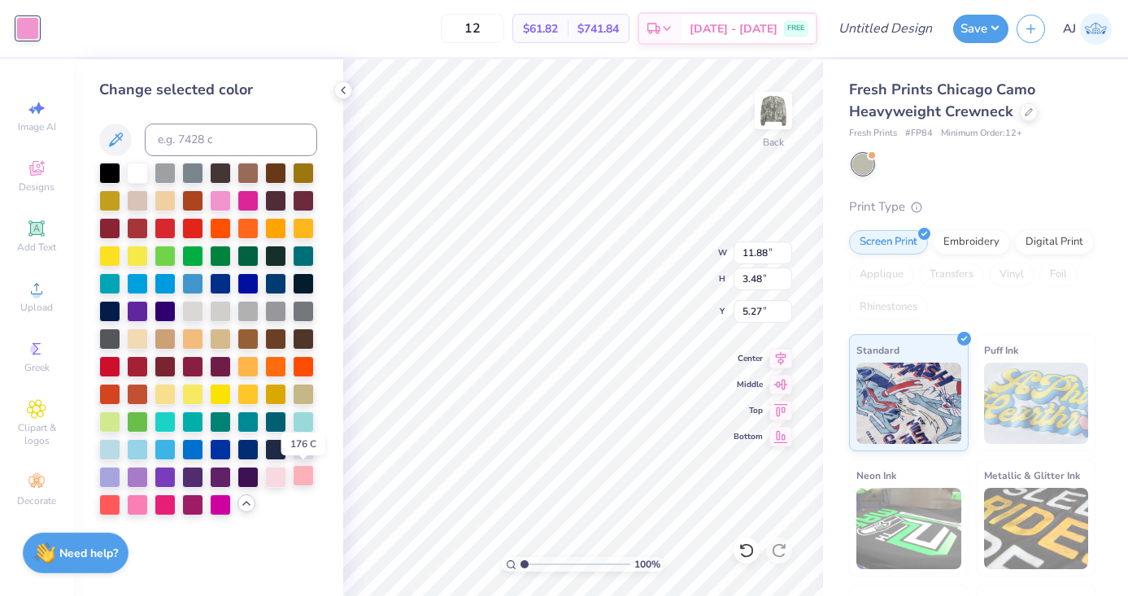
click at [311, 486] on div at bounding box center [303, 475] width 21 height 21
click at [142, 504] on div at bounding box center [137, 503] width 21 height 21
click at [219, 204] on div at bounding box center [220, 199] width 21 height 21
click at [303, 478] on div at bounding box center [303, 475] width 21 height 21
click at [271, 482] on div at bounding box center [275, 475] width 21 height 21
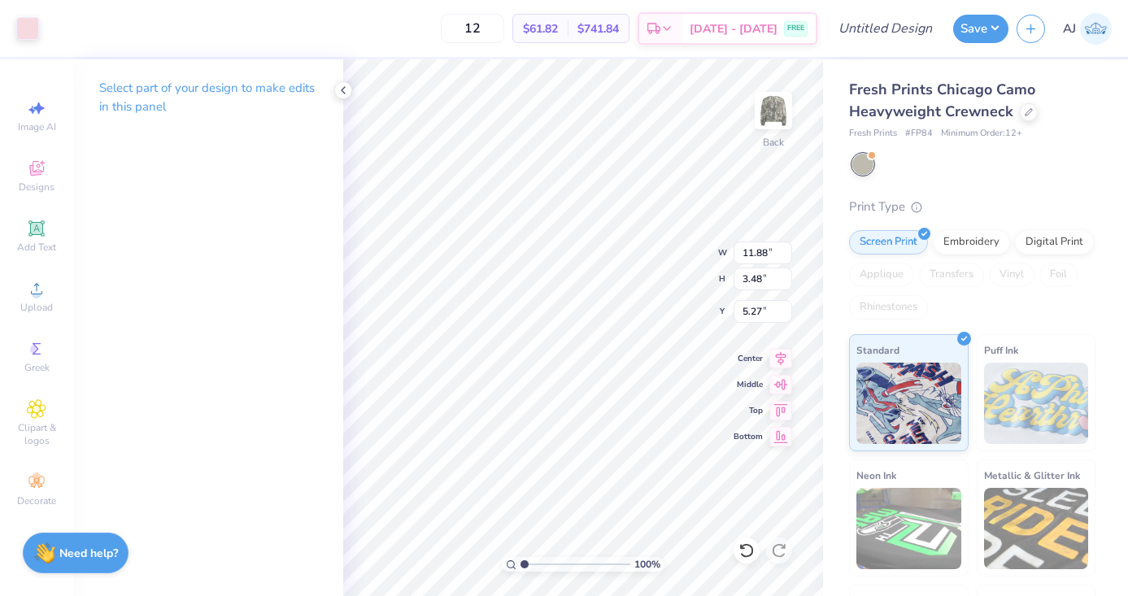
type input "8.55"
type input "2.50"
type input "6.25"
type input "4.97"
click at [40, 356] on icon at bounding box center [37, 349] width 20 height 20
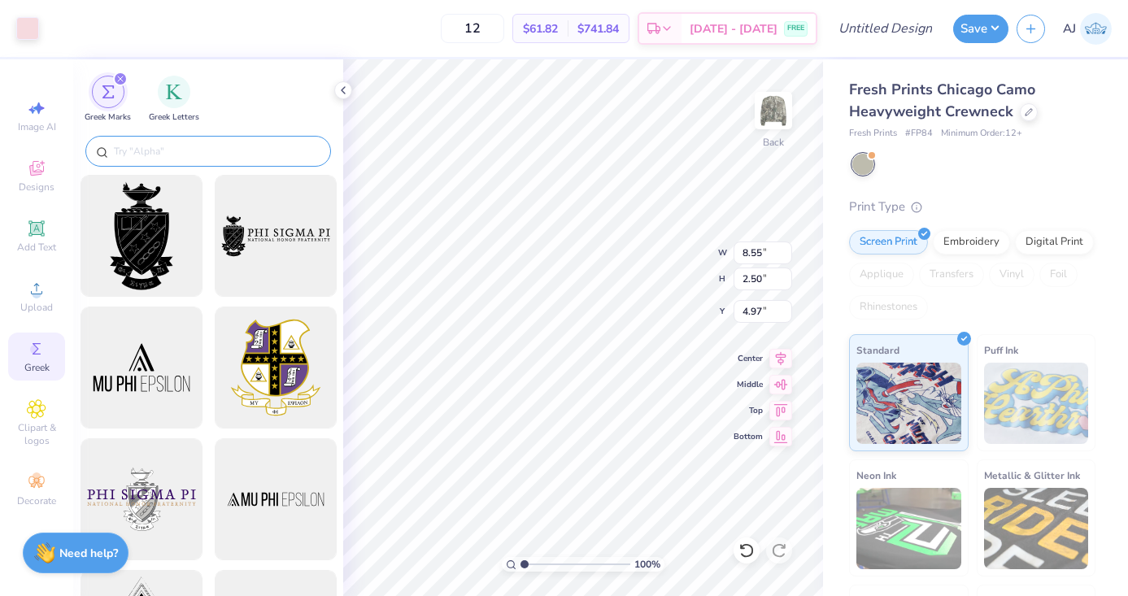
click at [249, 159] on div at bounding box center [208, 151] width 246 height 31
click at [234, 156] on input "text" at bounding box center [216, 151] width 208 height 16
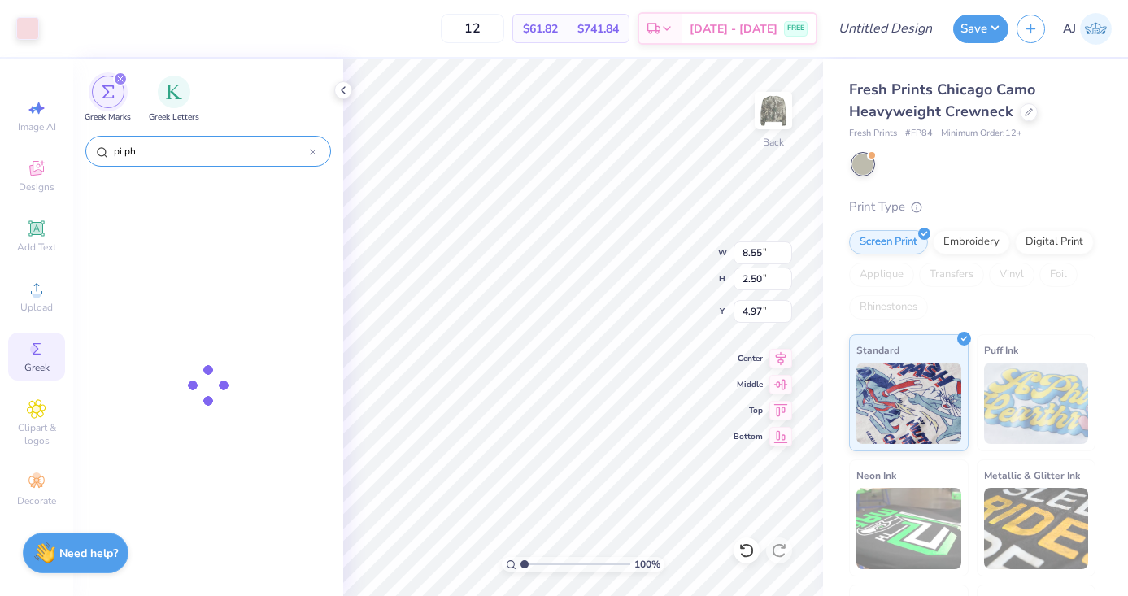
type input "pi phi"
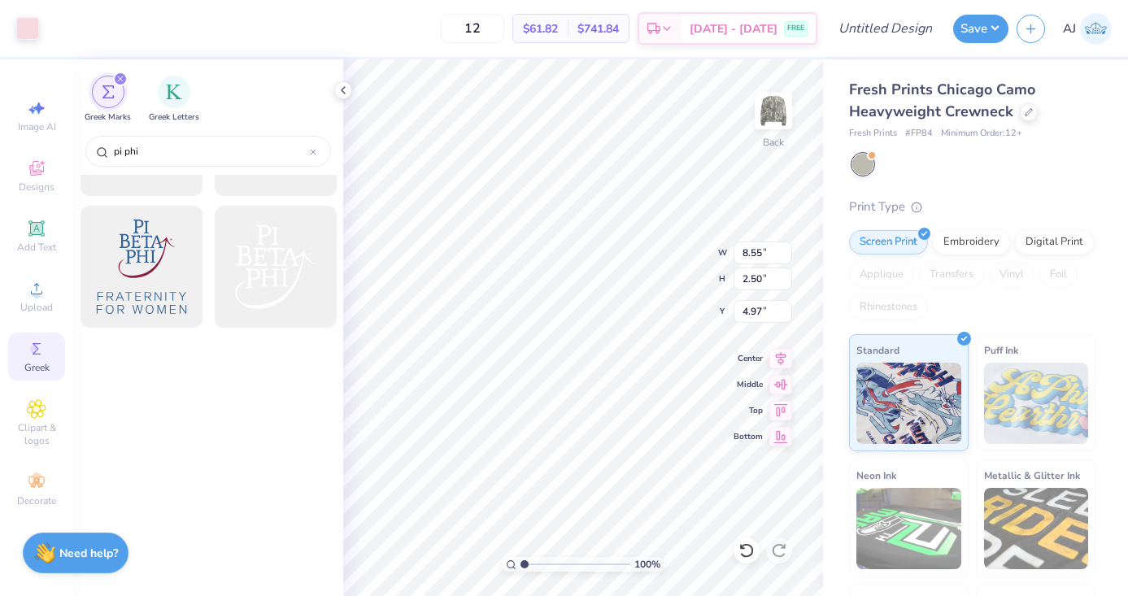
scroll to position [0, 0]
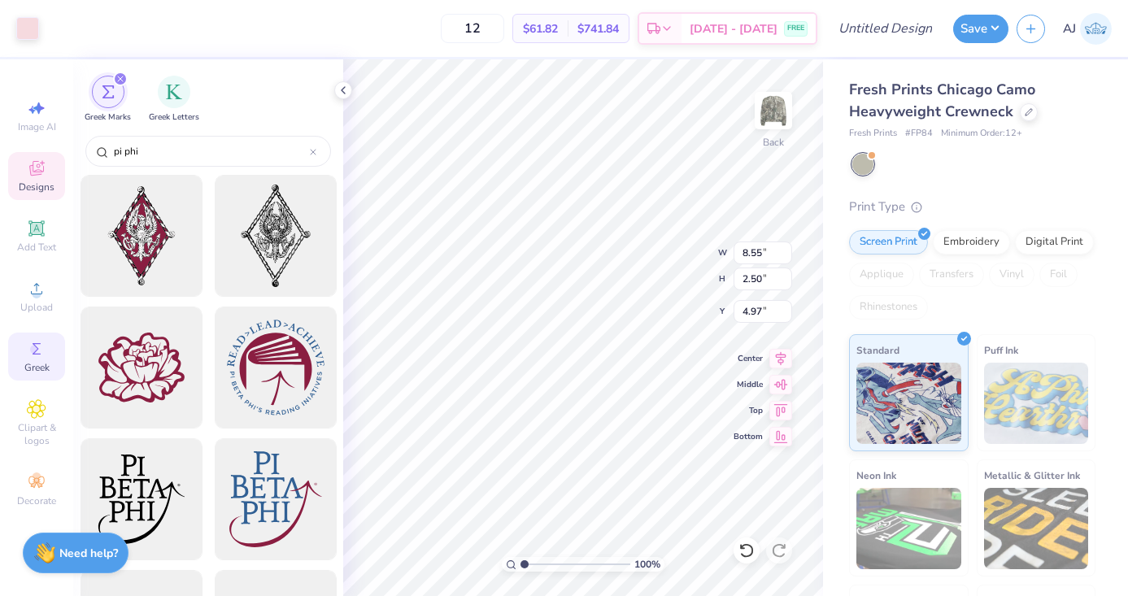
click at [42, 185] on span "Designs" at bounding box center [37, 187] width 36 height 13
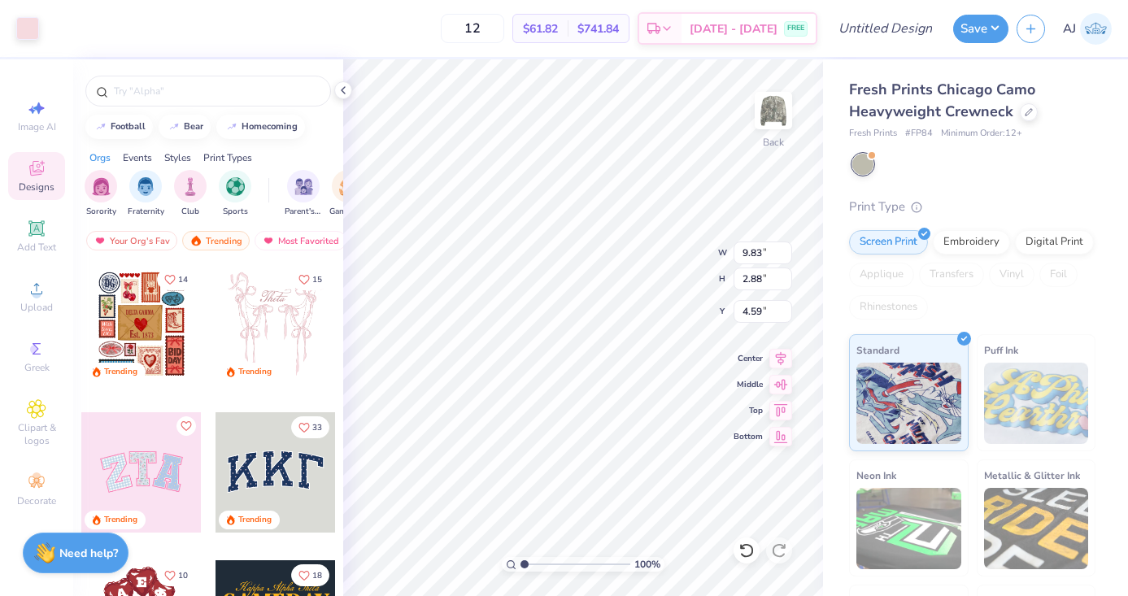
type input "9.83"
type input "2.88"
type input "3.00"
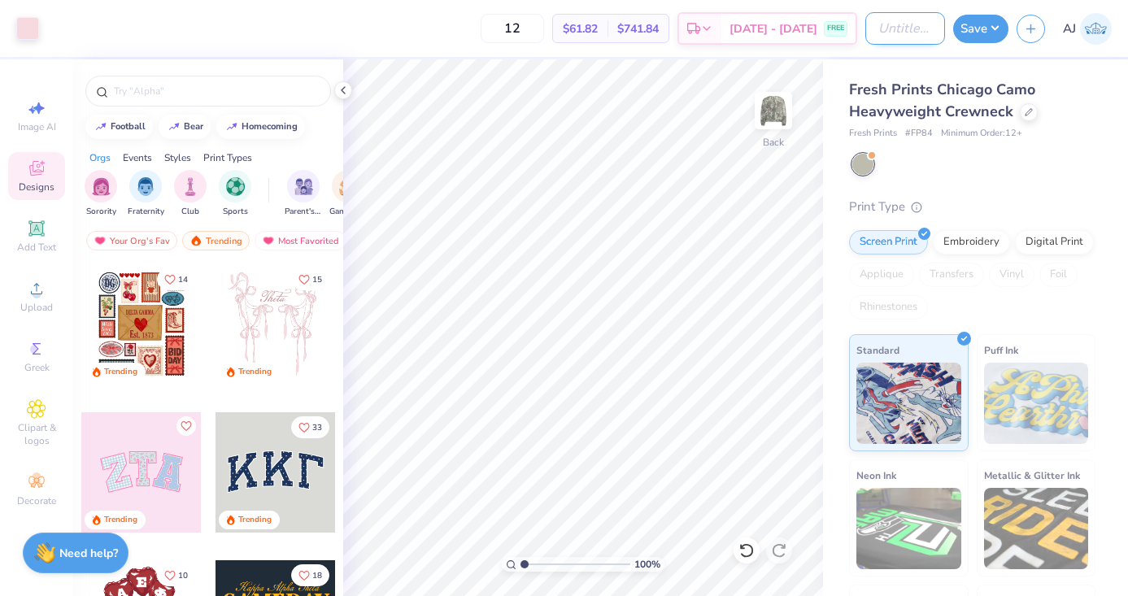
click at [911, 38] on input "Design Title" at bounding box center [906, 28] width 80 height 33
type input "pi phi general"
click at [544, 37] on input "12" at bounding box center [512, 28] width 63 height 29
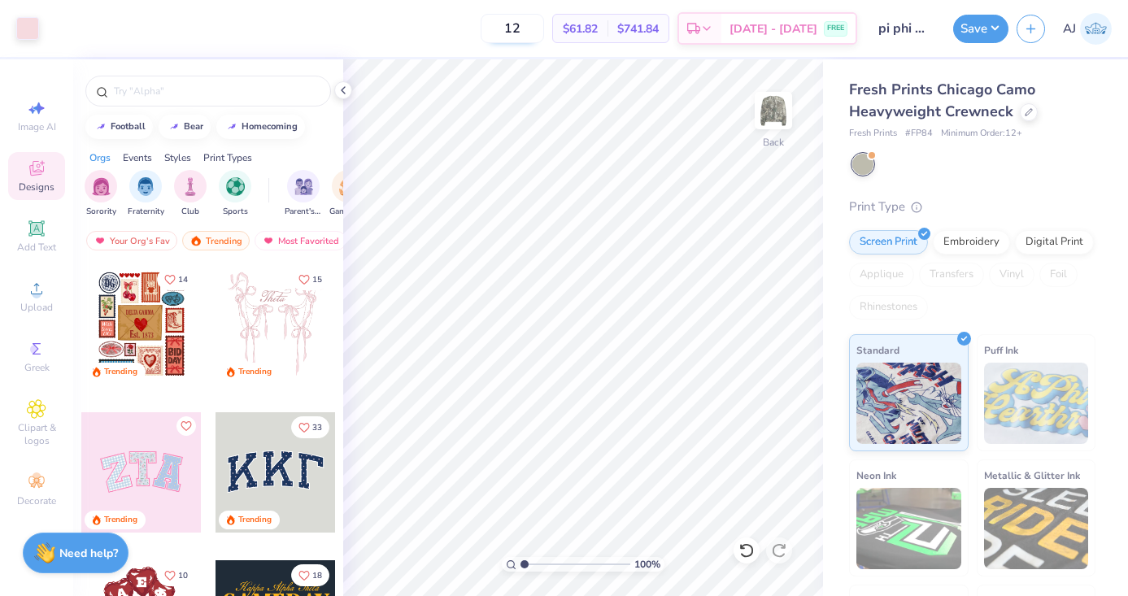
type input "1"
type input "3"
type input "30"
click at [998, 33] on button "Save" at bounding box center [980, 26] width 55 height 28
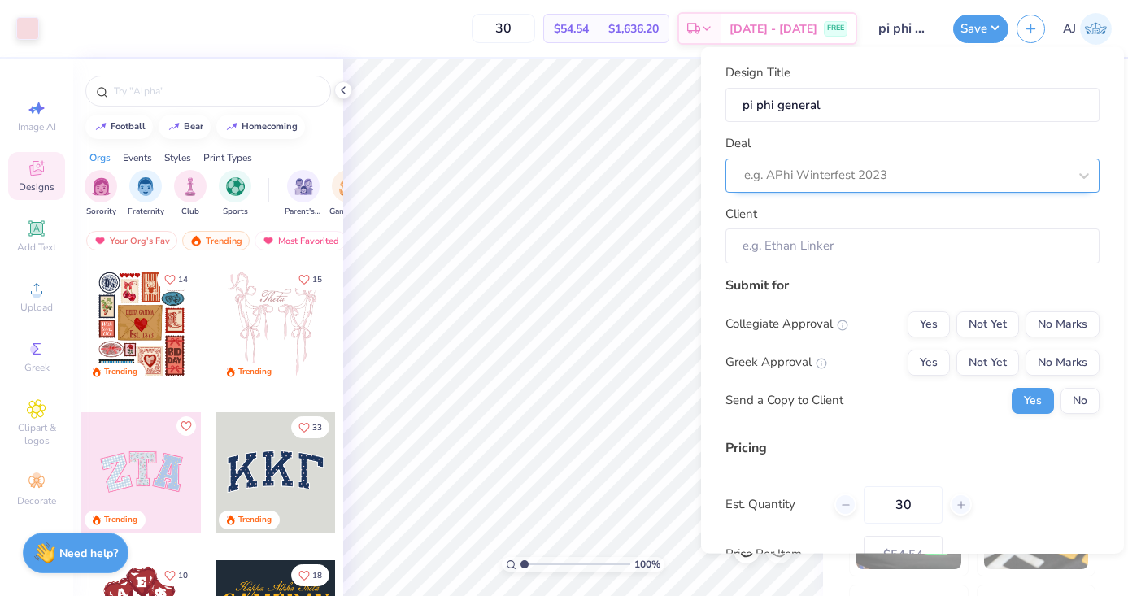
click at [897, 167] on div at bounding box center [906, 175] width 324 height 22
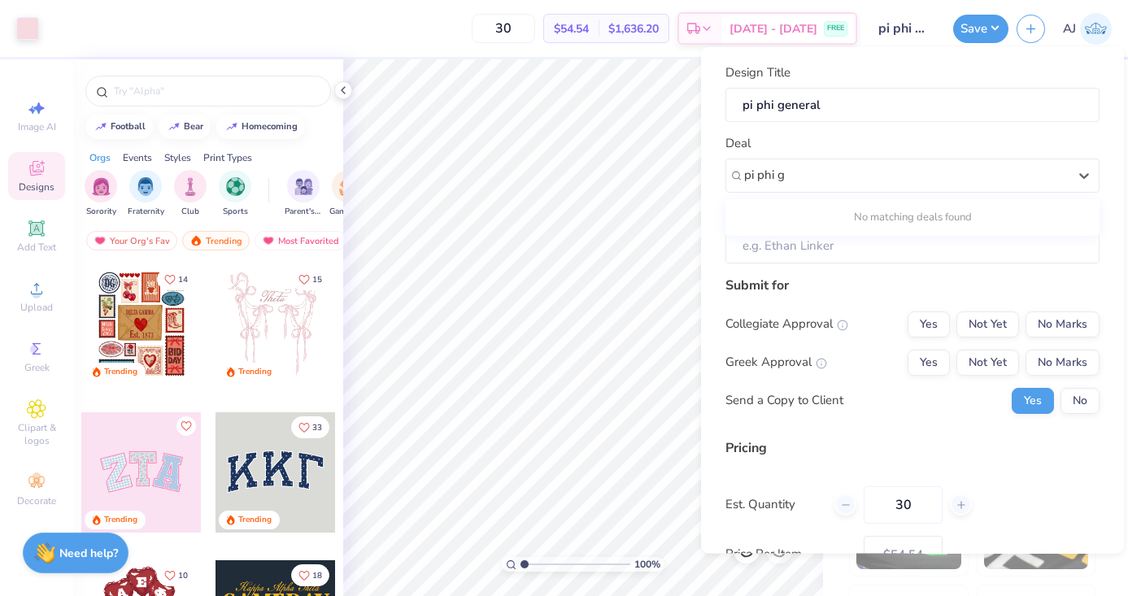
type input "pi phi g"
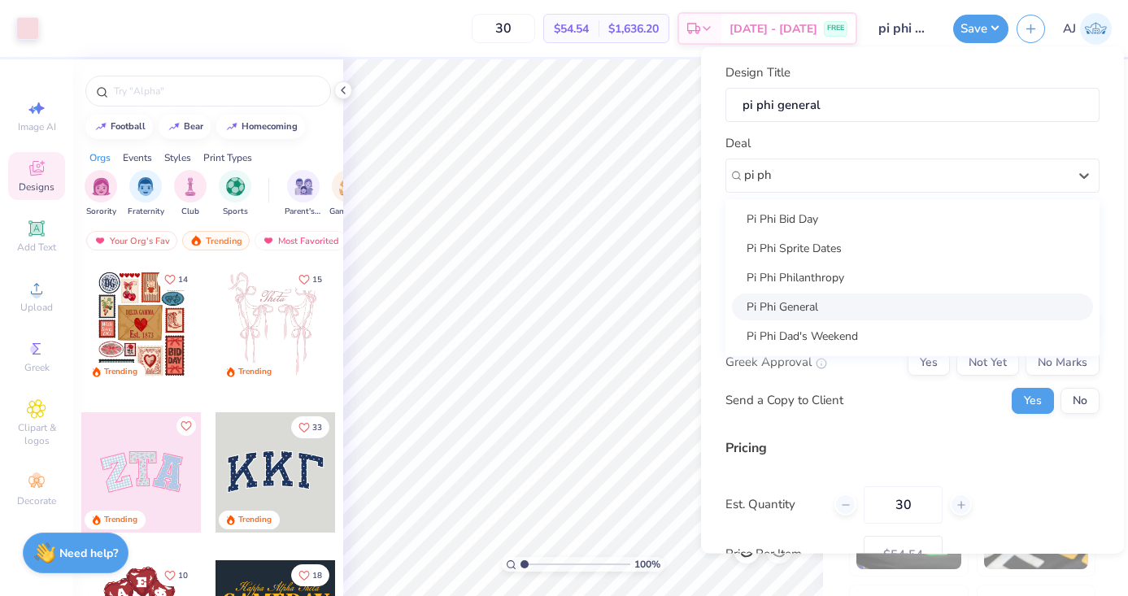
click at [950, 307] on div "Pi Phi General" at bounding box center [912, 306] width 361 height 27
type input "pi ph"
type input "Alena Lerakis"
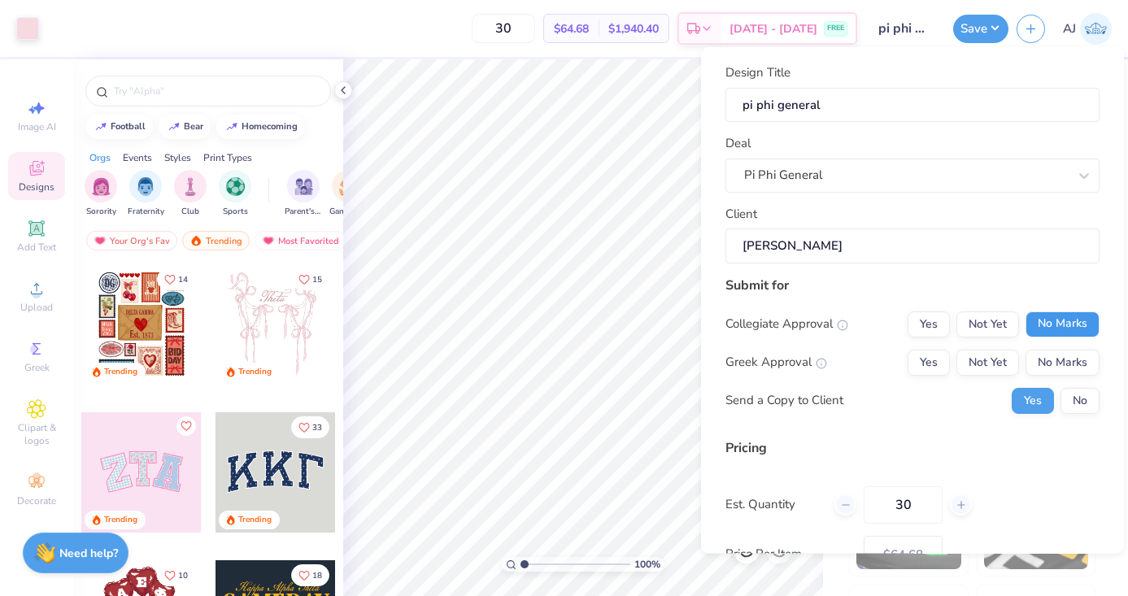
click at [1064, 334] on button "No Marks" at bounding box center [1063, 324] width 74 height 26
click at [942, 364] on button "Yes" at bounding box center [929, 362] width 42 height 26
type input "$64.68"
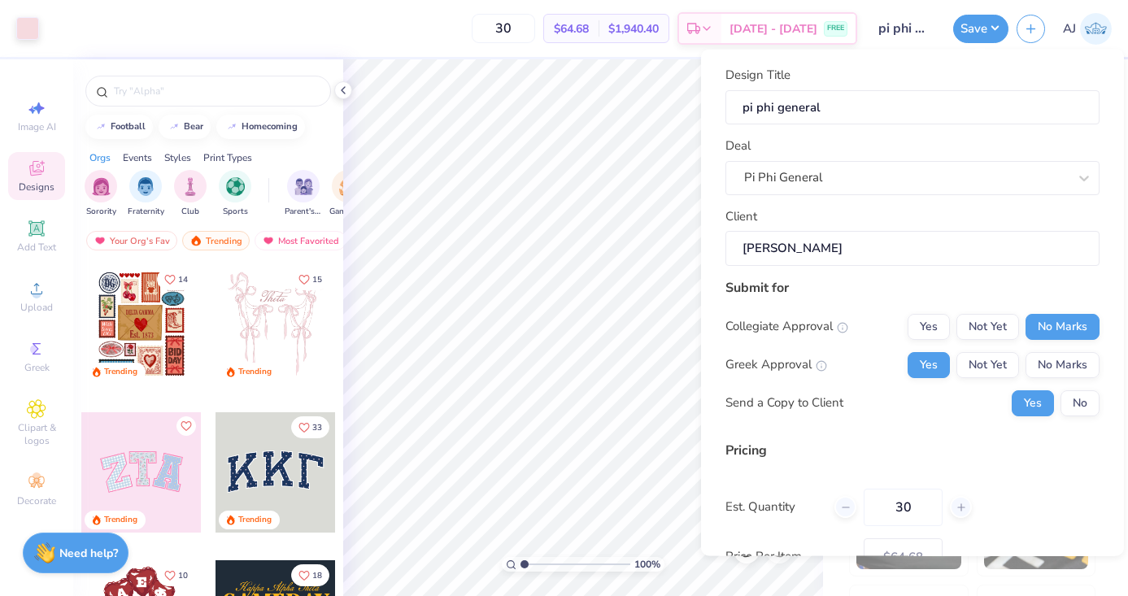
scroll to position [105, 0]
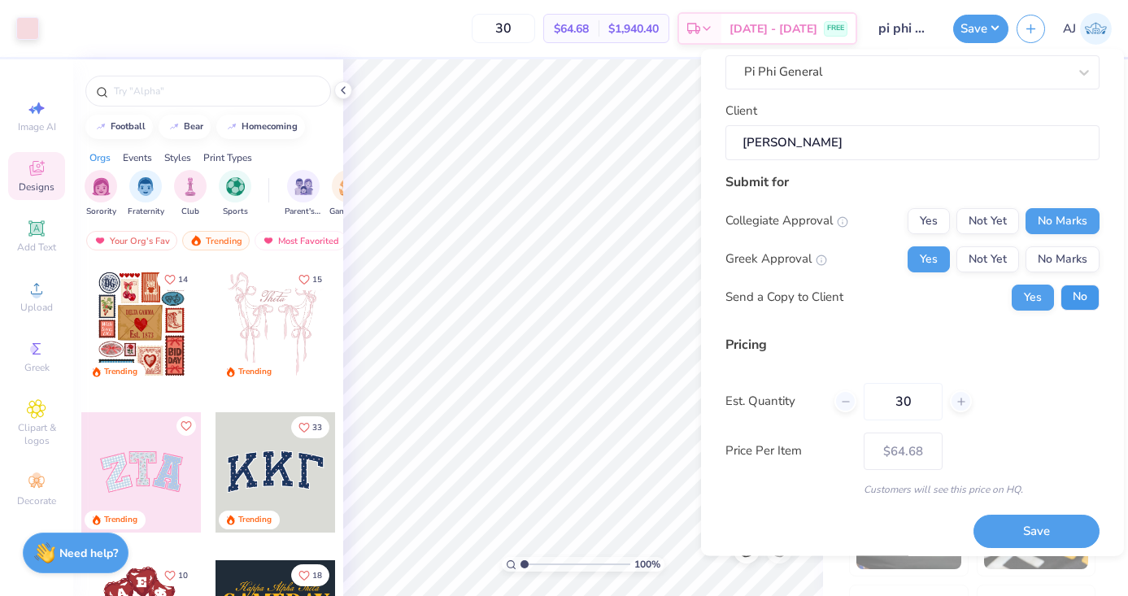
click at [1089, 285] on button "No" at bounding box center [1080, 298] width 39 height 26
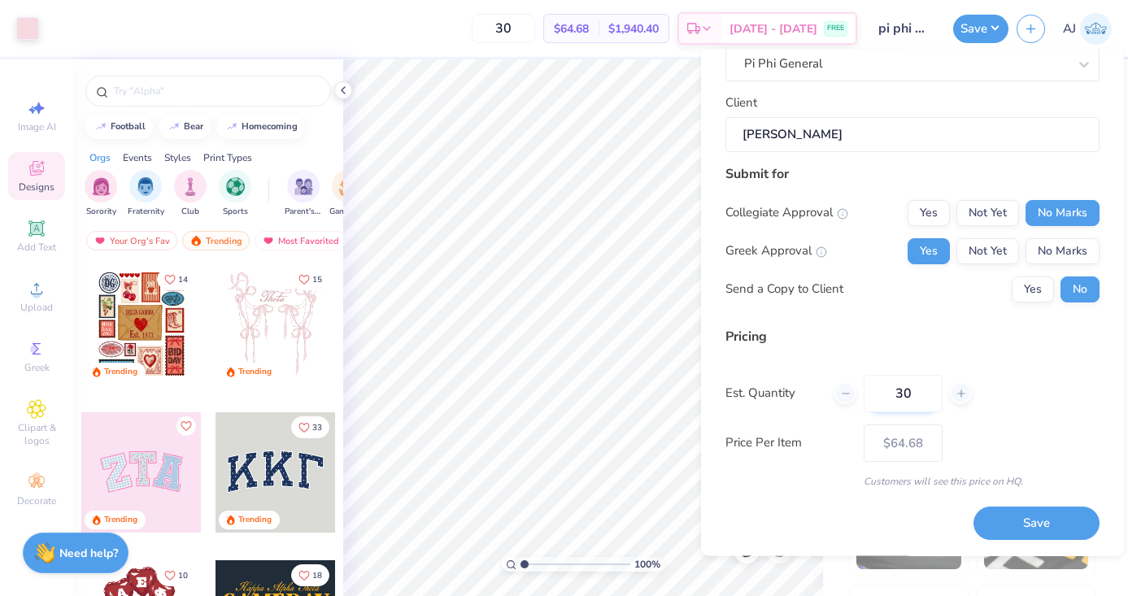
click at [927, 390] on input "30" at bounding box center [903, 393] width 79 height 37
type input "3"
type input "0"
type input "03"
type input "3"
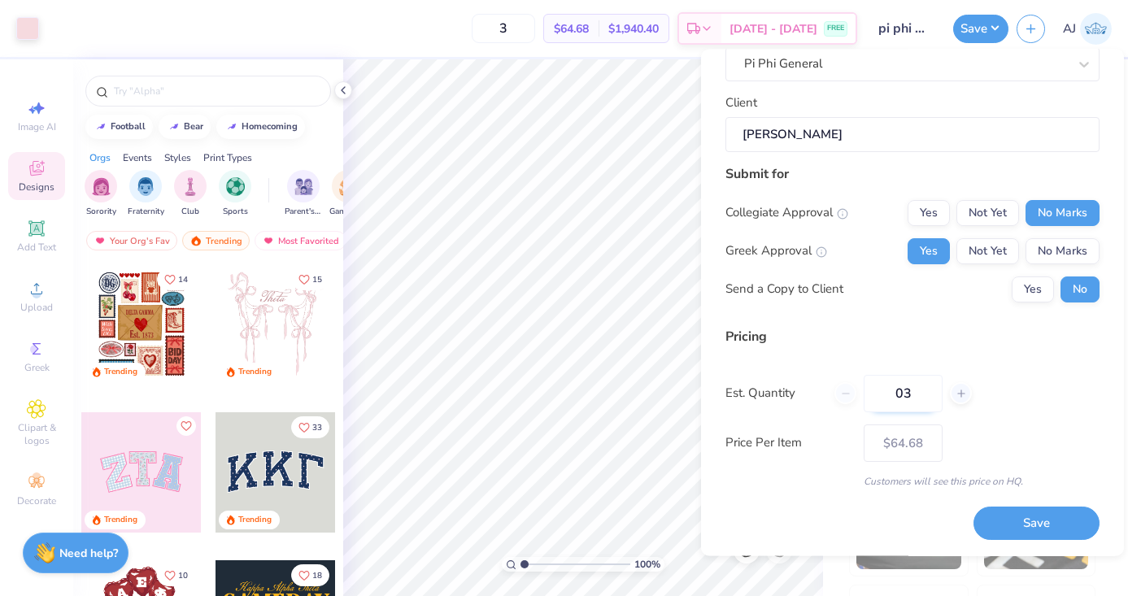
type input "035"
type input "35"
type input "$64.27"
type input "0"
type input "40"
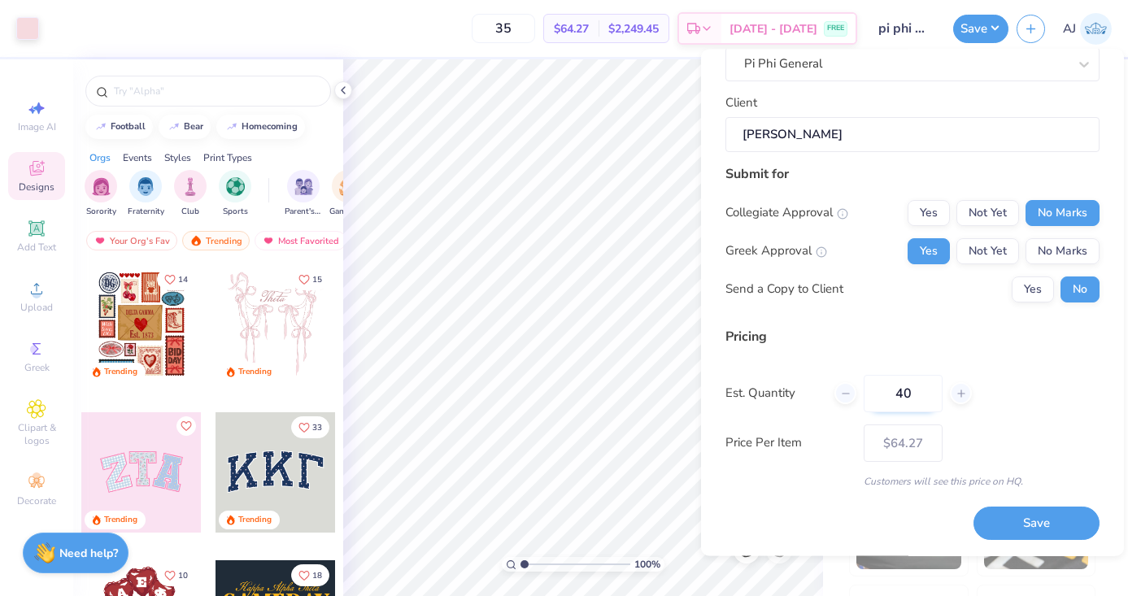
type input "40"
type input "$63.59"
type input "40"
click at [1028, 519] on button "Save" at bounding box center [1037, 524] width 126 height 33
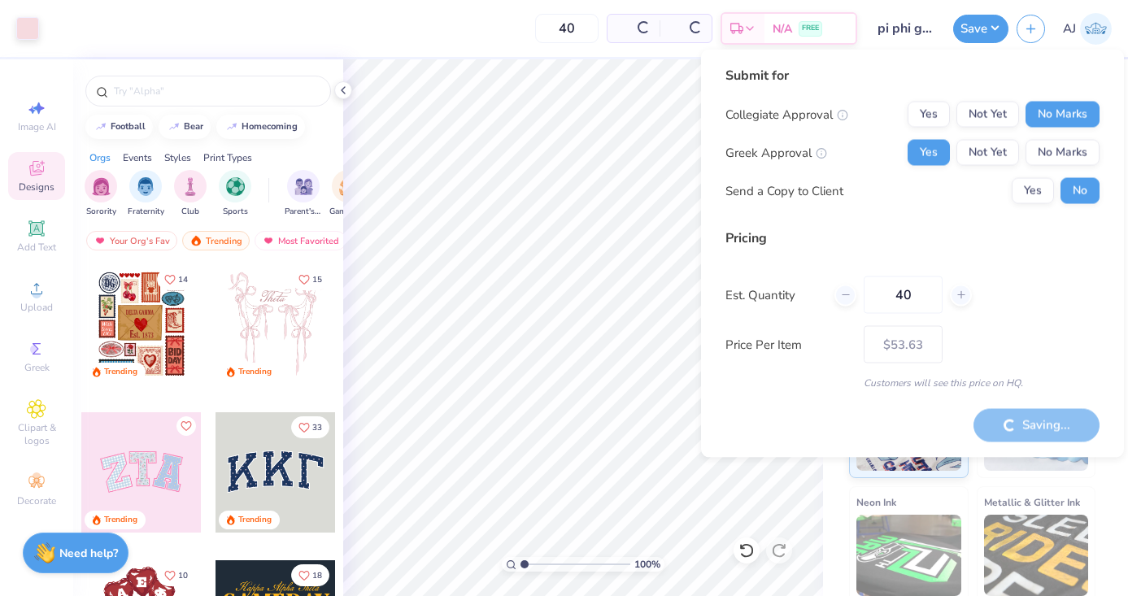
type input "– –"
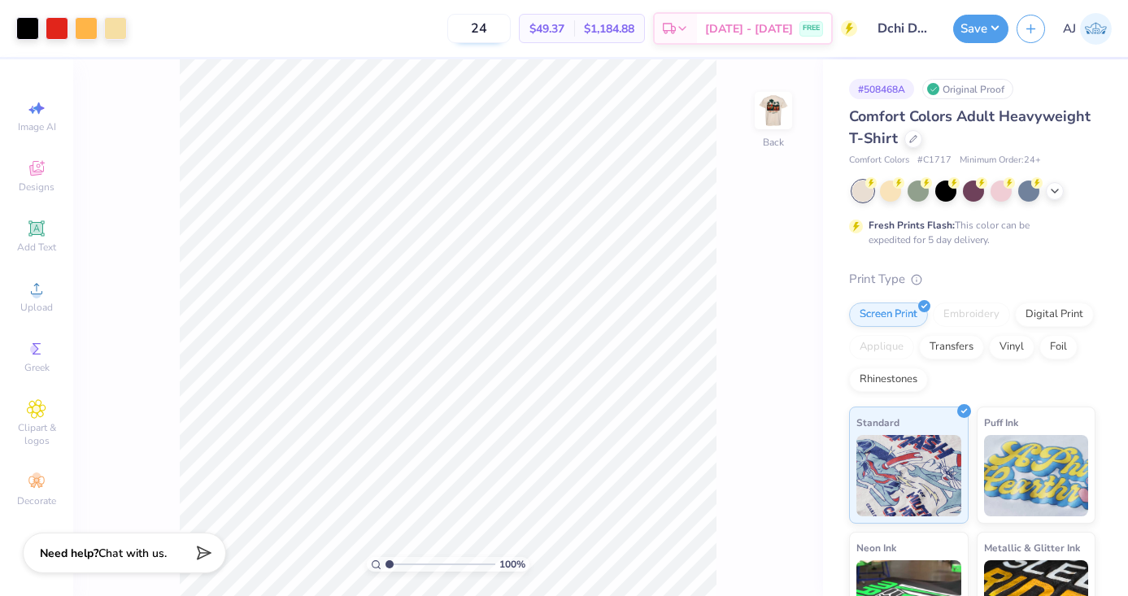
click at [511, 20] on input "24" at bounding box center [478, 28] width 63 height 29
type input "2"
type input "60"
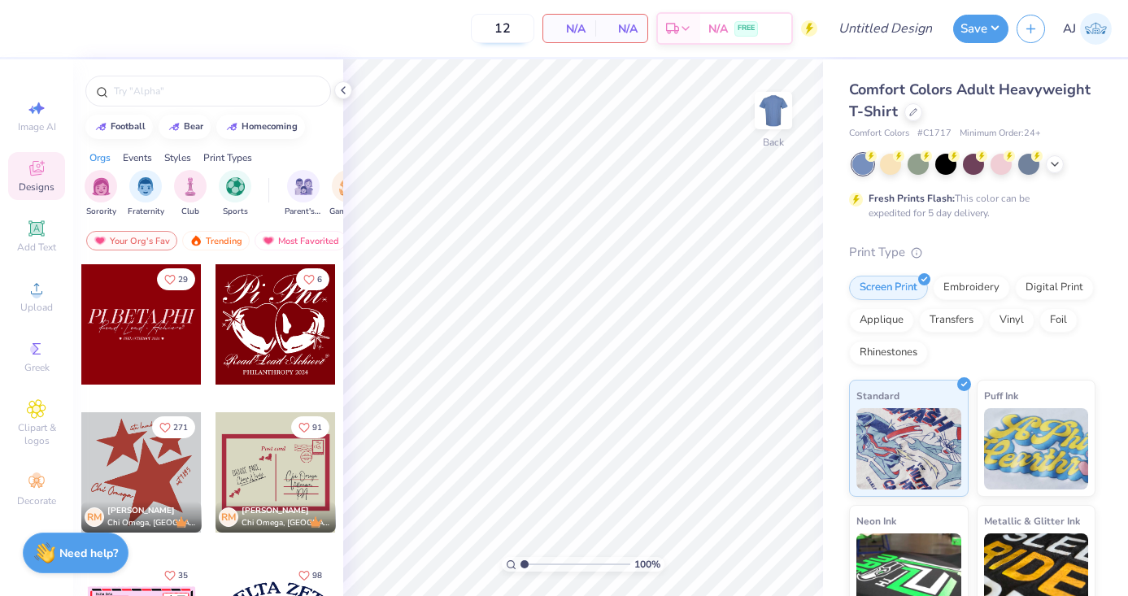
click at [509, 32] on input "12" at bounding box center [502, 28] width 63 height 29
type input "1"
type input "30"
click at [908, 116] on div at bounding box center [914, 111] width 18 height 18
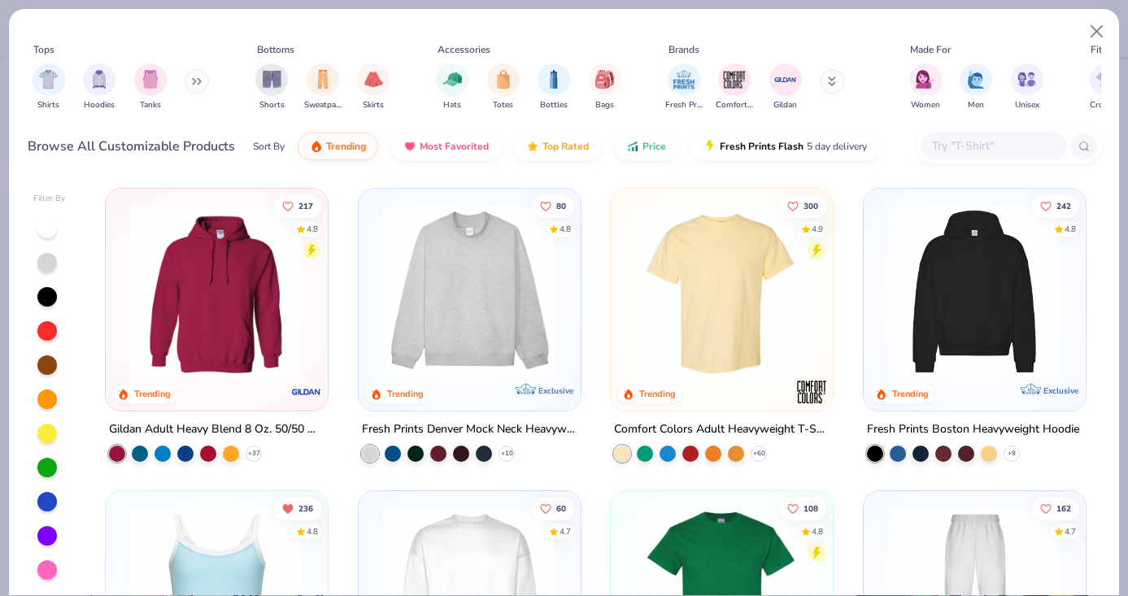
click at [997, 161] on div at bounding box center [1009, 146] width 185 height 35
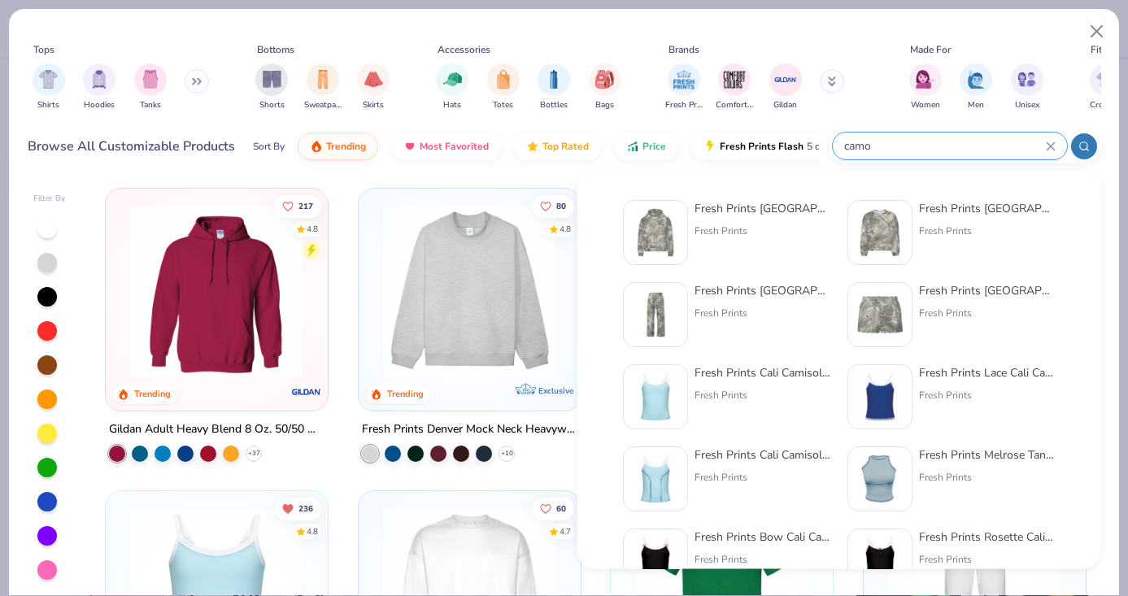
type input "camo"
click at [932, 307] on div "Fresh Prints" at bounding box center [987, 313] width 137 height 15
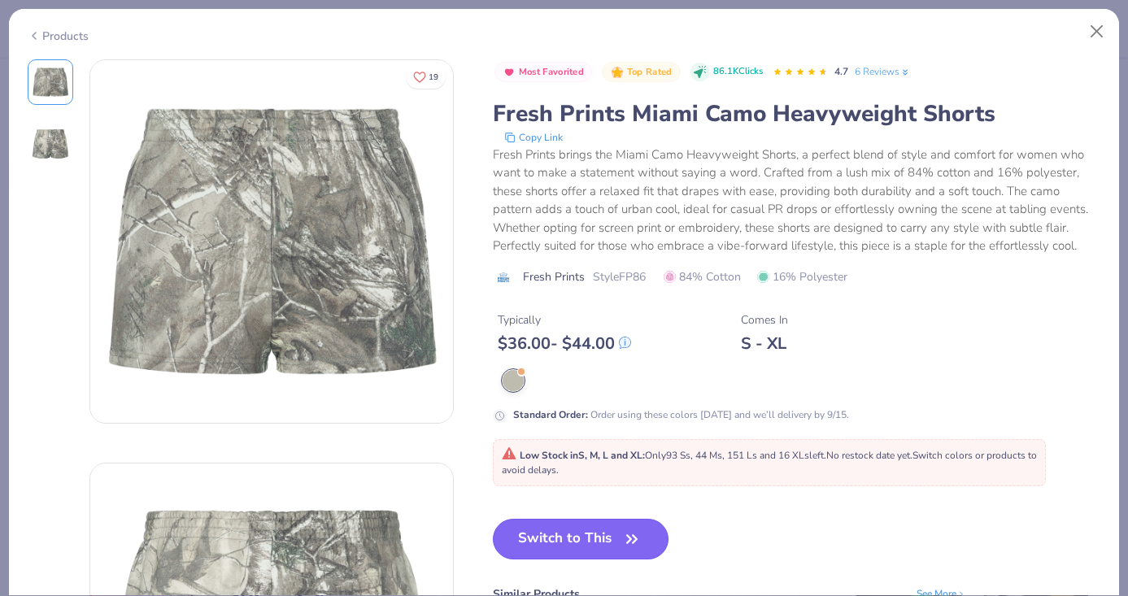
click at [581, 541] on button "Switch to This" at bounding box center [581, 539] width 177 height 41
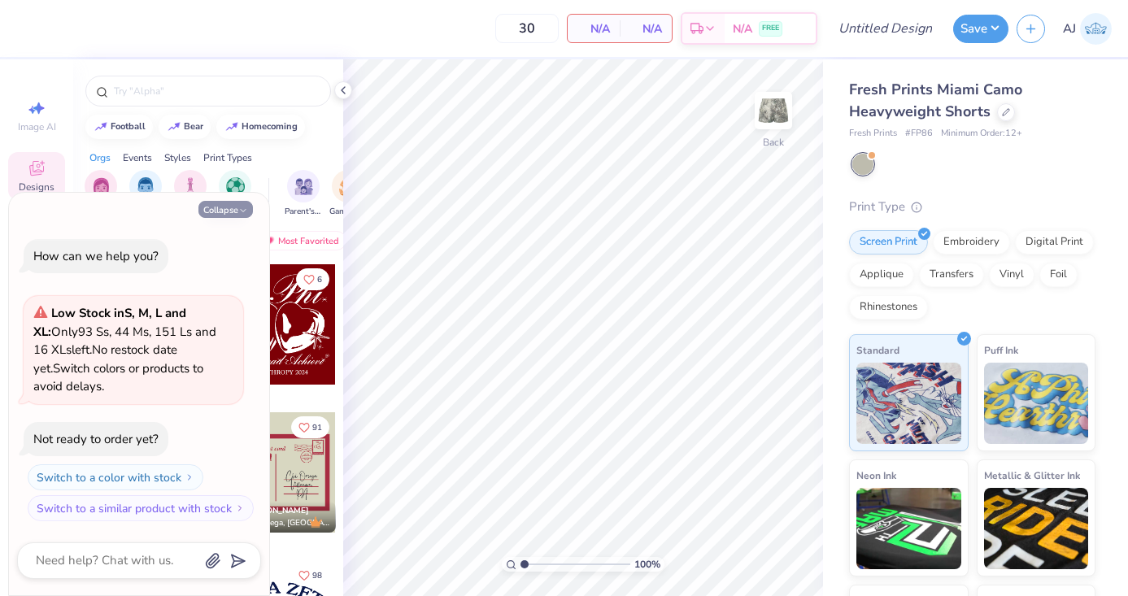
click at [239, 215] on button "Collapse" at bounding box center [225, 209] width 55 height 17
type textarea "x"
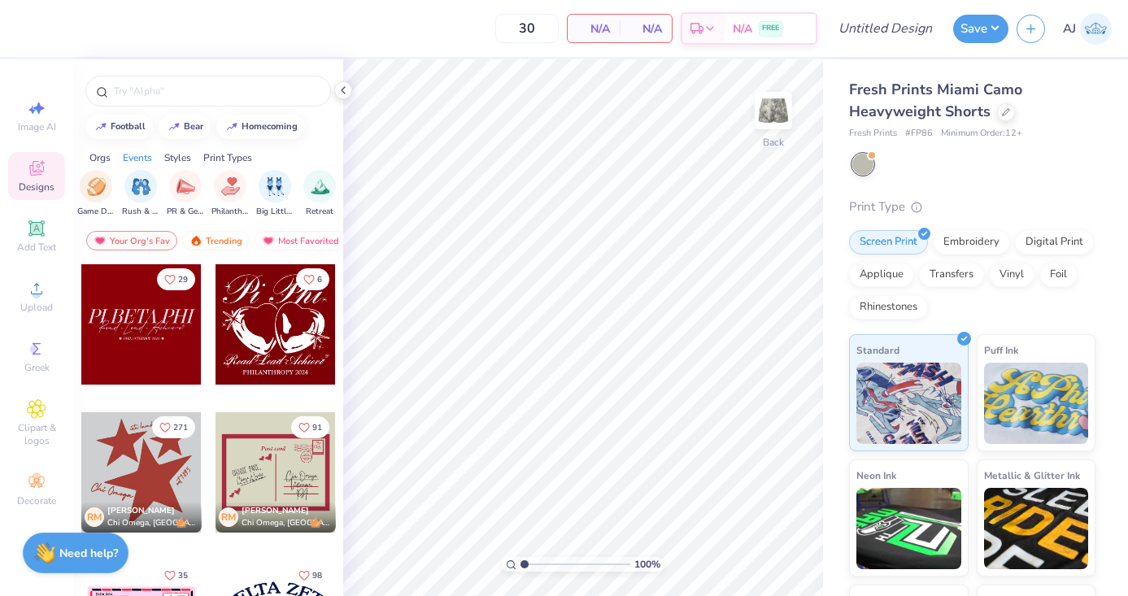
scroll to position [0, 261]
click at [47, 341] on div "Greek" at bounding box center [36, 357] width 57 height 48
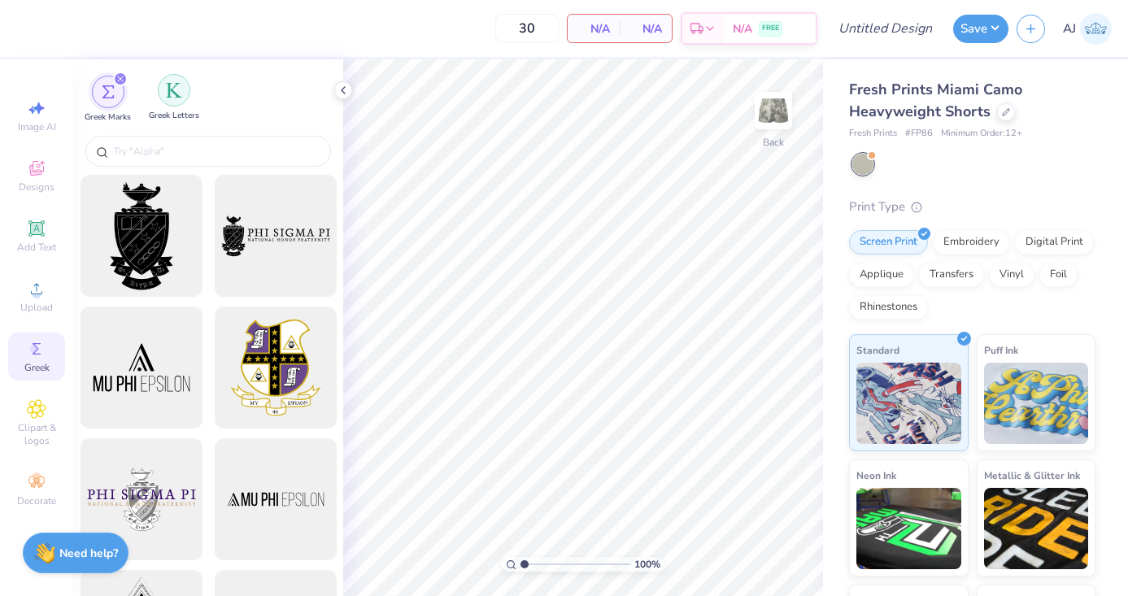
click at [179, 97] on img "filter for Greek Letters" at bounding box center [174, 90] width 16 height 16
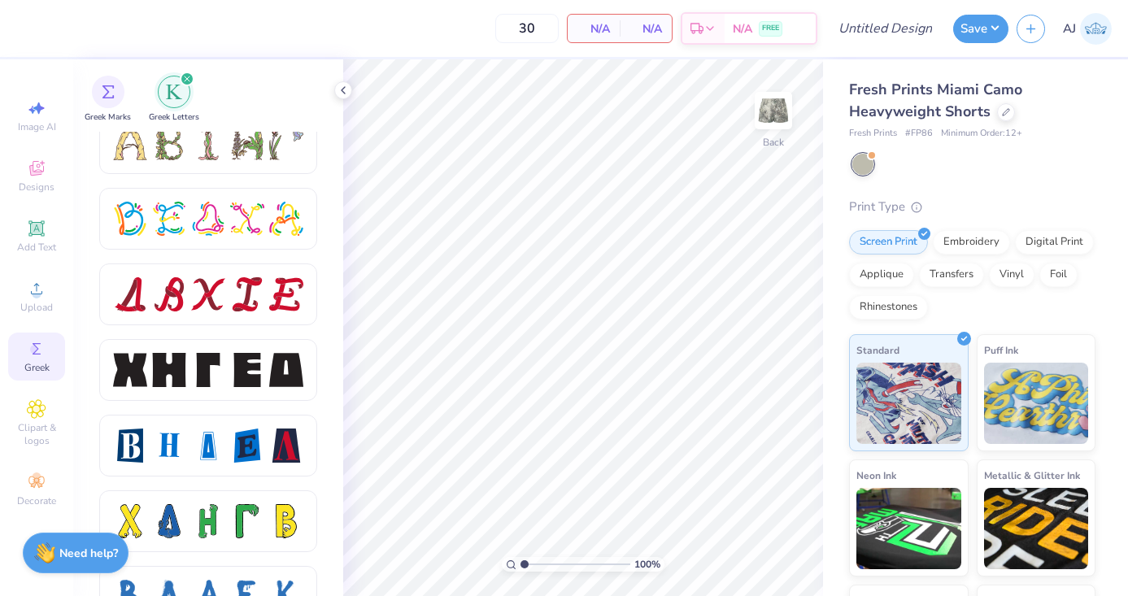
scroll to position [1994, 0]
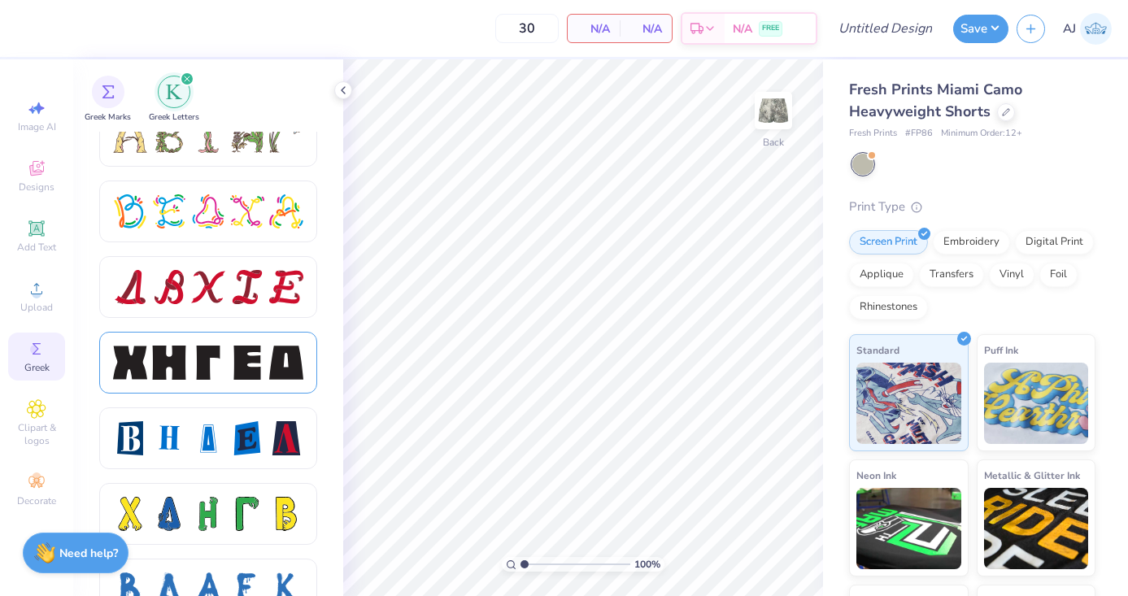
click at [222, 378] on div at bounding box center [208, 363] width 34 height 34
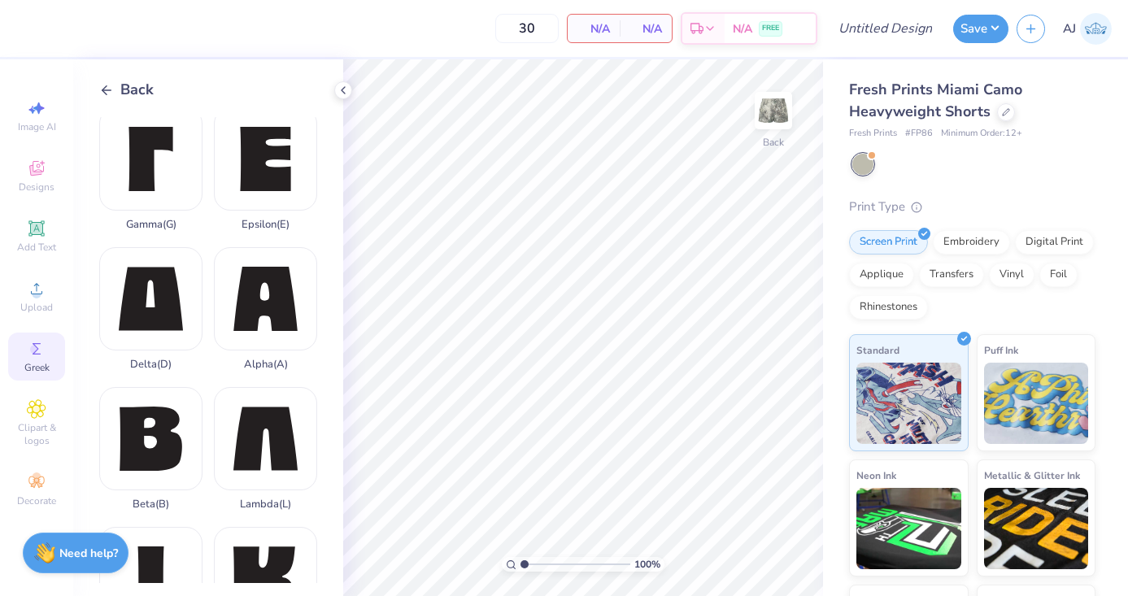
scroll to position [155, 0]
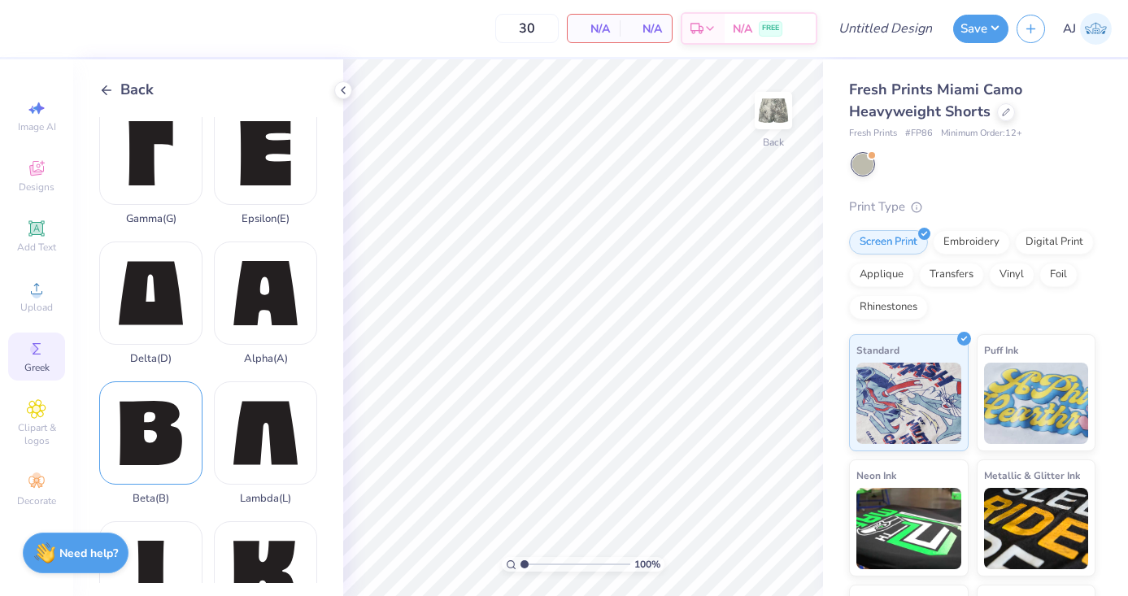
click at [127, 438] on div "Beta ( B )" at bounding box center [150, 444] width 103 height 124
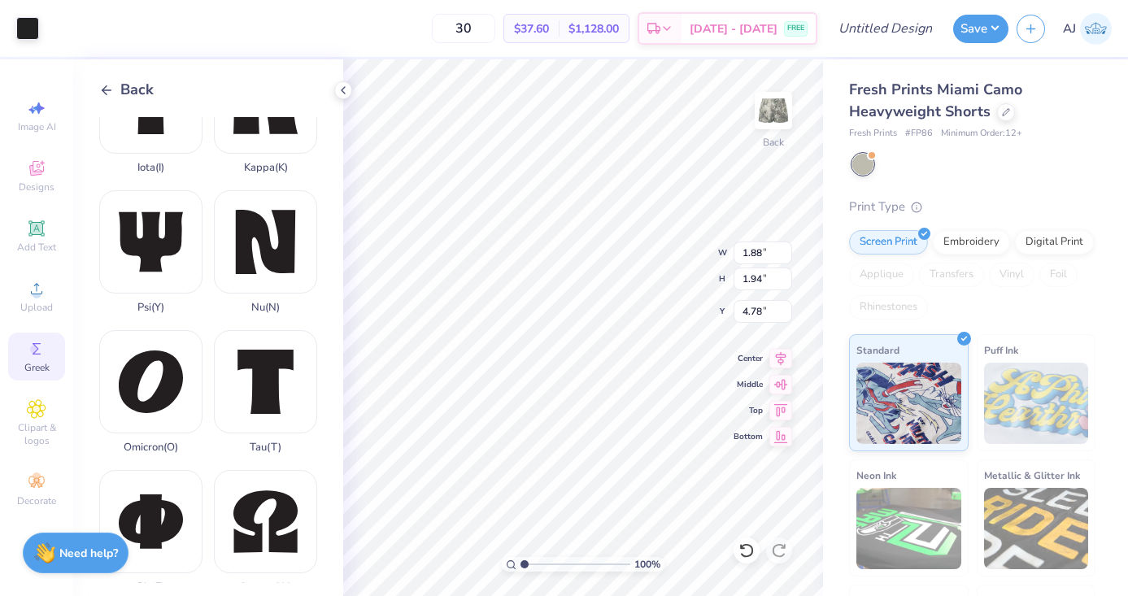
scroll to position [637, 0]
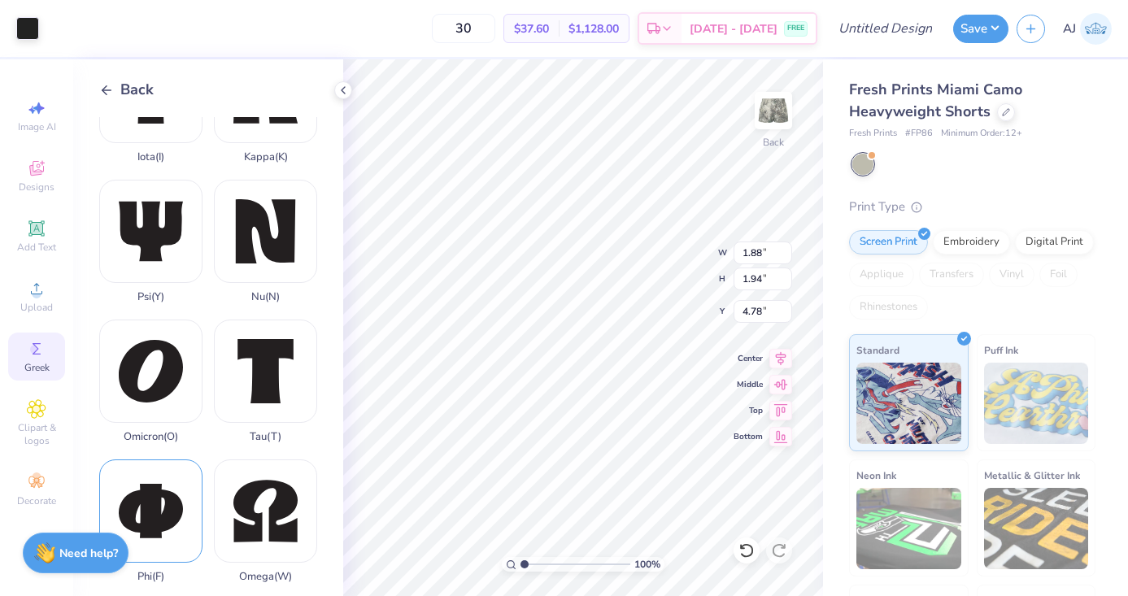
click at [137, 496] on div "Phi ( F )" at bounding box center [150, 522] width 103 height 124
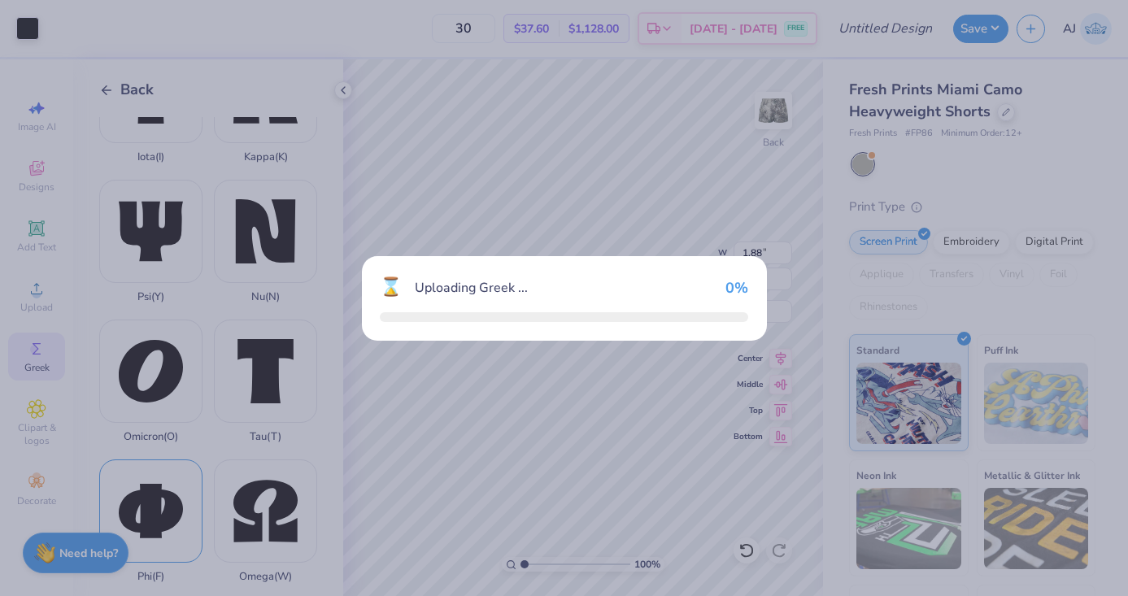
type input "2.28"
type input "1.92"
type input "4.79"
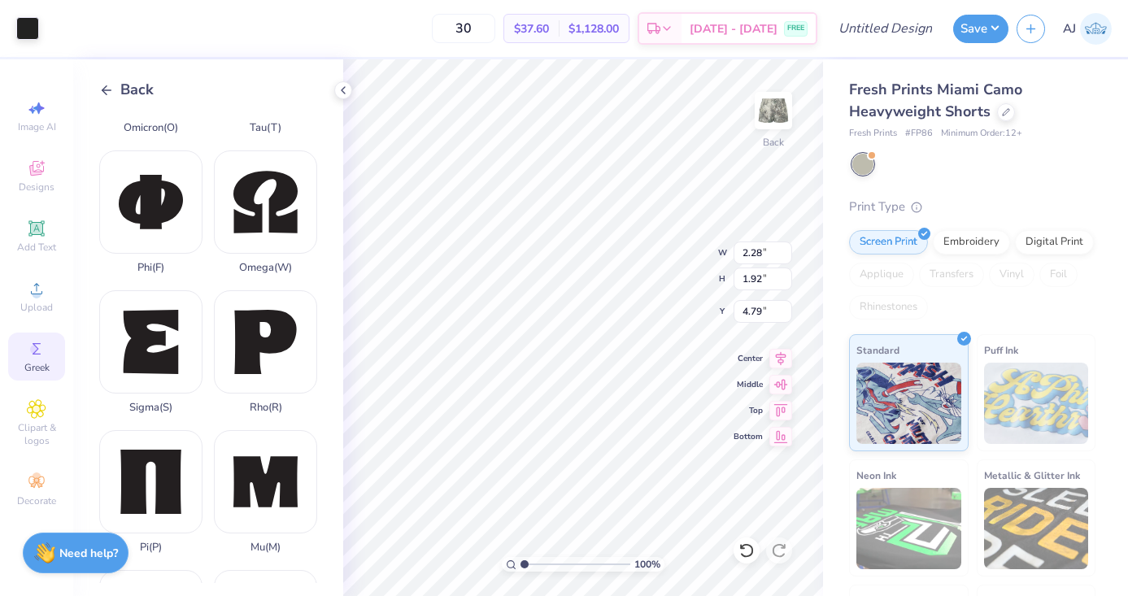
scroll to position [947, 0]
click at [169, 475] on div "Pi ( P )" at bounding box center [150, 492] width 103 height 124
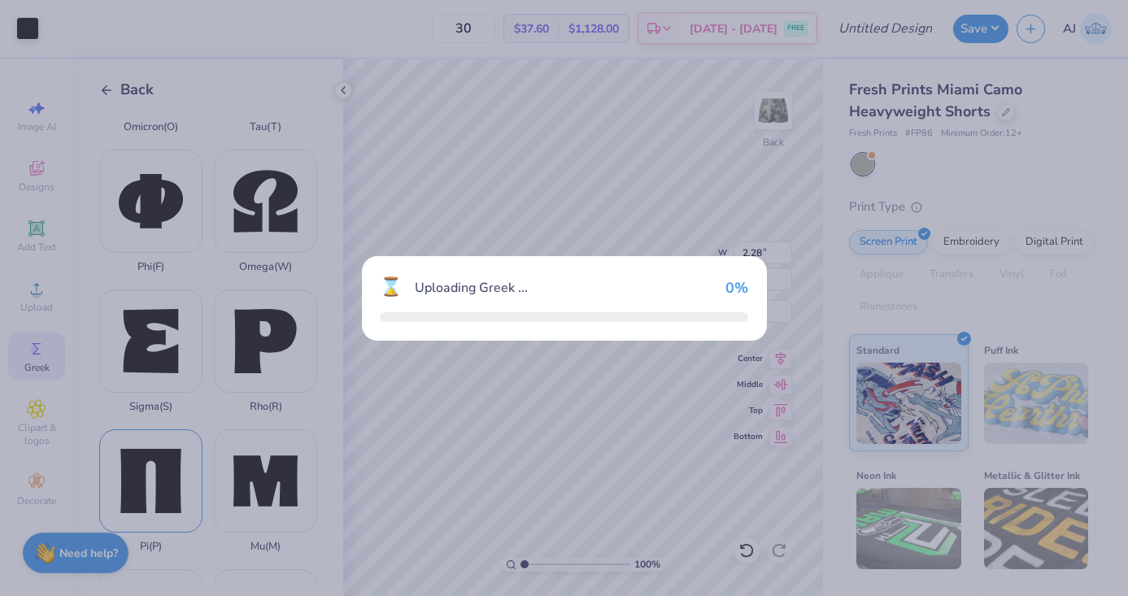
type input "1.81"
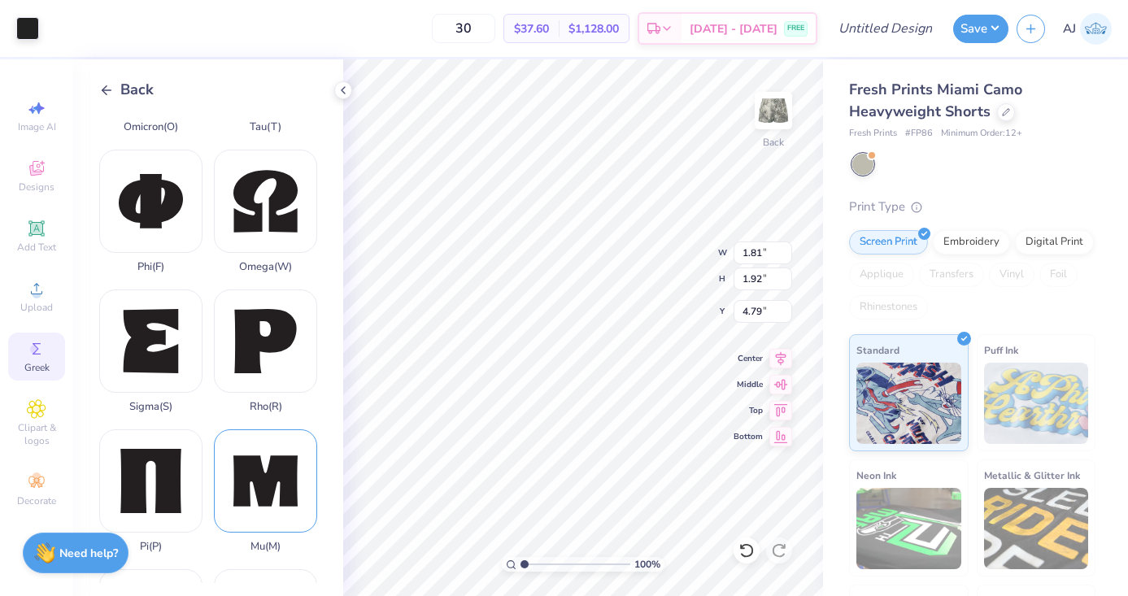
type input "5.01"
type input "2.28"
type input "4.79"
type input "1.88"
type input "1.94"
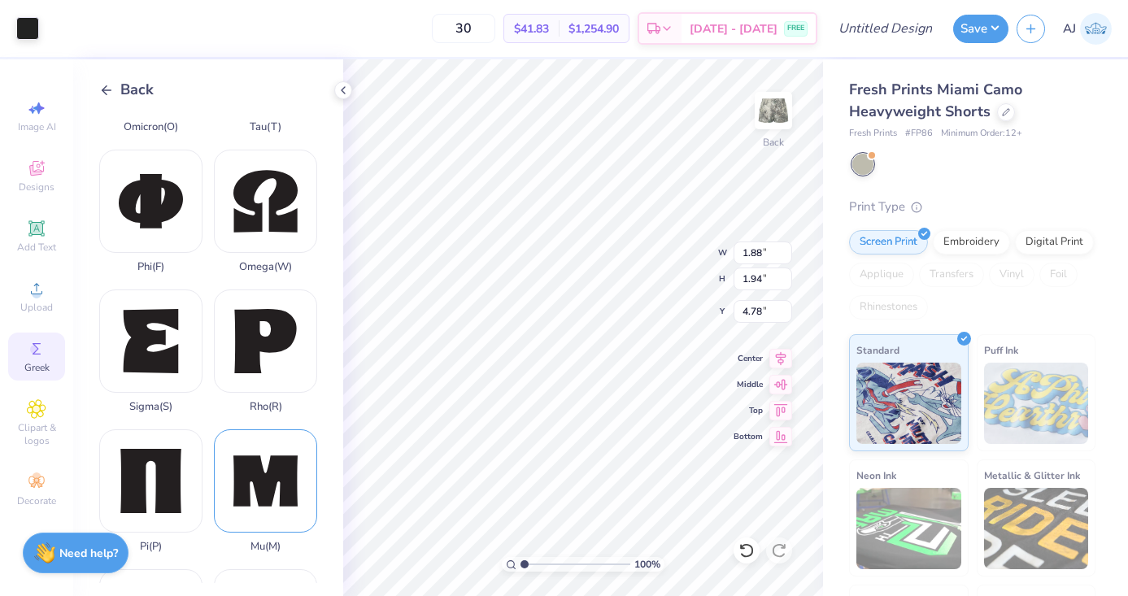
type input "4.99"
click at [746, 355] on div "100 % Back W 2.28 2.28 " H 1.92 1.92 " Y 4.79 4.79 " Center Middle Top Bottom" at bounding box center [583, 327] width 480 height 537
type input "5.01"
type input "3.65"
type input "1.05"
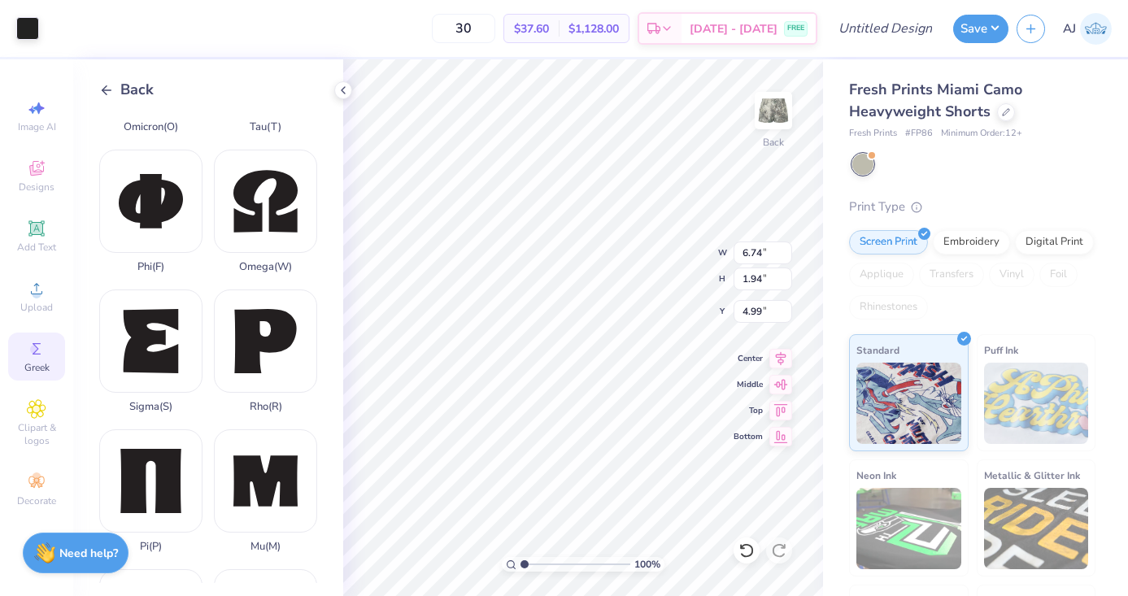
type input "5.88"
click at [647, 518] on div "100 % Back W 3.65 3.65 " H 1.05 1.05 " Y 5.88 5.88 " Center Middle Top Bottom" at bounding box center [583, 327] width 480 height 537
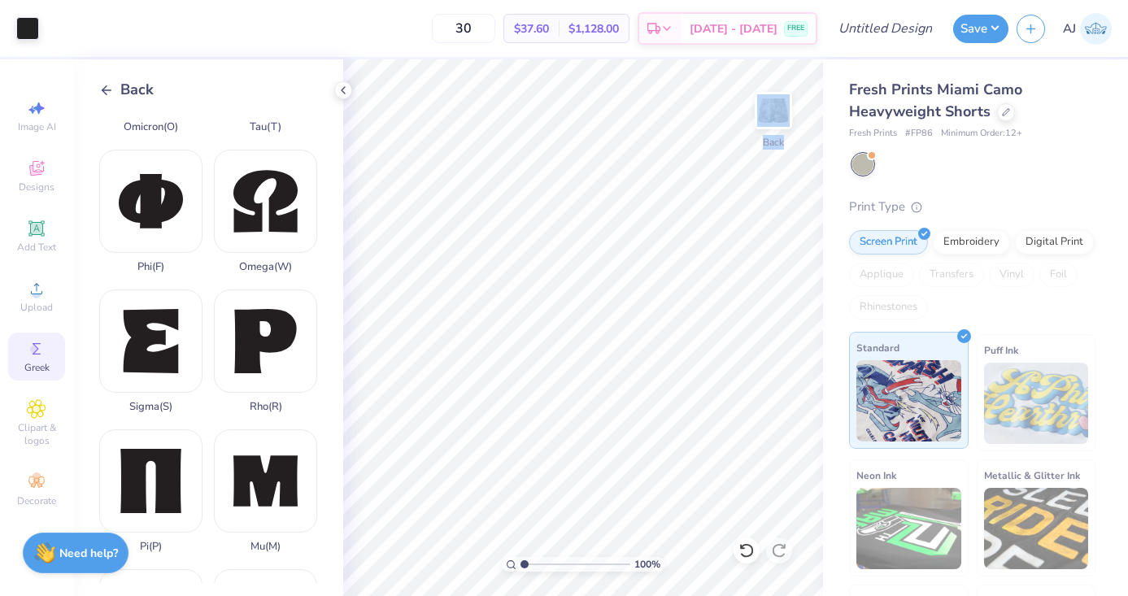
drag, startPoint x: 746, startPoint y: 355, endPoint x: 875, endPoint y: 362, distance: 129.6
click at [875, 362] on div "Art colors 30 $37.60 Per Item $1,128.00 Total Est. Delivery Sep 13 - 16 FREE De…" at bounding box center [564, 298] width 1128 height 596
type input "9.68"
type input "4.86"
type input "1.40"
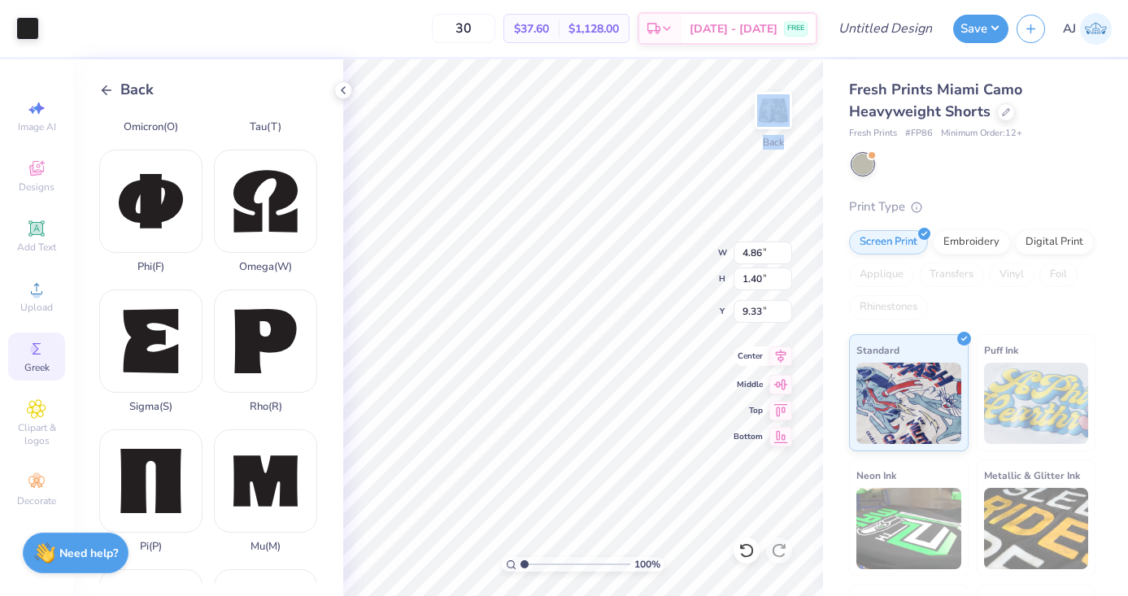
type input "9.44"
click at [28, 33] on div at bounding box center [27, 26] width 23 height 23
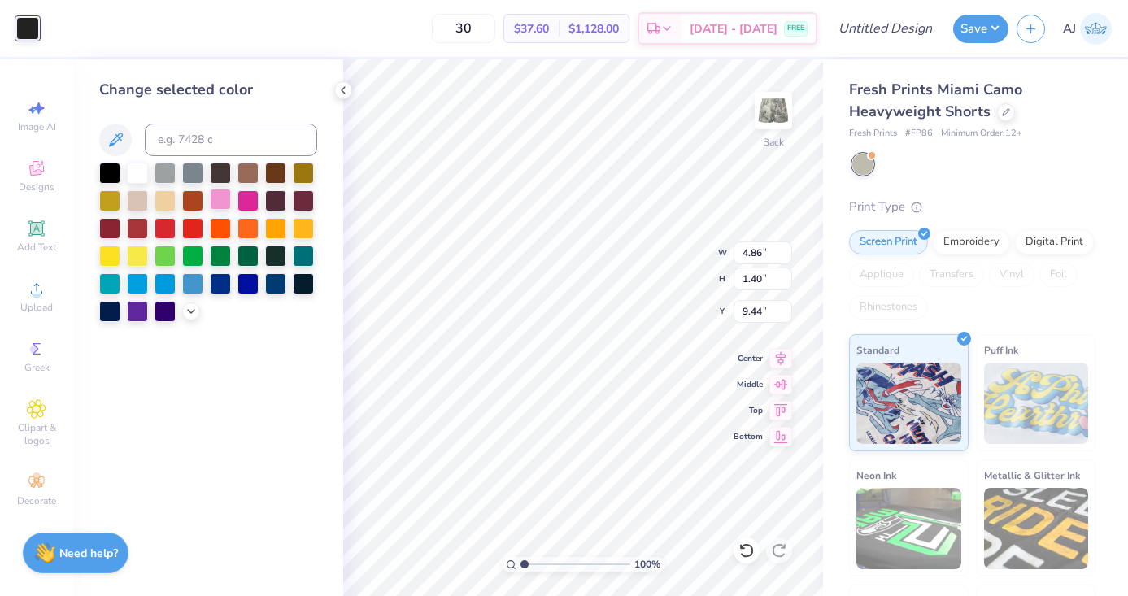
click at [228, 200] on div at bounding box center [220, 199] width 21 height 21
click at [187, 307] on icon at bounding box center [191, 309] width 13 height 13
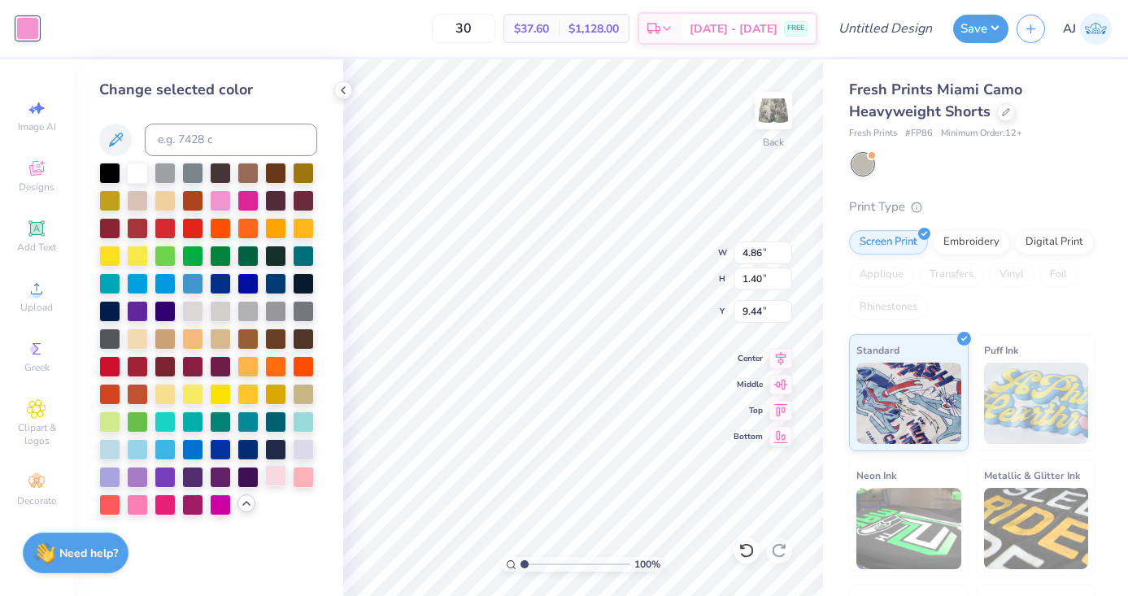
click at [279, 484] on div at bounding box center [275, 475] width 21 height 21
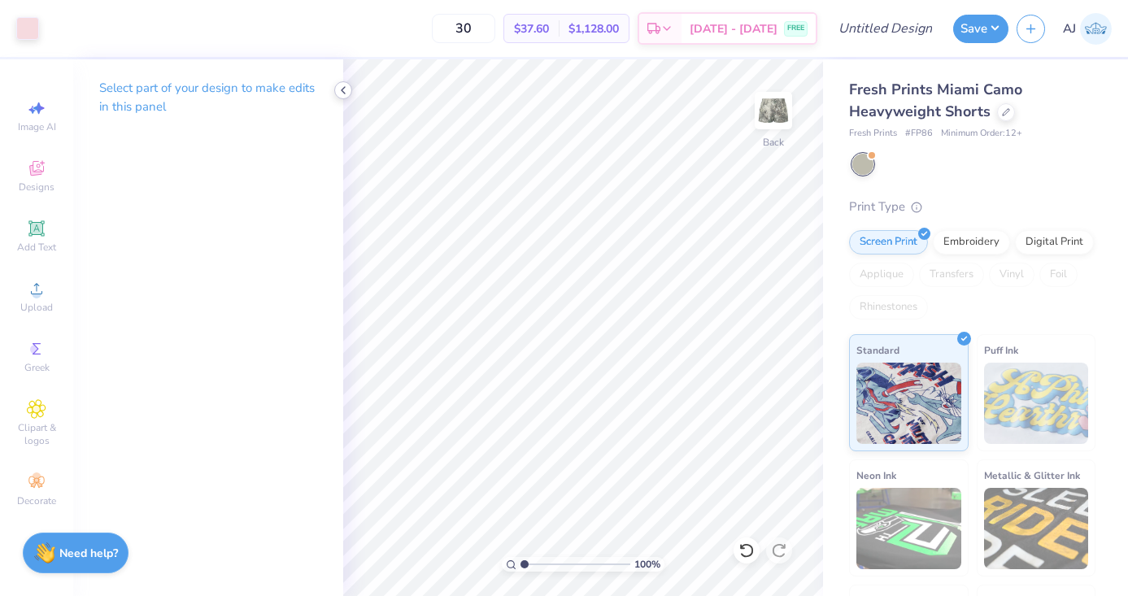
click at [347, 93] on icon at bounding box center [343, 90] width 13 height 13
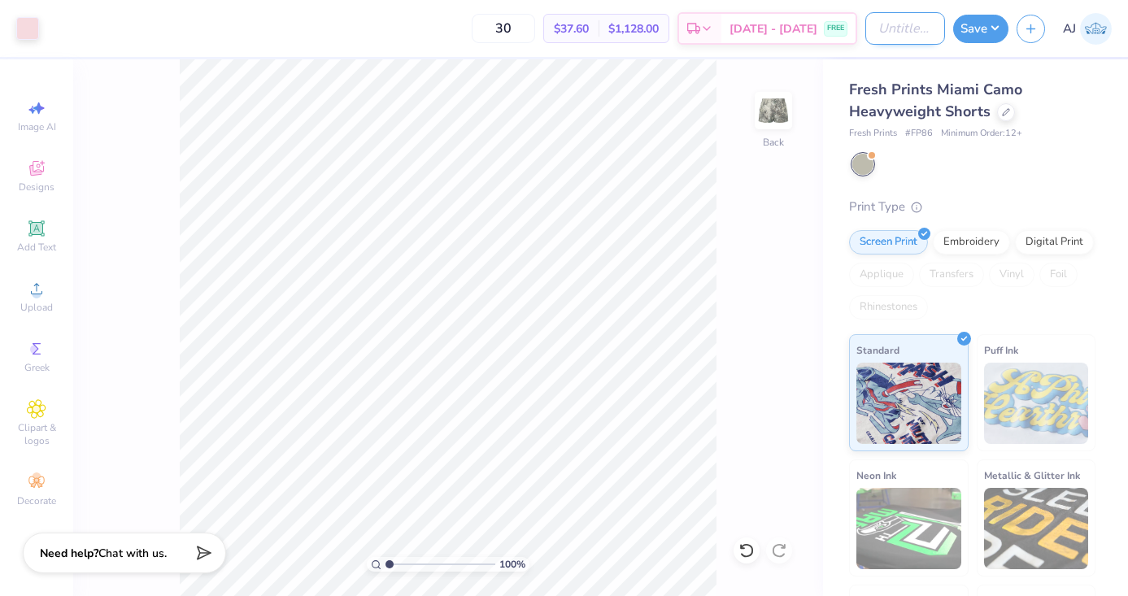
click at [898, 24] on input "Design Title" at bounding box center [906, 28] width 80 height 33
type input "pi phi gen shorts"
click at [983, 28] on button "Save" at bounding box center [980, 26] width 55 height 28
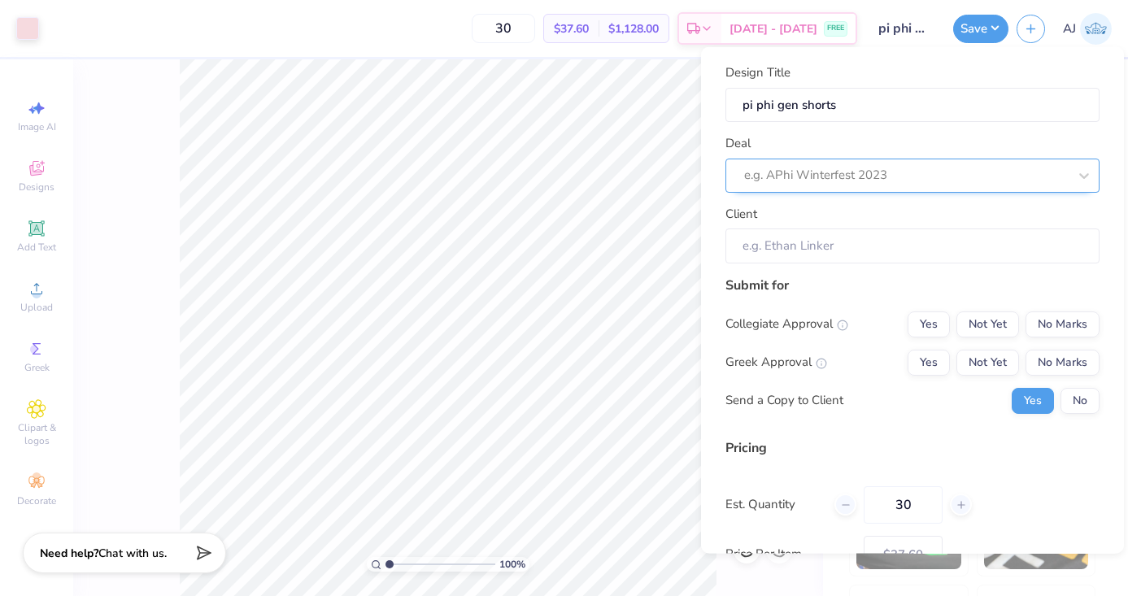
click at [814, 172] on div at bounding box center [906, 175] width 324 height 22
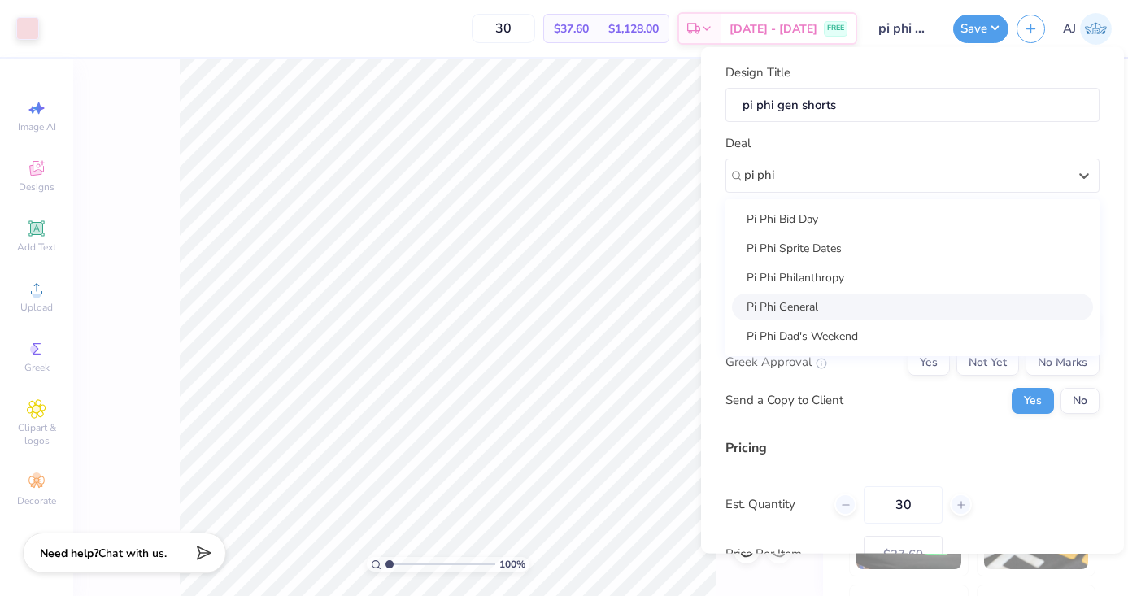
click at [826, 305] on div "Pi Phi General" at bounding box center [912, 306] width 361 height 27
type input "pi phi"
type input "Alena Lerakis"
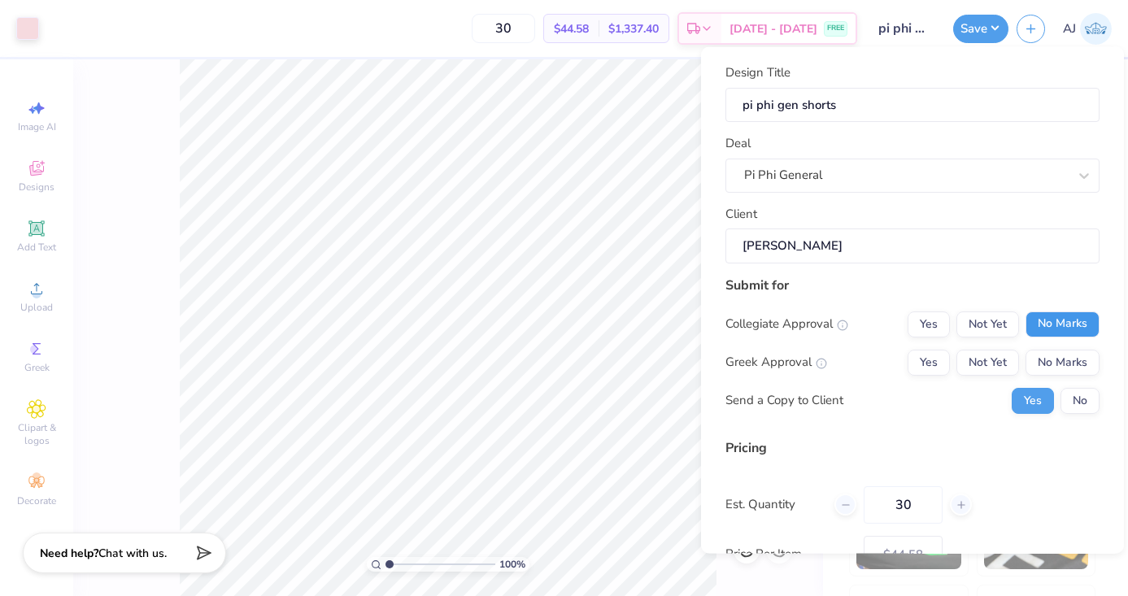
click at [1080, 335] on button "No Marks" at bounding box center [1063, 324] width 74 height 26
click at [944, 363] on button "Yes" at bounding box center [929, 362] width 42 height 26
click at [1082, 399] on button "No" at bounding box center [1080, 400] width 39 height 26
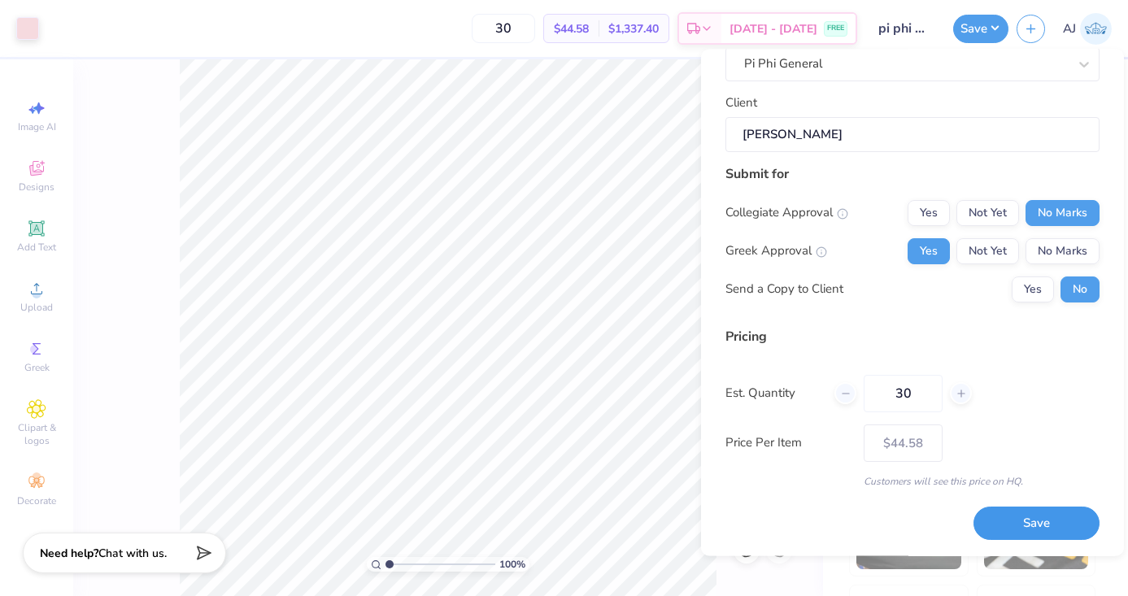
click at [1019, 512] on button "Save" at bounding box center [1037, 524] width 126 height 33
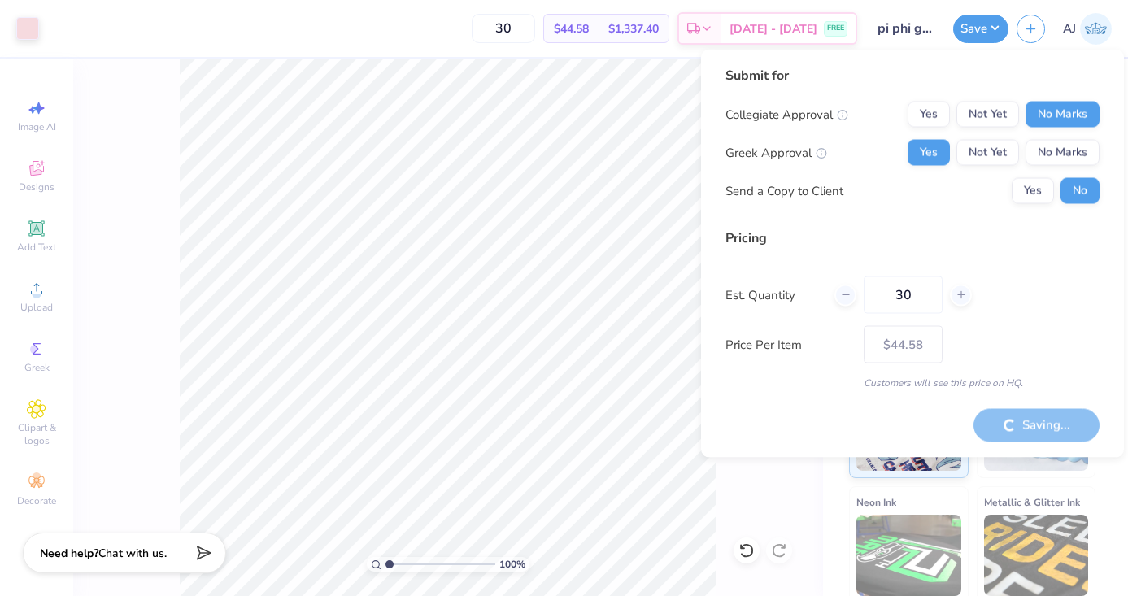
type input "– –"
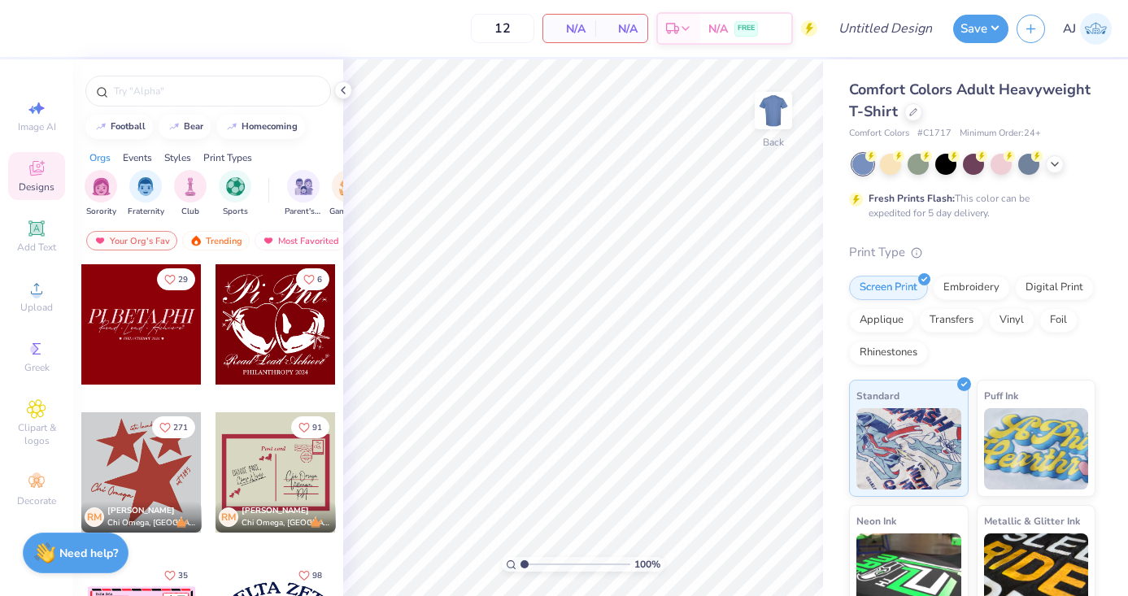
click at [907, 122] on div "Comfort Colors Adult Heavyweight T-Shirt" at bounding box center [972, 101] width 246 height 44
click at [909, 111] on icon at bounding box center [913, 111] width 8 height 8
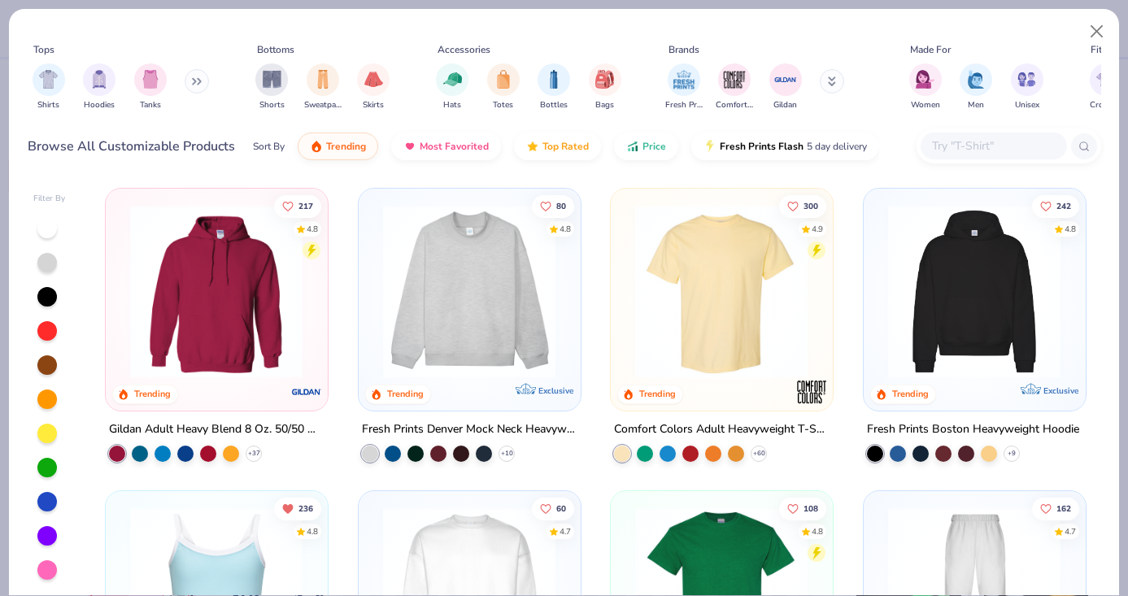
click at [998, 142] on input "text" at bounding box center [993, 146] width 125 height 19
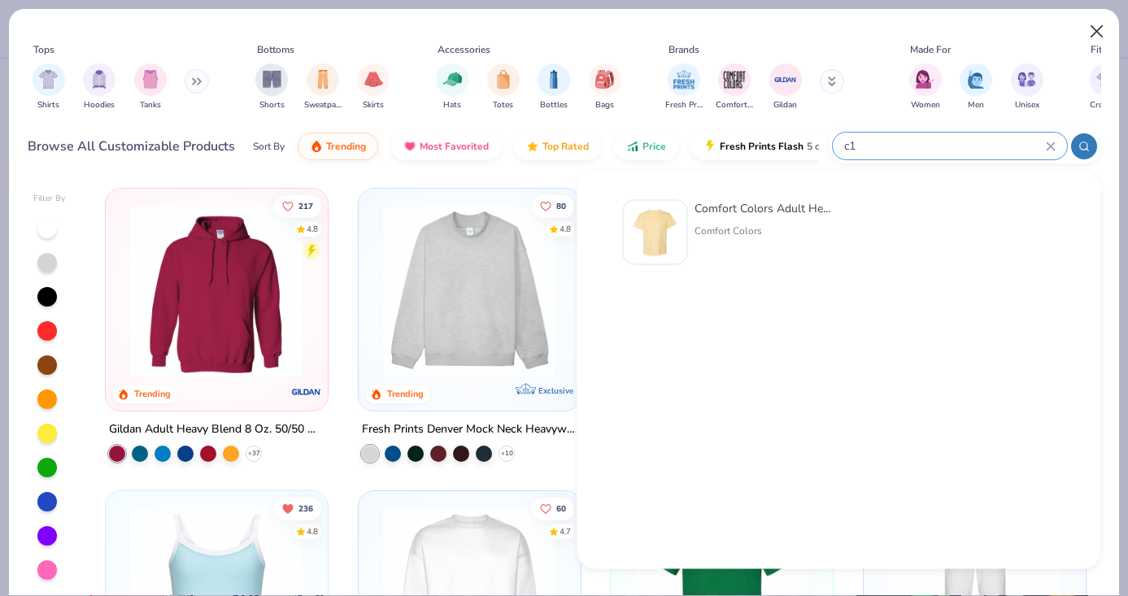
type input "c1"
click at [1093, 30] on button "Close" at bounding box center [1097, 31] width 31 height 31
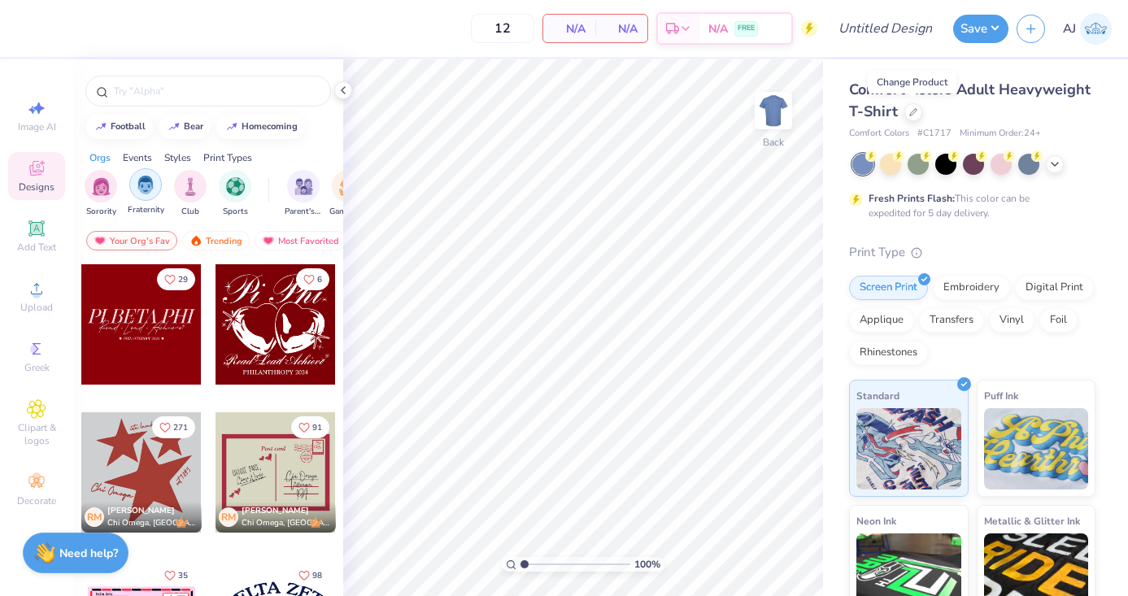
click at [150, 183] on img "filter for Fraternity" at bounding box center [146, 185] width 18 height 19
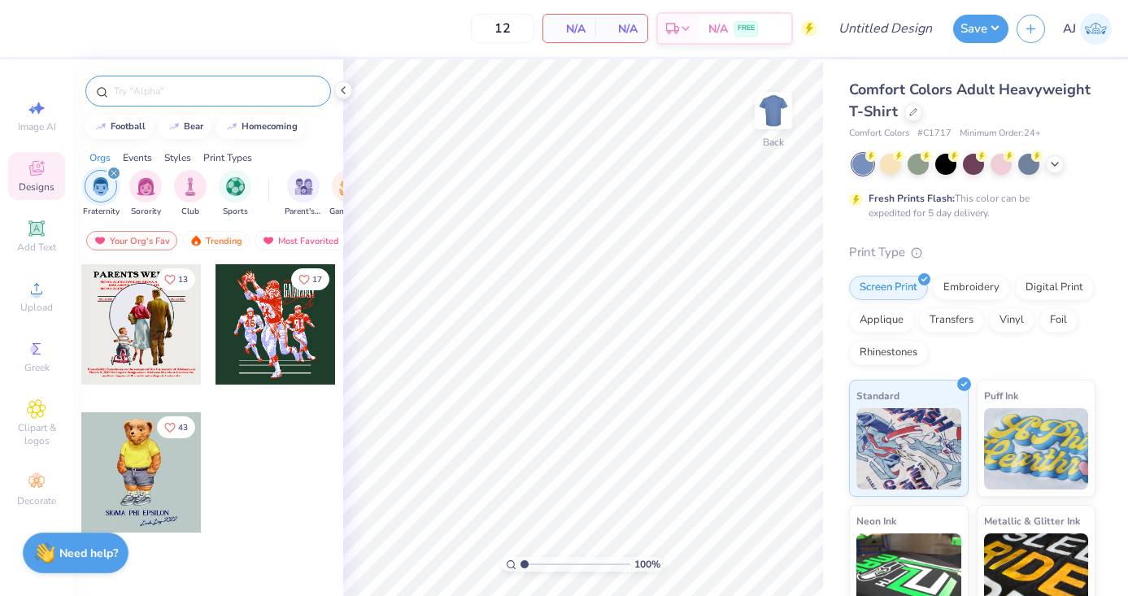
click at [160, 94] on input "text" at bounding box center [216, 91] width 208 height 16
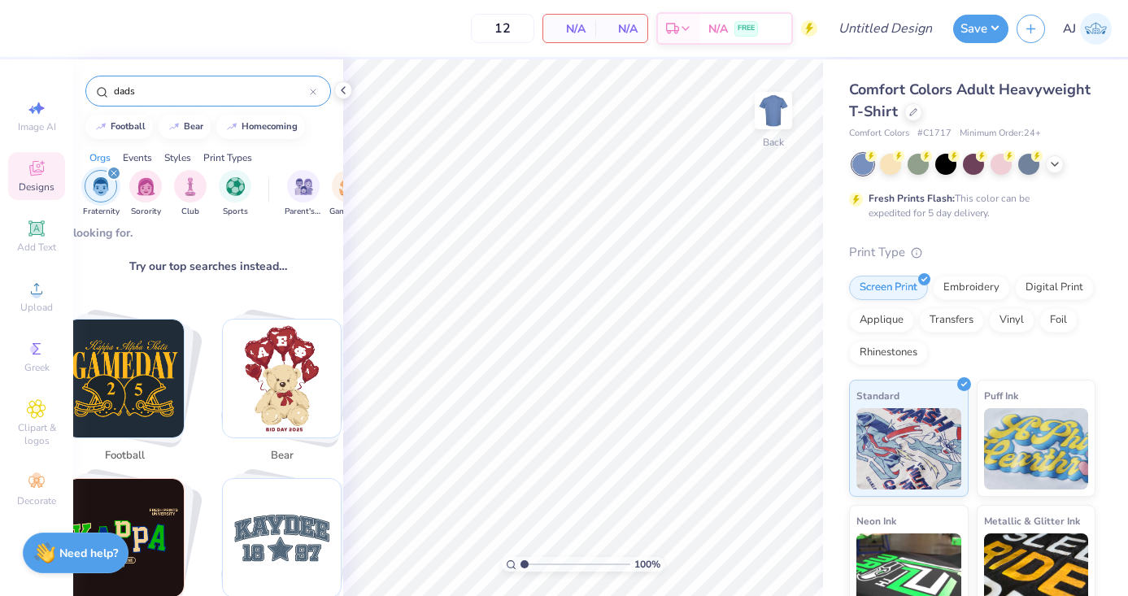
scroll to position [138, 0]
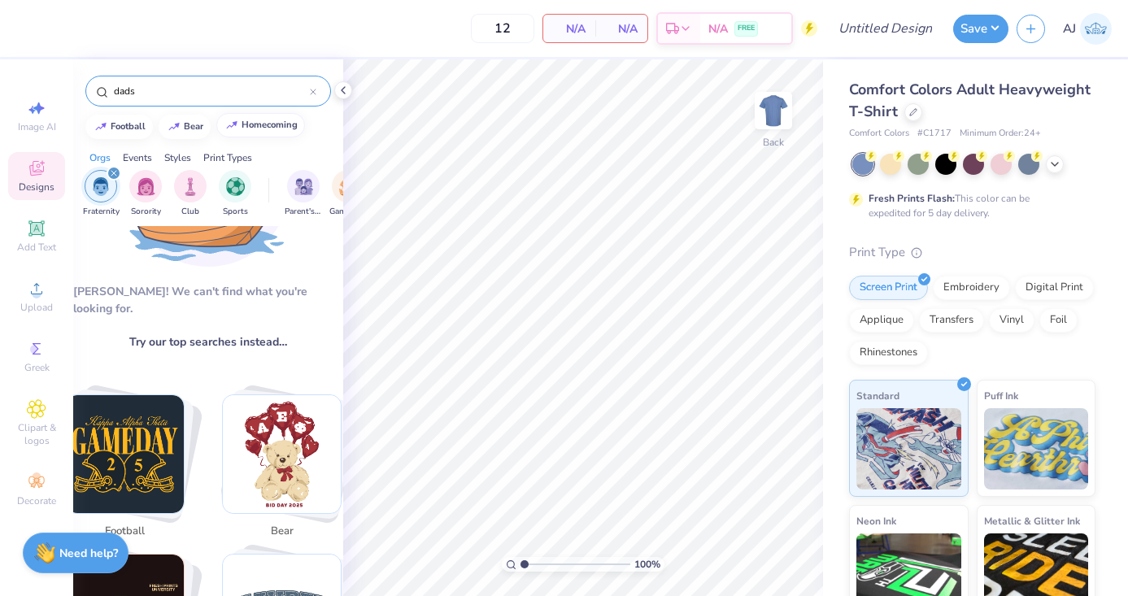
type input "dads"
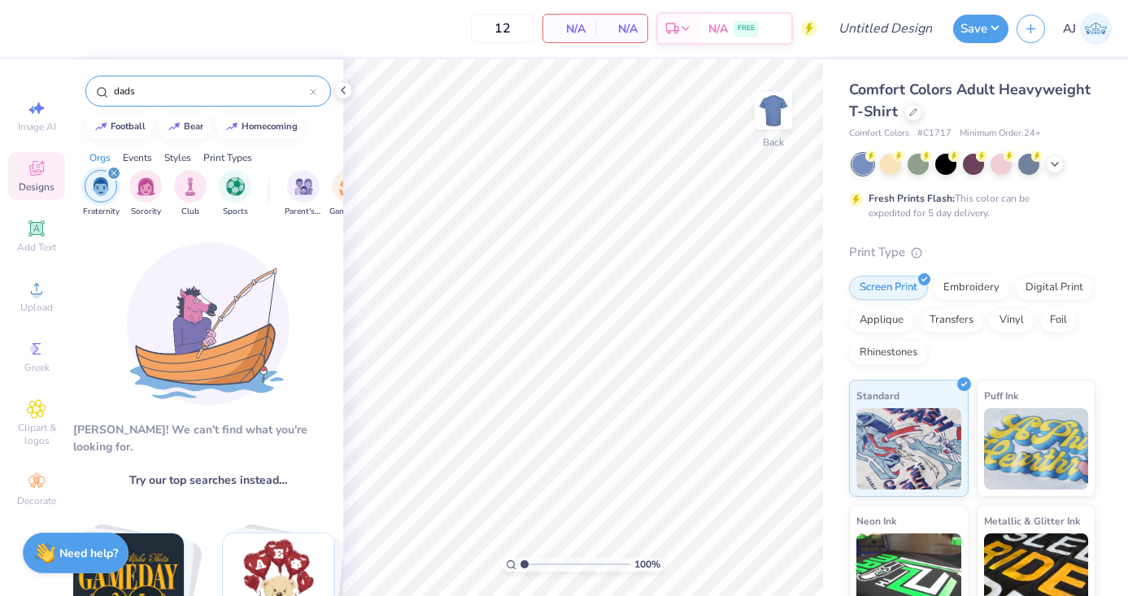
scroll to position [40, 0]
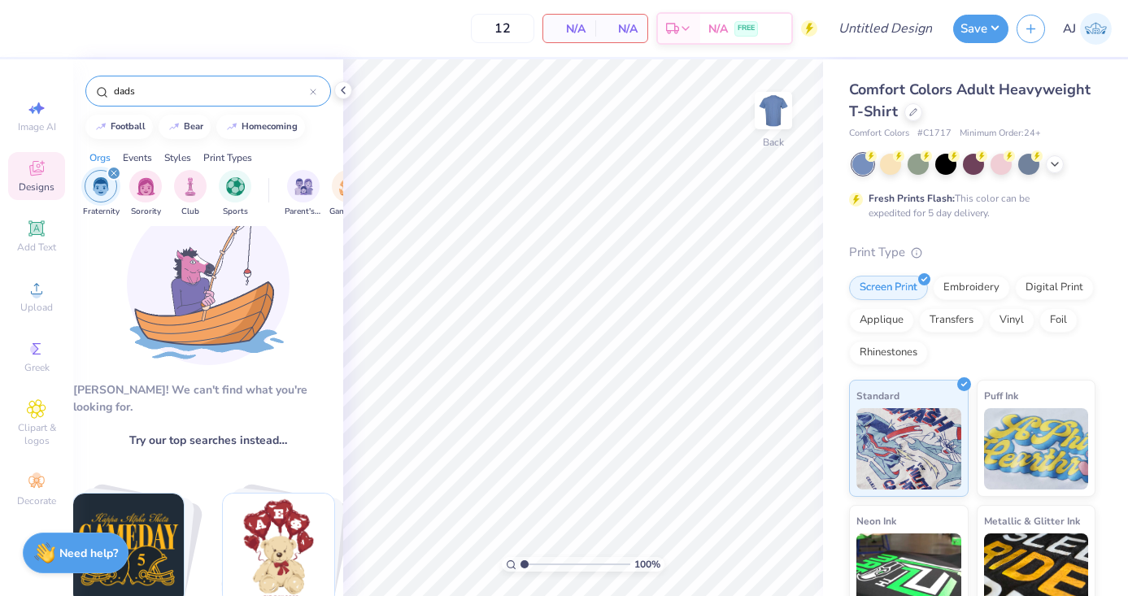
click at [138, 159] on div "Events" at bounding box center [137, 157] width 29 height 15
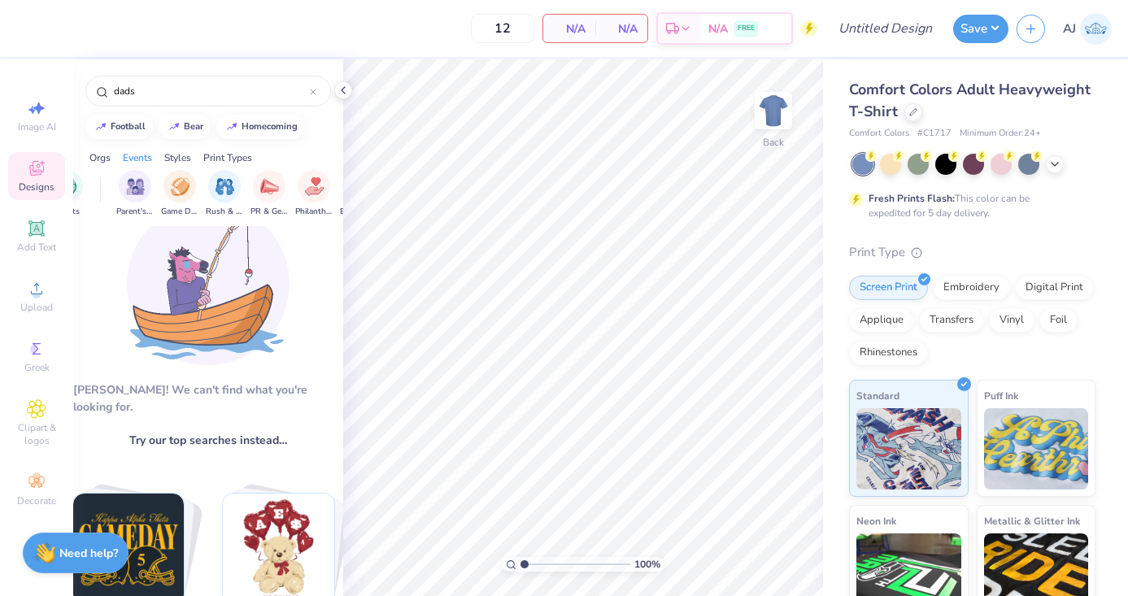
scroll to position [0, 203]
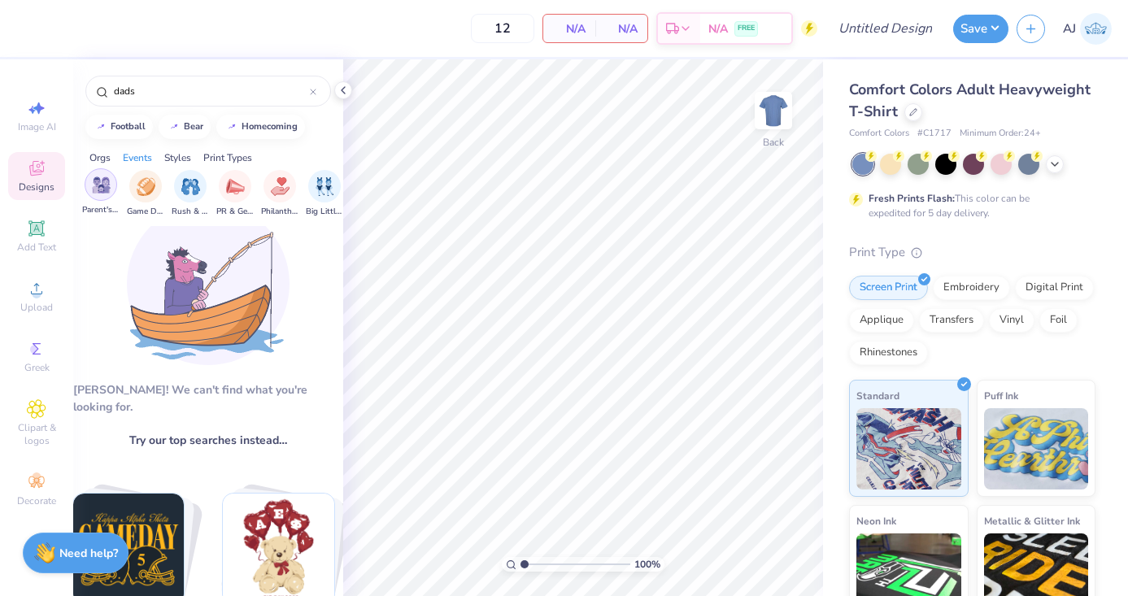
click at [98, 187] on img "filter for Parent's Weekend" at bounding box center [101, 185] width 19 height 19
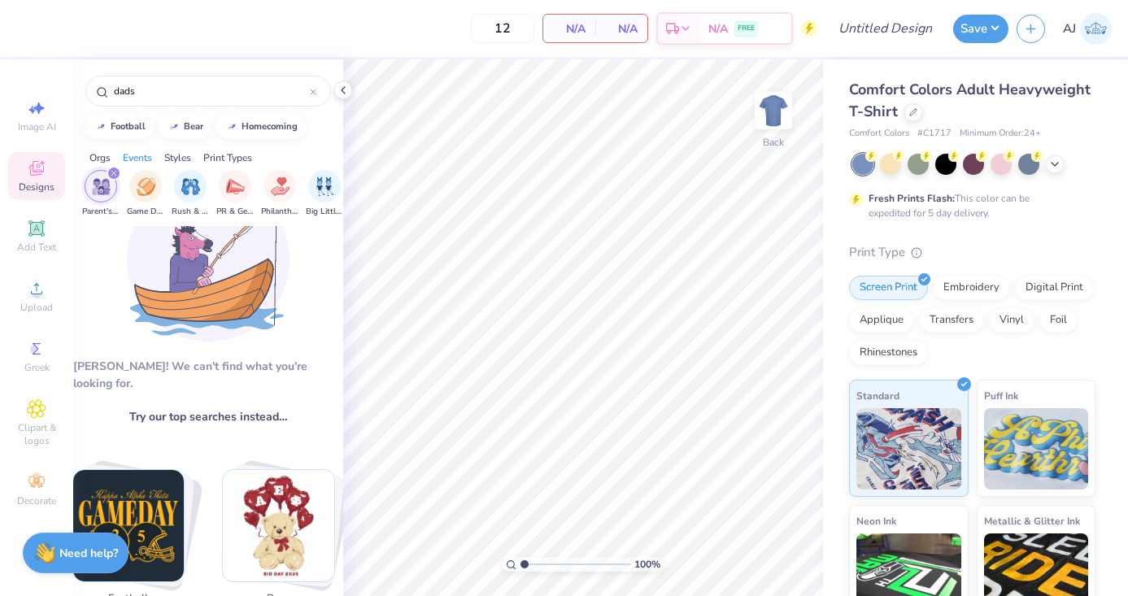
scroll to position [15, 0]
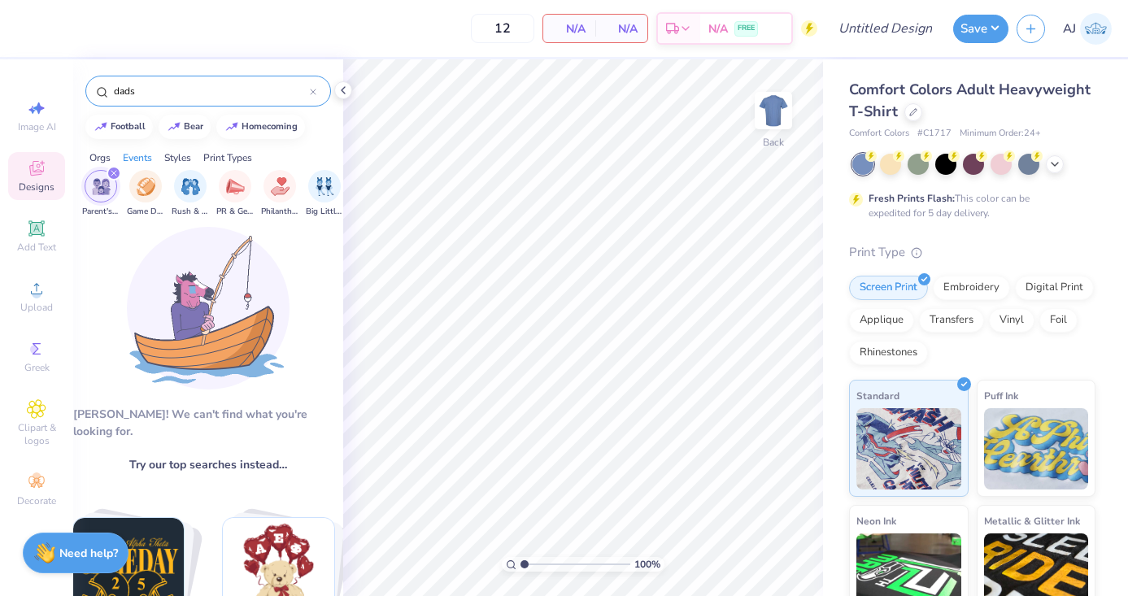
click at [312, 89] on icon at bounding box center [313, 92] width 7 height 7
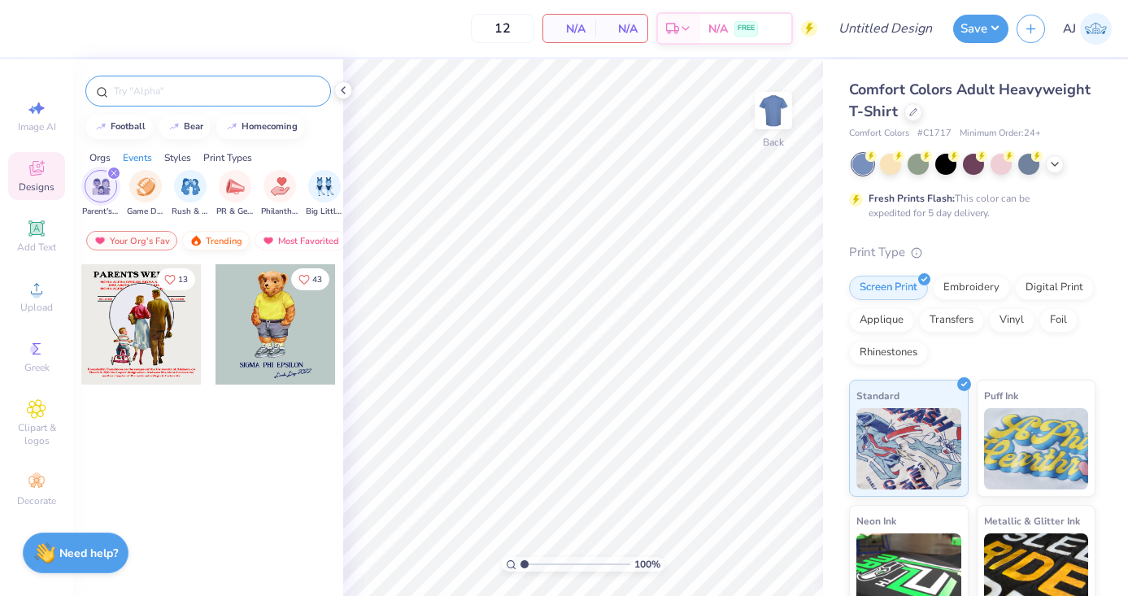
click at [224, 242] on div "Trending" at bounding box center [216, 241] width 68 height 20
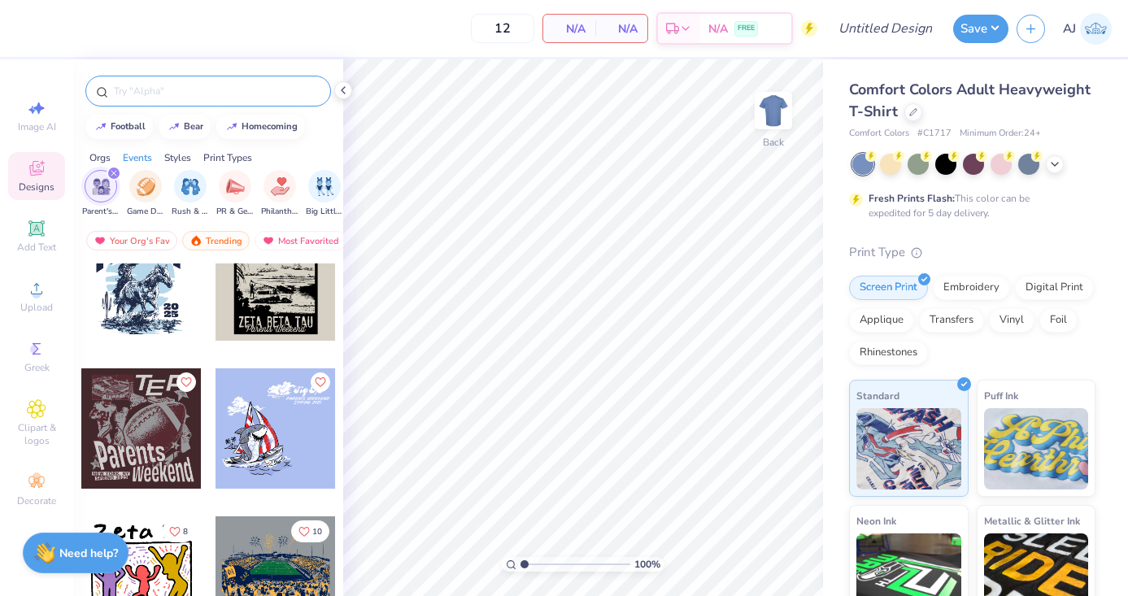
scroll to position [647, 0]
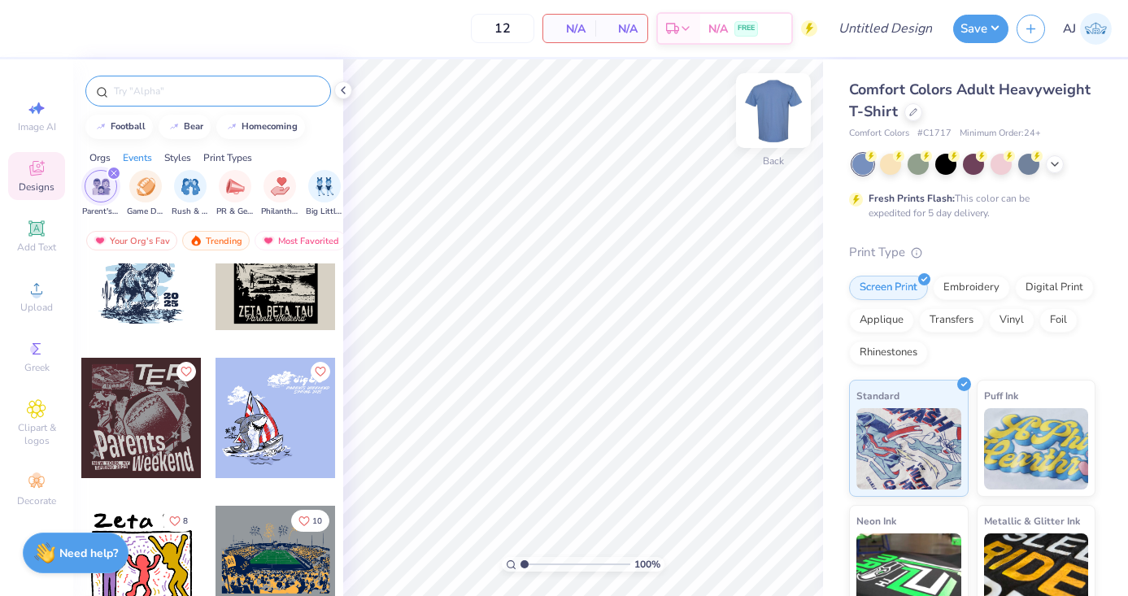
click at [773, 108] on img at bounding box center [773, 110] width 65 height 65
click at [142, 405] on div at bounding box center [141, 418] width 120 height 120
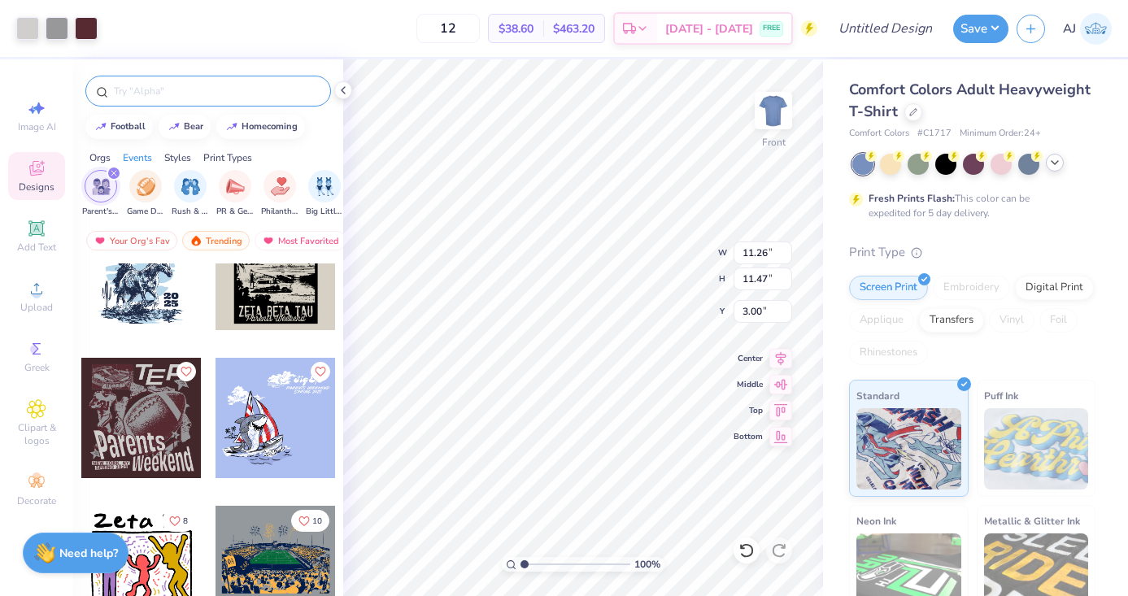
click at [1051, 168] on icon at bounding box center [1055, 162] width 13 height 13
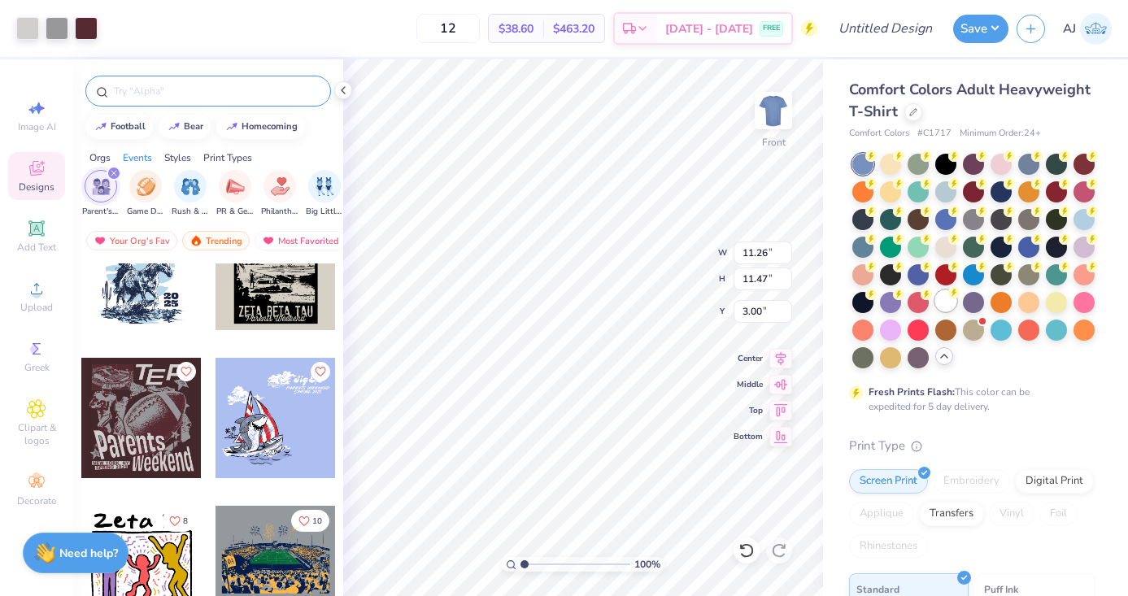
click at [940, 306] on div at bounding box center [946, 300] width 21 height 21
click at [88, 36] on div at bounding box center [86, 26] width 23 height 23
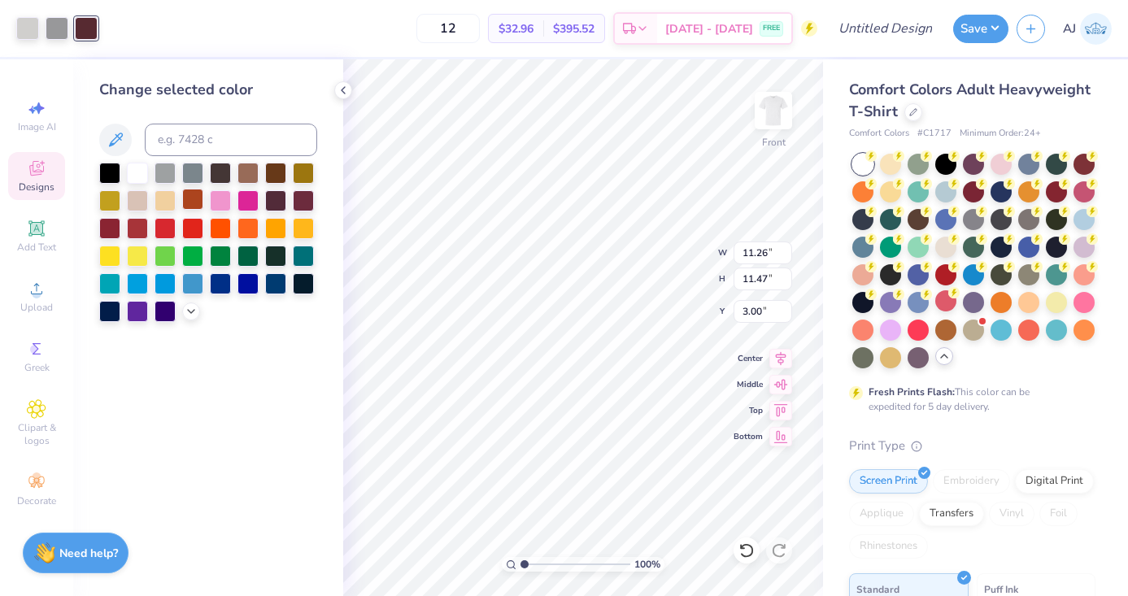
click at [199, 203] on div at bounding box center [192, 199] width 21 height 21
click at [159, 228] on div at bounding box center [165, 226] width 21 height 21
click at [194, 308] on polyline at bounding box center [191, 309] width 7 height 3
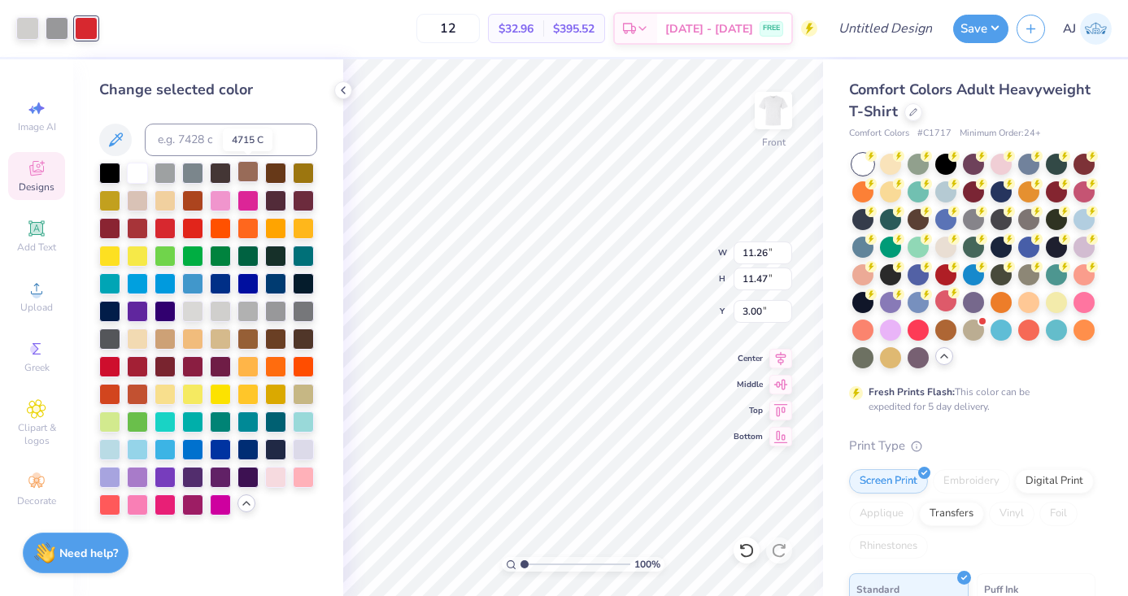
click at [254, 168] on div at bounding box center [248, 171] width 21 height 21
click at [939, 219] on div at bounding box center [946, 217] width 21 height 21
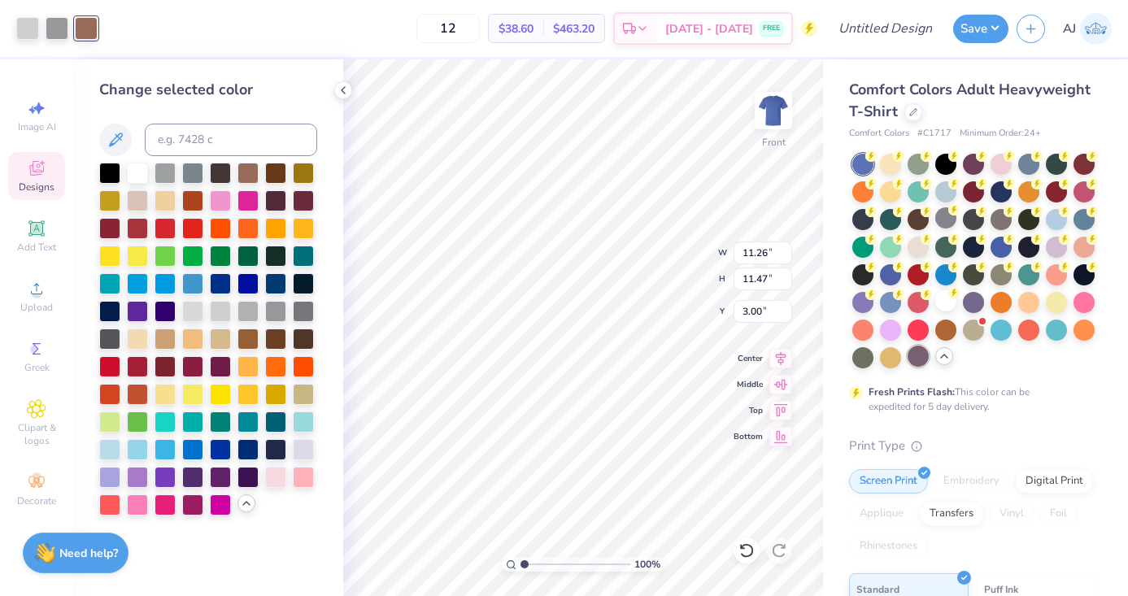
click at [925, 347] on div at bounding box center [918, 356] width 21 height 21
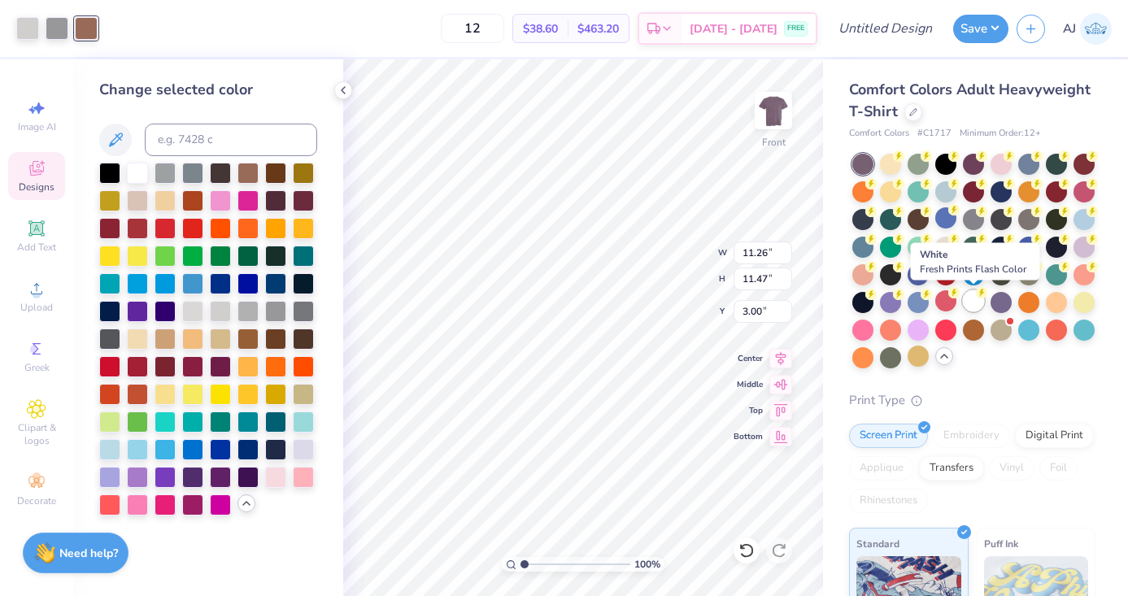
click at [979, 299] on div at bounding box center [973, 300] width 21 height 21
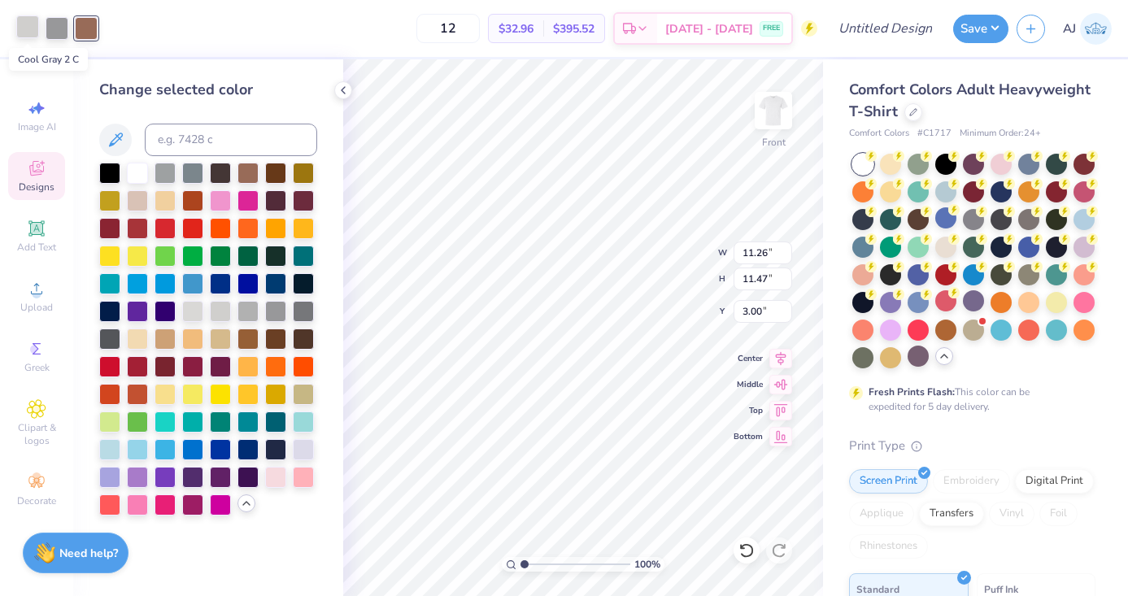
click at [21, 29] on div at bounding box center [27, 26] width 23 height 23
click at [161, 339] on div at bounding box center [165, 337] width 21 height 21
click at [59, 31] on div at bounding box center [57, 26] width 23 height 23
click at [273, 200] on div at bounding box center [275, 199] width 21 height 21
click at [85, 28] on div at bounding box center [86, 26] width 23 height 23
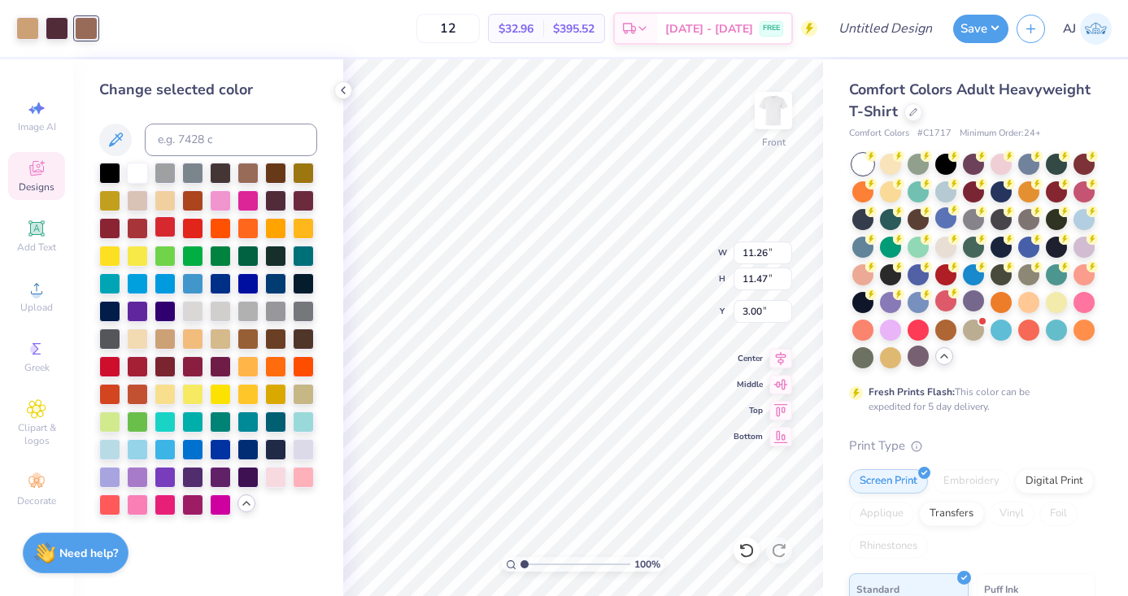
click at [168, 235] on div at bounding box center [165, 226] width 21 height 21
click at [105, 172] on div at bounding box center [109, 171] width 21 height 21
click at [221, 175] on div at bounding box center [220, 171] width 21 height 21
click at [270, 229] on div at bounding box center [275, 226] width 21 height 21
click at [300, 452] on div at bounding box center [303, 448] width 21 height 21
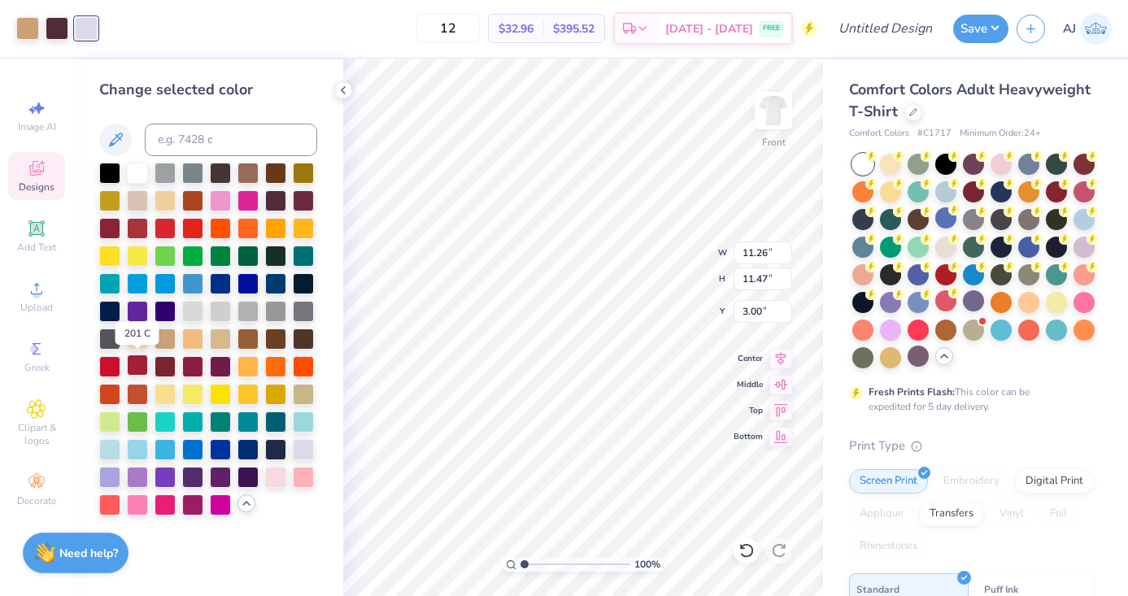
click at [146, 375] on div at bounding box center [137, 365] width 21 height 21
click at [28, 37] on div at bounding box center [27, 26] width 23 height 23
click at [276, 286] on div at bounding box center [275, 282] width 21 height 21
click at [81, 32] on div at bounding box center [86, 26] width 23 height 23
click at [258, 181] on div at bounding box center [248, 171] width 21 height 21
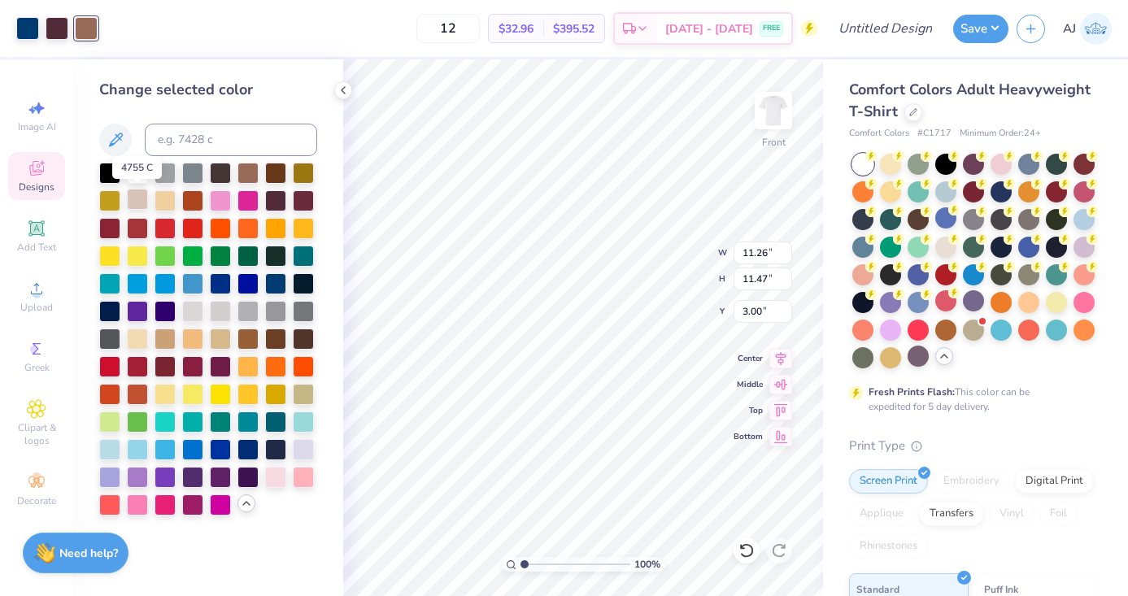
click at [139, 198] on div at bounding box center [137, 199] width 21 height 21
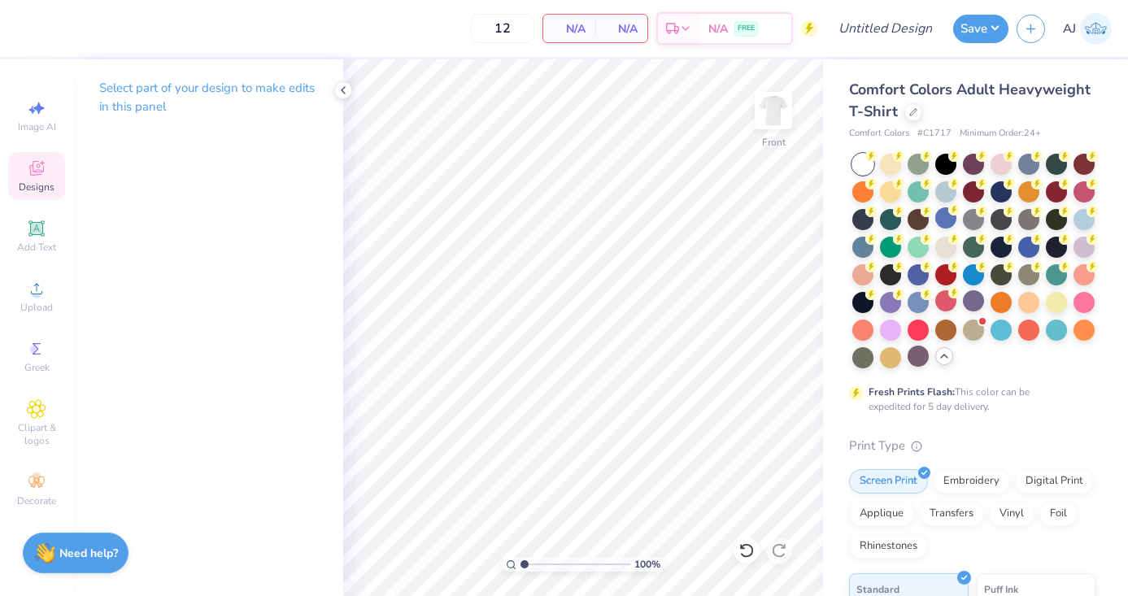
click at [46, 176] on icon at bounding box center [37, 169] width 20 height 20
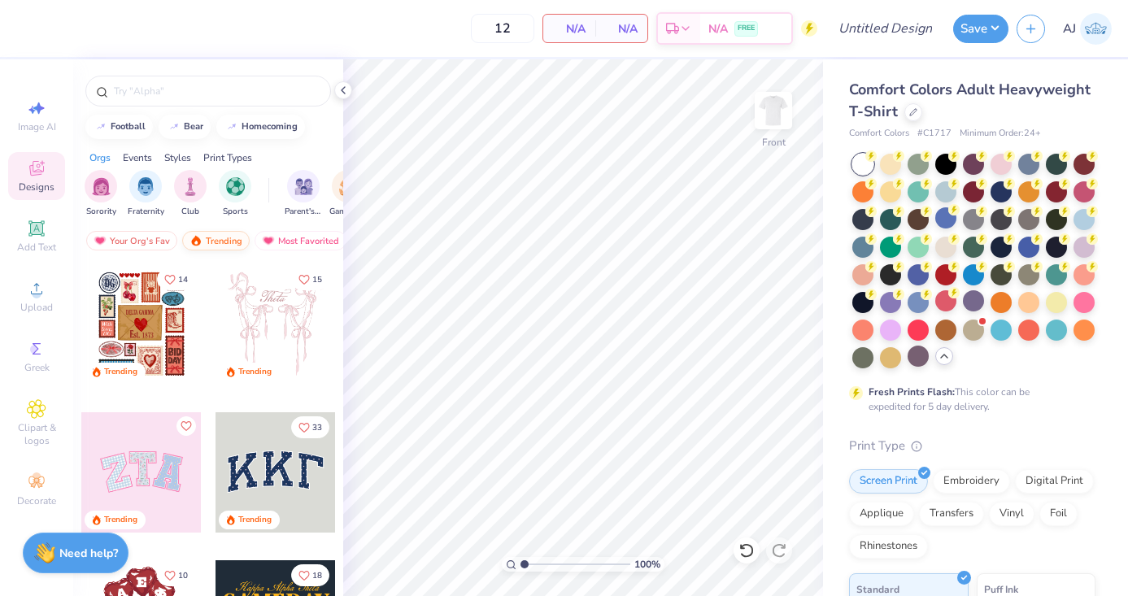
click at [239, 246] on div "Trending" at bounding box center [216, 241] width 68 height 20
click at [209, 98] on input "text" at bounding box center [216, 91] width 208 height 16
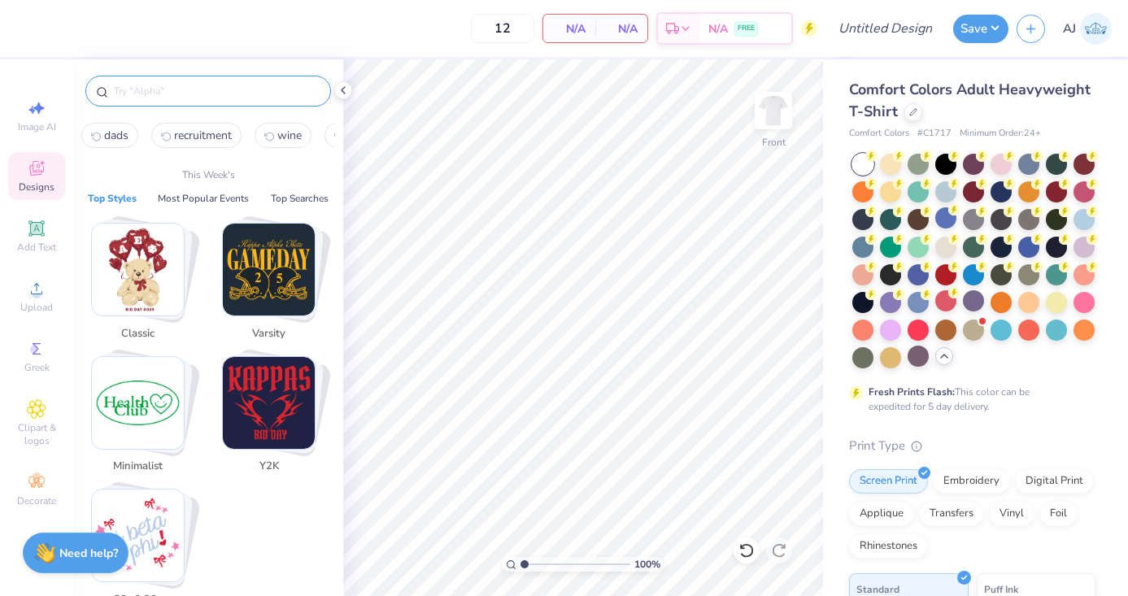
click at [120, 142] on span "dads" at bounding box center [116, 135] width 24 height 15
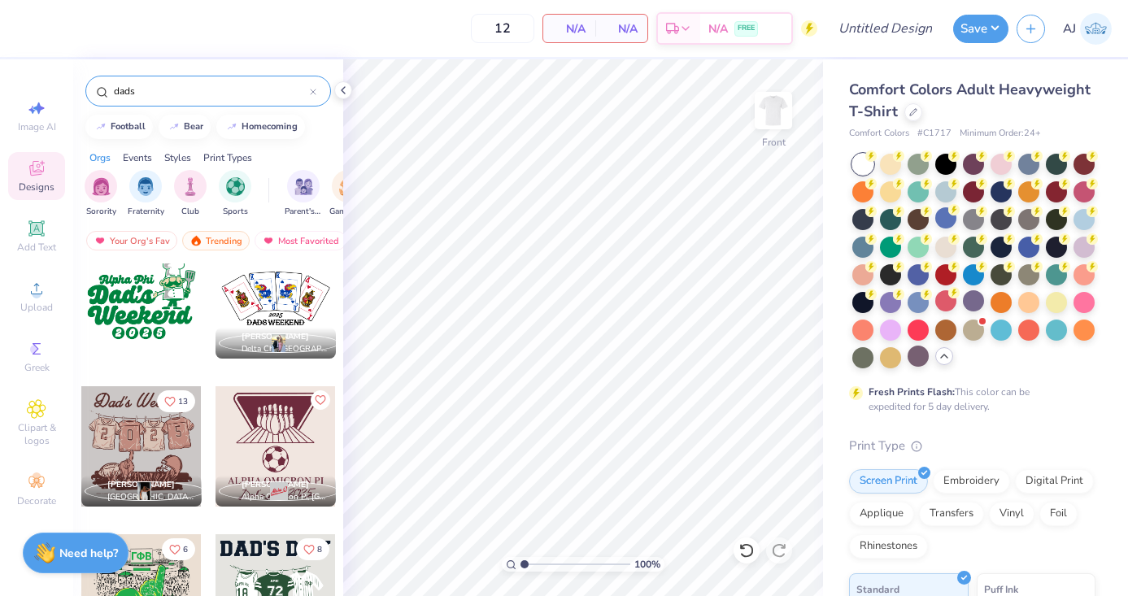
scroll to position [1228, 0]
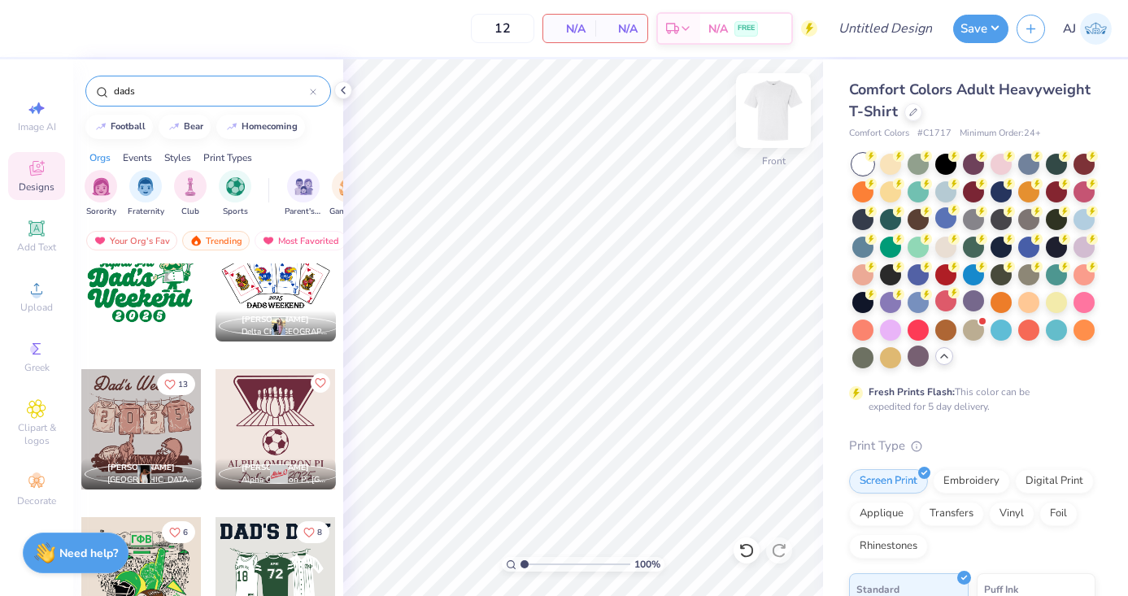
click at [773, 120] on img at bounding box center [773, 110] width 65 height 65
click at [787, 96] on img at bounding box center [773, 110] width 33 height 33
click at [777, 130] on img at bounding box center [773, 110] width 65 height 65
click at [296, 296] on div at bounding box center [276, 281] width 120 height 120
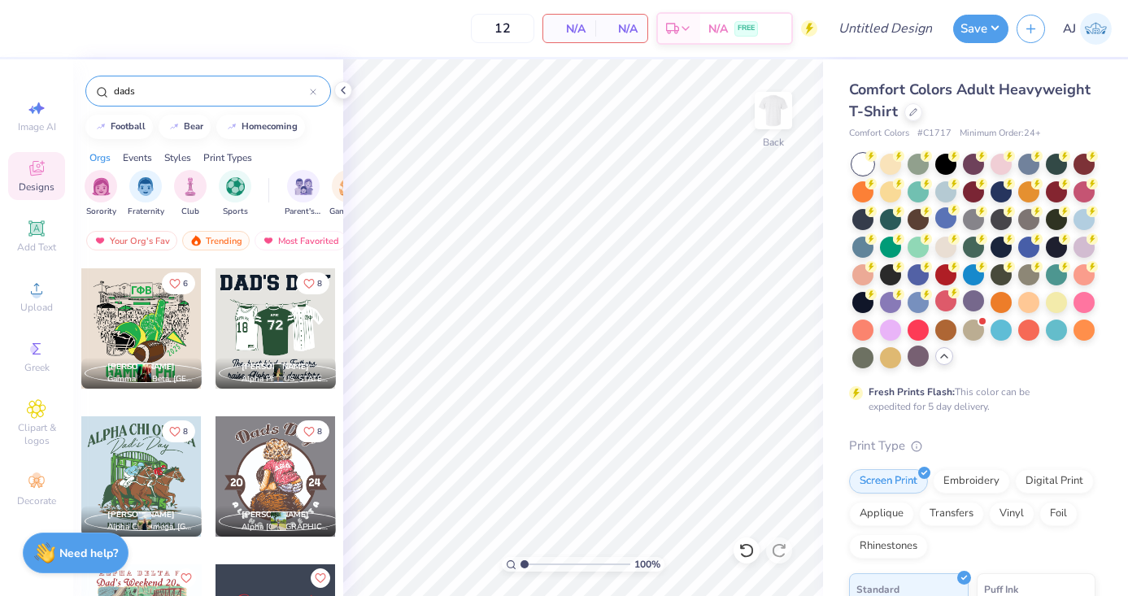
scroll to position [1512, 0]
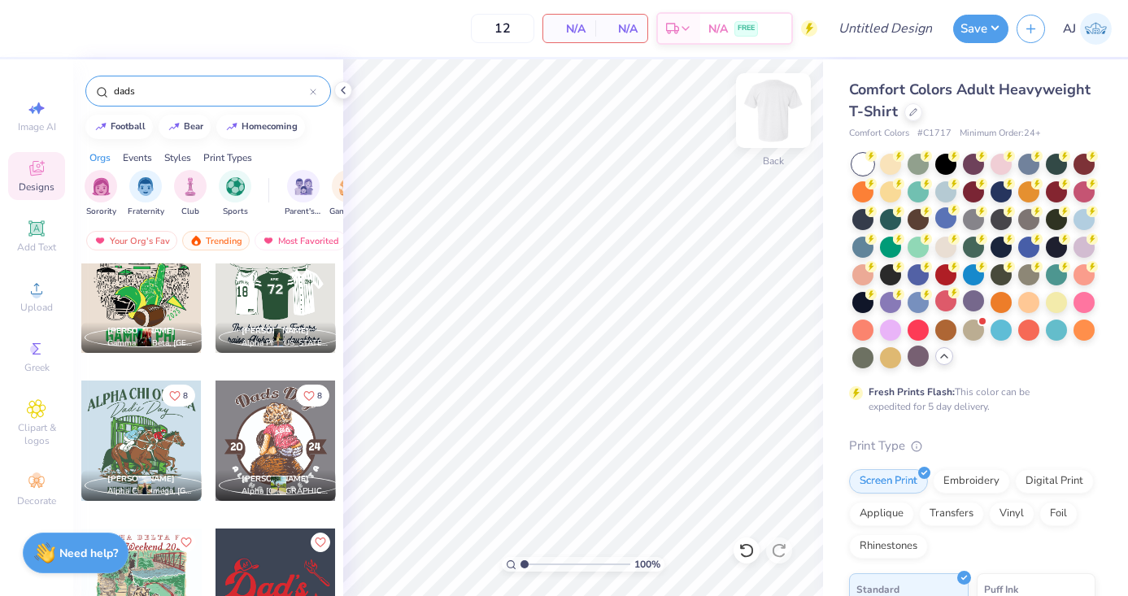
click at [766, 94] on img at bounding box center [773, 110] width 65 height 65
click at [287, 316] on div at bounding box center [276, 293] width 120 height 120
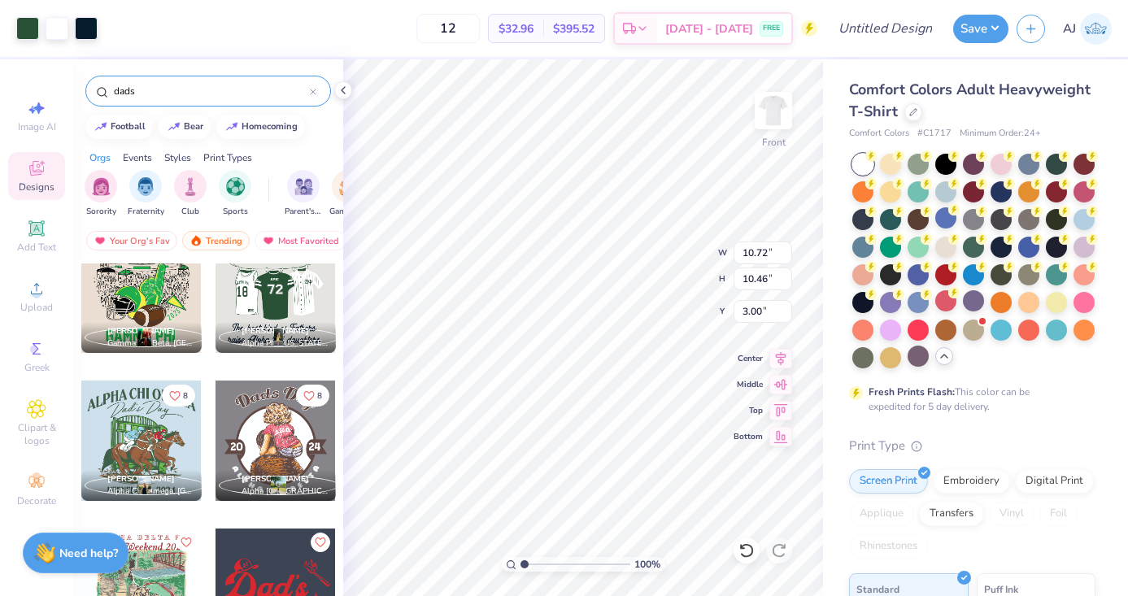
drag, startPoint x: 194, startPoint y: 85, endPoint x: 66, endPoint y: 85, distance: 128.5
click at [66, 86] on div "Art colors 12 $32.96 Per Item $395.52 Total Est. Delivery [DATE] - [DATE] FREE …" at bounding box center [564, 298] width 1128 height 596
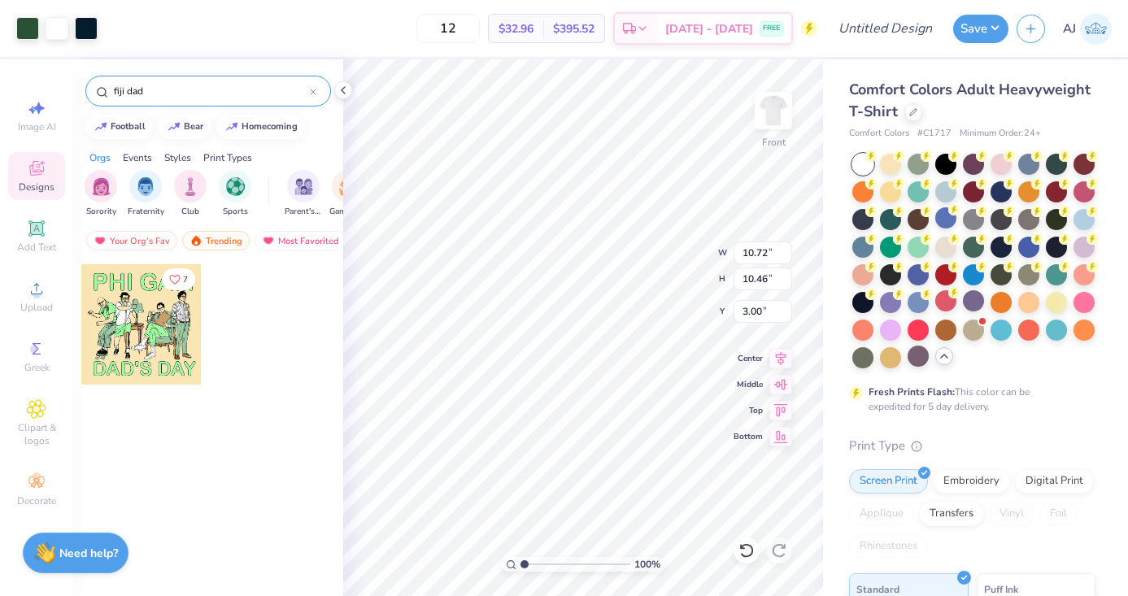
click at [120, 87] on input "fiji dad" at bounding box center [211, 91] width 198 height 16
click at [159, 89] on input "fiji dad" at bounding box center [211, 91] width 198 height 16
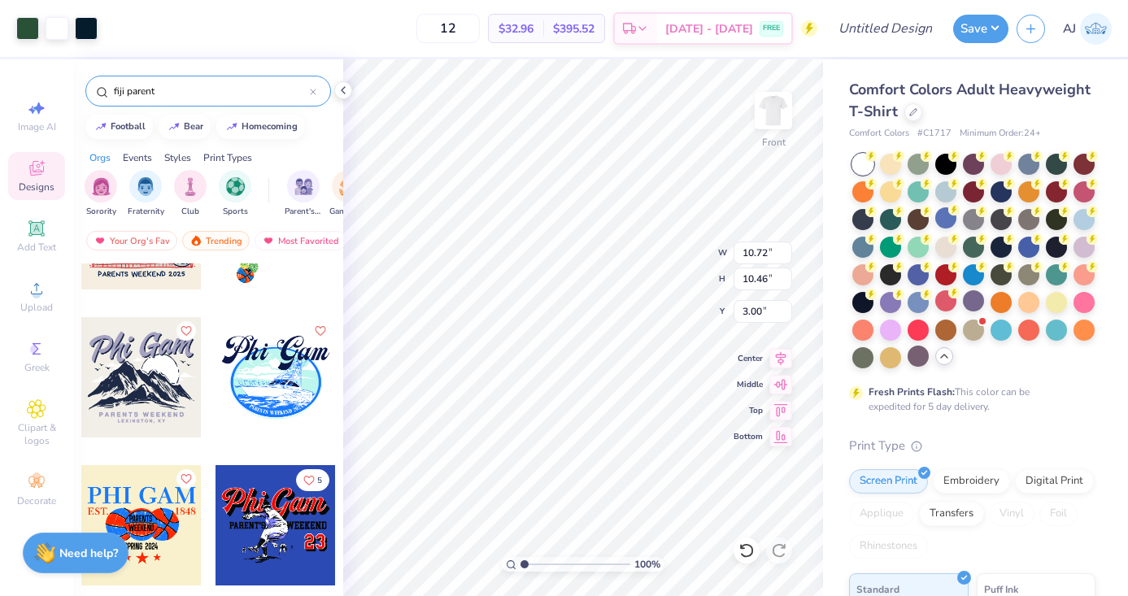
scroll to position [198, 0]
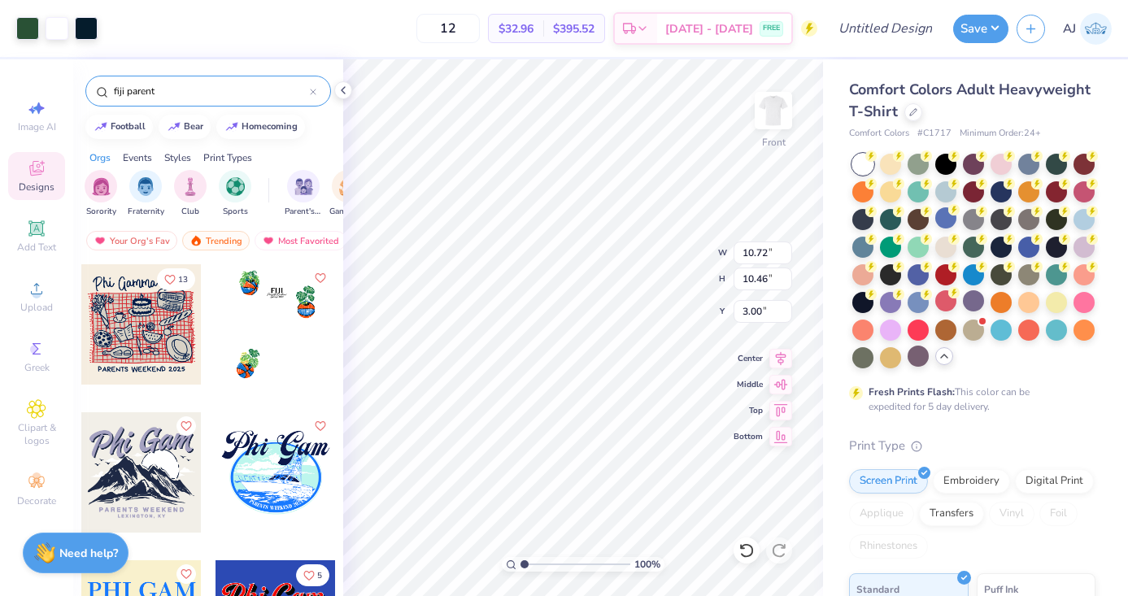
type input "fiji parent"
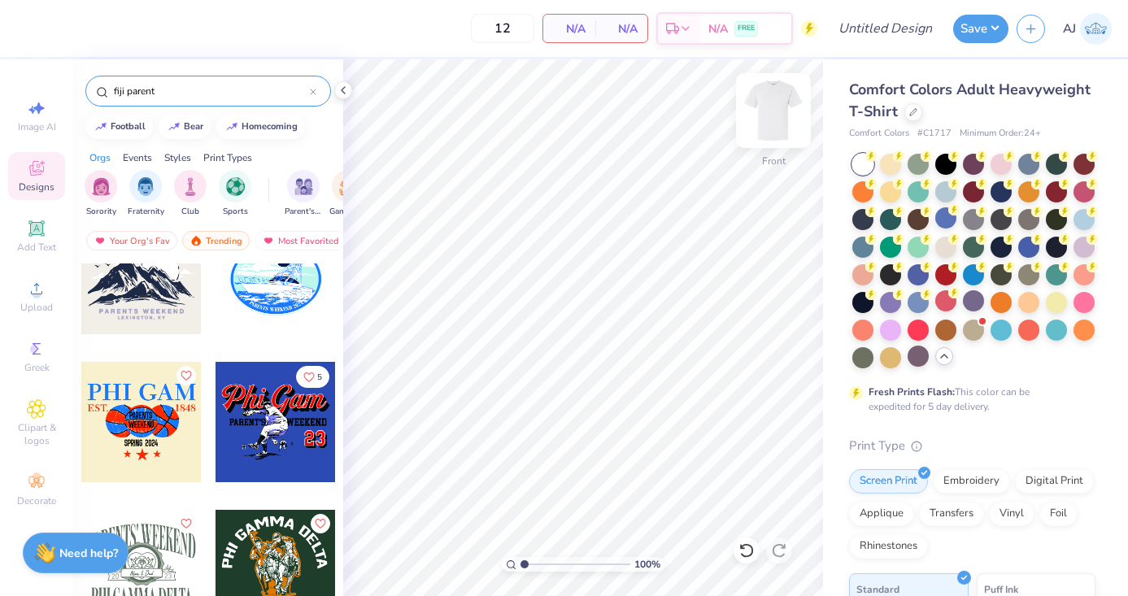
click at [787, 107] on img at bounding box center [773, 110] width 65 height 65
click at [302, 431] on div at bounding box center [276, 422] width 120 height 120
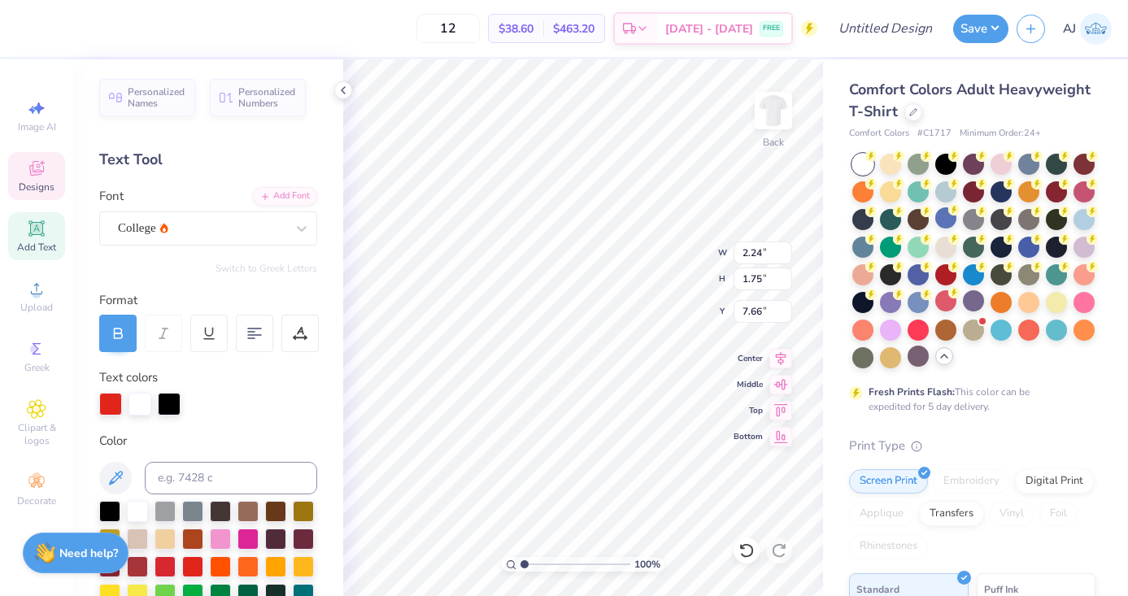
type textarea "25"
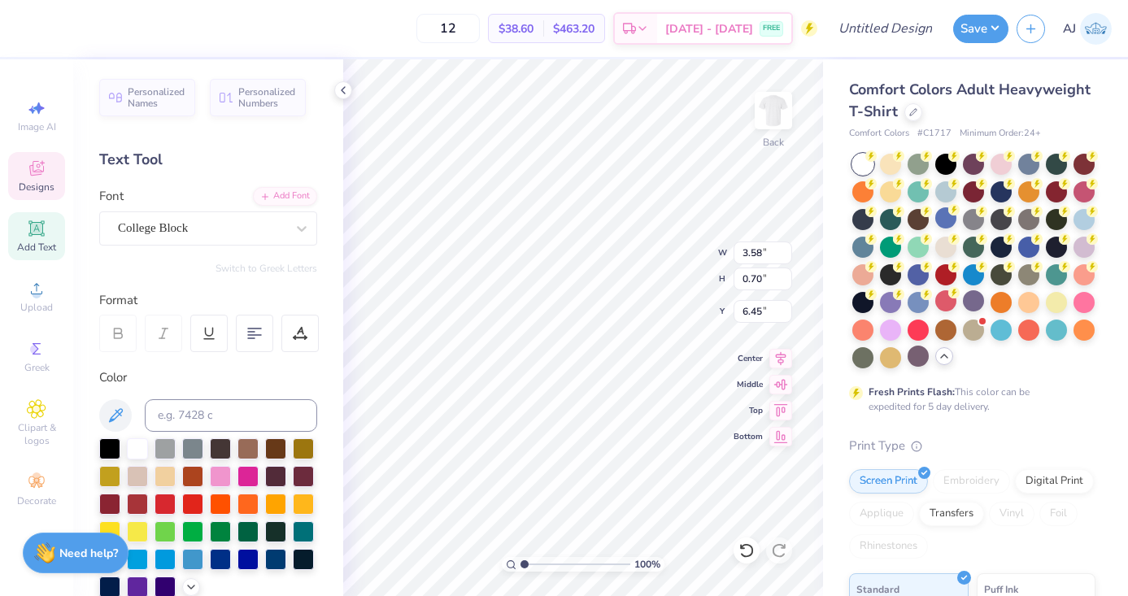
type textarea "DAD's"
type input "6.42"
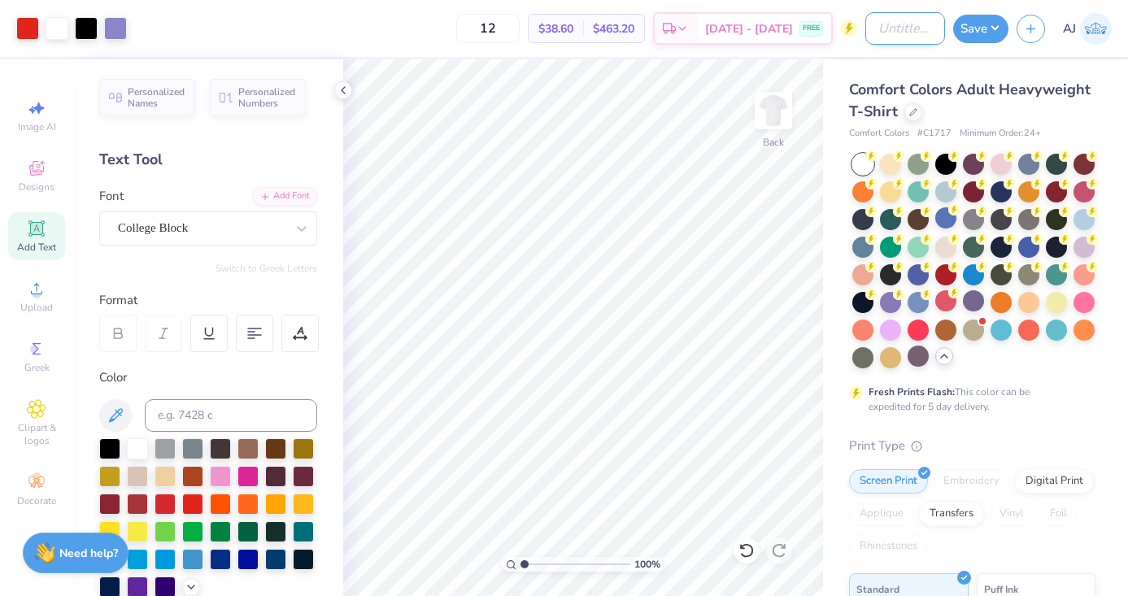
click at [905, 28] on input "Design Title" at bounding box center [906, 28] width 80 height 33
type input "dads weekend"
click at [970, 38] on button "Save" at bounding box center [980, 26] width 55 height 28
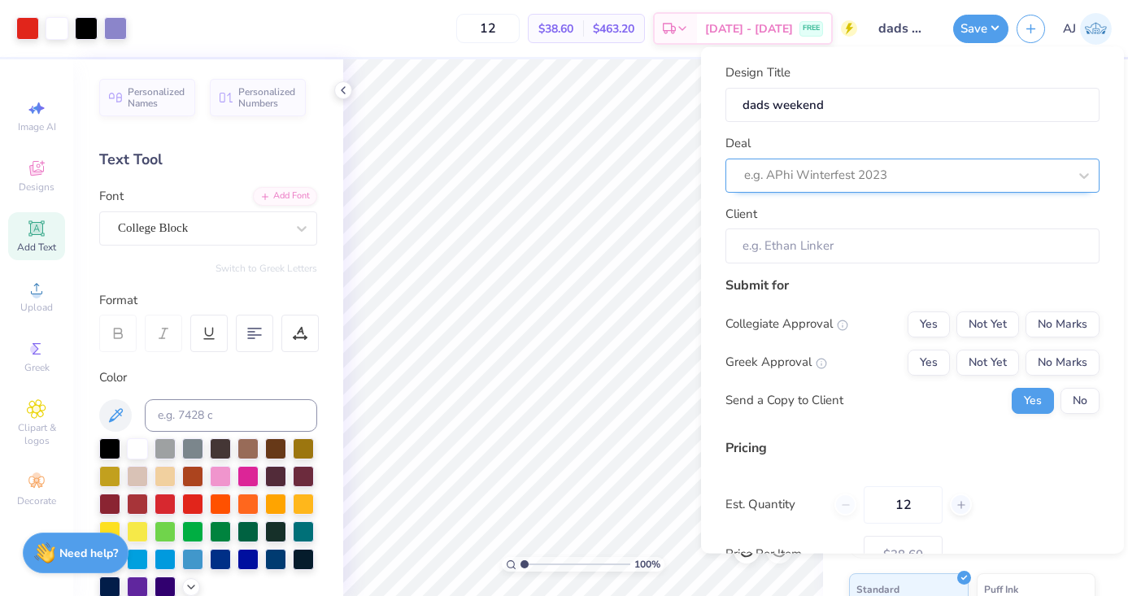
click at [800, 178] on div at bounding box center [906, 175] width 324 height 22
type input "f"
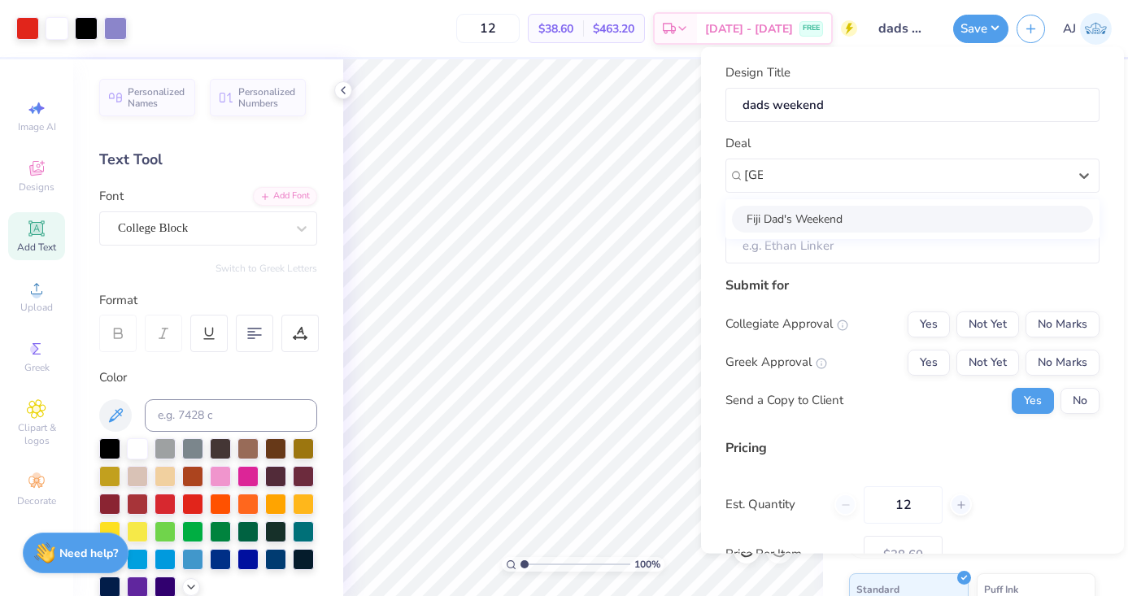
click at [866, 212] on div "Fiji Dad's Weekend" at bounding box center [912, 218] width 361 height 27
type input "[GEOGRAPHIC_DATA]"
type input "[PERSON_NAME]"
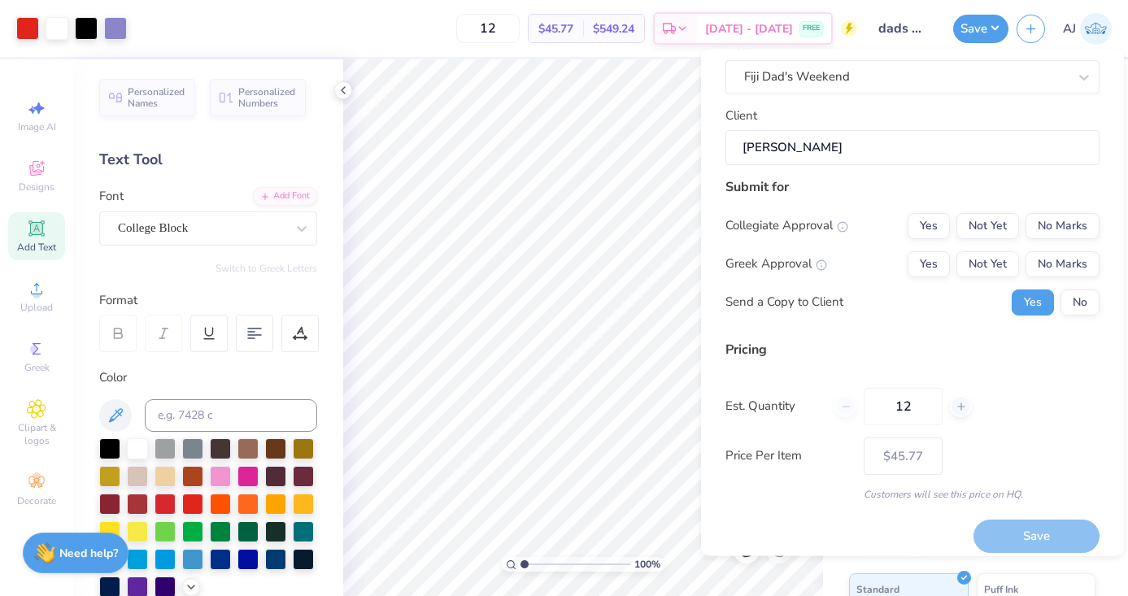
scroll to position [102, 0]
click at [1080, 230] on button "No Marks" at bounding box center [1063, 225] width 74 height 26
click at [917, 262] on button "Yes" at bounding box center [929, 263] width 42 height 26
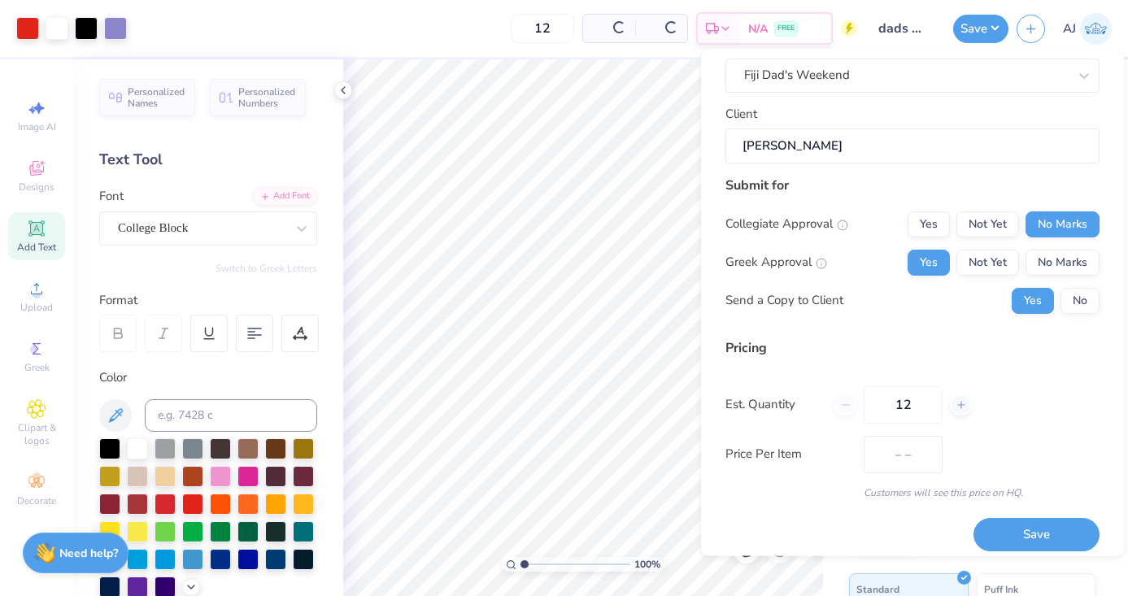
type input "$45.77"
click at [1078, 304] on button "No" at bounding box center [1080, 301] width 39 height 26
click at [905, 408] on input "12" at bounding box center [903, 404] width 79 height 37
type input "1"
type input "50"
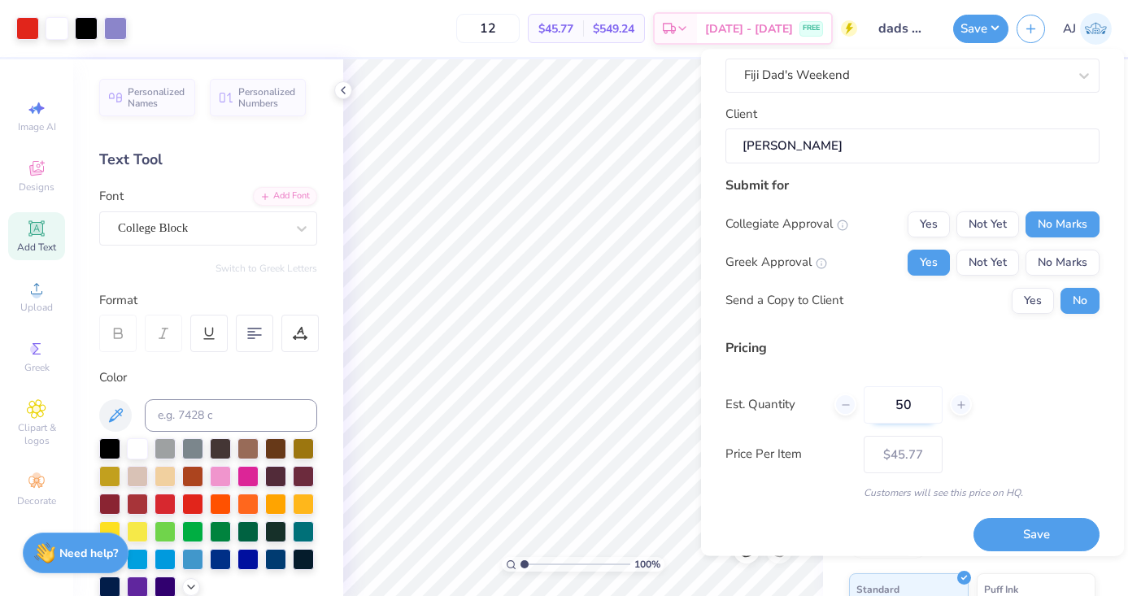
type input "50"
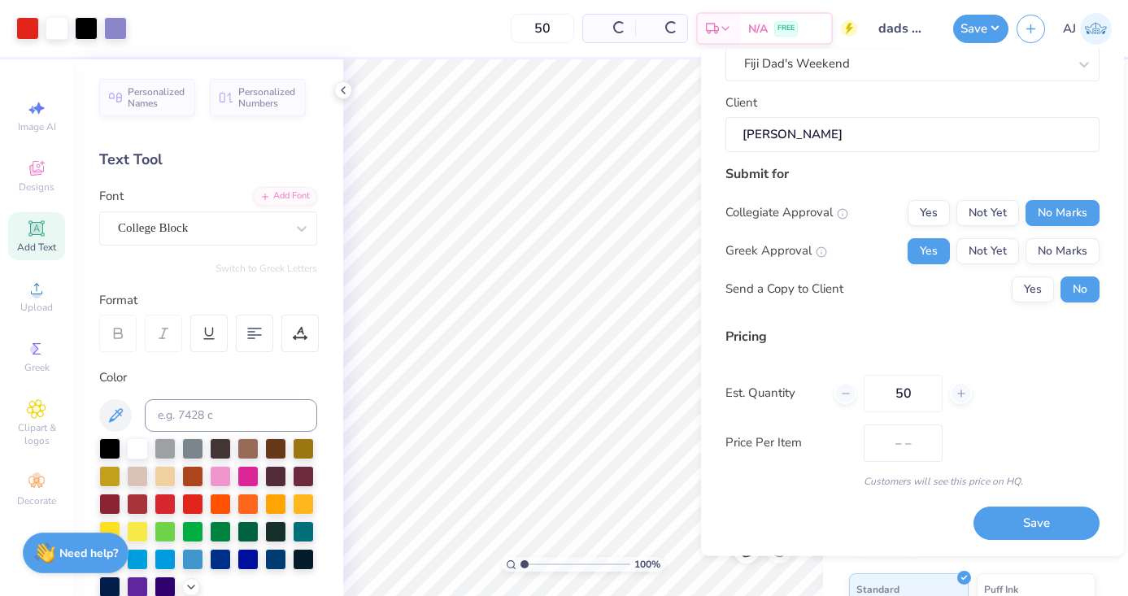
type input "$22.34"
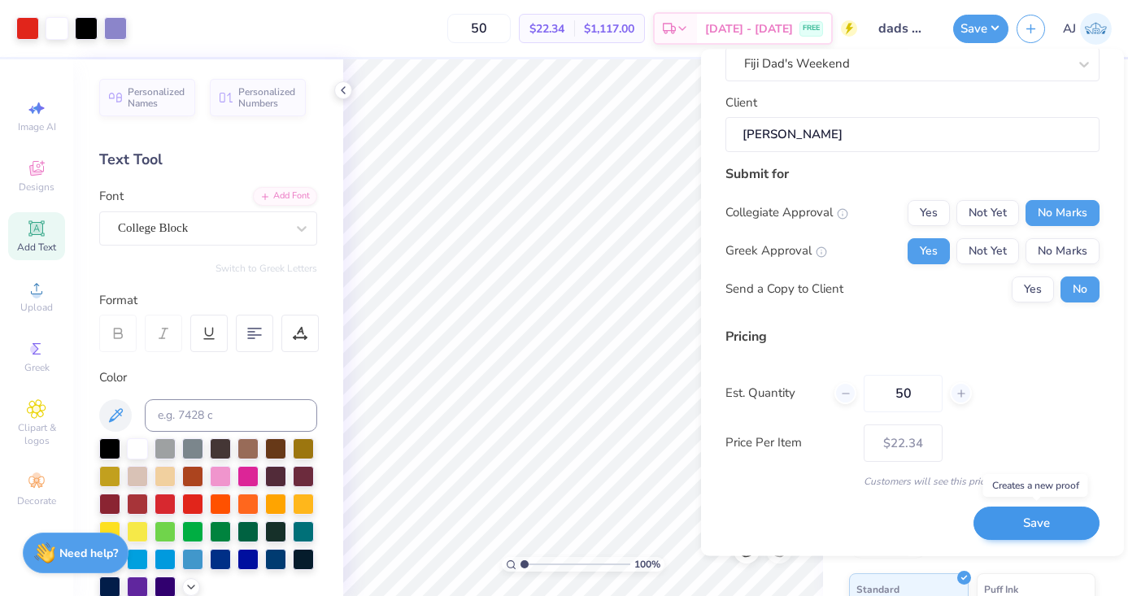
type input "50"
click at [1005, 520] on button "Save" at bounding box center [1037, 524] width 126 height 33
type input "$22.34"
